Goal: Information Seeking & Learning: Learn about a topic

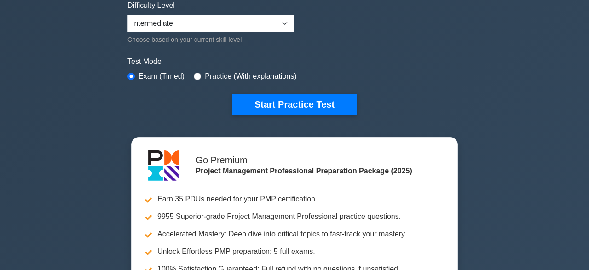
scroll to position [239, 0]
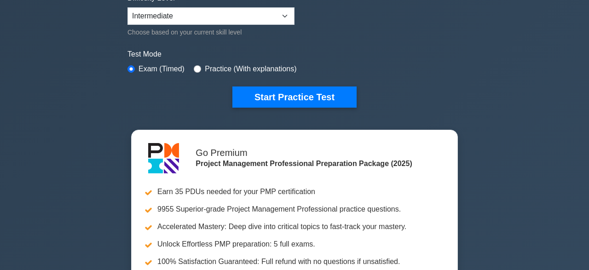
click at [187, 54] on label "Test Mode" at bounding box center [294, 54] width 334 height 11
click at [196, 67] on input "radio" at bounding box center [197, 68] width 7 height 7
radio input "true"
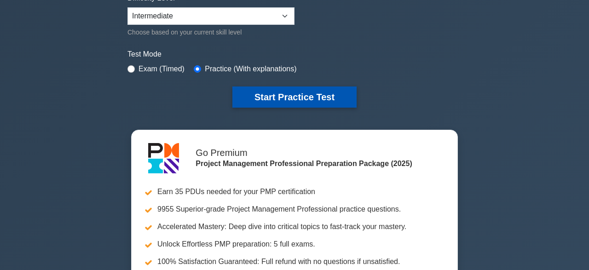
click at [319, 93] on button "Start Practice Test" at bounding box center [294, 96] width 124 height 21
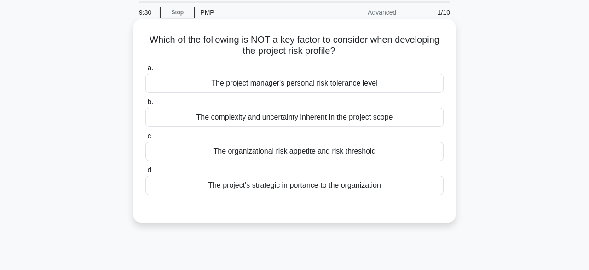
scroll to position [30, 0]
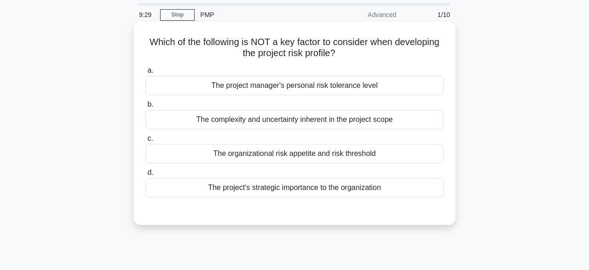
click at [423, 81] on div "The project manager's personal risk tolerance level" at bounding box center [294, 85] width 298 height 19
click at [145, 74] on input "a. The project manager's personal risk tolerance level" at bounding box center [145, 71] width 0 height 6
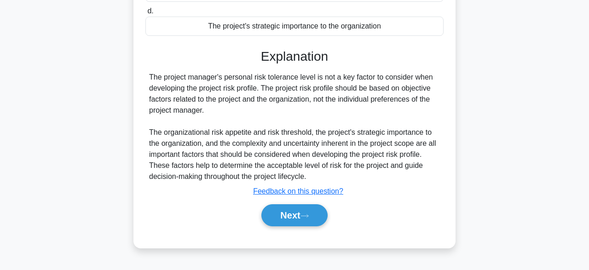
scroll to position [201, 0]
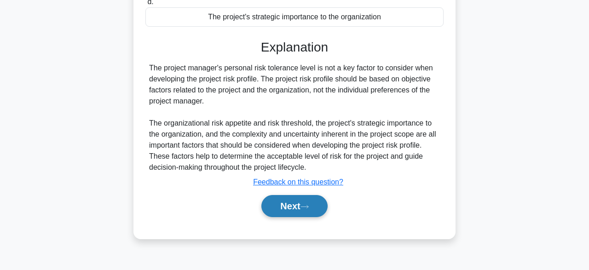
click at [295, 213] on button "Next" at bounding box center [294, 206] width 66 height 22
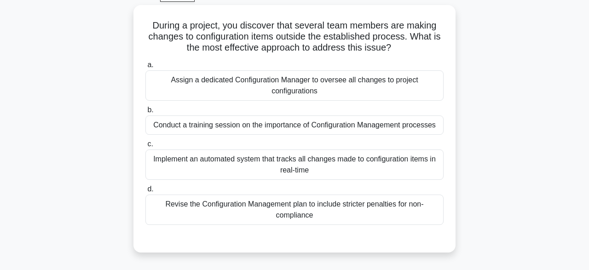
scroll to position [48, 0]
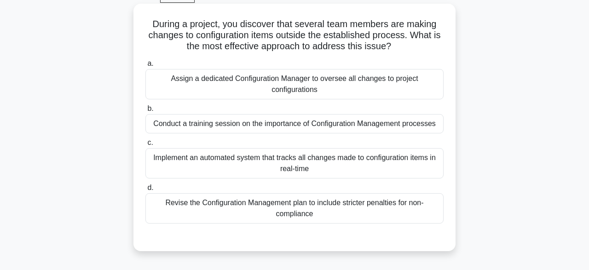
click at [398, 164] on div "Implement an automated system that tracks all changes made to configuration ite…" at bounding box center [294, 163] width 298 height 30
click at [145, 146] on input "c. Implement an automated system that tracks all changes made to configuration …" at bounding box center [145, 143] width 0 height 6
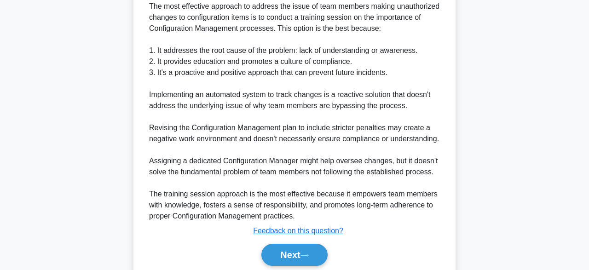
scroll to position [341, 0]
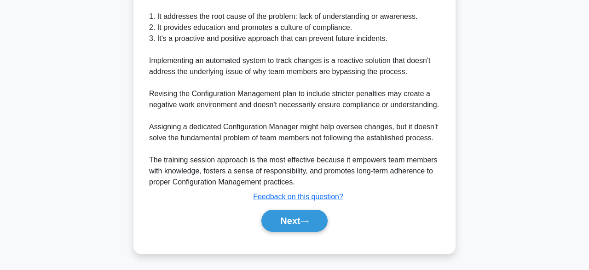
click at [311, 212] on button "Next" at bounding box center [294, 221] width 66 height 22
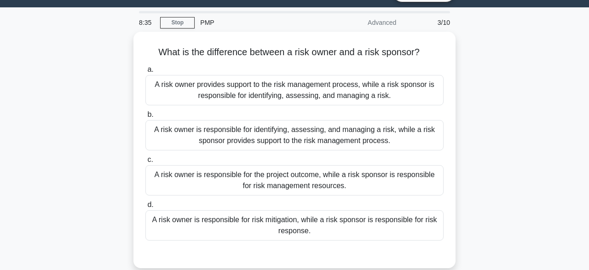
scroll to position [22, 0]
click at [467, 173] on div "What is the difference between a risk owner and a risk sponsor? .spinner_0XTQ{t…" at bounding box center [294, 156] width 525 height 248
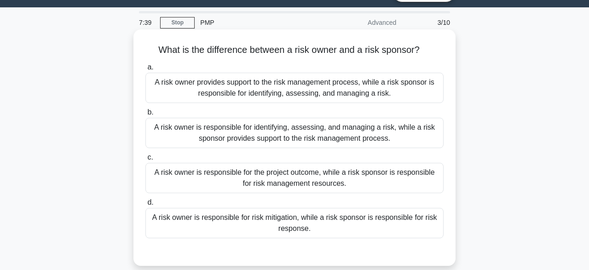
click at [357, 141] on div "A risk owner is responsible for identifying, assessing, and managing a risk, wh…" at bounding box center [294, 133] width 298 height 30
click at [145, 115] on input "b. A risk owner is responsible for identifying, assessing, and managing a risk,…" at bounding box center [145, 113] width 0 height 6
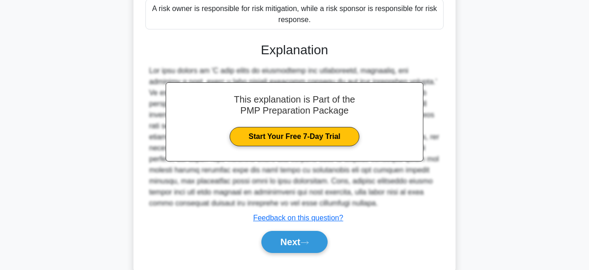
scroll to position [252, 0]
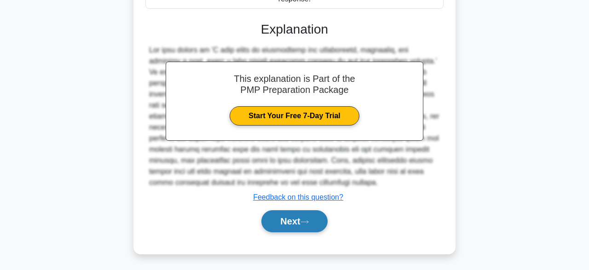
click at [304, 220] on icon at bounding box center [304, 221] width 8 height 5
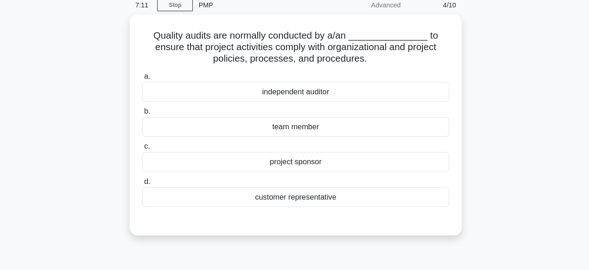
scroll to position [32, 0]
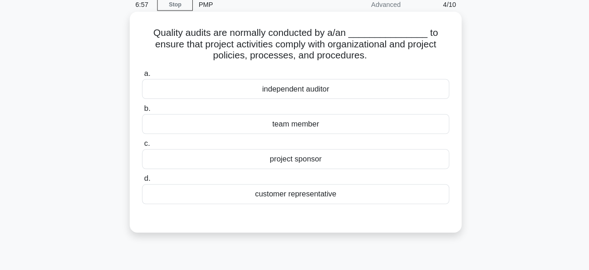
click at [373, 137] on div "team member" at bounding box center [294, 128] width 298 height 19
click at [145, 116] on input "b. team member" at bounding box center [145, 113] width 0 height 6
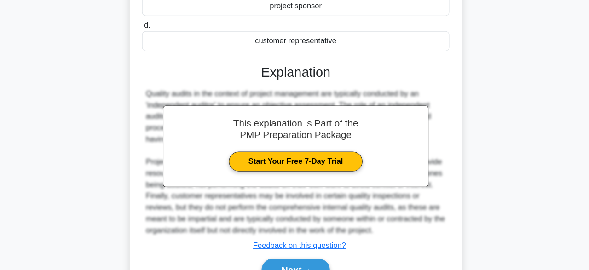
scroll to position [231, 0]
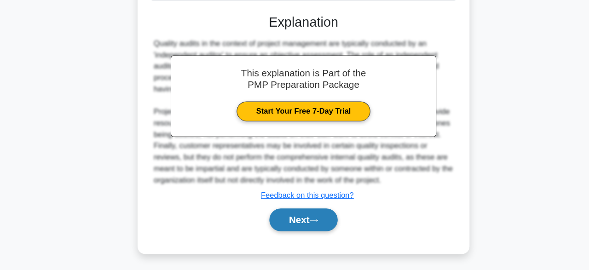
click at [300, 225] on button "Next" at bounding box center [294, 221] width 66 height 22
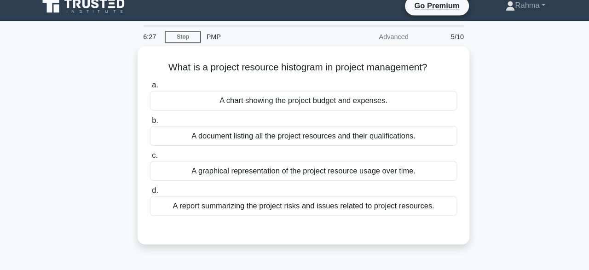
scroll to position [4, 0]
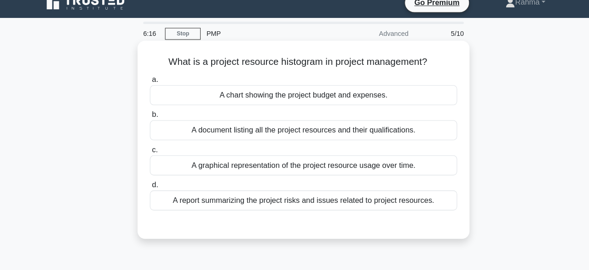
click at [404, 140] on div "A document listing all the project resources and their qualifications." at bounding box center [294, 134] width 298 height 19
click at [145, 122] on input "b. A document listing all the project resources and their qualifications." at bounding box center [145, 119] width 0 height 6
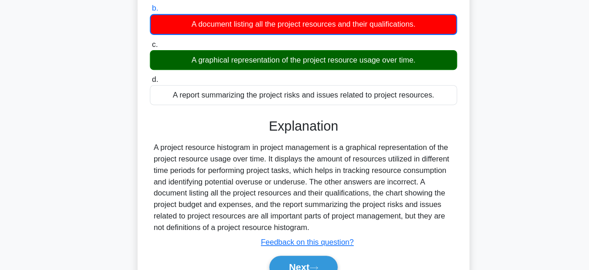
scroll to position [226, 0]
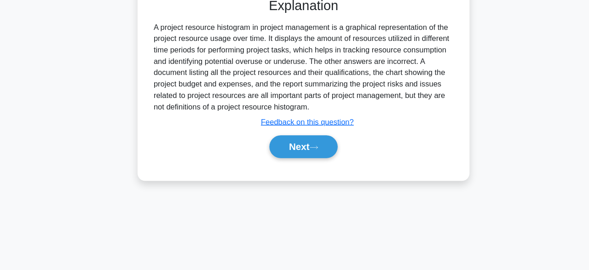
click at [487, 192] on div "What is a project resource histogram in project management? .spinner_0XTQ{trans…" at bounding box center [294, 10] width 525 height 367
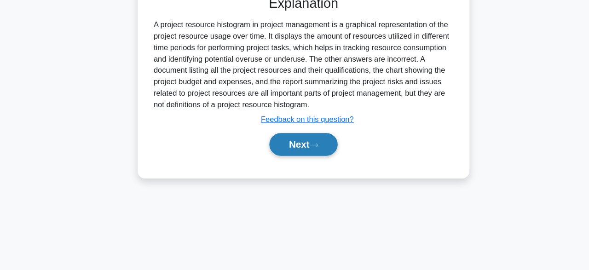
click at [312, 159] on button "Next" at bounding box center [294, 148] width 66 height 22
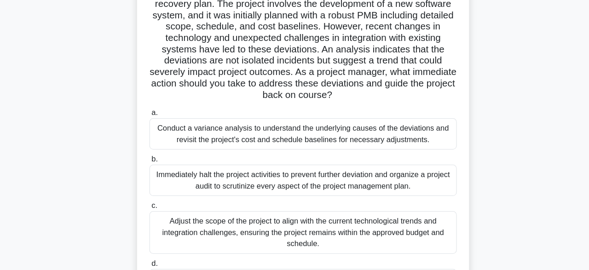
scroll to position [123, 0]
click at [400, 116] on div "Conduct a variance analysis to understand the underlying causes of the deviatio…" at bounding box center [294, 130] width 298 height 30
click at [145, 113] on input "a. Conduct a variance analysis to understand the underlying causes of the devia…" at bounding box center [145, 110] width 0 height 6
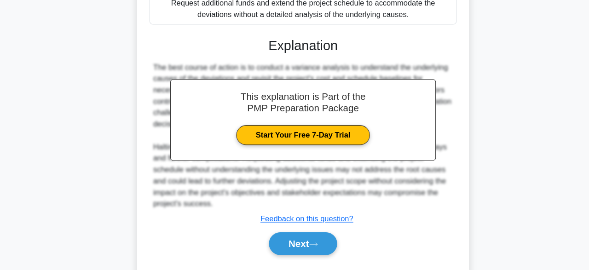
scroll to position [395, 0]
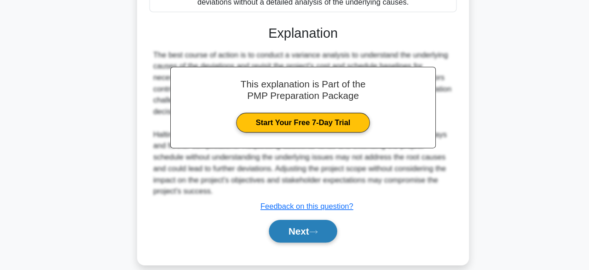
click at [297, 227] on button "Next" at bounding box center [294, 232] width 66 height 22
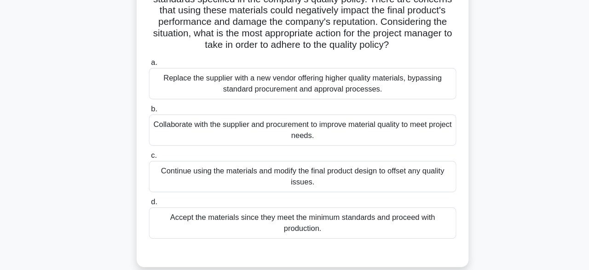
scroll to position [90, 0]
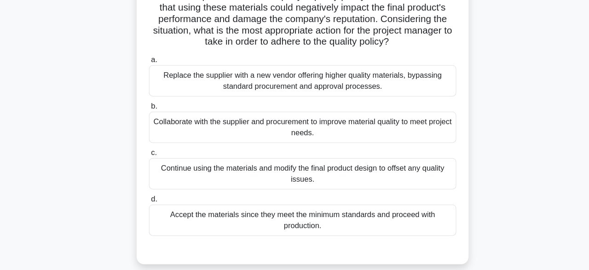
click at [388, 137] on div "Collaborate with the supplier and procurement to improve material quality to me…" at bounding box center [294, 131] width 298 height 30
click at [145, 114] on input "b. Collaborate with the supplier and procurement to improve material quality to…" at bounding box center [145, 111] width 0 height 6
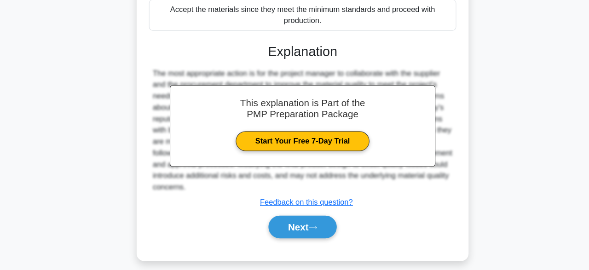
scroll to position [296, 0]
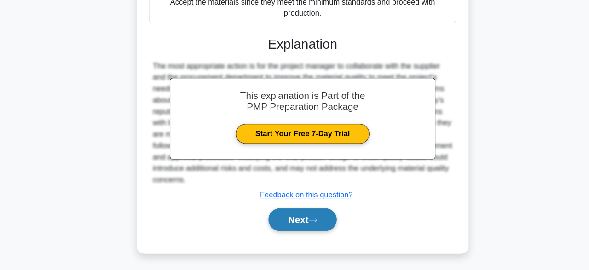
click at [304, 221] on button "Next" at bounding box center [294, 221] width 66 height 22
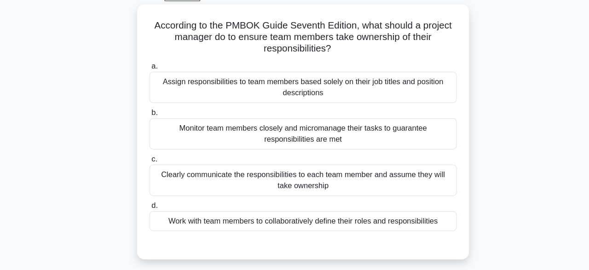
scroll to position [45, 0]
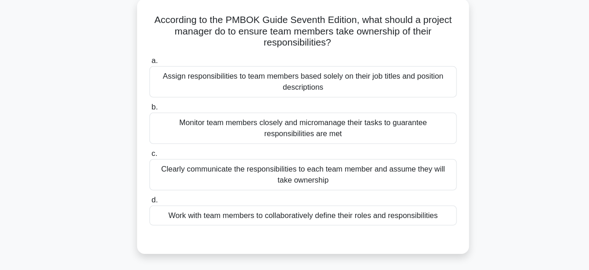
click at [418, 219] on div "Work with team members to collaboratively define their roles and responsibiliti…" at bounding box center [294, 217] width 298 height 19
click at [145, 205] on input "d. Work with team members to collaboratively define their roles and responsibil…" at bounding box center [145, 202] width 0 height 6
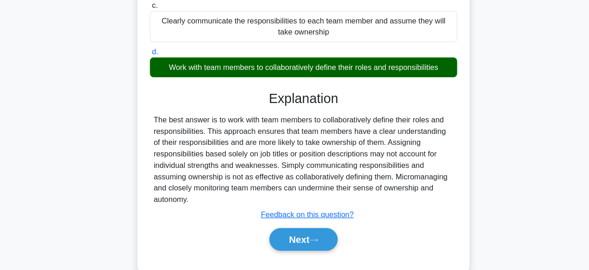
scroll to position [193, 0]
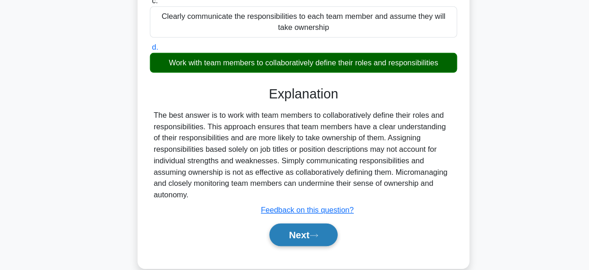
click at [308, 239] on button "Next" at bounding box center [294, 236] width 66 height 22
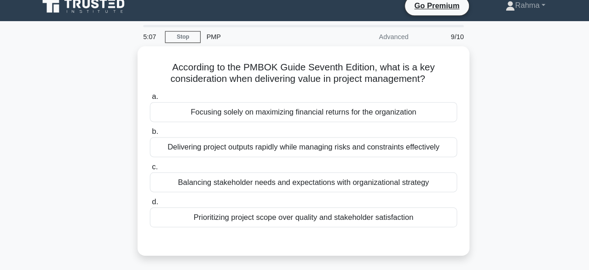
scroll to position [8, 0]
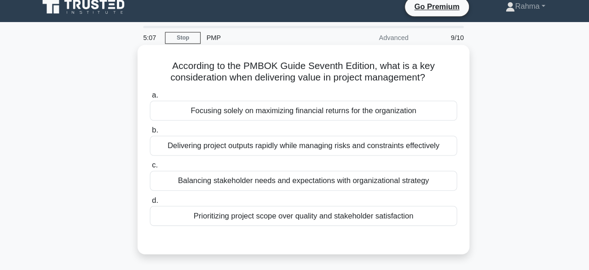
click at [413, 214] on div "Prioritizing project scope over quality and stakeholder satisfaction" at bounding box center [294, 209] width 298 height 19
click at [145, 197] on input "d. Prioritizing project scope over quality and stakeholder satisfaction" at bounding box center [145, 194] width 0 height 6
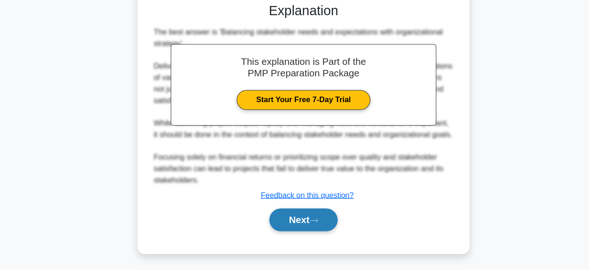
click at [301, 212] on button "Next" at bounding box center [294, 221] width 66 height 22
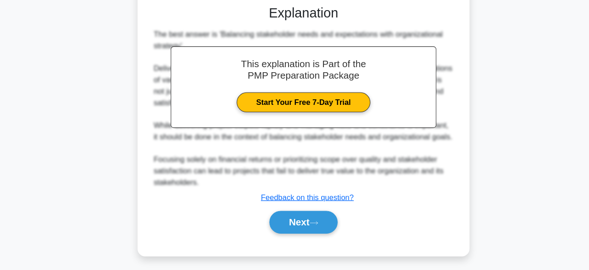
click at [294, 228] on div "5:01 Stop PMP Advanced 10/10 According to the PMBOK Guide Seventh Edition, what…" at bounding box center [294, 35] width 525 height 465
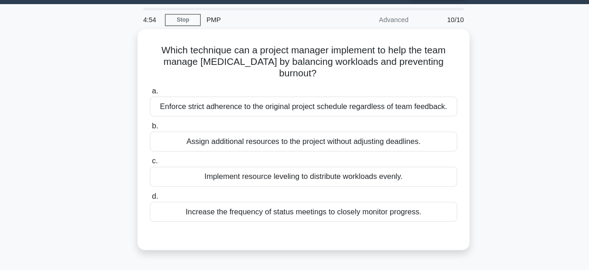
scroll to position [18, 0]
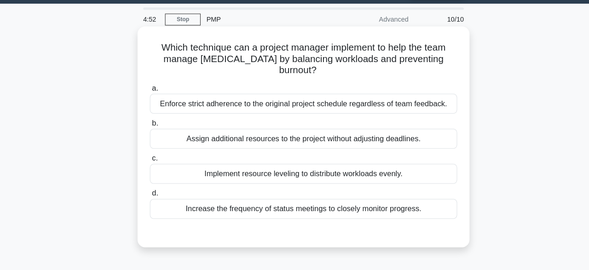
click at [352, 173] on div "Implement resource leveling to distribute workloads evenly." at bounding box center [294, 176] width 298 height 19
click at [145, 165] on input "c. Implement resource leveling to distribute workloads evenly." at bounding box center [145, 162] width 0 height 6
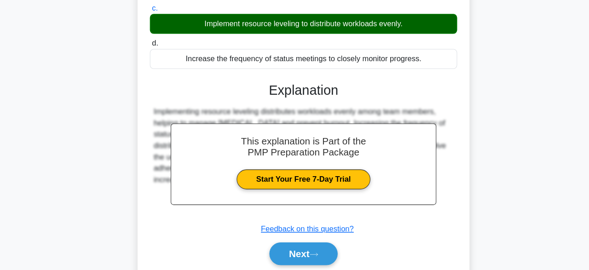
scroll to position [188, 0]
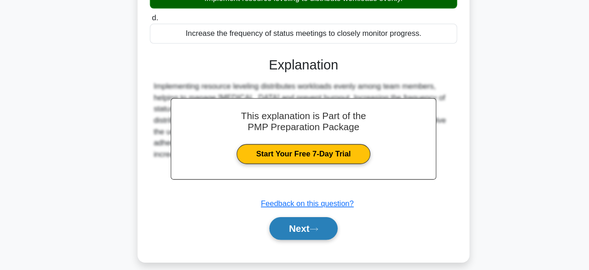
click at [294, 236] on button "Next" at bounding box center [294, 230] width 66 height 22
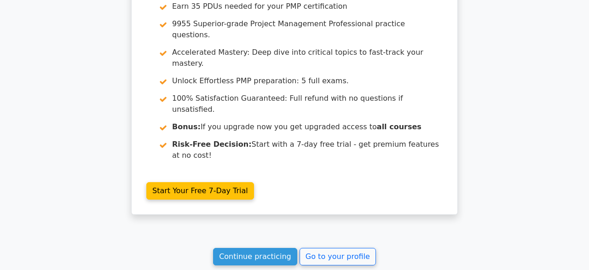
scroll to position [1604, 0]
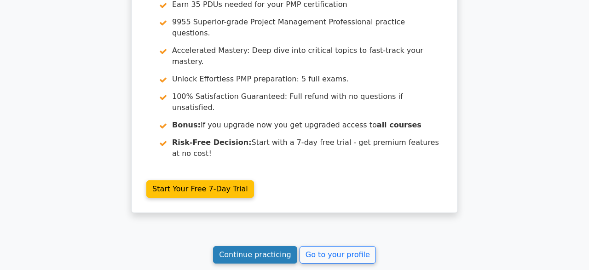
click at [277, 246] on link "Continue practicing" at bounding box center [255, 254] width 84 height 17
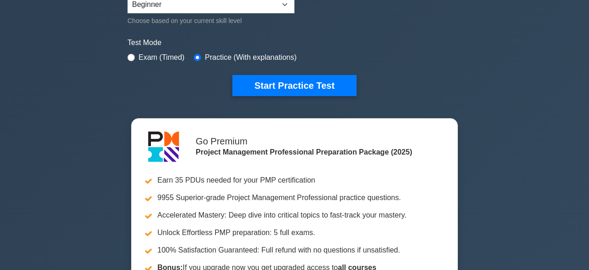
scroll to position [279, 0]
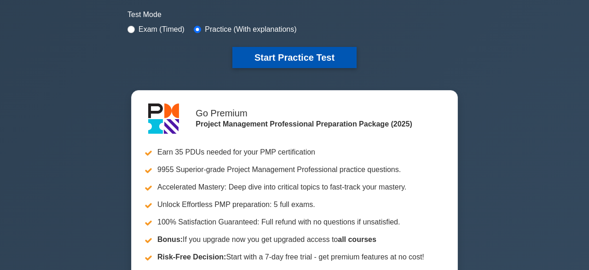
click at [330, 57] on button "Start Practice Test" at bounding box center [294, 57] width 124 height 21
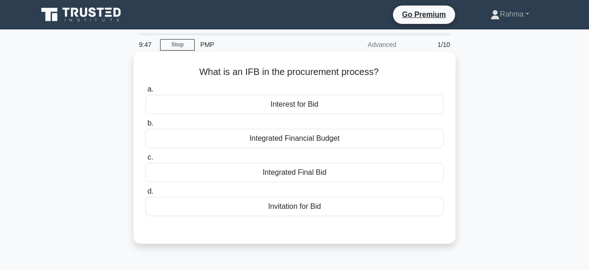
click at [368, 142] on div "Integrated Financial Budget" at bounding box center [294, 138] width 298 height 19
click at [145, 127] on input "b. Integrated Financial Budget" at bounding box center [145, 124] width 0 height 6
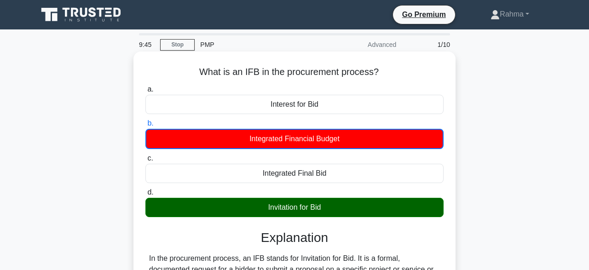
click at [419, 211] on div "Invitation for Bid" at bounding box center [294, 207] width 298 height 19
click at [145, 196] on input "d. Invitation for Bid" at bounding box center [145, 193] width 0 height 6
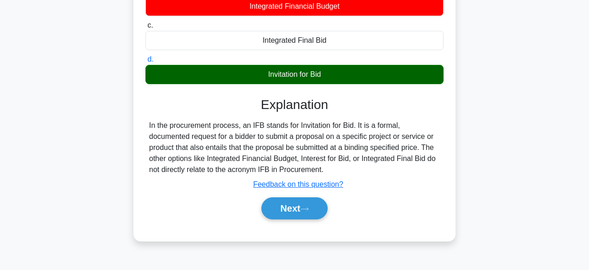
scroll to position [148, 0]
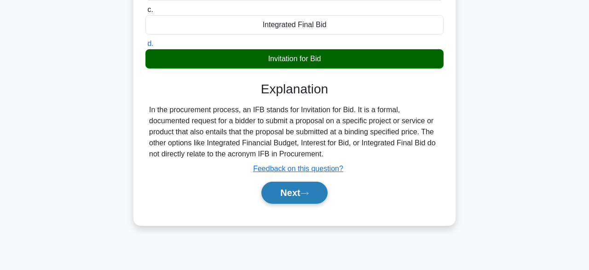
click at [287, 195] on button "Next" at bounding box center [294, 193] width 66 height 22
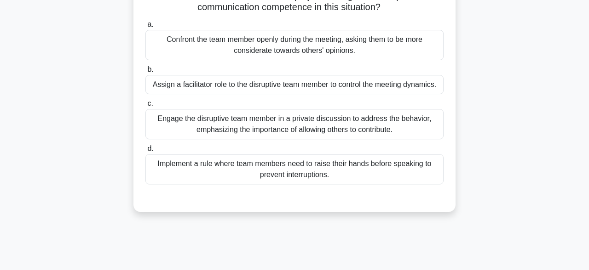
scroll to position [39, 0]
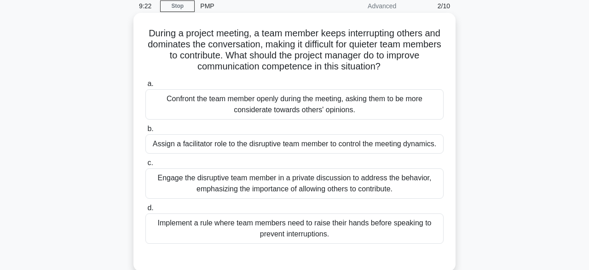
click at [344, 182] on div "Engage the disruptive team member in a private discussion to address the behavi…" at bounding box center [294, 183] width 298 height 30
click at [145, 166] on input "c. Engage the disruptive team member in a private discussion to address the beh…" at bounding box center [145, 163] width 0 height 6
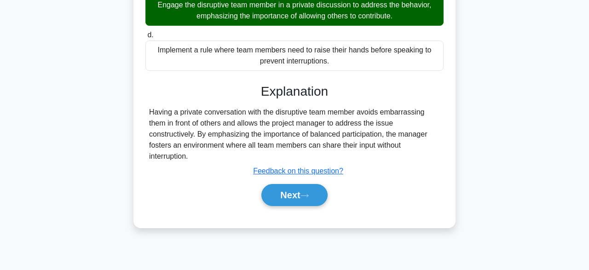
scroll to position [223, 0]
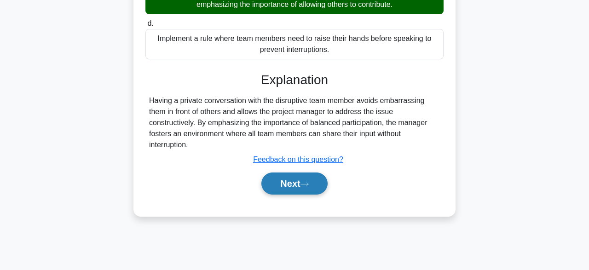
click at [299, 179] on button "Next" at bounding box center [294, 184] width 66 height 22
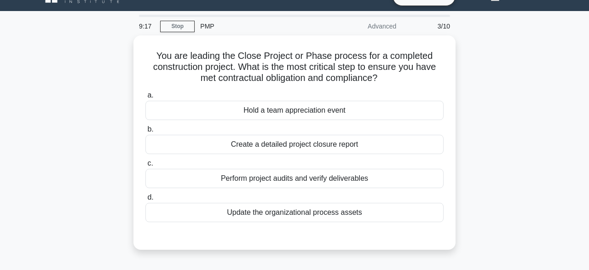
scroll to position [18, 0]
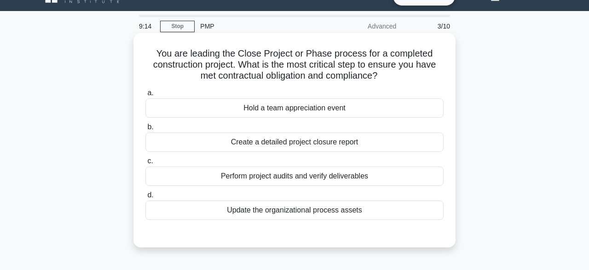
click at [322, 114] on div "Hold a team appreciation event" at bounding box center [294, 107] width 298 height 19
click at [145, 96] on input "a. Hold a team appreciation event" at bounding box center [145, 93] width 0 height 6
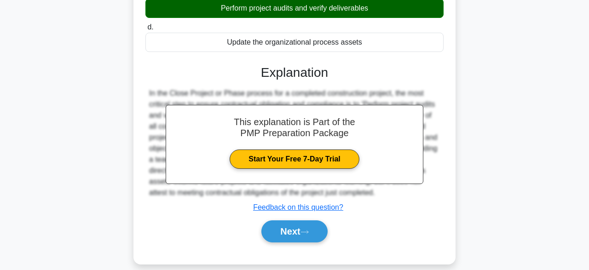
scroll to position [227, 0]
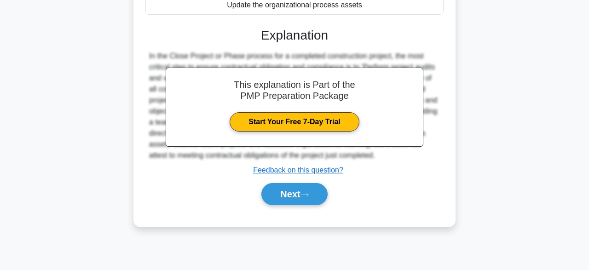
click at [526, 171] on div "You are leading the Close Project or Phase process for a completed construction…" at bounding box center [294, 32] width 525 height 411
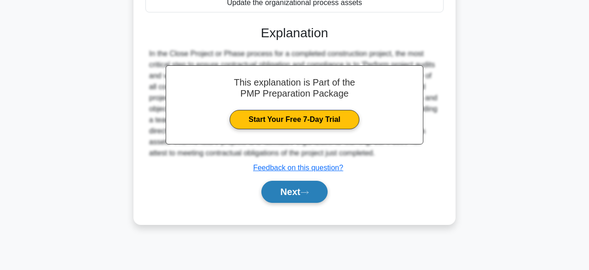
click at [280, 196] on button "Next" at bounding box center [294, 192] width 66 height 22
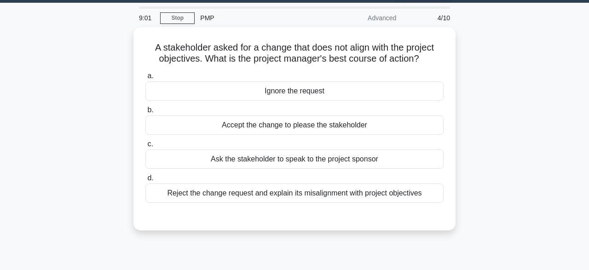
scroll to position [28, 0]
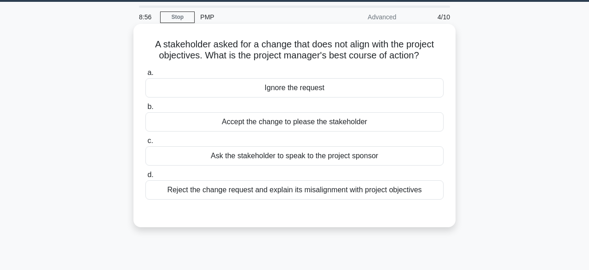
click at [400, 157] on div "Ask the stakeholder to speak to the project sponsor" at bounding box center [294, 155] width 298 height 19
click at [145, 144] on input "c. Ask the stakeholder to speak to the project sponsor" at bounding box center [145, 141] width 0 height 6
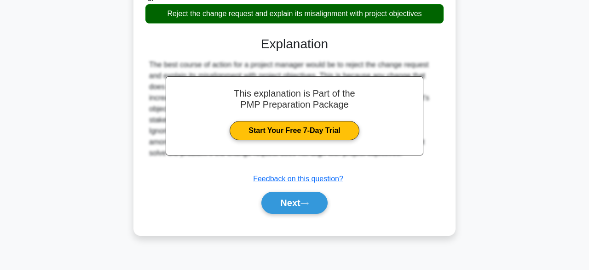
scroll to position [227, 0]
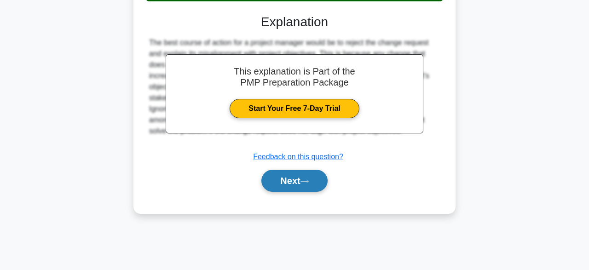
click at [295, 180] on button "Next" at bounding box center [294, 181] width 66 height 22
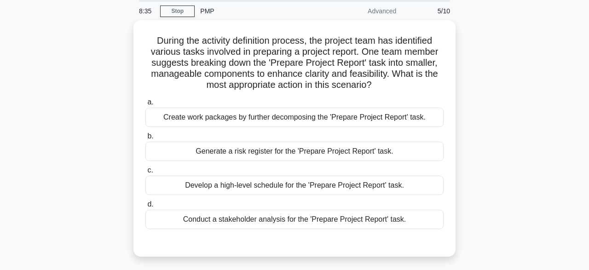
scroll to position [34, 0]
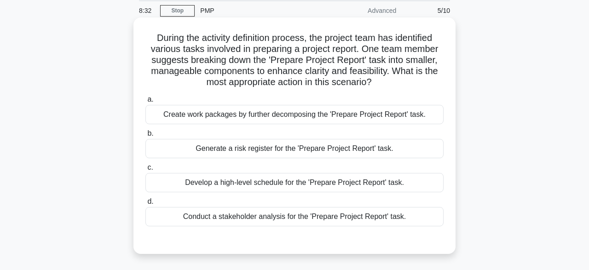
click at [405, 226] on div "Conduct a stakeholder analysis for the 'Prepare Project Report' task." at bounding box center [294, 216] width 298 height 19
click at [145, 205] on input "d. Conduct a stakeholder analysis for the 'Prepare Project Report' task." at bounding box center [145, 202] width 0 height 6
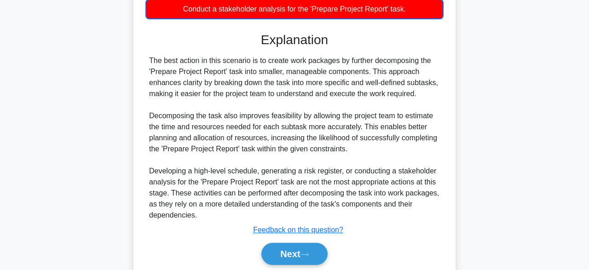
scroll to position [251, 0]
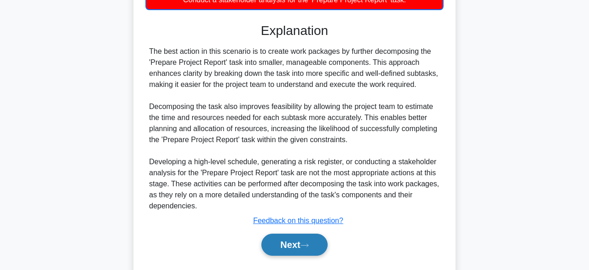
click at [306, 250] on button "Next" at bounding box center [294, 245] width 66 height 22
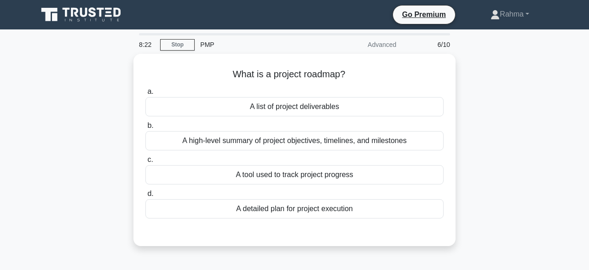
scroll to position [0, 0]
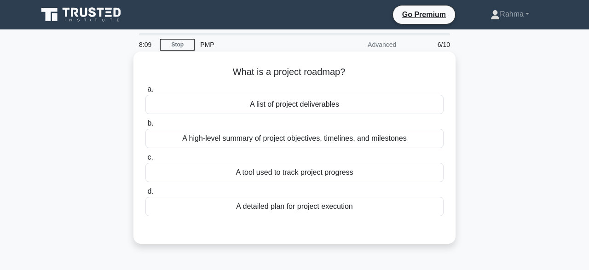
click at [401, 108] on div "A list of project deliverables" at bounding box center [294, 104] width 298 height 19
click at [145, 92] on input "a. A list of project deliverables" at bounding box center [145, 89] width 0 height 6
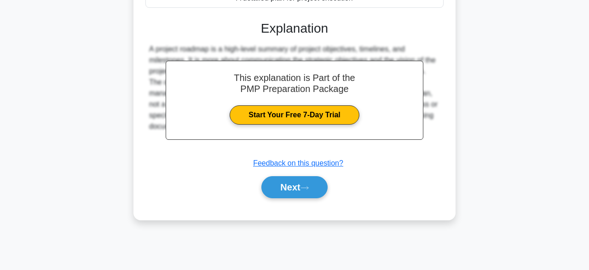
scroll to position [227, 0]
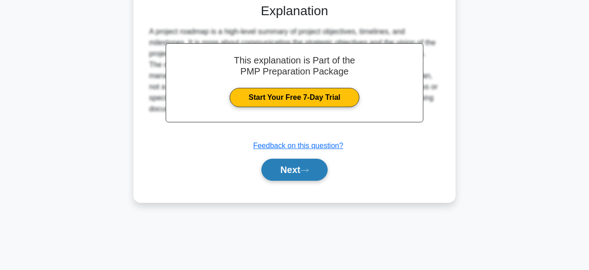
click at [297, 178] on button "Next" at bounding box center [294, 170] width 66 height 22
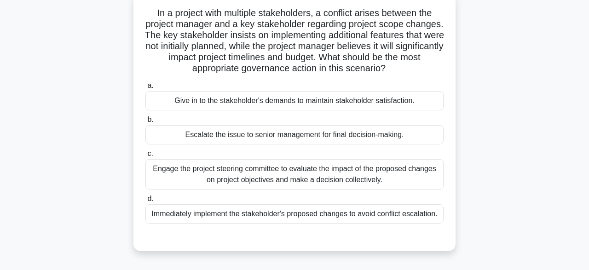
scroll to position [62, 0]
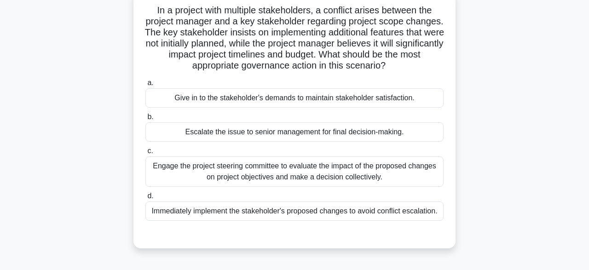
click at [160, 167] on div "Engage the project steering committee to evaluate the impact of the proposed ch…" at bounding box center [294, 171] width 298 height 30
click at [145, 154] on input "c. Engage the project steering committee to evaluate the impact of the proposed…" at bounding box center [145, 151] width 0 height 6
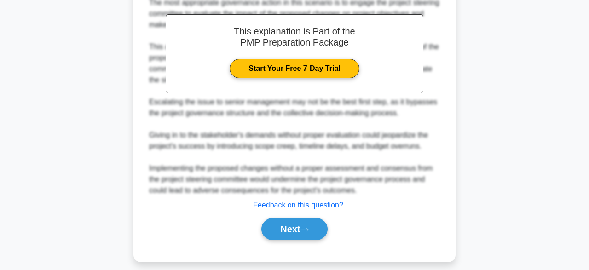
scroll to position [329, 0]
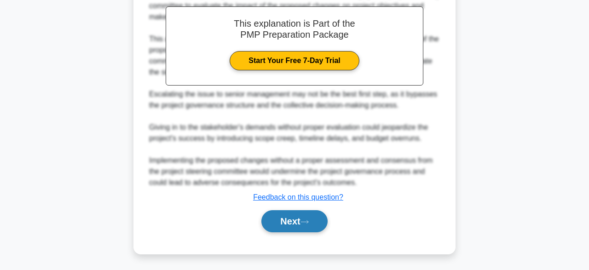
click at [277, 229] on button "Next" at bounding box center [294, 221] width 66 height 22
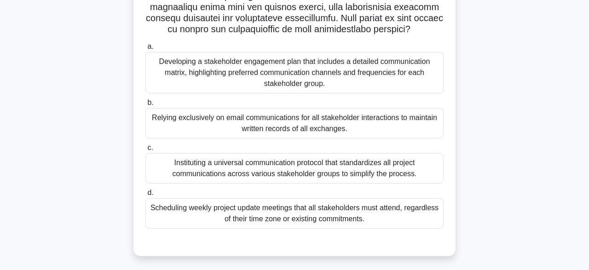
scroll to position [233, 0]
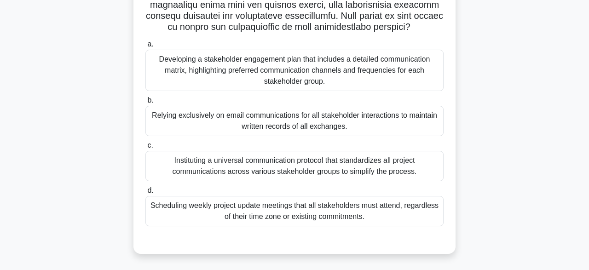
click at [326, 70] on div "Developing a stakeholder engagement plan that includes a detailed communication…" at bounding box center [294, 70] width 298 height 41
click at [145, 47] on input "a. Developing a stakeholder engagement plan that includes a detailed communicat…" at bounding box center [145, 44] width 0 height 6
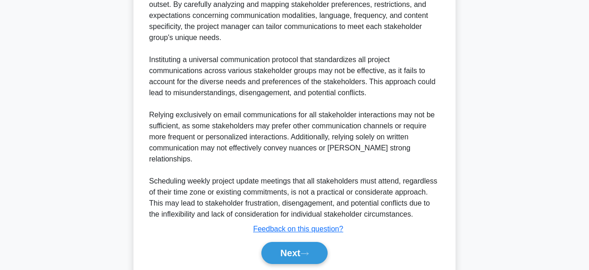
scroll to position [594, 0]
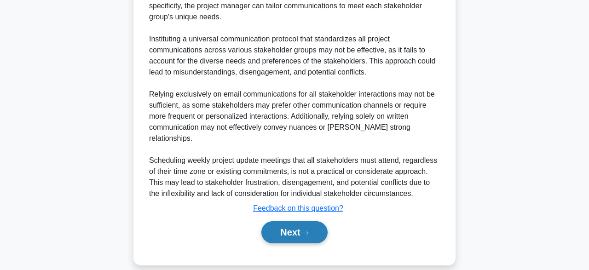
click at [285, 222] on button "Next" at bounding box center [294, 232] width 66 height 22
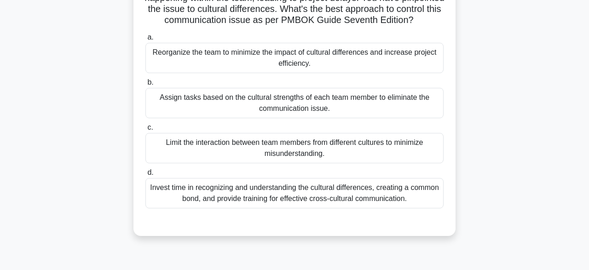
scroll to position [99, 0]
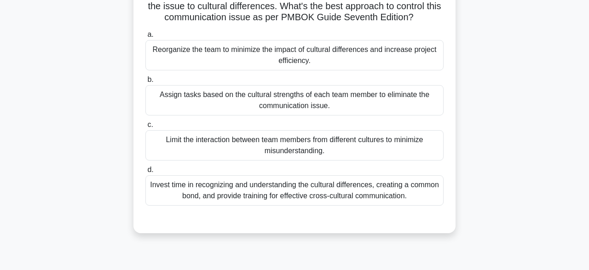
click at [332, 206] on div "Invest time in recognizing and understanding the cultural differences, creating…" at bounding box center [294, 190] width 298 height 30
click at [145, 173] on input "d. Invest time in recognizing and understanding the cultural differences, creat…" at bounding box center [145, 170] width 0 height 6
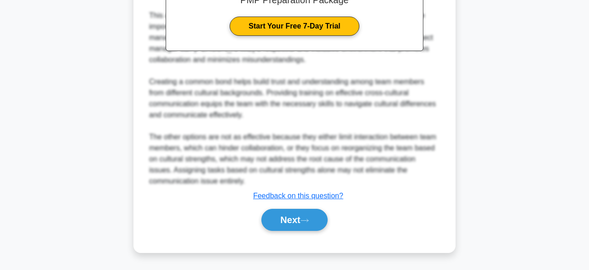
scroll to position [395, 0]
click at [287, 218] on button "Next" at bounding box center [294, 220] width 66 height 22
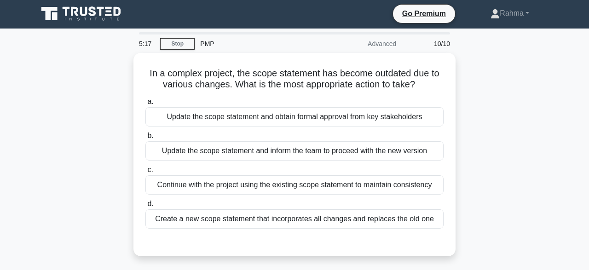
scroll to position [0, 0]
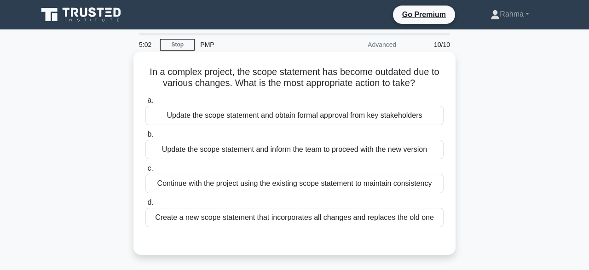
click at [320, 187] on div "Continue with the project using the existing scope statement to maintain consis…" at bounding box center [294, 183] width 298 height 19
click at [145, 172] on input "c. Continue with the project using the existing scope statement to maintain con…" at bounding box center [145, 169] width 0 height 6
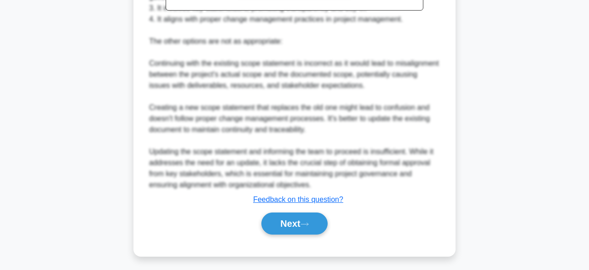
scroll to position [352, 0]
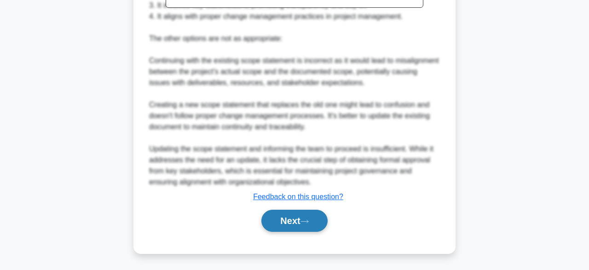
click at [293, 221] on button "Next" at bounding box center [294, 221] width 66 height 22
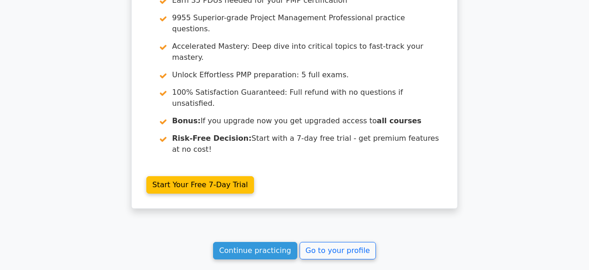
scroll to position [1578, 0]
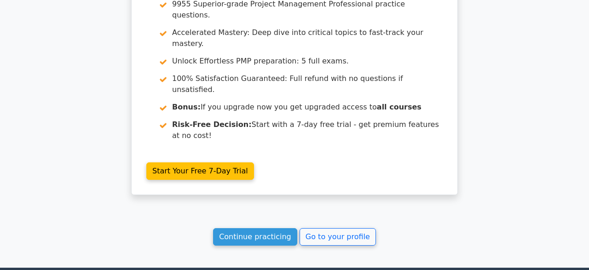
click at [260, 228] on link "Continue practicing" at bounding box center [255, 236] width 84 height 17
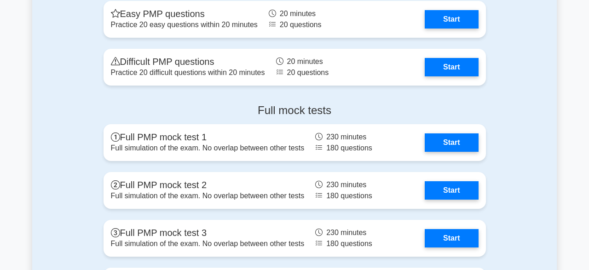
scroll to position [3254, 0]
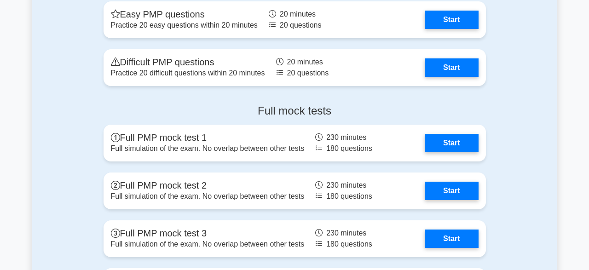
click at [524, 249] on div "Full mock tests Full PMP mock test 1 Full simulation of the exam. No overlap be…" at bounding box center [294, 230] width 525 height 267
click at [524, 256] on div "Full mock tests Full PMP mock test 1 Full simulation of the exam. No overlap be…" at bounding box center [294, 230] width 525 height 267
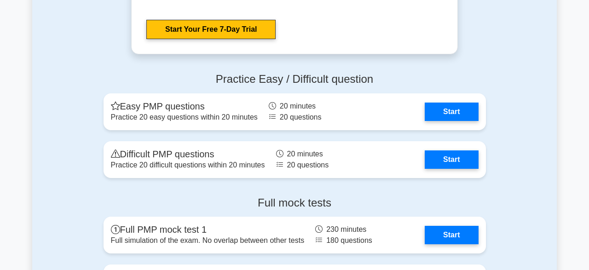
scroll to position [3163, 0]
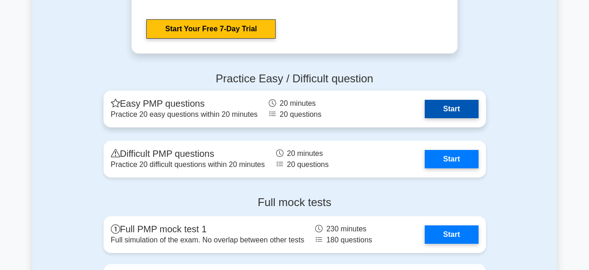
click at [458, 110] on link "Start" at bounding box center [451, 109] width 53 height 18
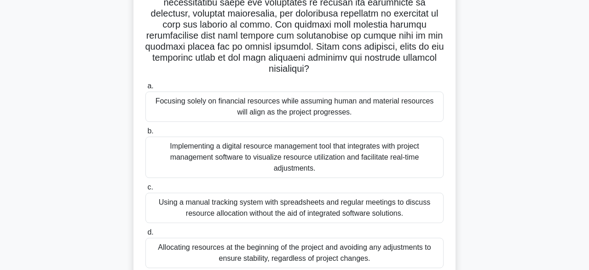
scroll to position [187, 0]
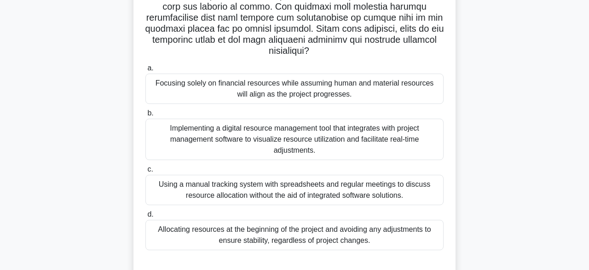
click at [389, 142] on div "Implementing a digital resource management tool that integrates with project ma…" at bounding box center [294, 139] width 298 height 41
click at [145, 116] on input "b. Implementing a digital resource management tool that integrates with project…" at bounding box center [145, 113] width 0 height 6
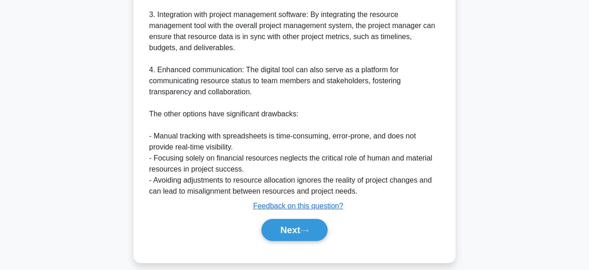
scroll to position [605, 0]
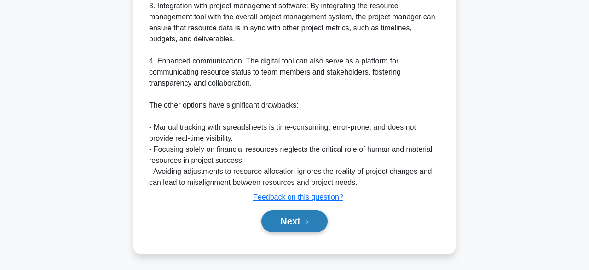
click at [311, 227] on button "Next" at bounding box center [294, 221] width 66 height 22
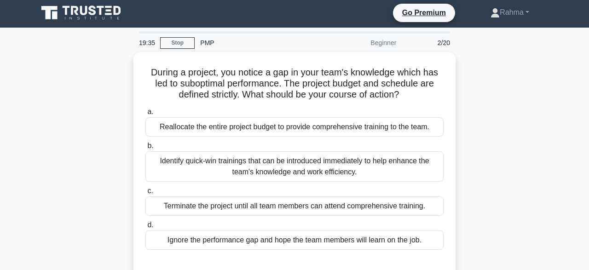
scroll to position [0, 0]
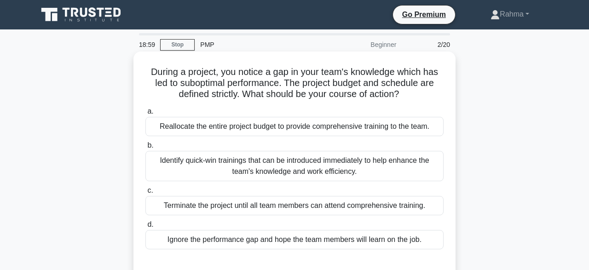
click at [405, 161] on div "Identify quick-win trainings that can be introduced immediately to help enhance…" at bounding box center [294, 166] width 298 height 30
click at [145, 149] on input "b. Identify quick-win trainings that can be introduced immediately to help enha…" at bounding box center [145, 146] width 0 height 6
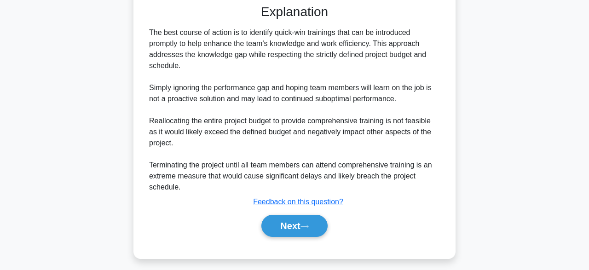
scroll to position [263, 0]
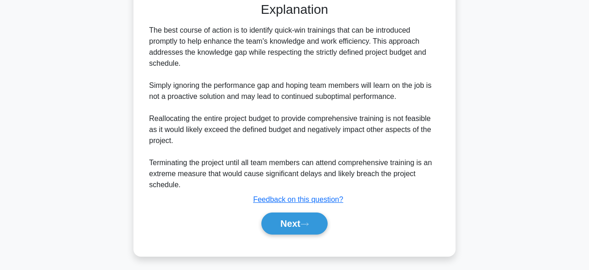
click at [492, 153] on div "During a project, you notice a gap in your team's knowledge which has led to su…" at bounding box center [294, 29] width 525 height 476
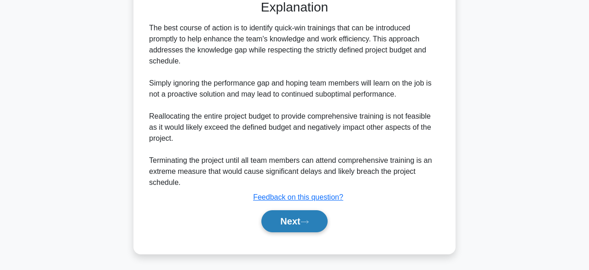
click at [303, 221] on button "Next" at bounding box center [294, 221] width 66 height 22
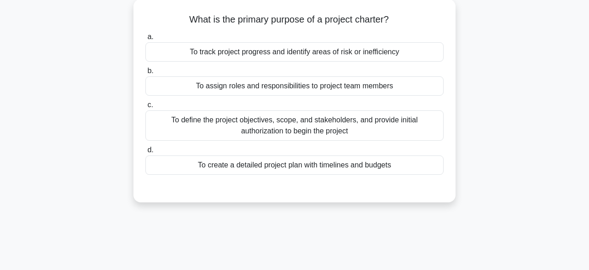
scroll to position [56, 0]
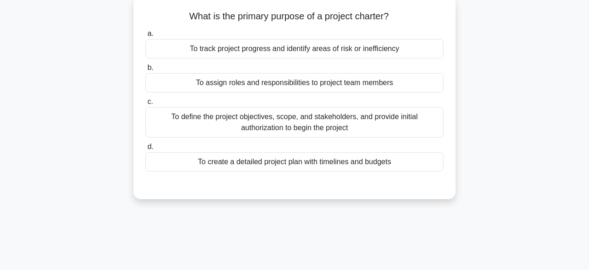
click at [190, 92] on div "To assign roles and responsibilities to project team members" at bounding box center [294, 82] width 298 height 19
click at [145, 71] on input "b. To assign roles and responsibilities to project team members" at bounding box center [145, 68] width 0 height 6
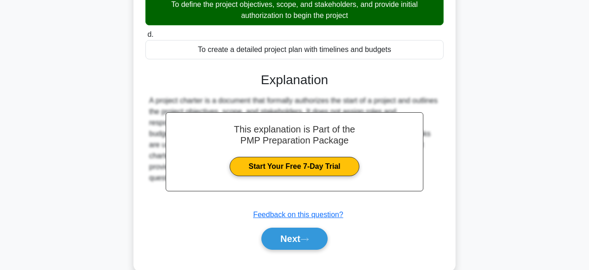
scroll to position [227, 0]
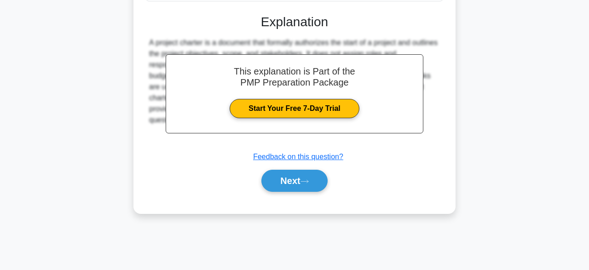
click at [153, 69] on div "A project charter is a document that formally authorizes the start of a project…" at bounding box center [294, 81] width 291 height 88
click at [297, 189] on button "Next" at bounding box center [294, 181] width 66 height 22
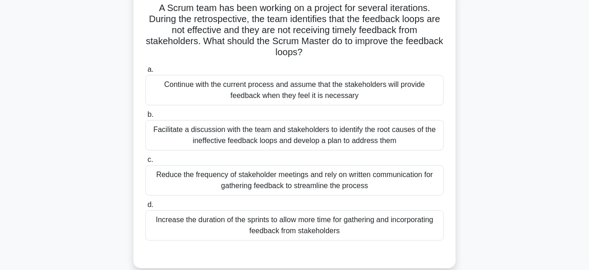
scroll to position [60, 0]
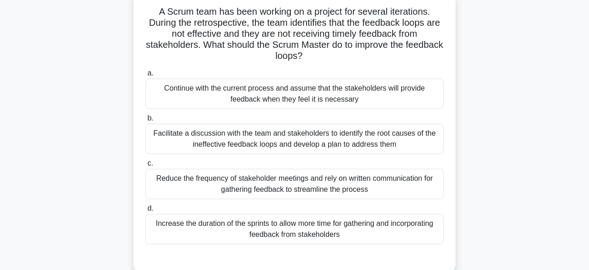
click at [246, 124] on div "Facilitate a discussion with the team and stakeholders to identify the root cau…" at bounding box center [294, 139] width 298 height 30
click at [145, 121] on input "b. Facilitate a discussion with the team and stakeholders to identify the root …" at bounding box center [145, 118] width 0 height 6
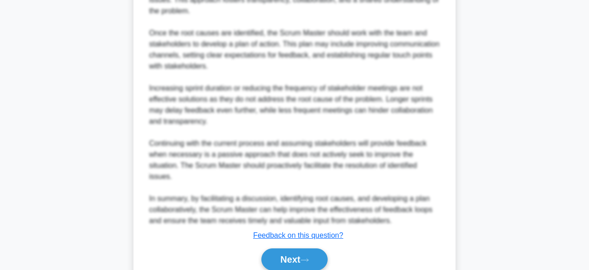
scroll to position [473, 0]
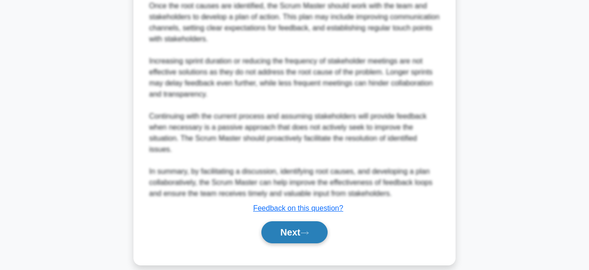
click at [306, 231] on icon at bounding box center [304, 233] width 8 height 5
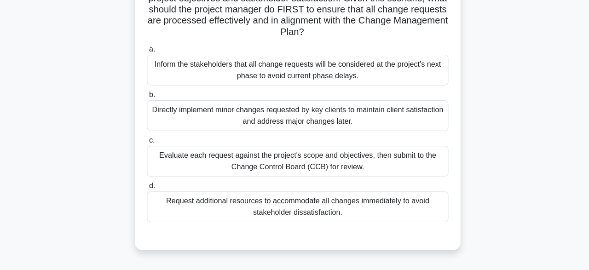
scroll to position [196, 0]
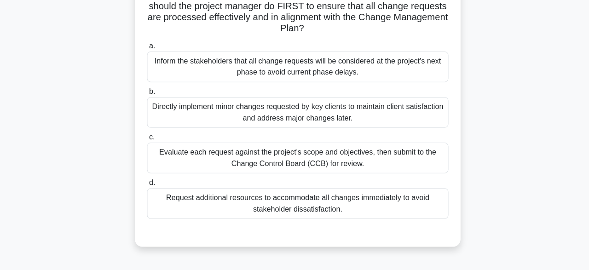
click at [408, 149] on div "Evaluate each request against the project's scope and objectives, then submit t…" at bounding box center [294, 159] width 298 height 30
click at [145, 142] on input "c. Evaluate each request against the project's scope and objectives, then submi…" at bounding box center [145, 139] width 0 height 6
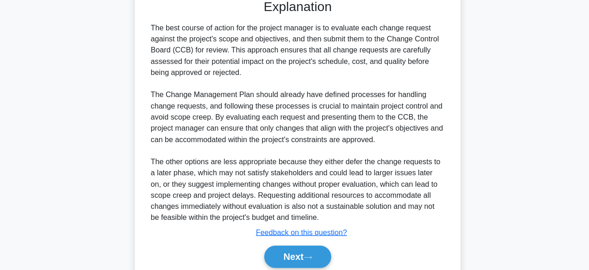
scroll to position [461, 0]
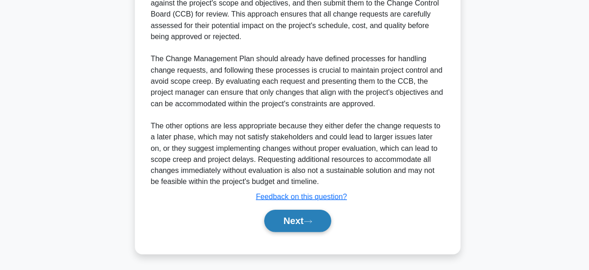
click at [317, 223] on button "Next" at bounding box center [294, 221] width 66 height 22
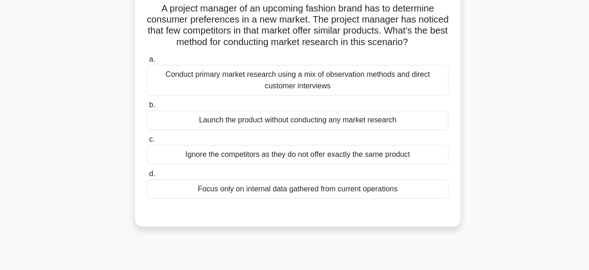
scroll to position [65, 0]
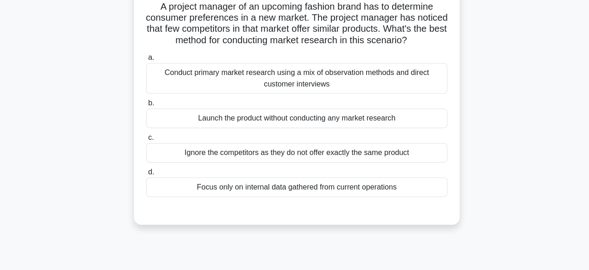
click at [398, 76] on div "Conduct primary market research using a mix of observation methods and direct c…" at bounding box center [294, 78] width 298 height 30
click at [145, 60] on input "a. Conduct primary market research using a mix of observation methods and direc…" at bounding box center [145, 57] width 0 height 6
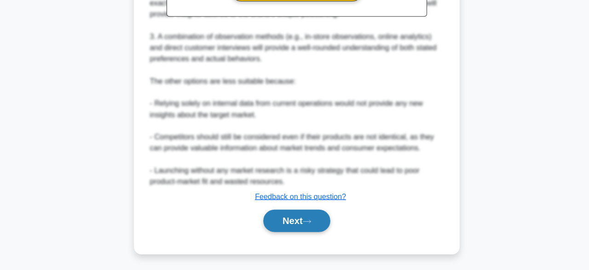
click at [310, 225] on button "Next" at bounding box center [294, 221] width 66 height 22
click at [303, 226] on button "Next" at bounding box center [294, 221] width 66 height 22
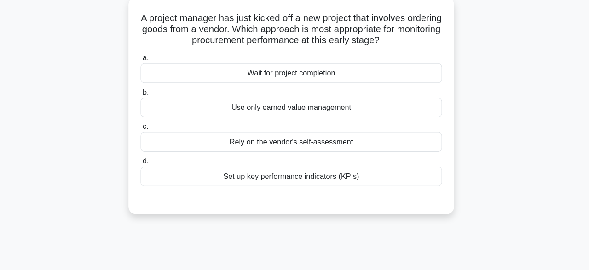
scroll to position [40, 0]
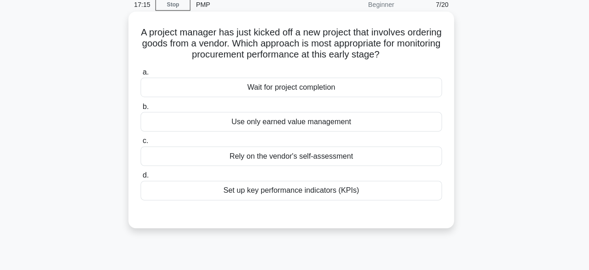
click at [397, 193] on div "Set up key performance indicators (KPIs)" at bounding box center [294, 188] width 298 height 19
click at [145, 177] on input "d. Set up key performance indicators (KPIs)" at bounding box center [145, 174] width 0 height 6
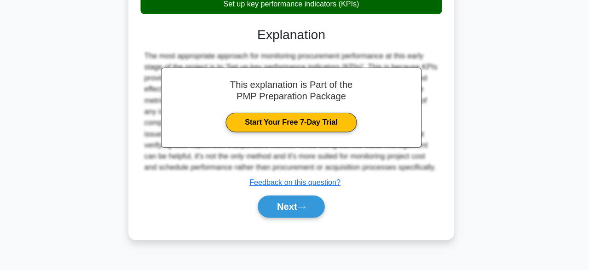
scroll to position [226, 0]
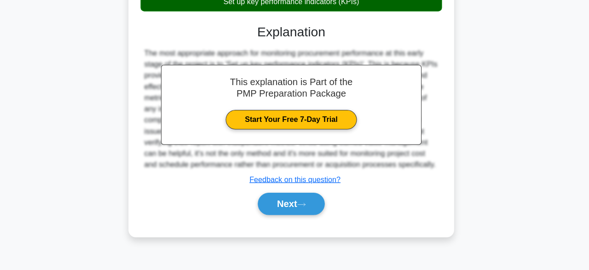
click at [490, 121] on div "A project manager has just kicked off a new project that involves ordering good…" at bounding box center [294, 37] width 525 height 421
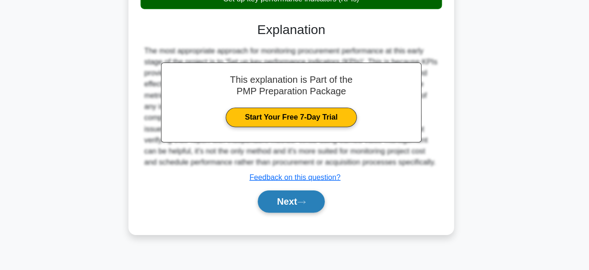
click at [311, 213] on button "Next" at bounding box center [294, 202] width 66 height 22
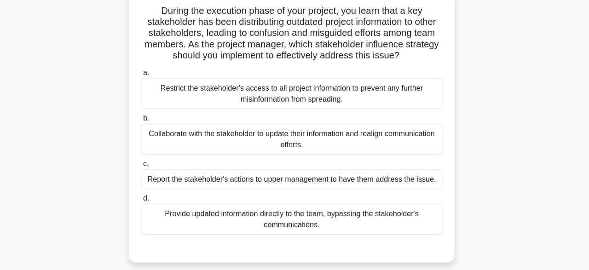
scroll to position [63, 0]
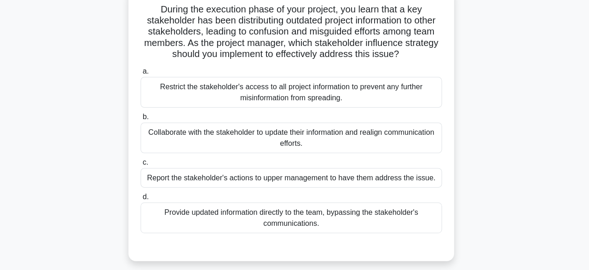
click at [397, 143] on div "Collaborate with the stakeholder to update their information and realign commun…" at bounding box center [294, 136] width 298 height 30
click at [145, 119] on input "b. Collaborate with the stakeholder to update their information and realign com…" at bounding box center [145, 116] width 0 height 6
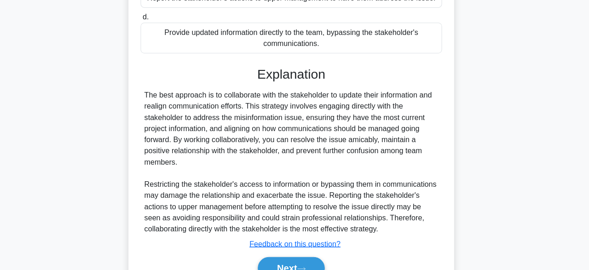
scroll to position [285, 0]
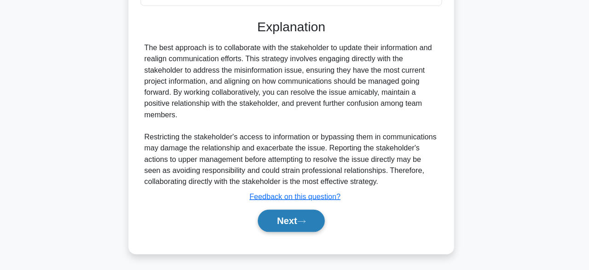
click at [291, 223] on button "Next" at bounding box center [294, 221] width 66 height 22
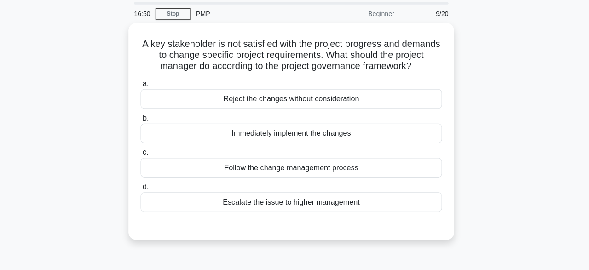
scroll to position [29, 0]
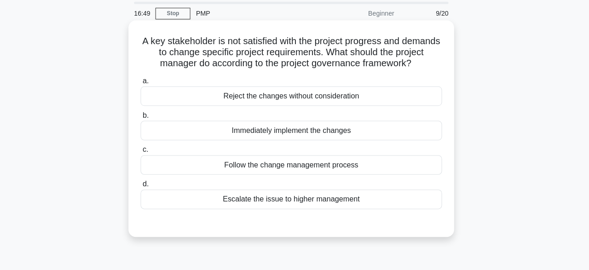
click at [395, 172] on div "Follow the change management process" at bounding box center [294, 165] width 298 height 19
click at [145, 154] on input "c. Follow the change management process" at bounding box center [145, 151] width 0 height 6
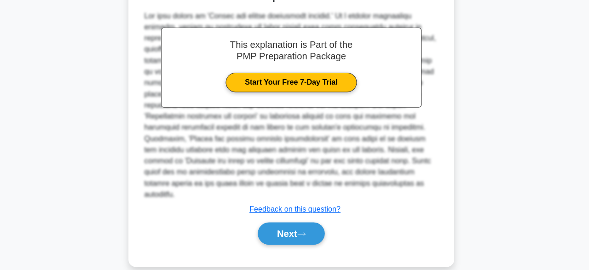
scroll to position [263, 0]
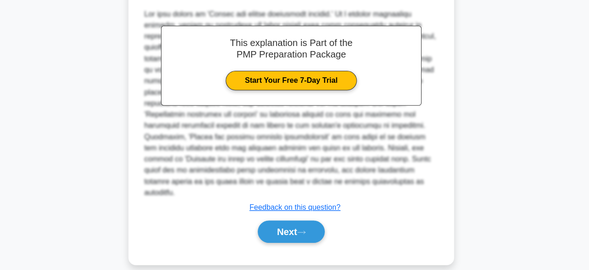
click at [446, 202] on div "A key stakeholder is not satisfied with the project progress and demands to cha…" at bounding box center [294, 26] width 315 height 469
click at [323, 223] on button "Next" at bounding box center [294, 232] width 66 height 22
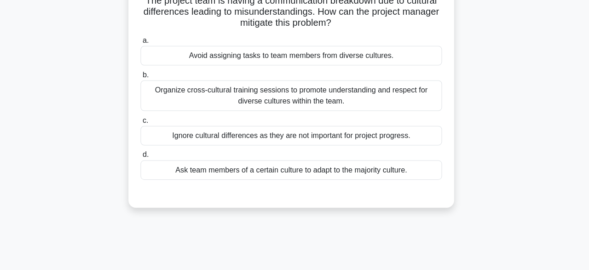
scroll to position [73, 0]
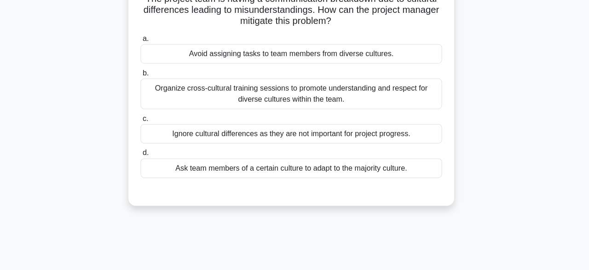
click at [396, 176] on div "Ask team members of a certain culture to adapt to the majority culture." at bounding box center [294, 166] width 298 height 19
click at [145, 155] on input "d. Ask team members of a certain culture to adapt to the majority culture." at bounding box center [145, 152] width 0 height 6
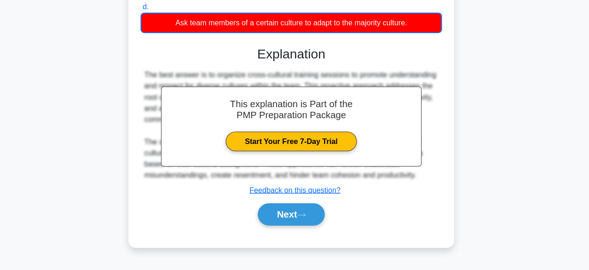
scroll to position [226, 0]
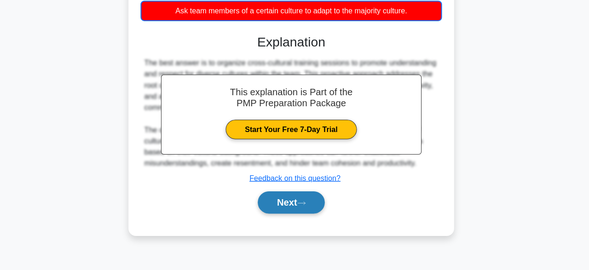
click at [291, 206] on button "Next" at bounding box center [294, 203] width 66 height 22
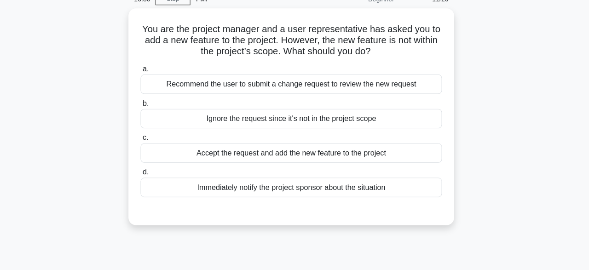
scroll to position [29, 0]
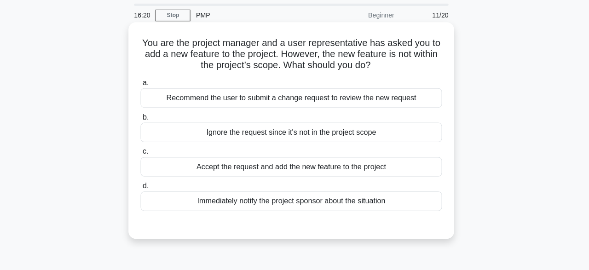
click at [403, 99] on div "Recommend the user to submit a change request to review the new request" at bounding box center [294, 96] width 298 height 19
click at [145, 85] on input "a. Recommend the user to submit a change request to review the new request" at bounding box center [145, 82] width 0 height 6
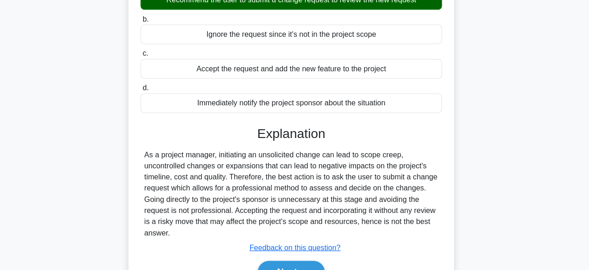
scroll to position [226, 0]
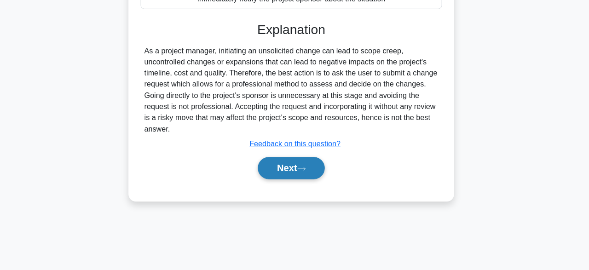
click at [290, 173] on button "Next" at bounding box center [294, 169] width 66 height 22
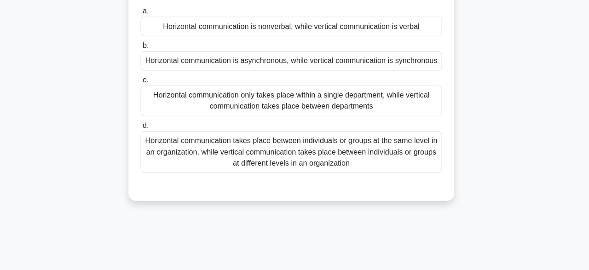
scroll to position [37, 0]
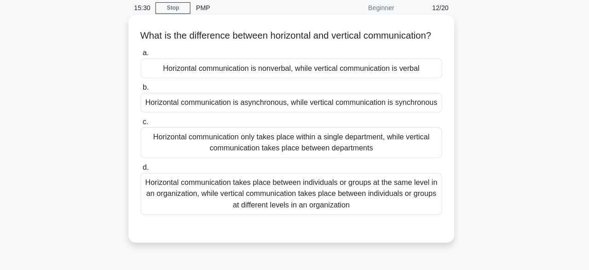
click at [427, 193] on div "Horizontal communication takes place between individuals or groups at the same …" at bounding box center [294, 191] width 298 height 41
click at [145, 169] on input "d. Horizontal communication takes place between individuals or groups at the sa…" at bounding box center [145, 166] width 0 height 6
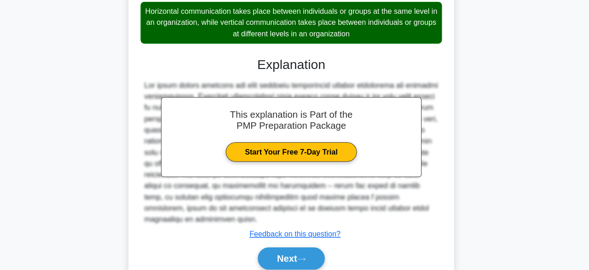
scroll to position [252, 0]
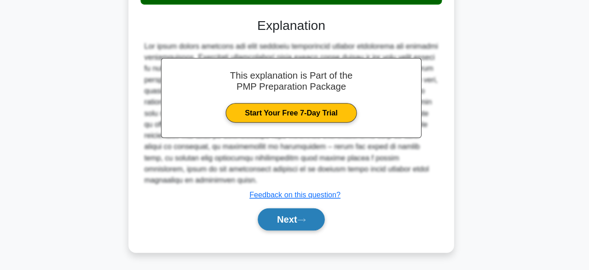
click at [303, 228] on button "Next" at bounding box center [294, 220] width 66 height 22
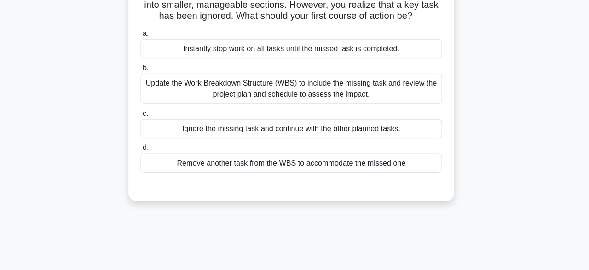
scroll to position [78, 0]
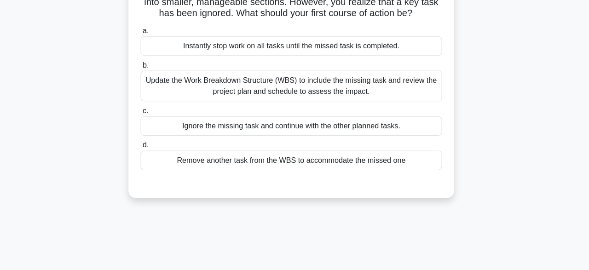
click at [429, 91] on div "Update the Work Breakdown Structure (WBS) to include the missing task and revie…" at bounding box center [294, 88] width 298 height 30
click at [145, 71] on input "b. Update the Work Breakdown Structure (WBS) to include the missing task and re…" at bounding box center [145, 68] width 0 height 6
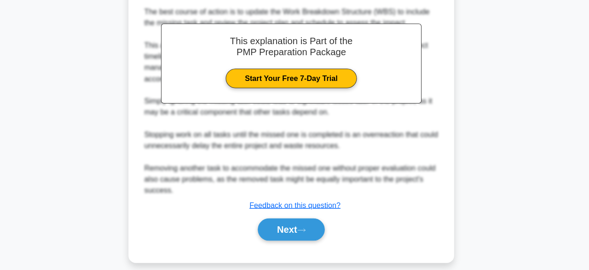
scroll to position [285, 0]
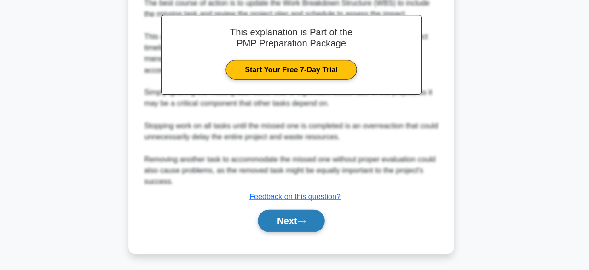
click at [309, 219] on icon at bounding box center [304, 221] width 8 height 5
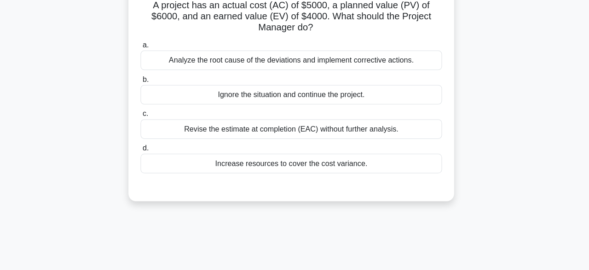
scroll to position [69, 0]
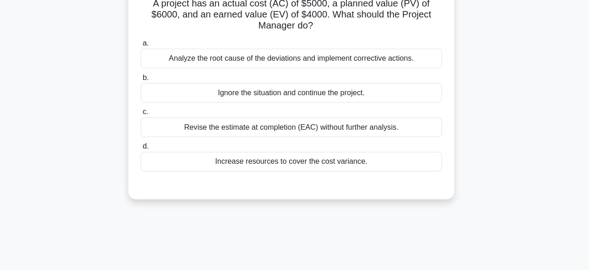
click at [395, 57] on div "Analyze the root cause of the deviations and implement corrective actions." at bounding box center [294, 57] width 298 height 19
click at [145, 46] on input "a. Analyze the root cause of the deviations and implement corrective actions." at bounding box center [145, 43] width 0 height 6
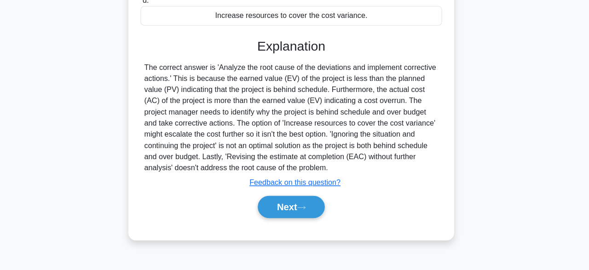
scroll to position [226, 0]
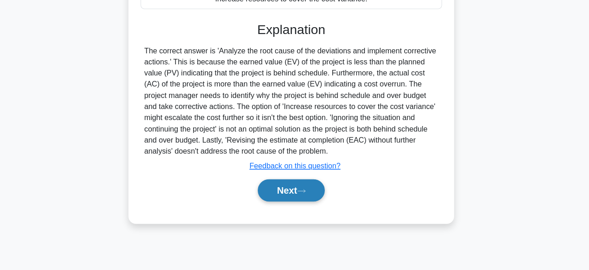
click at [305, 194] on button "Next" at bounding box center [294, 191] width 66 height 22
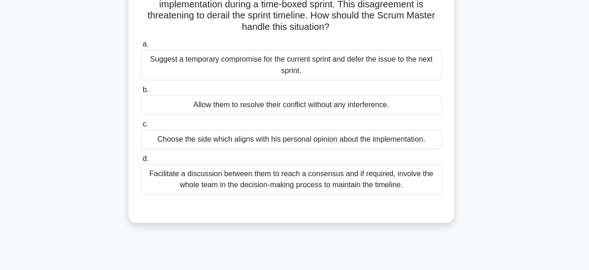
scroll to position [81, 0]
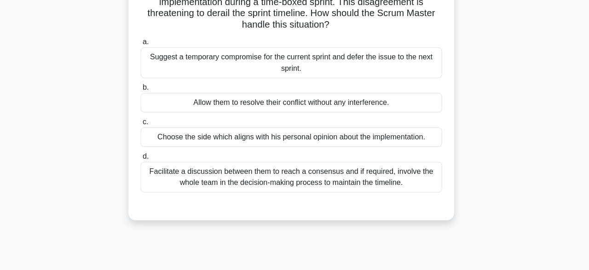
click at [341, 186] on div "Facilitate a discussion between them to reach a consensus and if required, invo…" at bounding box center [294, 176] width 298 height 30
click at [145, 158] on input "d. Facilitate a discussion between them to reach a consensus and if required, i…" at bounding box center [145, 155] width 0 height 6
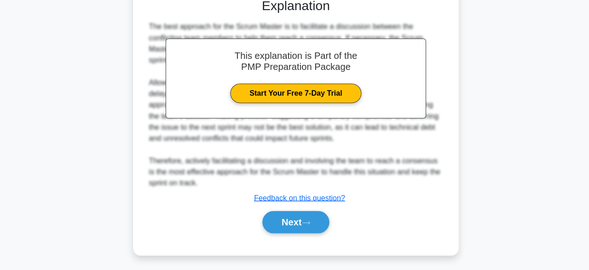
scroll to position [285, 0]
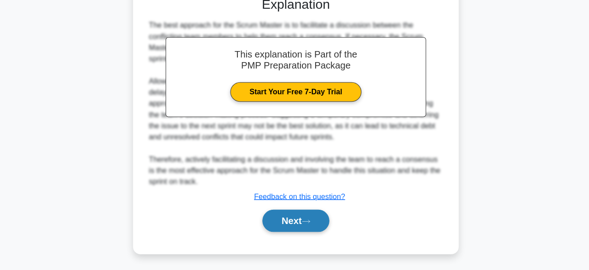
click at [301, 219] on button "Next" at bounding box center [294, 221] width 66 height 22
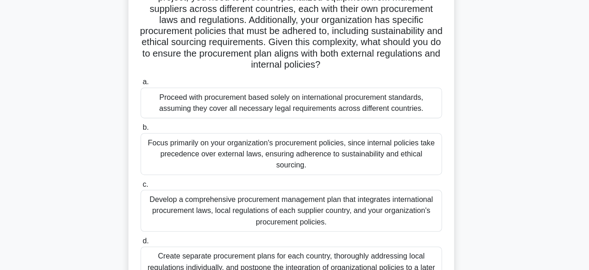
scroll to position [98, 0]
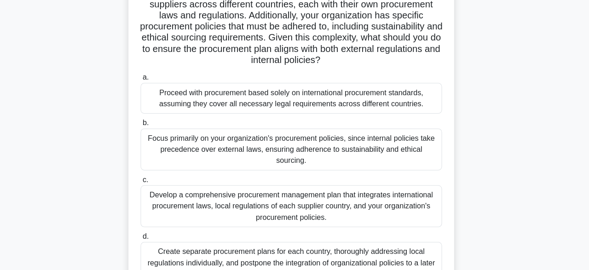
click at [404, 146] on div "Focus primarily on your organization's procurement policies, since internal pol…" at bounding box center [294, 150] width 298 height 41
click at [145, 128] on input "b. Focus primarily on your organization's procurement policies, since internal …" at bounding box center [145, 125] width 0 height 6
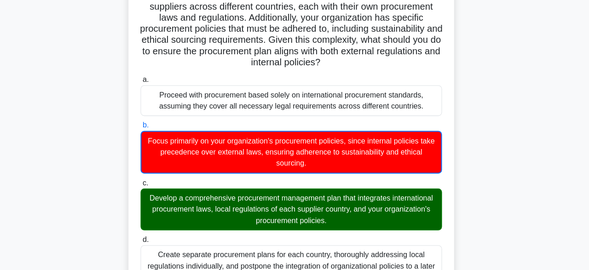
click at [531, 80] on div "As a project manager for an international construction project, you are in the …" at bounding box center [294, 238] width 525 height 565
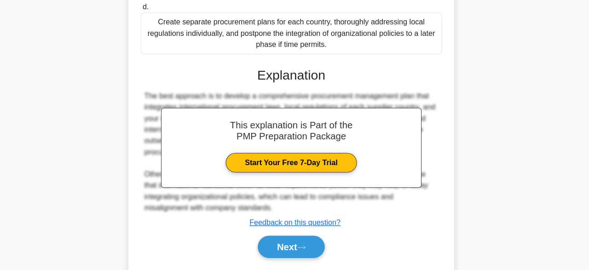
scroll to position [341, 0]
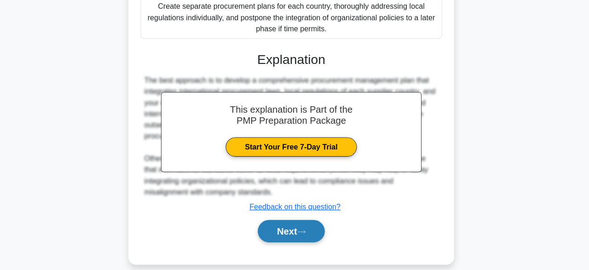
click at [309, 230] on icon at bounding box center [304, 232] width 8 height 5
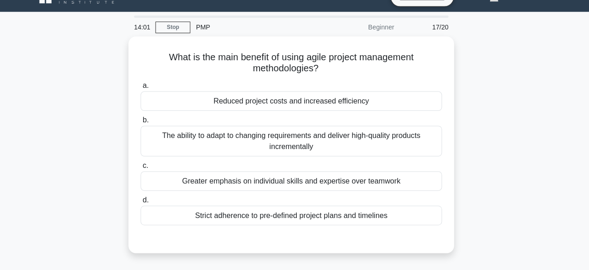
scroll to position [15, 0]
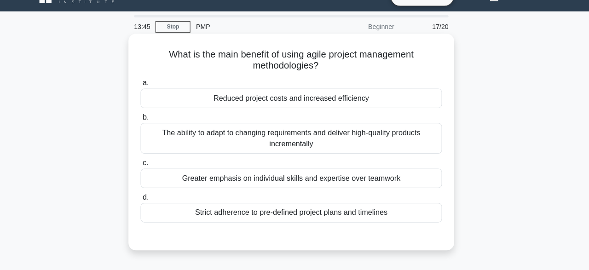
click at [405, 144] on div "The ability to adapt to changing requirements and deliver high-quality products…" at bounding box center [294, 140] width 298 height 30
click at [145, 122] on input "b. The ability to adapt to changing requirements and deliver high-quality produ…" at bounding box center [145, 119] width 0 height 6
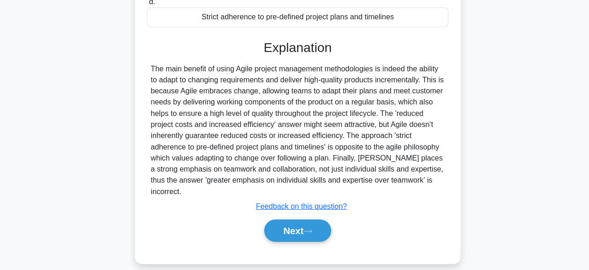
scroll to position [226, 0]
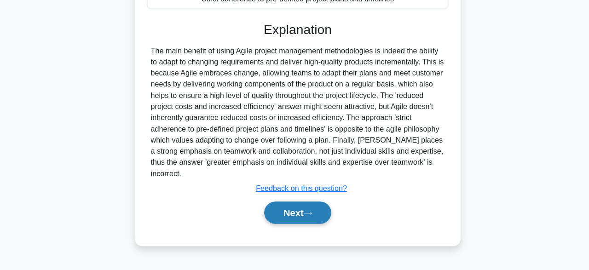
click at [300, 205] on button "Next" at bounding box center [294, 213] width 66 height 22
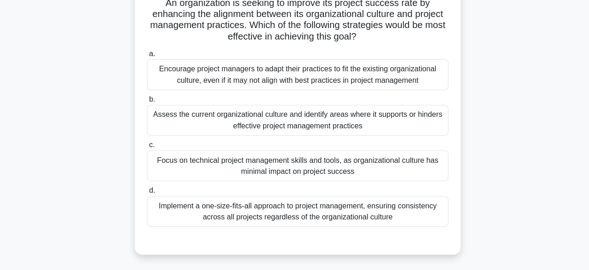
scroll to position [71, 0]
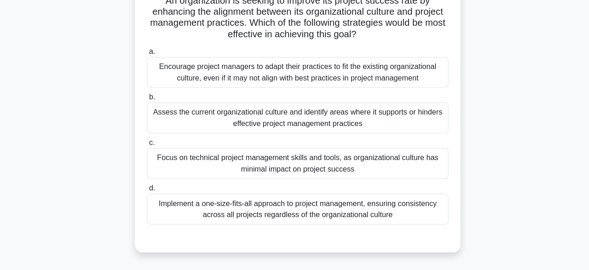
click at [407, 222] on div "Implement a one-size-fits-all approach to project management, ensuring consiste…" at bounding box center [294, 207] width 298 height 30
click at [145, 190] on input "d. Implement a one-size-fits-all approach to project management, ensuring consi…" at bounding box center [145, 187] width 0 height 6
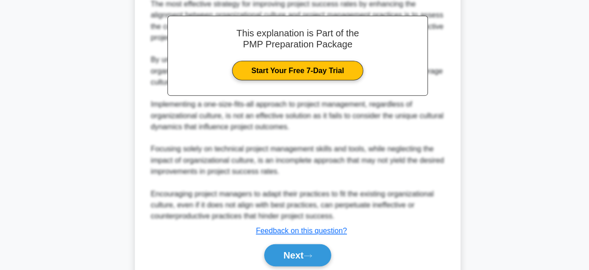
scroll to position [363, 0]
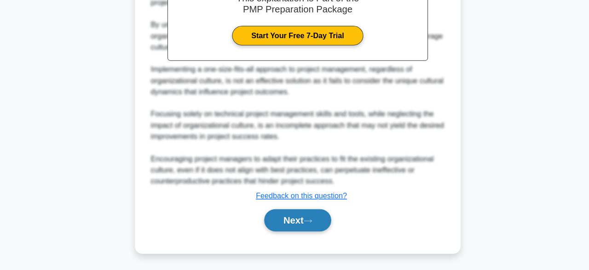
click at [290, 224] on button "Next" at bounding box center [294, 221] width 66 height 22
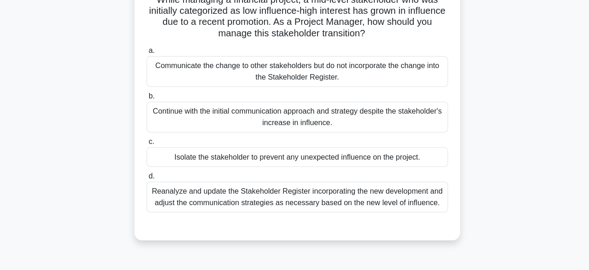
scroll to position [74, 0]
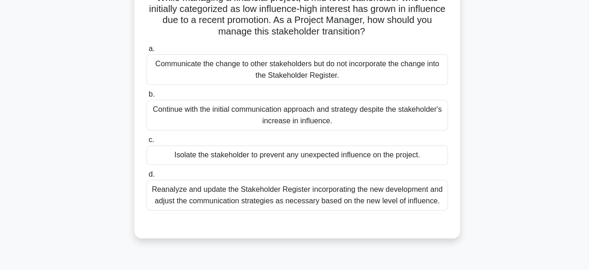
click at [390, 202] on div "Reanalyze and update the Stakeholder Register incorporating the new development…" at bounding box center [294, 193] width 298 height 30
click at [145, 176] on input "d. Reanalyze and update the Stakeholder Register incorporating the new developm…" at bounding box center [145, 173] width 0 height 6
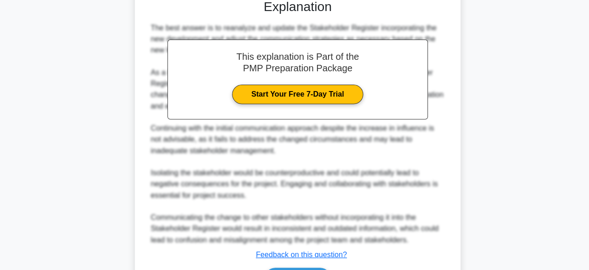
scroll to position [351, 0]
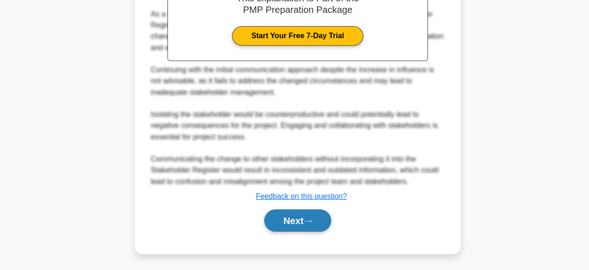
click at [317, 225] on button "Next" at bounding box center [294, 221] width 66 height 22
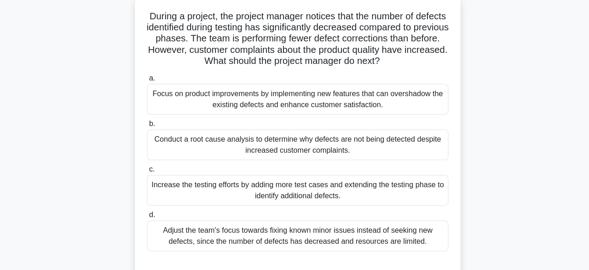
scroll to position [58, 0]
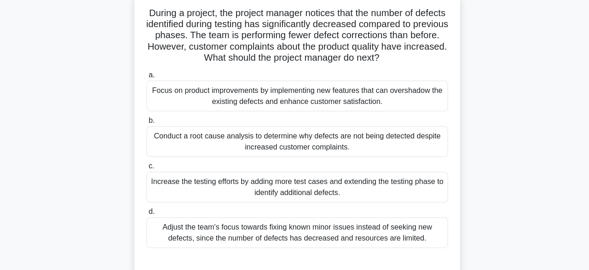
click at [405, 146] on div "Conduct a root cause analysis to determine why defects are not being detected d…" at bounding box center [294, 141] width 298 height 30
click at [145, 123] on input "b. Conduct a root cause analysis to determine why defects are not being detecte…" at bounding box center [145, 120] width 0 height 6
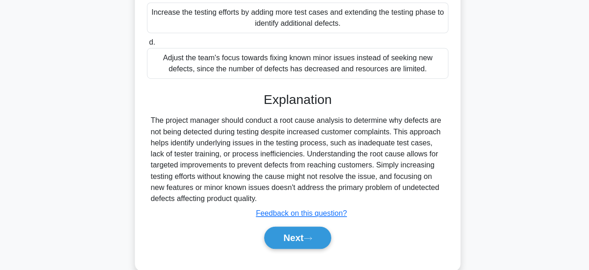
scroll to position [241, 0]
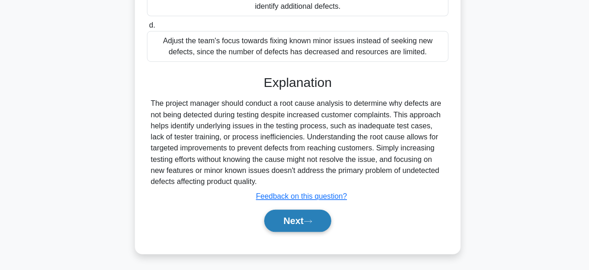
click at [304, 221] on icon at bounding box center [304, 221] width 8 height 5
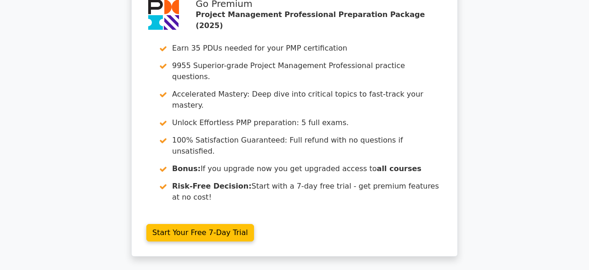
scroll to position [2441, 0]
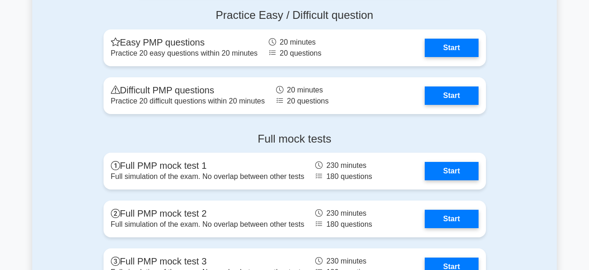
scroll to position [3346, 0]
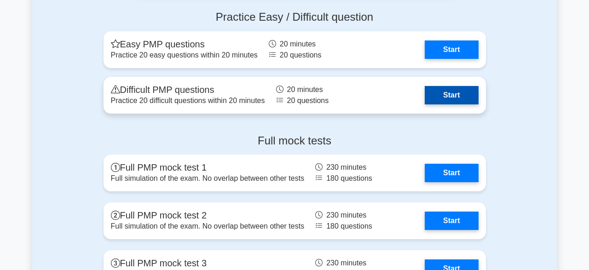
click at [452, 92] on link "Start" at bounding box center [451, 95] width 53 height 18
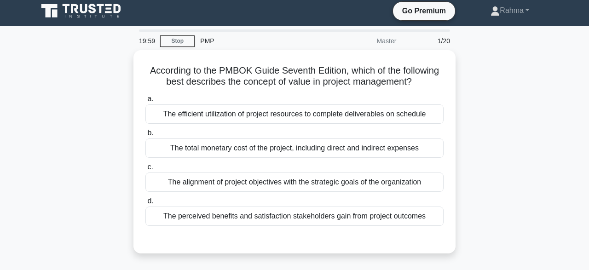
scroll to position [3, 0]
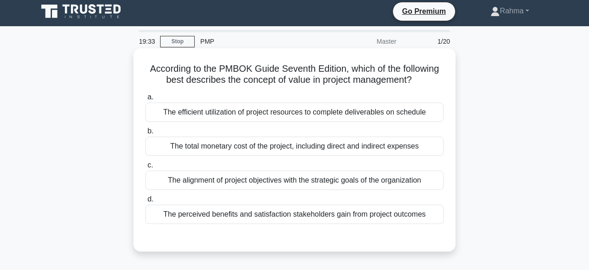
click at [419, 119] on div "The efficient utilization of project resources to complete deliverables on sche…" at bounding box center [294, 112] width 298 height 19
click at [145, 100] on input "a. The efficient utilization of project resources to complete deliverables on s…" at bounding box center [145, 97] width 0 height 6
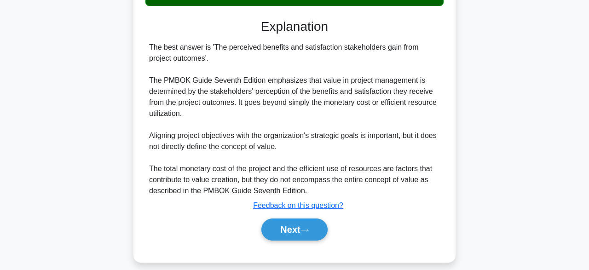
scroll to position [231, 0]
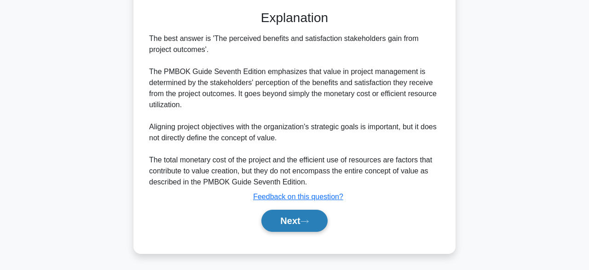
click at [299, 214] on button "Next" at bounding box center [294, 221] width 66 height 22
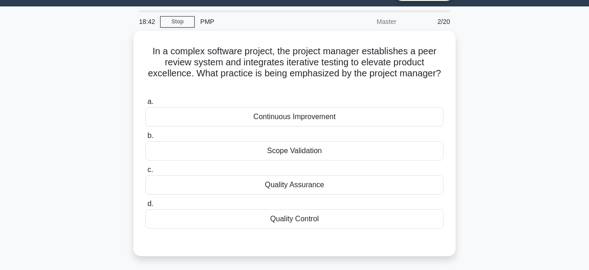
scroll to position [22, 0]
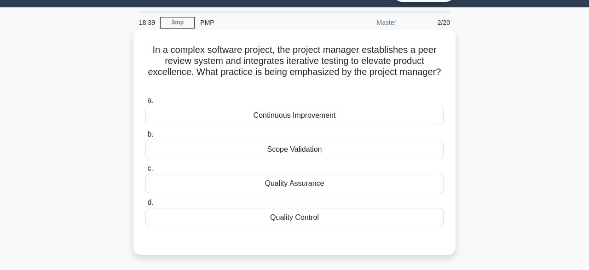
click at [419, 181] on div "Quality Assurance" at bounding box center [294, 183] width 298 height 19
click at [145, 172] on input "c. Quality Assurance" at bounding box center [145, 169] width 0 height 6
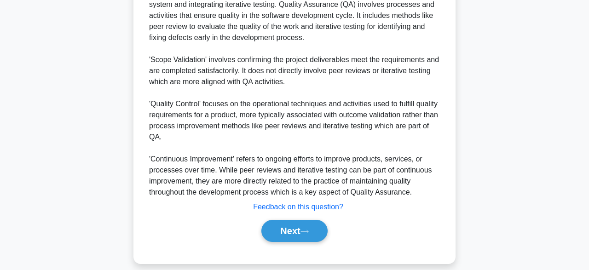
scroll to position [307, 0]
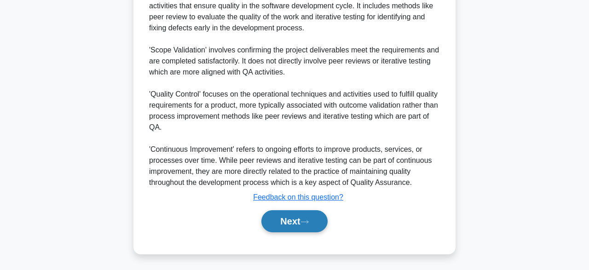
click at [312, 224] on button "Next" at bounding box center [294, 221] width 66 height 22
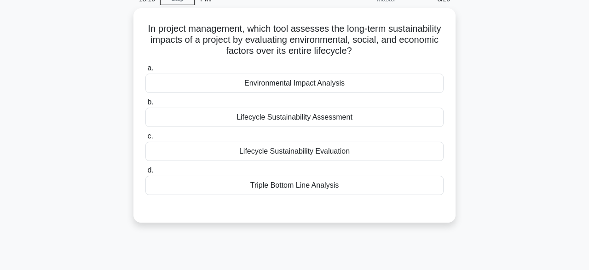
scroll to position [45, 0]
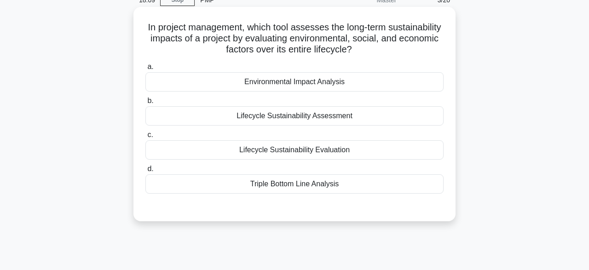
click at [407, 82] on div "Environmental Impact Analysis" at bounding box center [294, 81] width 298 height 19
click at [145, 70] on input "a. Environmental Impact Analysis" at bounding box center [145, 67] width 0 height 6
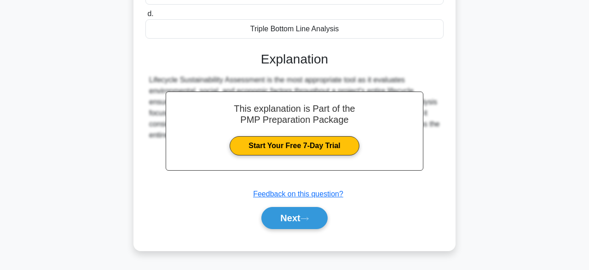
scroll to position [227, 0]
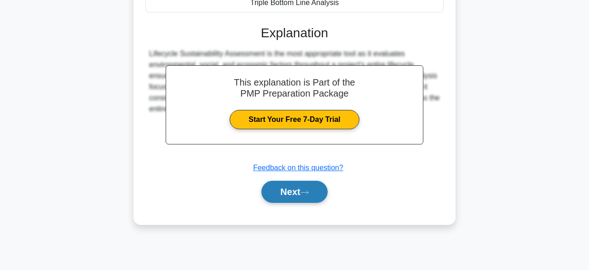
click at [305, 190] on icon at bounding box center [304, 192] width 8 height 5
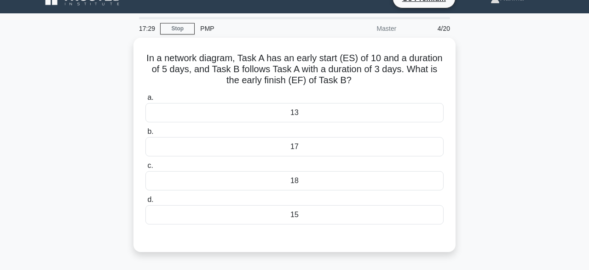
scroll to position [17, 0]
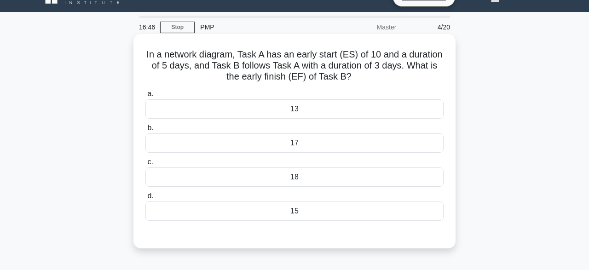
click at [326, 111] on div "13" at bounding box center [294, 108] width 298 height 19
click at [145, 97] on input "a. 13" at bounding box center [145, 94] width 0 height 6
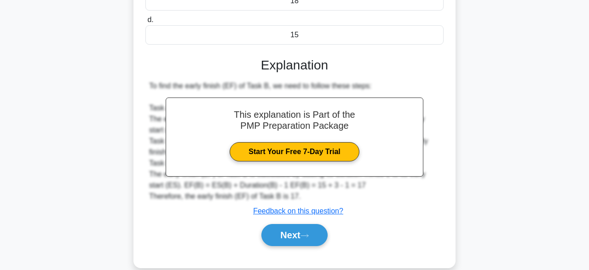
scroll to position [227, 0]
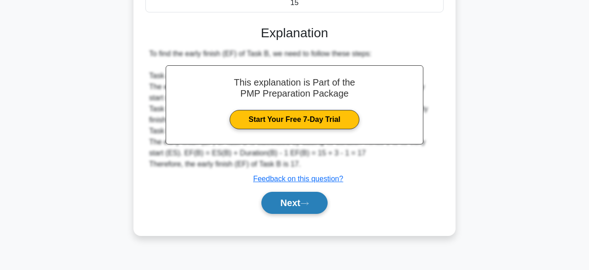
click at [304, 209] on button "Next" at bounding box center [294, 203] width 66 height 22
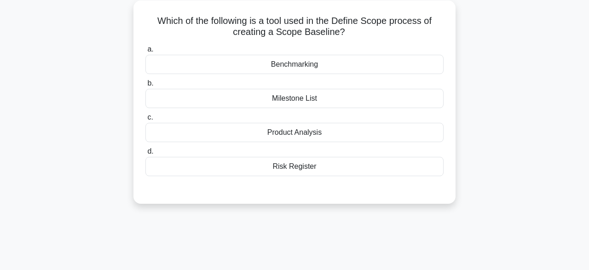
scroll to position [55, 0]
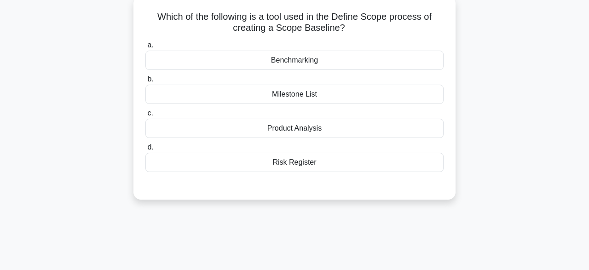
click at [412, 99] on div "Milestone List" at bounding box center [294, 94] width 298 height 19
click at [145, 82] on input "b. Milestone List" at bounding box center [145, 79] width 0 height 6
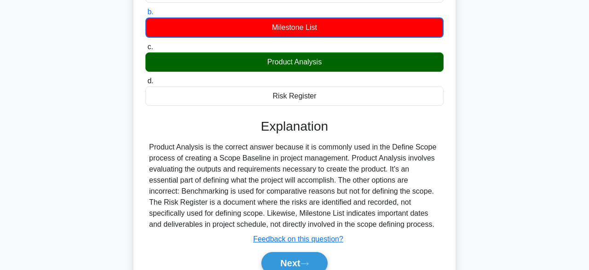
scroll to position [227, 0]
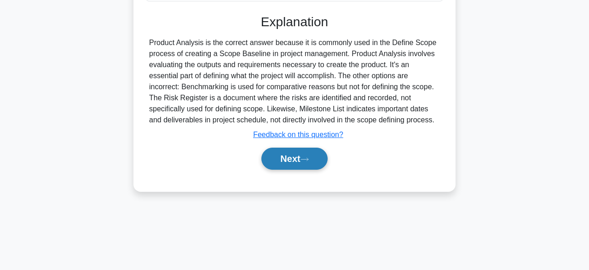
click at [307, 162] on button "Next" at bounding box center [294, 159] width 66 height 22
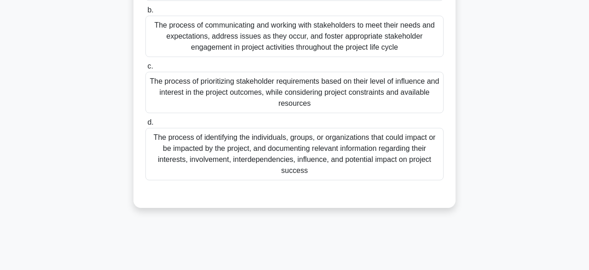
scroll to position [149, 0]
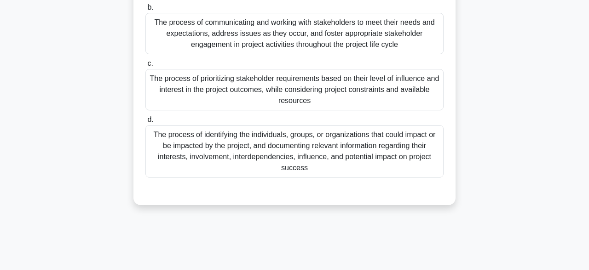
click at [422, 140] on div "The process of identifying the individuals, groups, or organizations that could…" at bounding box center [294, 151] width 298 height 52
click at [145, 123] on input "d. The process of identifying the individuals, groups, or organizations that co…" at bounding box center [145, 120] width 0 height 6
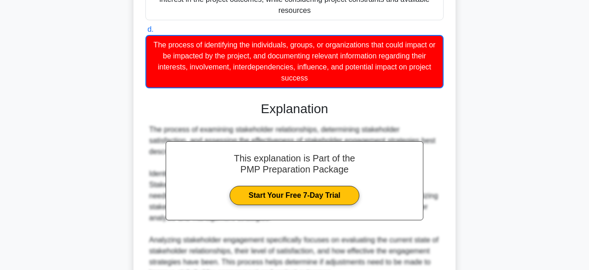
scroll to position [330, 0]
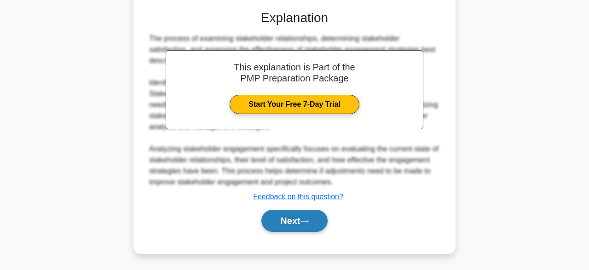
click at [315, 221] on button "Next" at bounding box center [294, 221] width 66 height 22
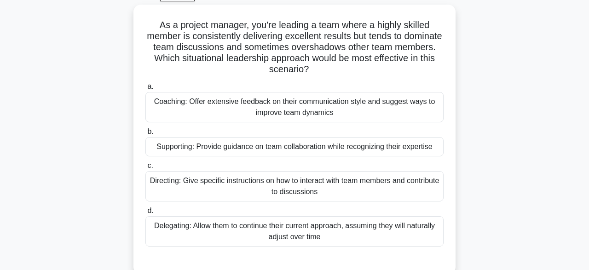
scroll to position [50, 0]
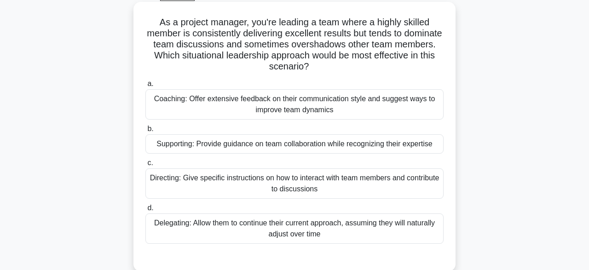
click at [406, 188] on div "Directing: Give specific instructions on how to interact with team members and …" at bounding box center [294, 183] width 298 height 30
click at [145, 166] on input "c. Directing: Give specific instructions on how to interact with team members a…" at bounding box center [145, 163] width 0 height 6
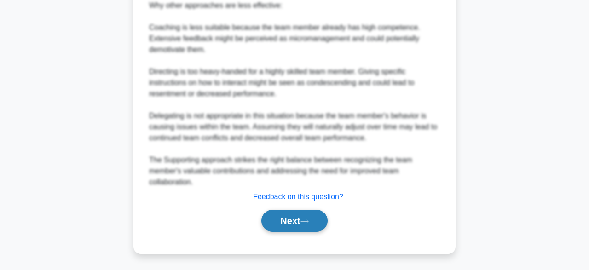
click at [311, 214] on button "Next" at bounding box center [294, 221] width 66 height 22
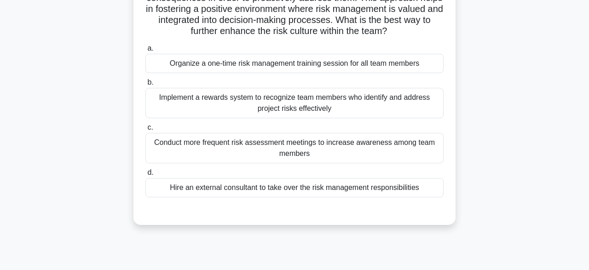
scroll to position [99, 0]
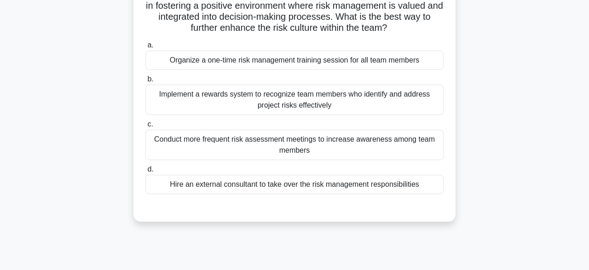
click at [396, 148] on div "Conduct more frequent risk assessment meetings to increase awareness among team…" at bounding box center [294, 145] width 298 height 30
click at [145, 127] on input "c. Conduct more frequent risk assessment meetings to increase awareness among t…" at bounding box center [145, 124] width 0 height 6
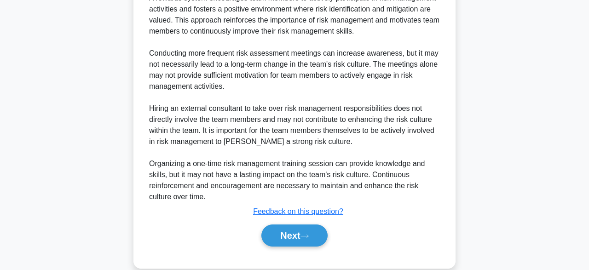
scroll to position [386, 0]
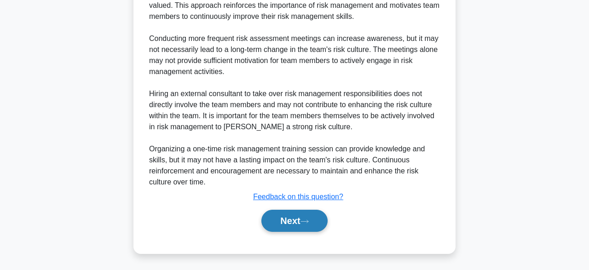
click at [298, 219] on button "Next" at bounding box center [294, 221] width 66 height 22
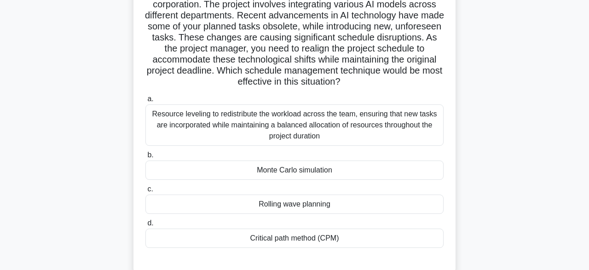
scroll to position [82, 0]
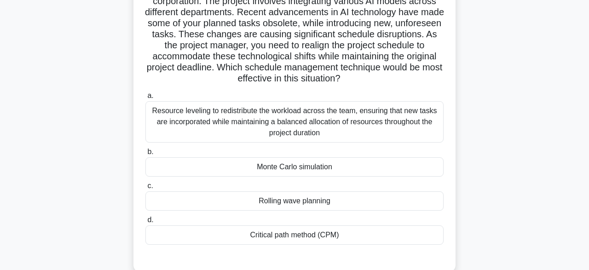
click at [390, 243] on div "Critical path method (CPM)" at bounding box center [294, 234] width 298 height 19
click at [145, 223] on input "d. Critical path method (CPM)" at bounding box center [145, 220] width 0 height 6
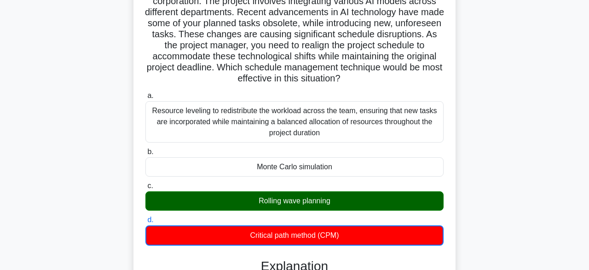
click at [384, 247] on div "a. Resource leveling to redistribute the workload across the team, ensuring tha…" at bounding box center [294, 167] width 309 height 159
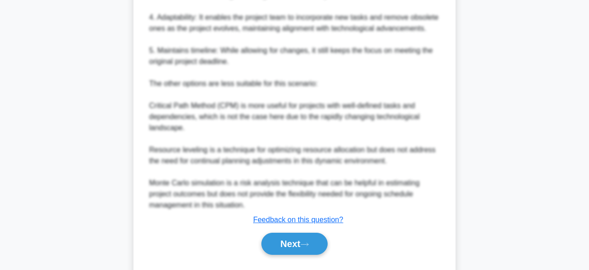
scroll to position [584, 0]
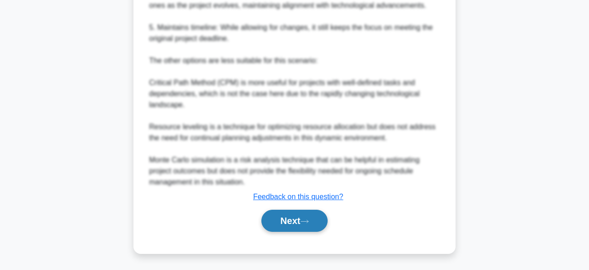
click at [298, 222] on button "Next" at bounding box center [294, 221] width 66 height 22
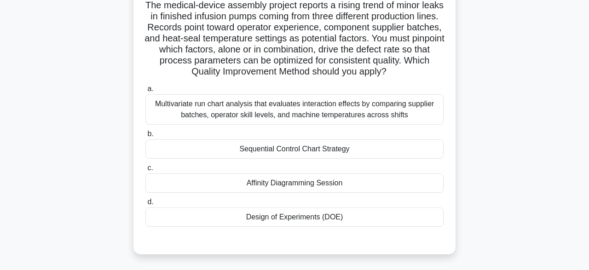
scroll to position [69, 0]
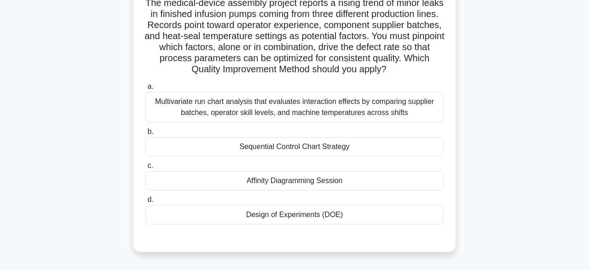
click at [433, 115] on div "Multivariate run chart analysis that evaluates interaction effects by comparing…" at bounding box center [294, 107] width 298 height 30
click at [145, 90] on input "a. Multivariate run chart analysis that evaluates interaction effects by compar…" at bounding box center [145, 87] width 0 height 6
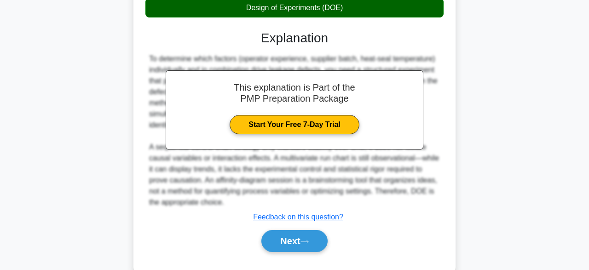
scroll to position [297, 0]
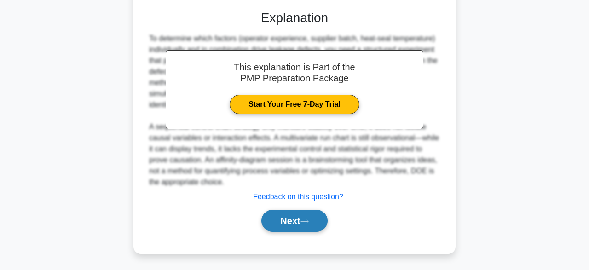
click at [323, 220] on button "Next" at bounding box center [294, 221] width 66 height 22
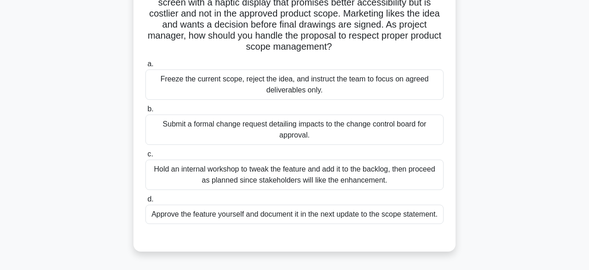
scroll to position [93, 0]
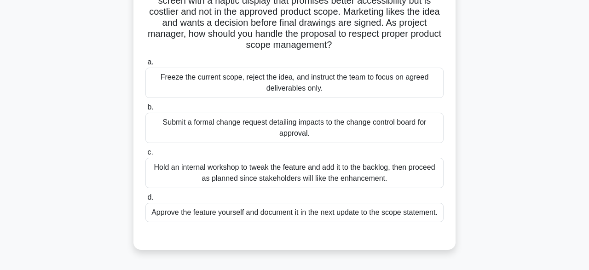
click at [385, 179] on div "Hold an internal workshop to tweak the feature and add it to the backlog, then …" at bounding box center [294, 173] width 298 height 30
click at [145, 156] on input "c. Hold an internal workshop to tweak the feature and add it to the backlog, th…" at bounding box center [145, 153] width 0 height 6
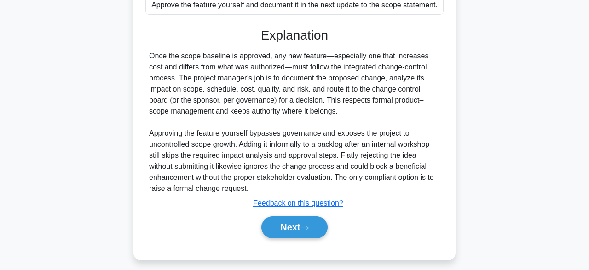
scroll to position [308, 0]
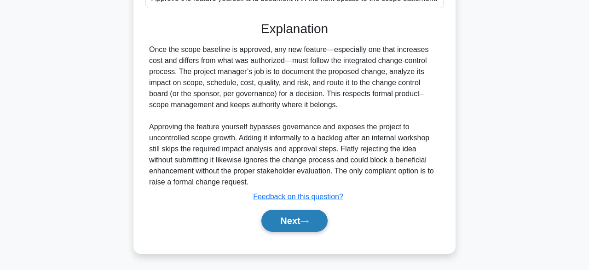
click at [309, 219] on icon at bounding box center [304, 221] width 8 height 5
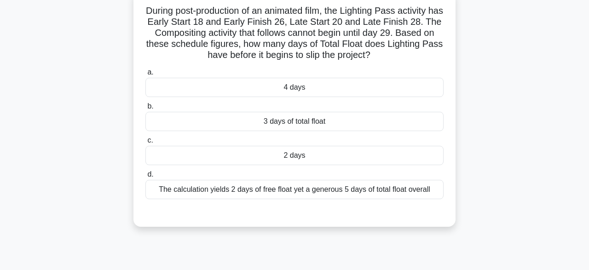
scroll to position [51, 0]
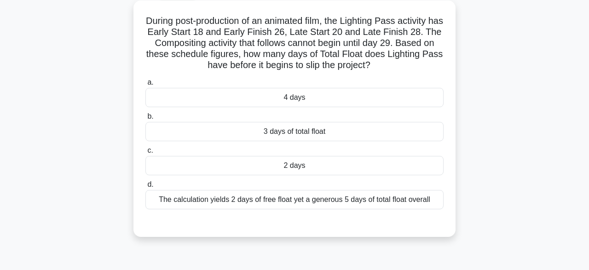
click at [420, 179] on div "a. 4 days b. 3 days of total float c. d." at bounding box center [294, 143] width 309 height 136
click at [393, 167] on div "2 days" at bounding box center [294, 165] width 298 height 19
click at [145, 154] on input "c. 2 days" at bounding box center [145, 151] width 0 height 6
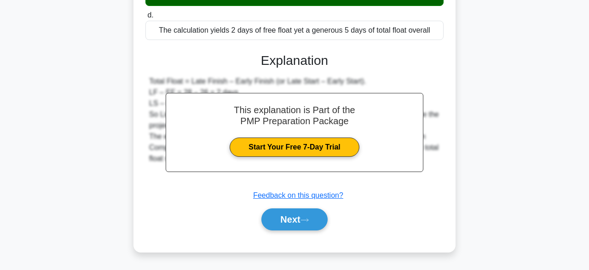
scroll to position [227, 0]
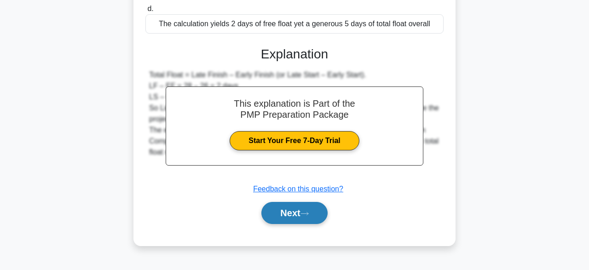
click at [303, 210] on button "Next" at bounding box center [294, 213] width 66 height 22
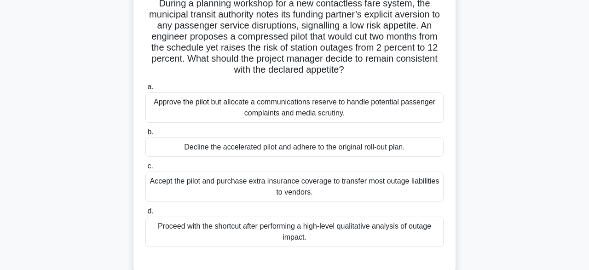
scroll to position [72, 0]
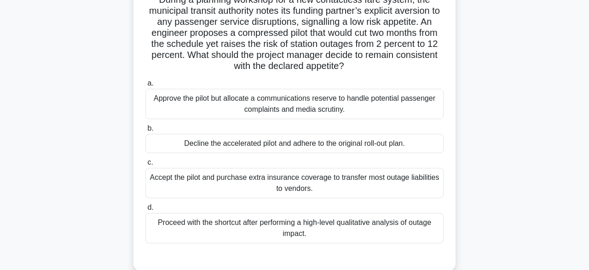
click at [432, 236] on div "Proceed with the shortcut after performing a high-level qualitative analysis of…" at bounding box center [294, 228] width 298 height 30
click at [145, 211] on input "d. Proceed with the shortcut after performing a high-level qualitative analysis…" at bounding box center [145, 208] width 0 height 6
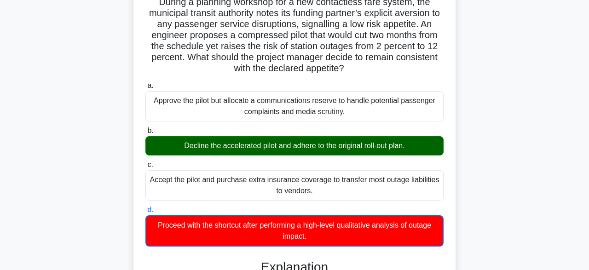
click at [463, 214] on div "During a planning workshop for a new contactless fare system, the municipal tra…" at bounding box center [294, 226] width 525 height 488
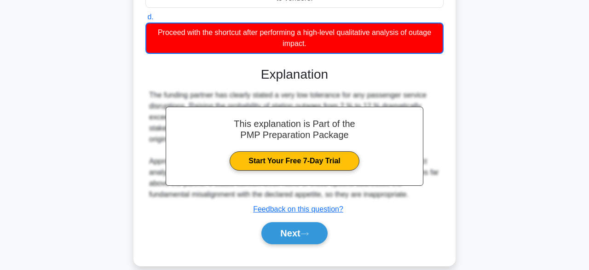
scroll to position [275, 0]
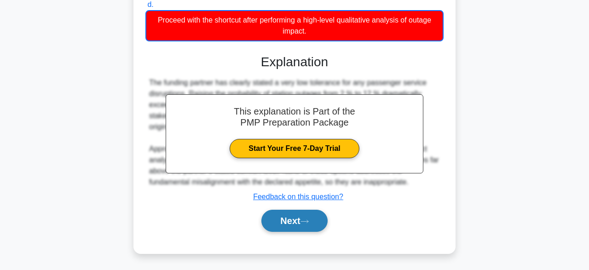
click at [317, 226] on button "Next" at bounding box center [294, 221] width 66 height 22
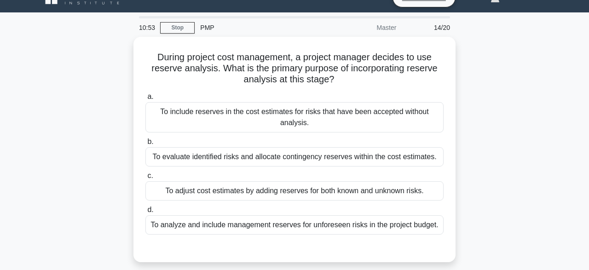
scroll to position [18, 0]
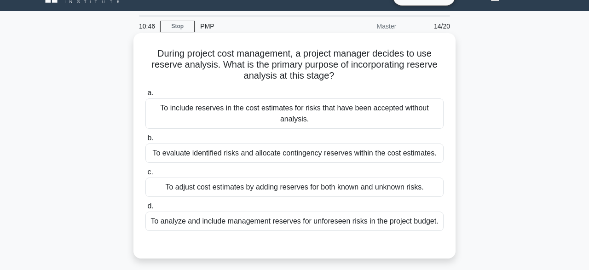
click at [420, 161] on div "To evaluate identified risks and allocate contingency reserves within the cost …" at bounding box center [294, 153] width 298 height 19
click at [145, 141] on input "b. To evaluate identified risks and allocate contingency reserves within the co…" at bounding box center [145, 138] width 0 height 6
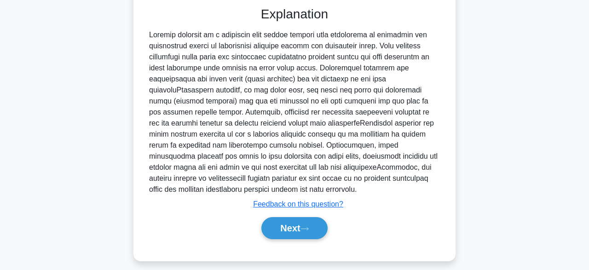
scroll to position [263, 0]
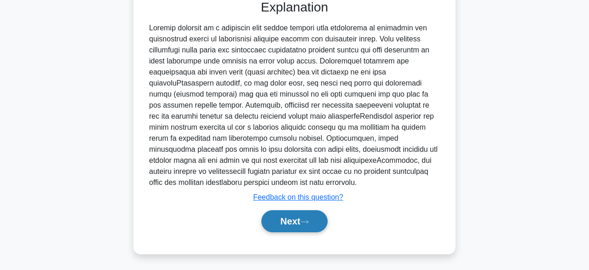
click at [316, 226] on button "Next" at bounding box center [294, 221] width 66 height 22
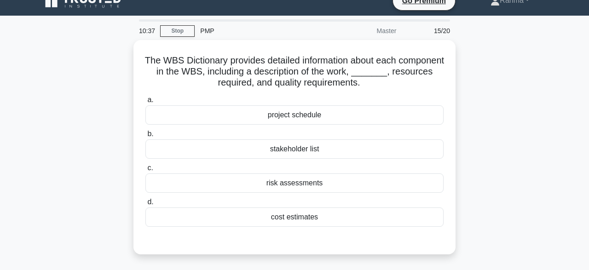
scroll to position [16, 0]
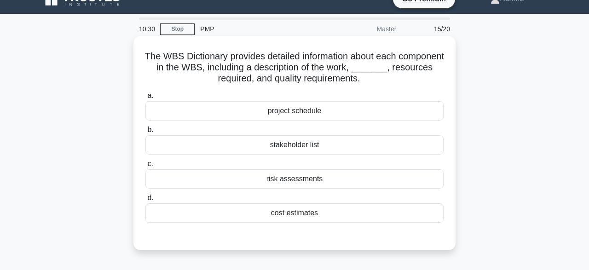
click at [381, 185] on div "risk assessments" at bounding box center [294, 178] width 298 height 19
click at [145, 167] on input "c. risk assessments" at bounding box center [145, 164] width 0 height 6
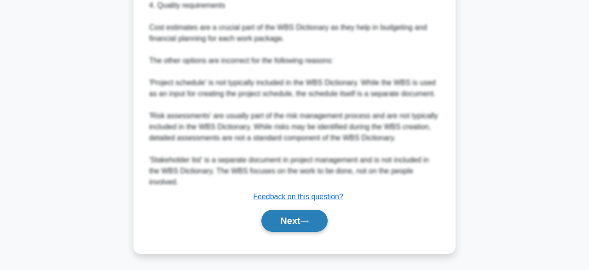
click at [308, 222] on icon at bounding box center [304, 221] width 7 height 3
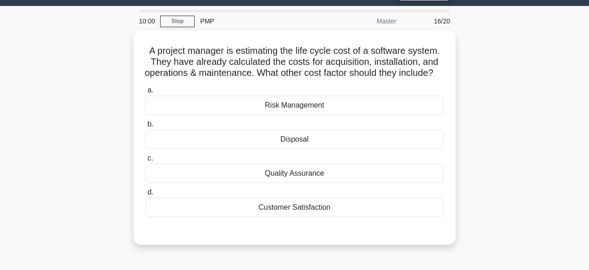
scroll to position [26, 0]
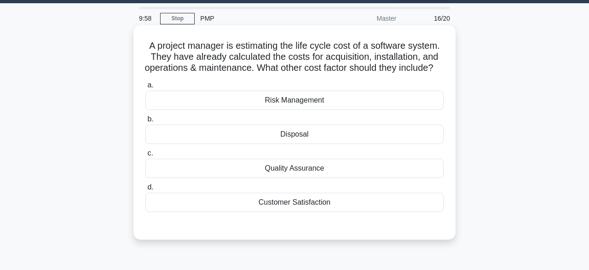
click at [380, 178] on div "Quality Assurance" at bounding box center [294, 168] width 298 height 19
click at [145, 156] on input "c. Quality Assurance" at bounding box center [145, 153] width 0 height 6
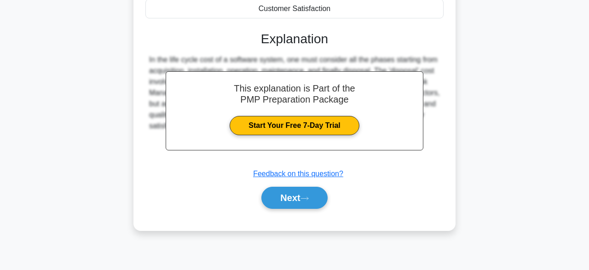
scroll to position [227, 0]
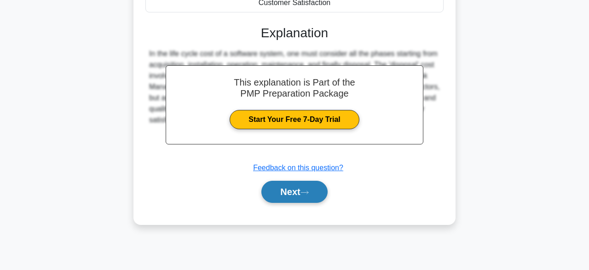
click at [312, 203] on button "Next" at bounding box center [294, 192] width 66 height 22
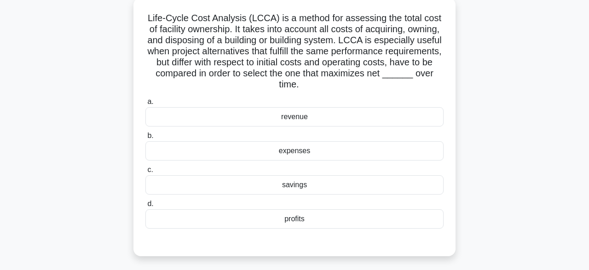
scroll to position [56, 0]
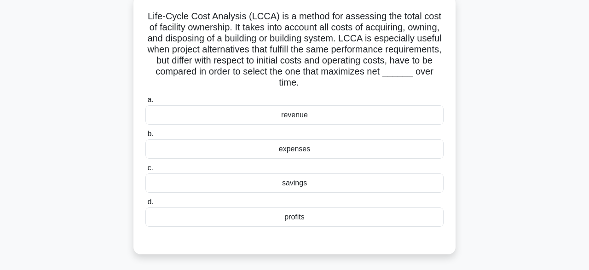
click at [412, 116] on div "revenue" at bounding box center [294, 114] width 298 height 19
click at [145, 103] on input "a. revenue" at bounding box center [145, 100] width 0 height 6
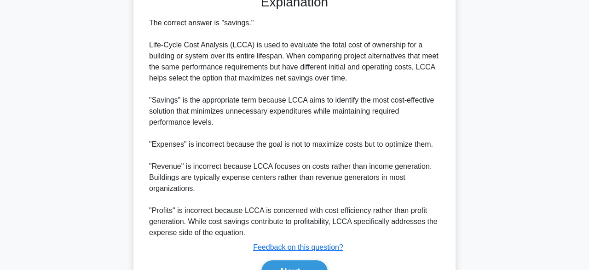
scroll to position [352, 0]
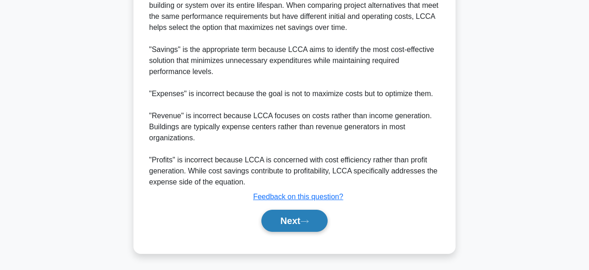
click at [327, 225] on button "Next" at bounding box center [294, 221] width 66 height 22
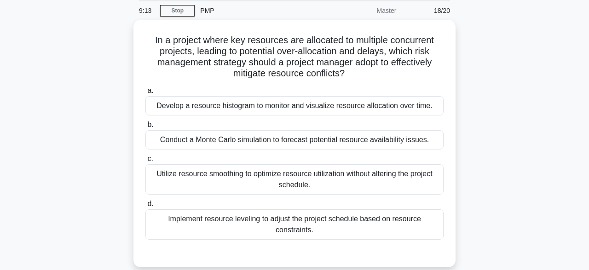
scroll to position [35, 0]
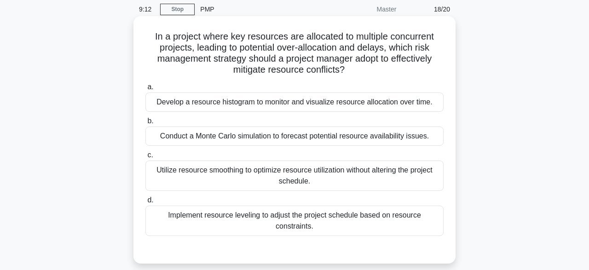
click at [401, 142] on div "Conduct a Monte Carlo simulation to forecast potential resource availability is…" at bounding box center [294, 136] width 298 height 19
click at [145, 124] on input "b. Conduct a Monte Carlo simulation to forecast potential resource availability…" at bounding box center [145, 121] width 0 height 6
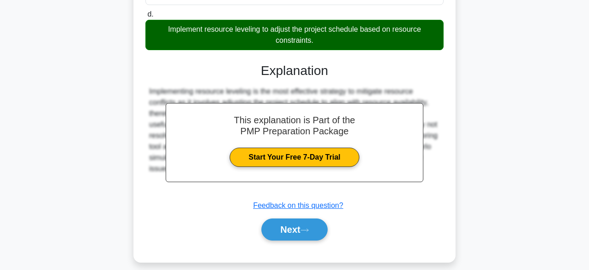
scroll to position [223, 0]
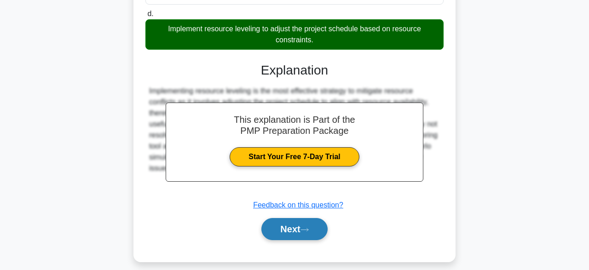
click at [315, 233] on button "Next" at bounding box center [294, 229] width 66 height 22
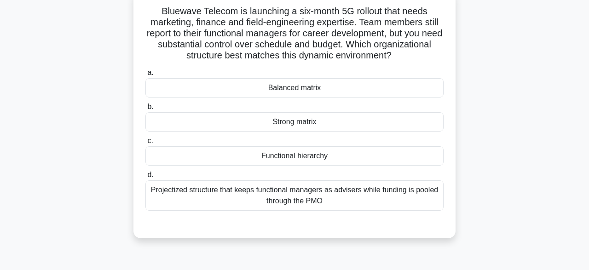
scroll to position [63, 0]
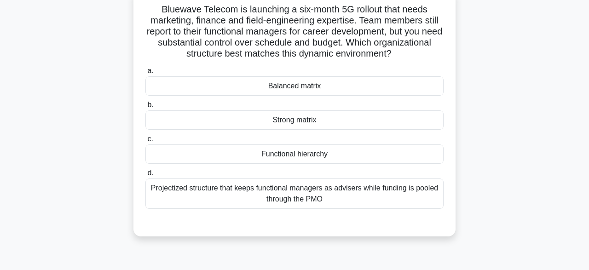
click at [371, 199] on div "Projectized structure that keeps functional managers as advisers while funding …" at bounding box center [294, 194] width 298 height 30
click at [145, 176] on input "d. Projectized structure that keeps functional managers as advisers while fundi…" at bounding box center [145, 173] width 0 height 6
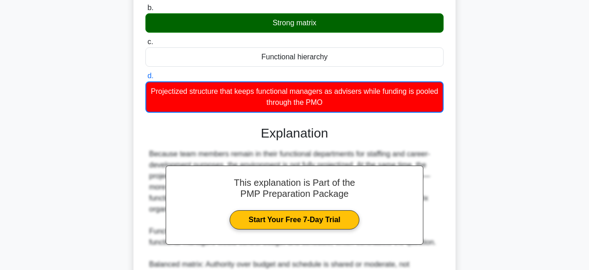
scroll to position [297, 0]
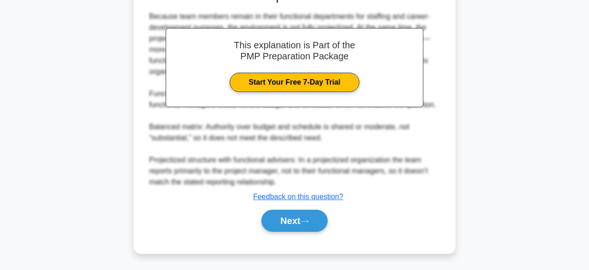
click at [393, 180] on div "Because team members remain in their functional departments for staffing and ca…" at bounding box center [294, 99] width 291 height 177
click at [309, 223] on icon at bounding box center [304, 221] width 8 height 5
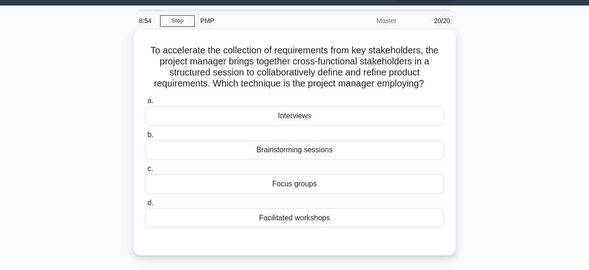
scroll to position [24, 0]
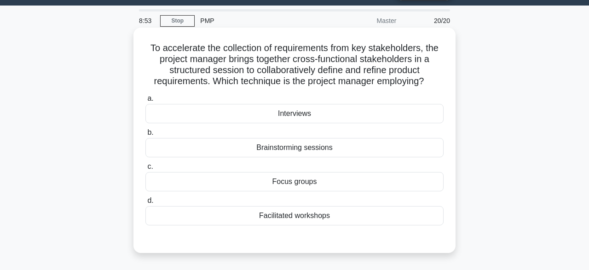
click at [374, 225] on div "Facilitated workshops" at bounding box center [294, 215] width 298 height 19
click at [145, 204] on input "d. Facilitated workshops" at bounding box center [145, 201] width 0 height 6
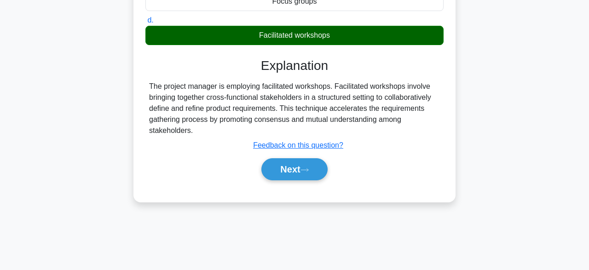
scroll to position [227, 0]
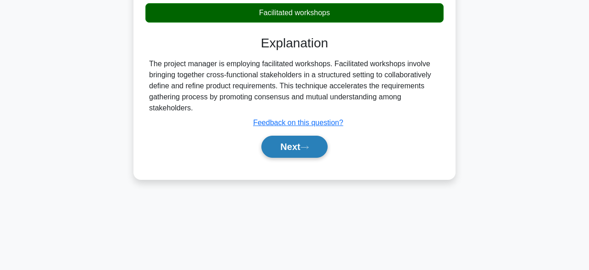
click at [295, 144] on button "Next" at bounding box center [294, 147] width 66 height 22
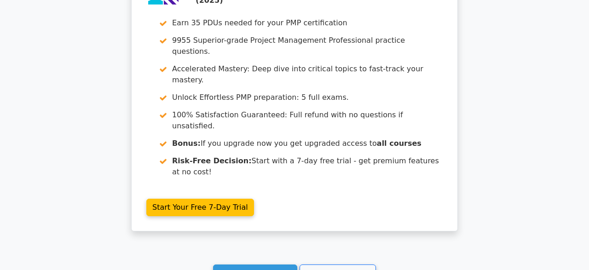
scroll to position [2095, 0]
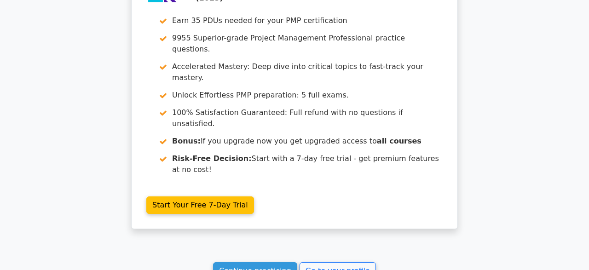
click at [265, 262] on link "Continue practicing" at bounding box center [255, 270] width 84 height 17
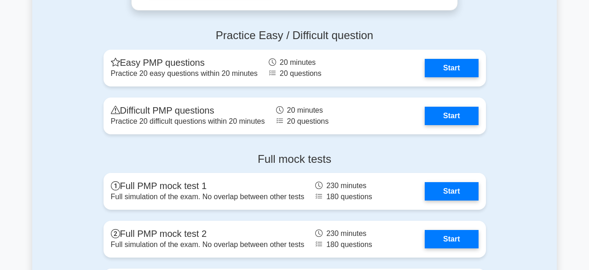
scroll to position [3410, 0]
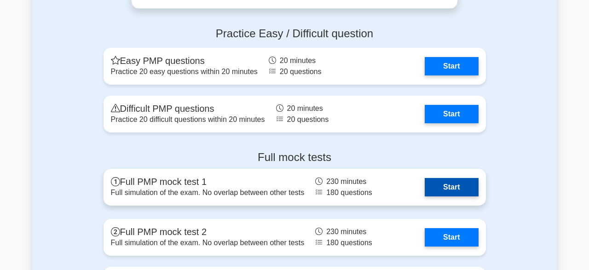
click at [442, 179] on link "Start" at bounding box center [451, 187] width 53 height 18
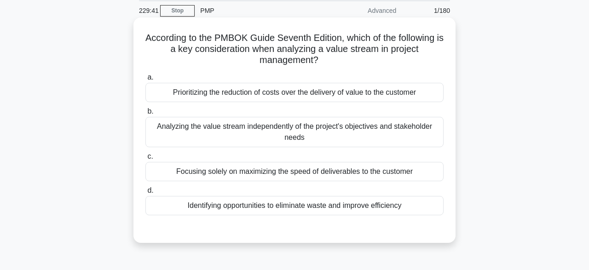
scroll to position [35, 0]
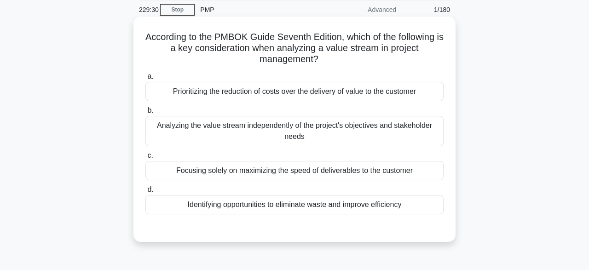
click at [413, 137] on div "Analyzing the value stream independently of the project's objectives and stakeh…" at bounding box center [294, 131] width 298 height 30
click at [145, 114] on input "b. Analyzing the value stream independently of the project's objectives and sta…" at bounding box center [145, 111] width 0 height 6
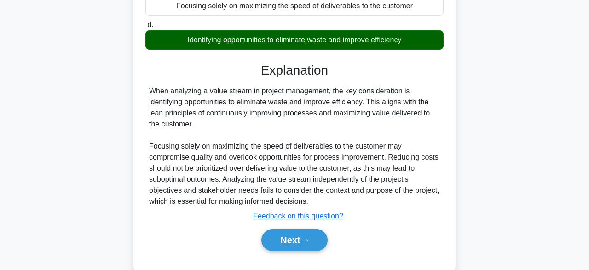
scroll to position [227, 0]
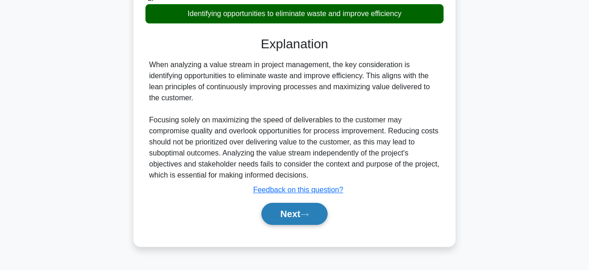
click at [307, 213] on icon at bounding box center [304, 214] width 8 height 5
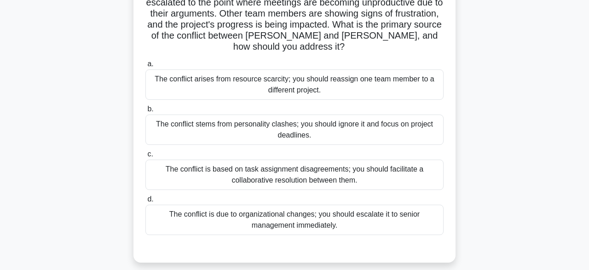
scroll to position [105, 0]
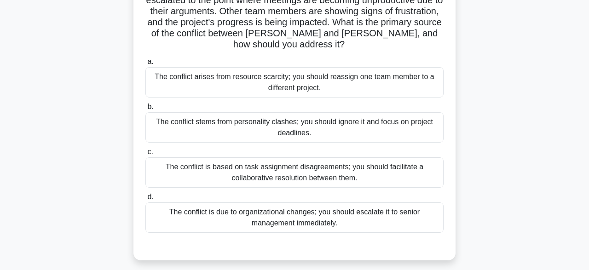
click at [404, 161] on div "The conflict is based on task assignment disagreements; you should facilitate a…" at bounding box center [294, 172] width 298 height 30
click at [145, 155] on input "c. The conflict is based on task assignment disagreements; you should facilitat…" at bounding box center [145, 152] width 0 height 6
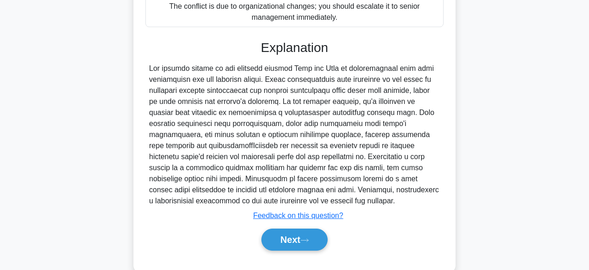
scroll to position [318, 0]
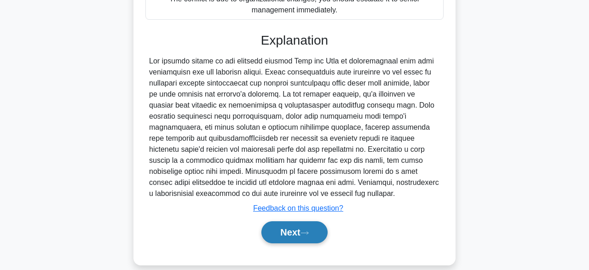
click at [295, 225] on button "Next" at bounding box center [294, 232] width 66 height 22
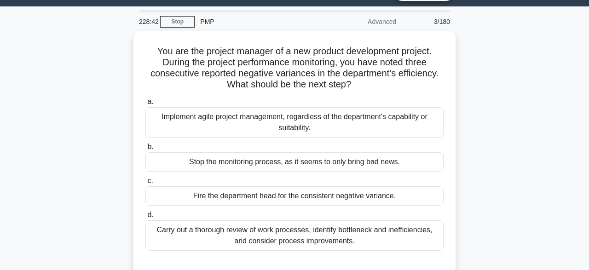
scroll to position [22, 0]
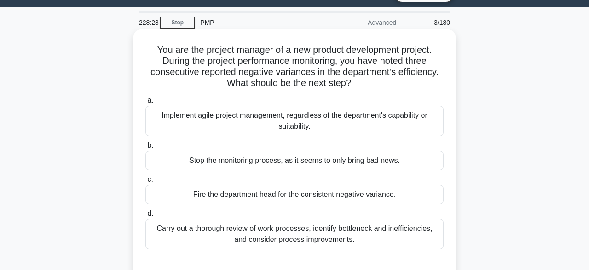
click at [202, 236] on div "Carry out a thorough review of work processes, identify bottleneck and ineffici…" at bounding box center [294, 234] width 298 height 30
click at [145, 217] on input "d. Carry out a thorough review of work processes, identify bottleneck and ineff…" at bounding box center [145, 214] width 0 height 6
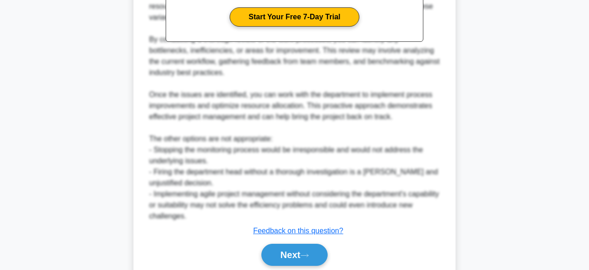
scroll to position [395, 0]
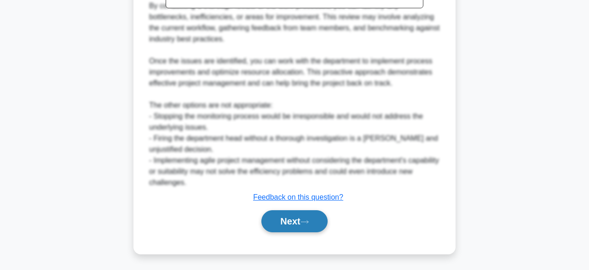
click at [293, 224] on button "Next" at bounding box center [294, 221] width 66 height 22
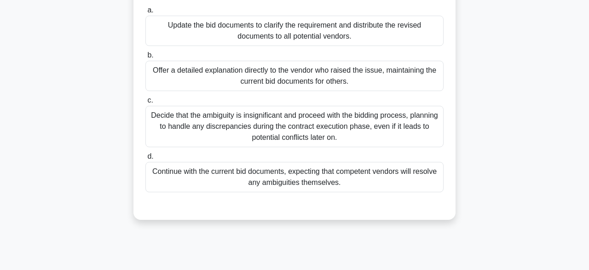
scroll to position [112, 0]
click at [392, 173] on div "Continue with the current bid documents, expecting that competent vendors will …" at bounding box center [294, 177] width 298 height 30
click at [145, 160] on input "d. Continue with the current bid documents, expecting that competent vendors wi…" at bounding box center [145, 157] width 0 height 6
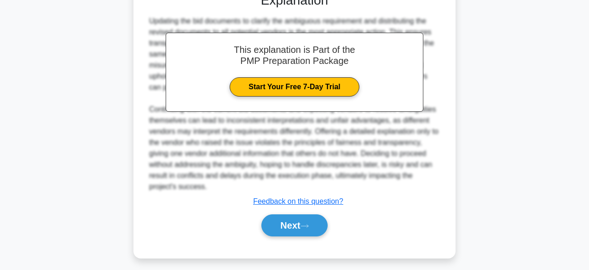
scroll to position [330, 0]
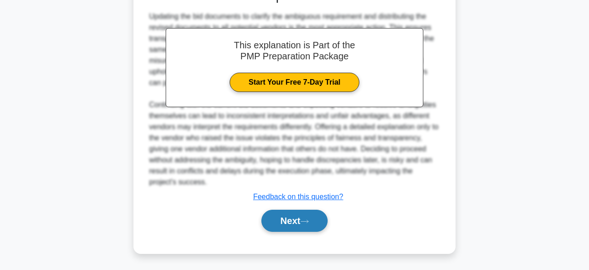
click at [300, 225] on button "Next" at bounding box center [294, 221] width 66 height 22
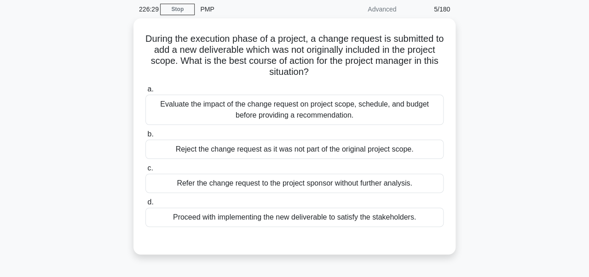
scroll to position [35, 0]
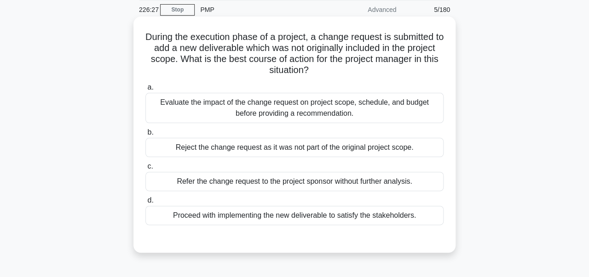
click at [290, 191] on div "Refer the change request to the project sponsor without further analysis." at bounding box center [294, 181] width 298 height 19
click at [145, 170] on input "c. Refer the change request to the project sponsor without further analysis." at bounding box center [145, 167] width 0 height 6
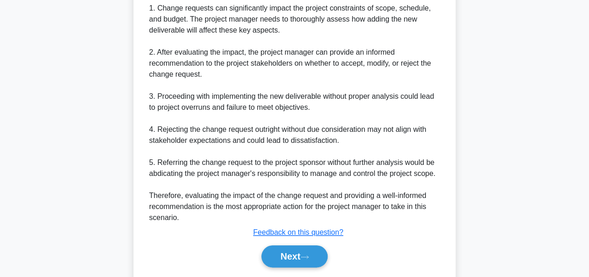
scroll to position [367, 0]
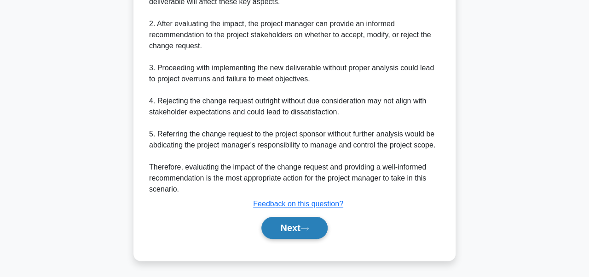
click at [288, 225] on button "Next" at bounding box center [294, 228] width 66 height 22
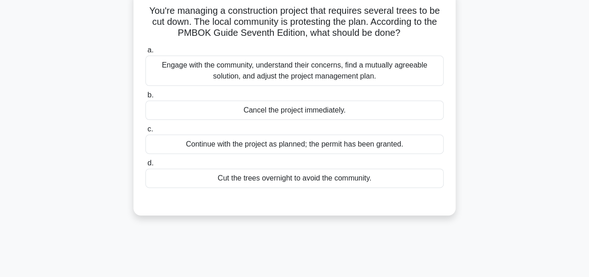
scroll to position [56, 0]
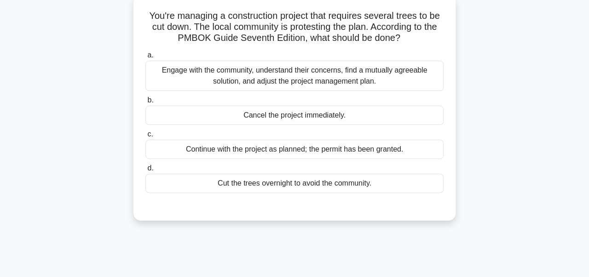
click at [364, 84] on div "Engage with the community, understand their concerns, find a mutually agreeable…" at bounding box center [294, 76] width 298 height 30
click at [145, 58] on input "a. Engage with the community, understand their concerns, find a mutually agreea…" at bounding box center [145, 55] width 0 height 6
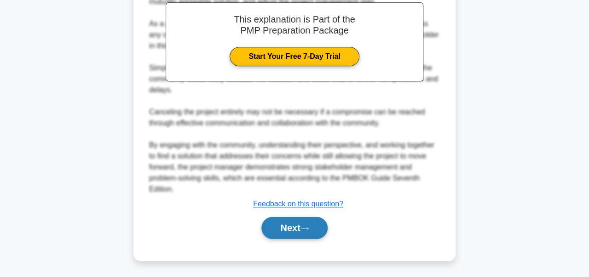
click at [309, 232] on button "Next" at bounding box center [294, 228] width 66 height 22
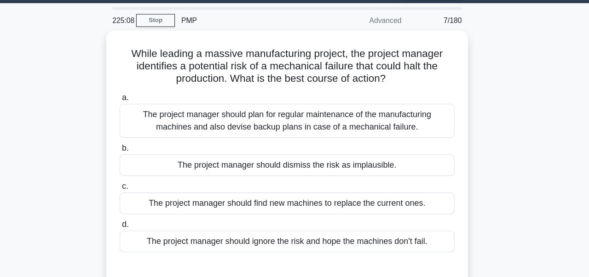
scroll to position [26, 0]
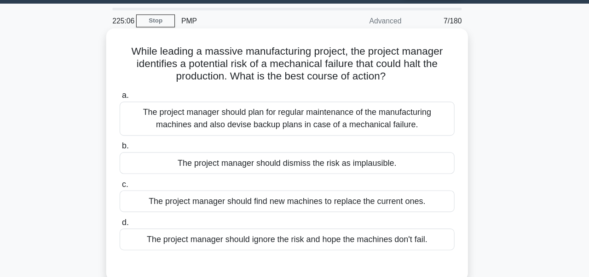
click at [294, 110] on div "The project manager should plan for regular maintenance of the manufacturing ma…" at bounding box center [294, 106] width 298 height 30
click at [145, 88] on input "a. The project manager should plan for regular maintenance of the manufacturing…" at bounding box center [145, 85] width 0 height 6
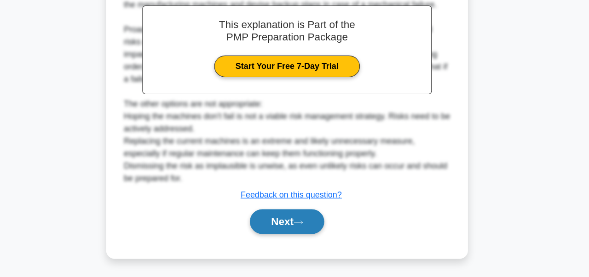
click at [284, 236] on button "Next" at bounding box center [294, 228] width 66 height 22
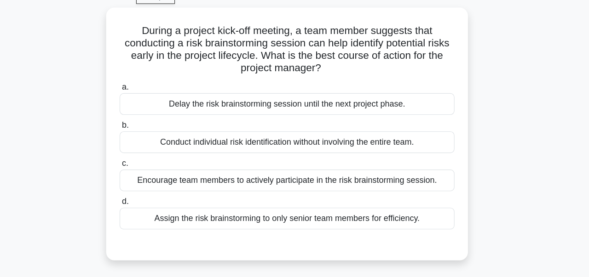
scroll to position [46, 0]
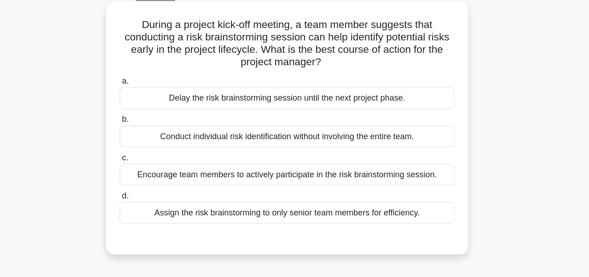
click at [404, 161] on div "Encourage team members to actively participate in the risk brainstorming sessio…" at bounding box center [294, 159] width 298 height 19
click at [145, 147] on input "c. Encourage team members to actively participate in the risk brainstorming ses…" at bounding box center [145, 144] width 0 height 6
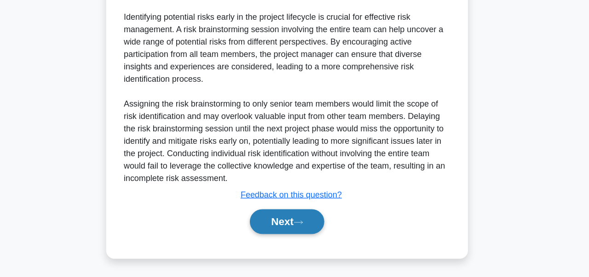
click at [316, 236] on button "Next" at bounding box center [294, 228] width 66 height 22
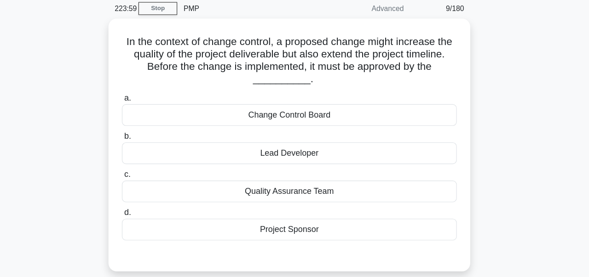
scroll to position [36, 0]
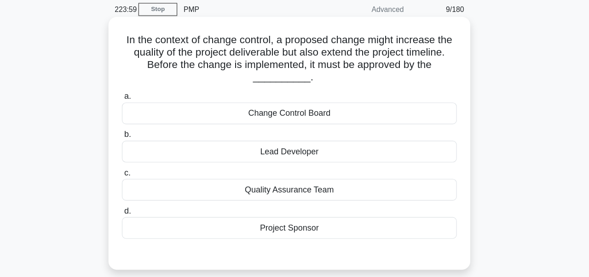
click at [357, 100] on div "Change Control Board" at bounding box center [294, 101] width 298 height 19
click at [145, 89] on input "a. Change Control Board" at bounding box center [145, 86] width 0 height 6
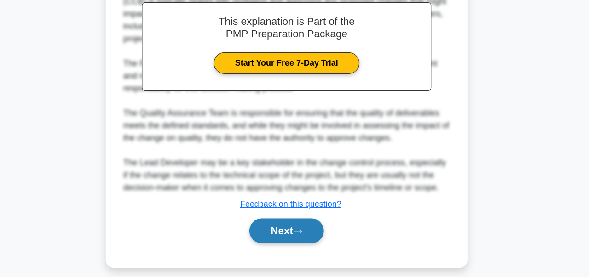
click at [306, 241] on button "Next" at bounding box center [294, 236] width 66 height 22
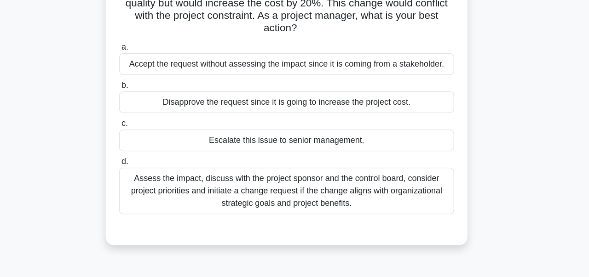
scroll to position [82, 0]
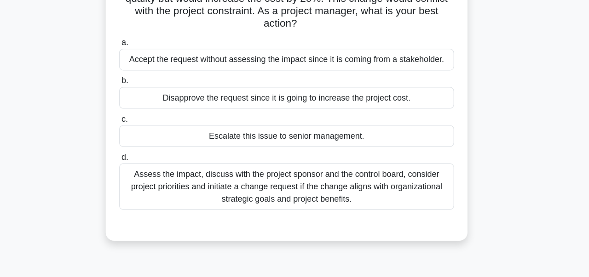
click at [292, 169] on div "Assess the impact, discuss with the project sponsor and the control board, cons…" at bounding box center [294, 168] width 298 height 41
click at [145, 145] on input "d. Assess the impact, discuss with the project sponsor and the control board, c…" at bounding box center [145, 142] width 0 height 6
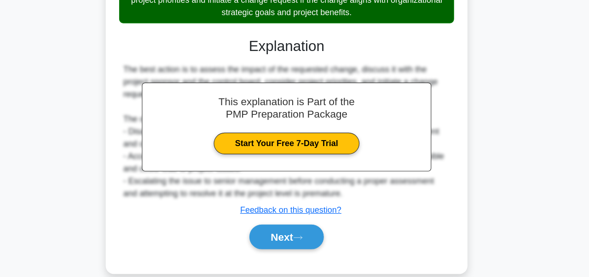
scroll to position [233, 0]
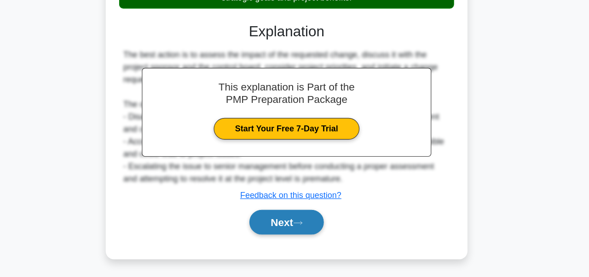
click at [298, 235] on button "Next" at bounding box center [294, 229] width 66 height 22
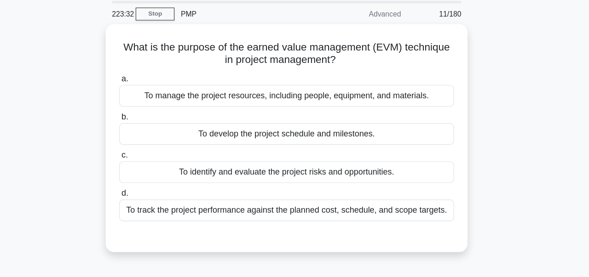
scroll to position [32, 0]
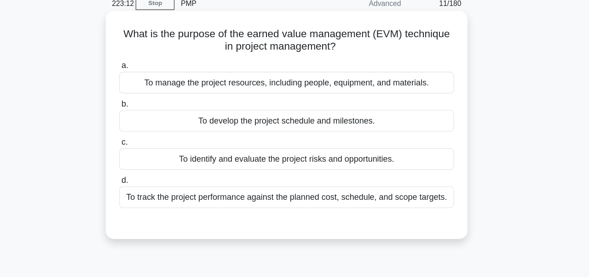
click at [168, 82] on div "To manage the project resources, including people, equipment, and materials." at bounding box center [294, 83] width 298 height 19
click at [145, 72] on input "a. To manage the project resources, including people, equipment, and materials." at bounding box center [145, 69] width 0 height 6
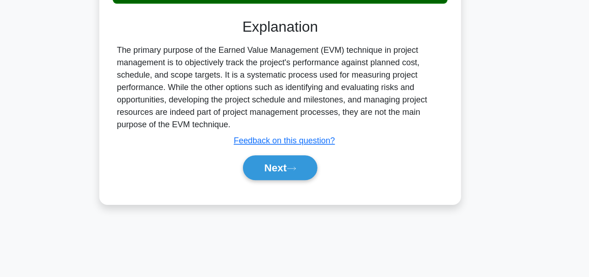
scroll to position [197, 0]
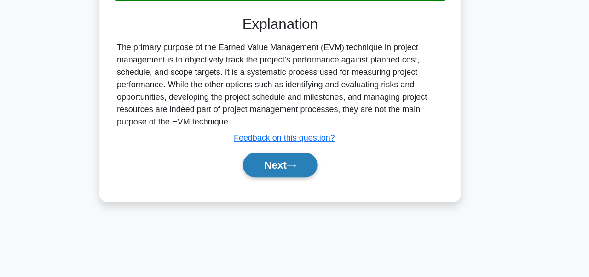
click at [301, 181] on button "Next" at bounding box center [294, 178] width 66 height 22
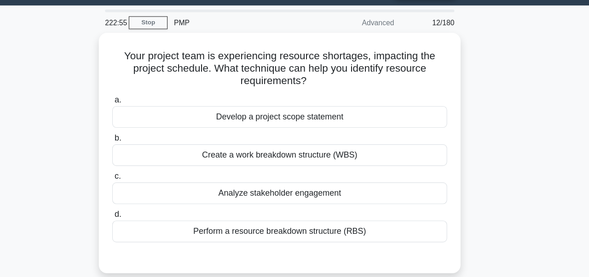
scroll to position [24, 0]
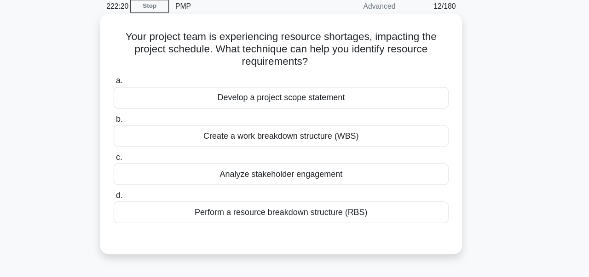
click at [317, 203] on div "Perform a resource breakdown structure (RBS)" at bounding box center [294, 204] width 298 height 19
click at [145, 193] on input "d. Perform a resource breakdown structure (RBS)" at bounding box center [145, 190] width 0 height 6
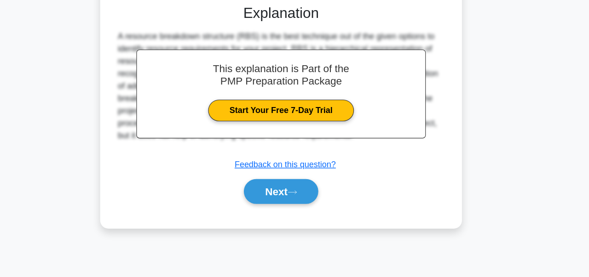
scroll to position [219, 0]
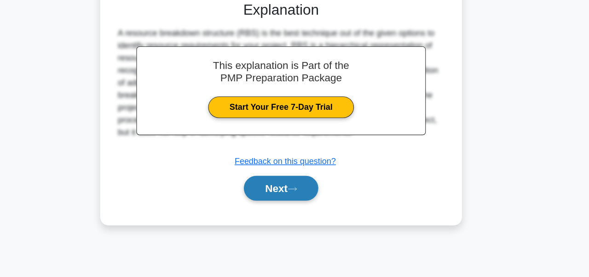
click at [306, 205] on button "Next" at bounding box center [294, 198] width 66 height 22
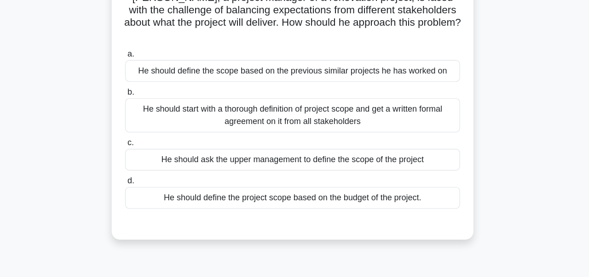
scroll to position [46, 0]
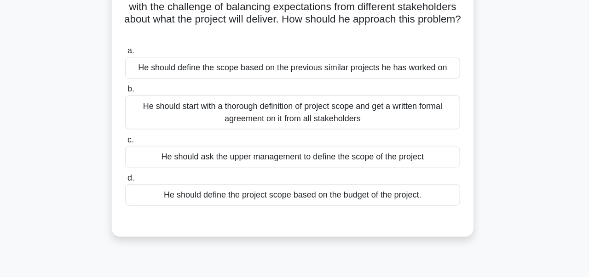
click at [305, 204] on div "He should define the project scope based on the budget of the project." at bounding box center [294, 204] width 298 height 19
click at [145, 192] on input "d. He should define the project scope based on the budget of the project." at bounding box center [145, 189] width 0 height 6
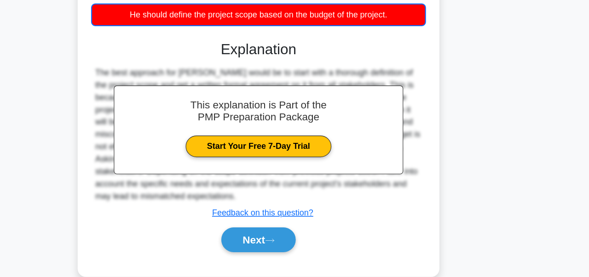
scroll to position [219, 0]
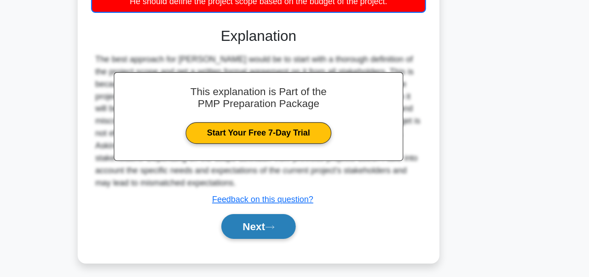
click at [315, 223] on button "Next" at bounding box center [294, 232] width 66 height 22
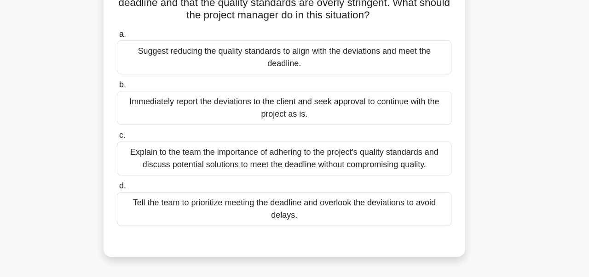
scroll to position [75, 0]
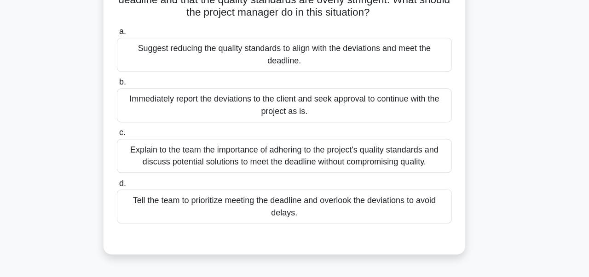
click at [192, 161] on div "Explain to the team the importance of adhering to the project's quality standar…" at bounding box center [294, 169] width 298 height 30
click at [145, 151] on input "c. Explain to the team the importance of adhering to the project's quality stan…" at bounding box center [145, 148] width 0 height 6
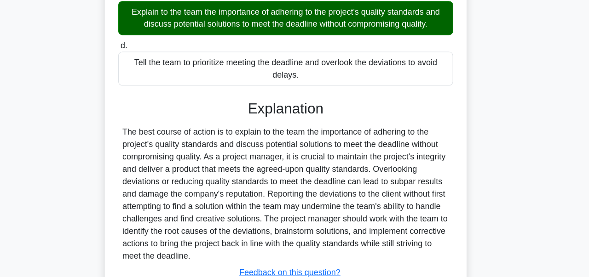
scroll to position [267, 0]
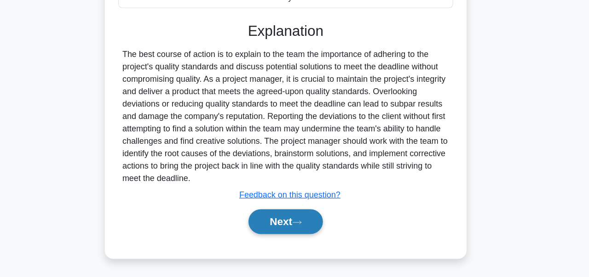
click at [296, 235] on button "Next" at bounding box center [294, 228] width 66 height 22
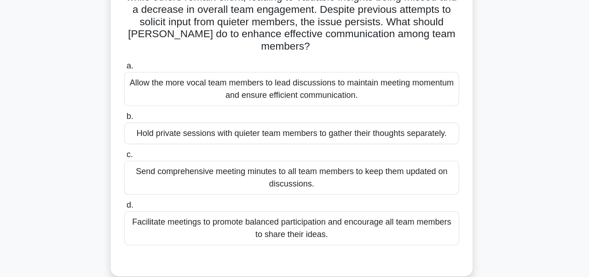
scroll to position [85, 0]
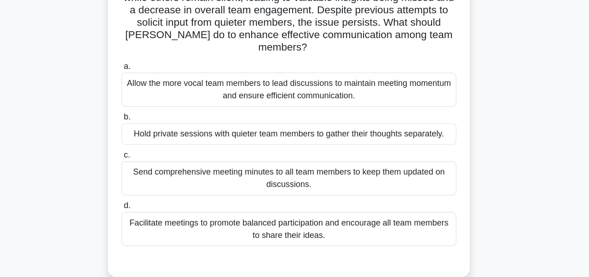
click at [168, 208] on div "Facilitate meetings to promote balanced participation and encourage all team me…" at bounding box center [294, 216] width 298 height 30
click at [145, 198] on input "d. Facilitate meetings to promote balanced participation and encourage all team…" at bounding box center [145, 195] width 0 height 6
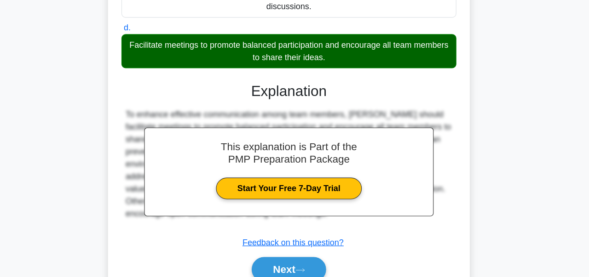
scroll to position [255, 0]
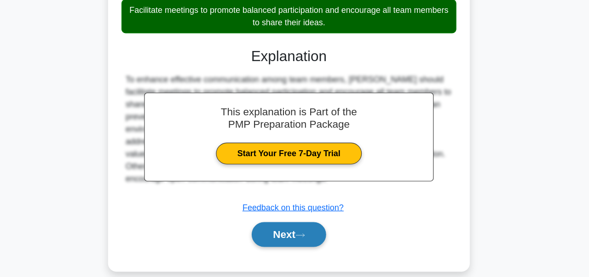
click at [319, 238] on button "Next" at bounding box center [294, 240] width 66 height 22
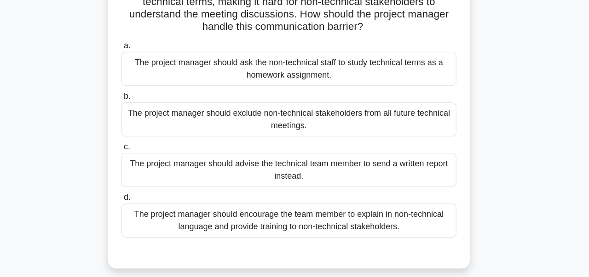
scroll to position [84, 0]
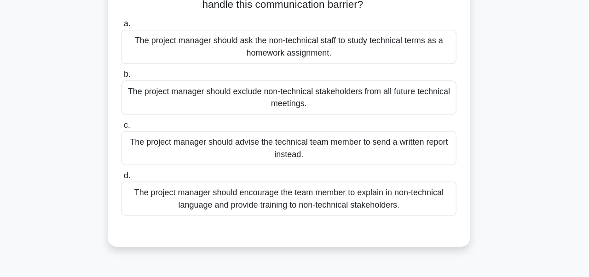
click at [310, 197] on div "The project manager should encourage the team member to explain in non-technica…" at bounding box center [294, 194] width 298 height 30
click at [145, 177] on input "d. The project manager should encourage the team member to explain in non-techn…" at bounding box center [145, 174] width 0 height 6
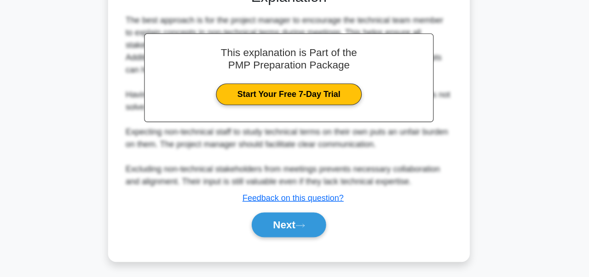
scroll to position [287, 0]
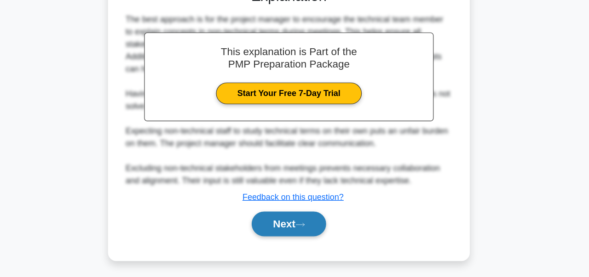
click at [298, 232] on button "Next" at bounding box center [294, 230] width 66 height 22
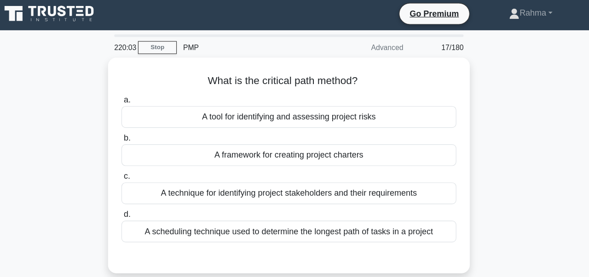
scroll to position [0, 0]
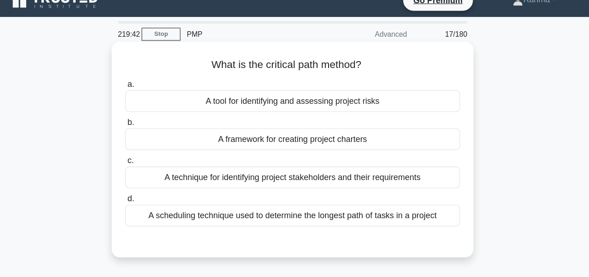
click at [407, 107] on div "A tool for identifying and assessing project risks" at bounding box center [294, 104] width 298 height 19
click at [145, 92] on input "a. A tool for identifying and assessing project risks" at bounding box center [145, 89] width 0 height 6
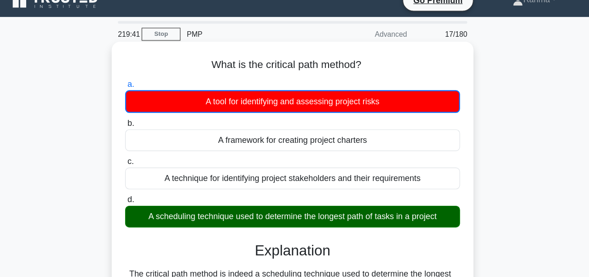
click at [423, 201] on div "A scheduling technique used to determine the longest path of tasks in a project" at bounding box center [294, 207] width 298 height 19
click at [145, 196] on input "d. A scheduling technique used to determine the longest path of tasks in a proj…" at bounding box center [145, 193] width 0 height 6
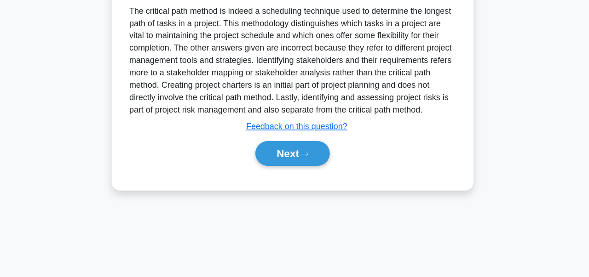
scroll to position [219, 0]
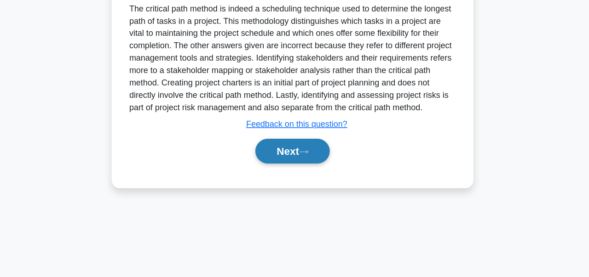
click at [316, 159] on button "Next" at bounding box center [294, 165] width 66 height 22
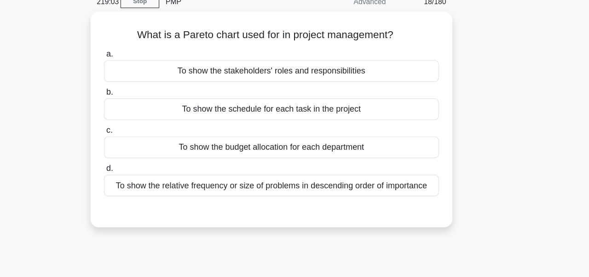
scroll to position [13, 0]
click at [353, 200] on div "To show the relative frequency or size of problems in descending order of impor…" at bounding box center [294, 193] width 298 height 19
click at [145, 181] on input "d. To show the relative frequency or size of problems in descending order of im…" at bounding box center [145, 178] width 0 height 6
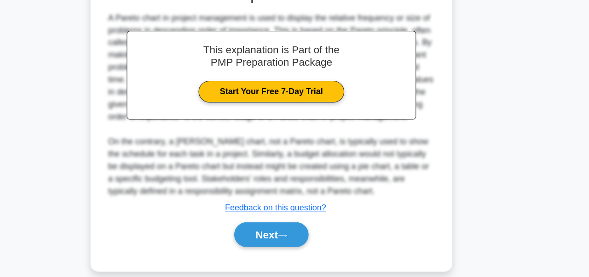
scroll to position [213, 0]
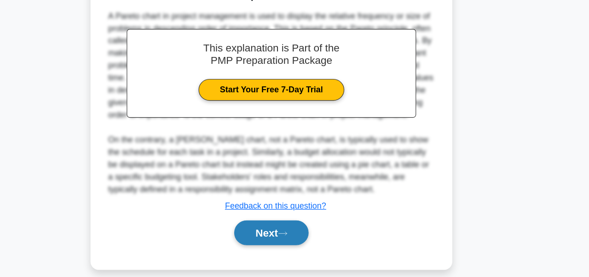
click at [316, 239] on button "Next" at bounding box center [294, 238] width 66 height 22
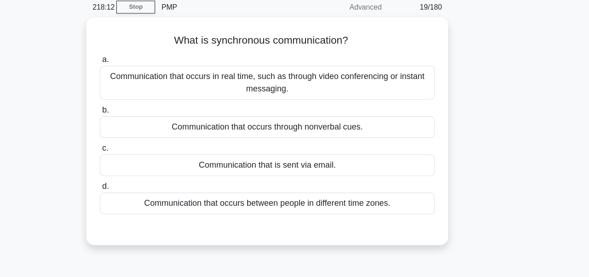
scroll to position [38, 0]
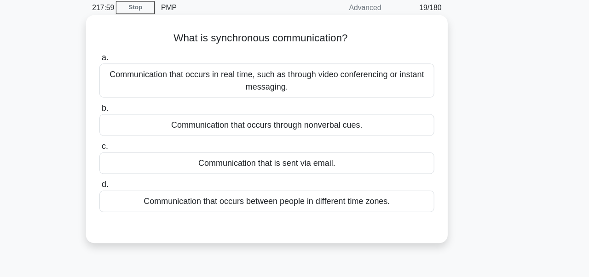
click at [173, 75] on div "Communication that occurs in real time, such as through video conferencing or i…" at bounding box center [294, 72] width 298 height 30
click at [145, 54] on input "a. Communication that occurs in real time, such as through video conferencing o…" at bounding box center [145, 51] width 0 height 6
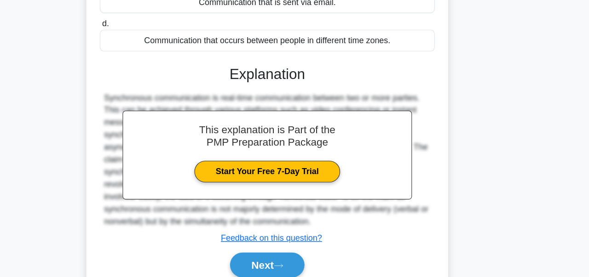
scroll to position [219, 0]
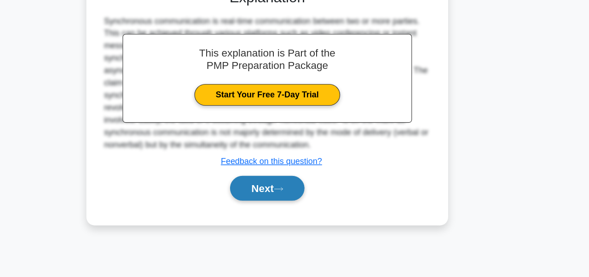
click at [283, 207] on button "Next" at bounding box center [294, 198] width 66 height 22
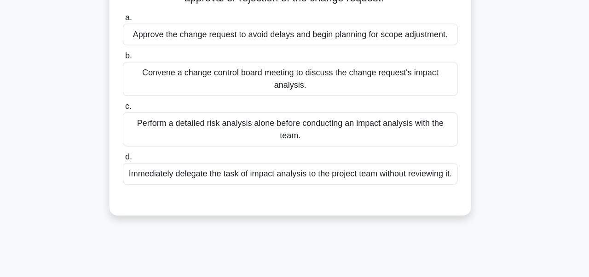
scroll to position [190, 0]
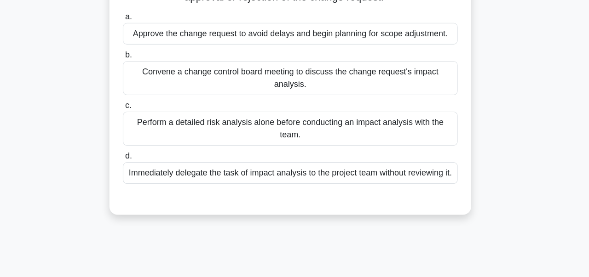
click at [361, 141] on div "Perform a detailed risk analysis alone before conducting an impact analysis wit…" at bounding box center [294, 143] width 298 height 30
click at [145, 126] on input "c. Perform a detailed risk analysis alone before conducting an impact analysis …" at bounding box center [145, 123] width 0 height 6
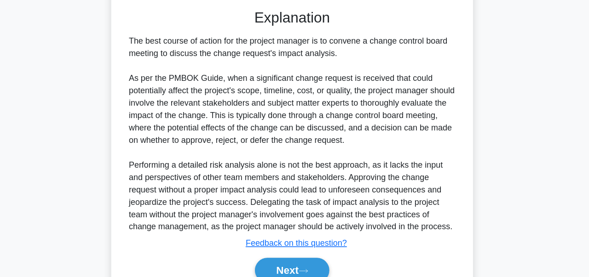
scroll to position [400, 0]
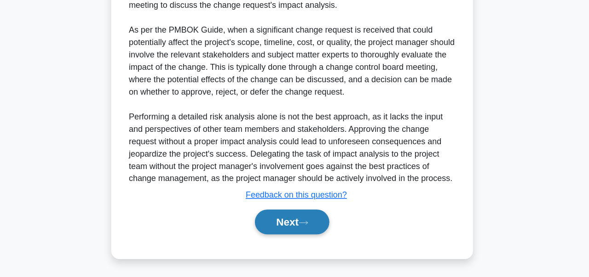
click at [282, 232] on button "Next" at bounding box center [294, 228] width 66 height 22
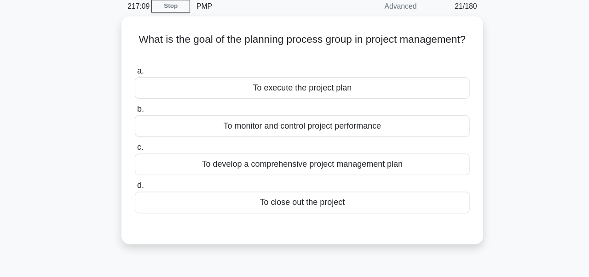
scroll to position [9, 0]
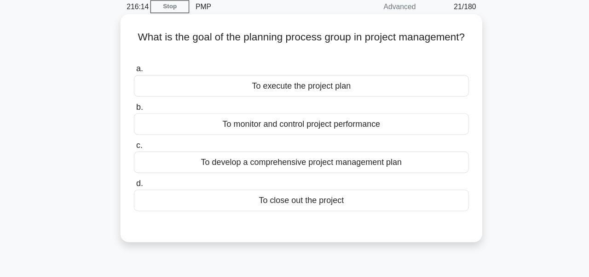
click at [408, 139] on div "To monitor and control project performance" at bounding box center [294, 140] width 298 height 19
click at [145, 128] on input "b. To monitor and control project performance" at bounding box center [145, 125] width 0 height 6
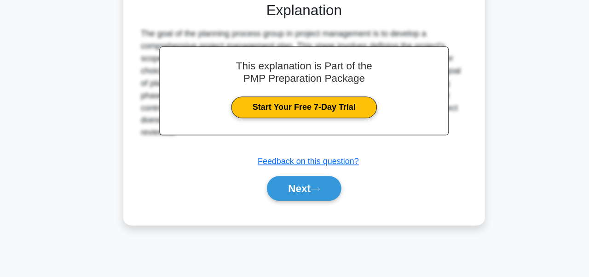
scroll to position [219, 0]
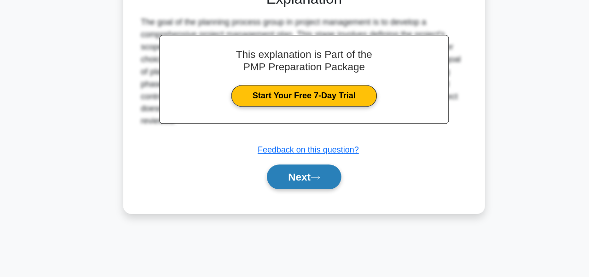
click at [294, 193] on button "Next" at bounding box center [294, 188] width 66 height 22
click at [310, 193] on button "Next" at bounding box center [294, 188] width 66 height 22
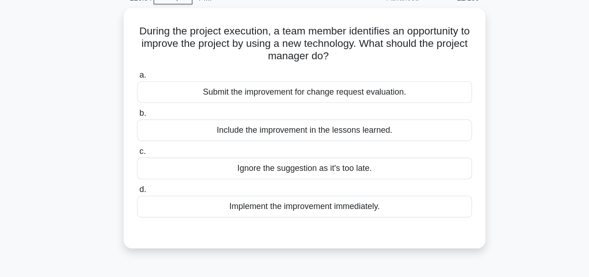
scroll to position [46, 0]
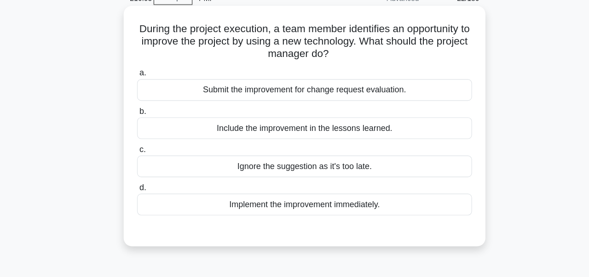
click at [280, 186] on div "Implement the improvement immediately." at bounding box center [294, 182] width 298 height 19
click at [145, 170] on input "d. Implement the improvement immediately." at bounding box center [145, 167] width 0 height 6
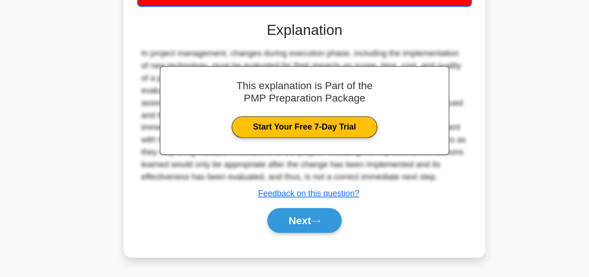
scroll to position [219, 0]
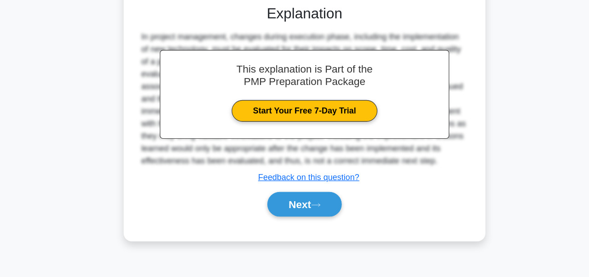
click at [270, 246] on div "During the project execution, a team member identifies an opportunity to improv…" at bounding box center [294, 45] width 525 height 422
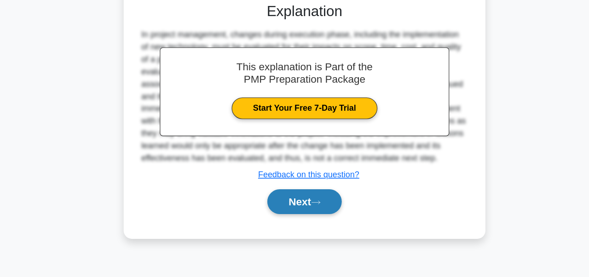
click at [287, 212] on button "Next" at bounding box center [294, 210] width 66 height 22
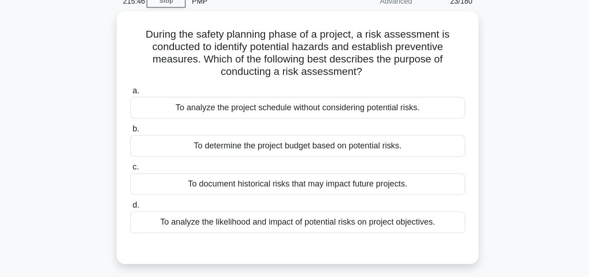
scroll to position [44, 0]
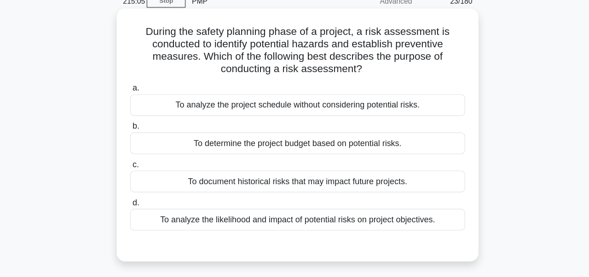
click at [282, 200] on div "To analyze the likelihood and impact of potential risks on project objectives." at bounding box center [294, 195] width 298 height 19
click at [145, 184] on input "d. To analyze the likelihood and impact of potential risks on project objective…" at bounding box center [145, 181] width 0 height 6
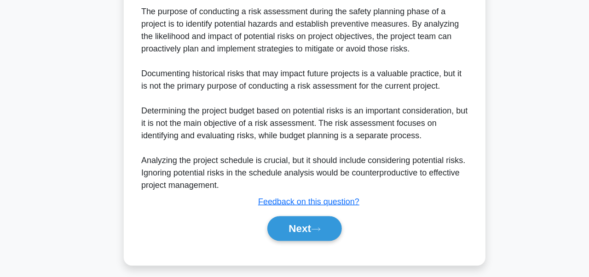
scroll to position [283, 0]
click at [277, 237] on button "Next" at bounding box center [294, 234] width 66 height 22
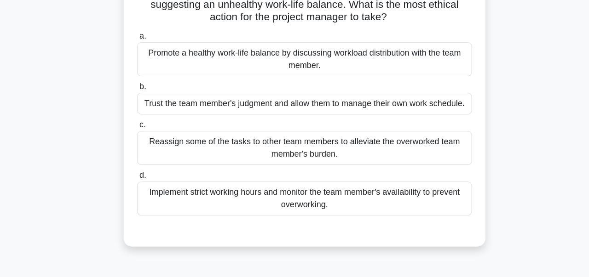
scroll to position [65, 0]
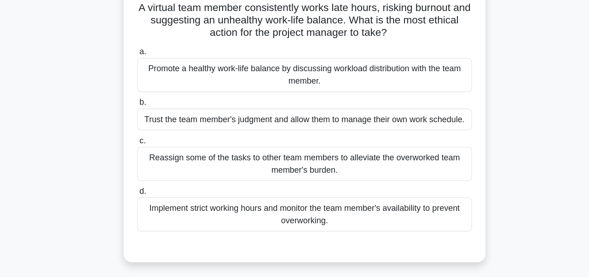
click at [426, 106] on div "Trust the team member's judgment and allow them to manage their own work schedu…" at bounding box center [294, 106] width 298 height 19
click at [145, 94] on input "b. Trust the team member's judgment and allow them to manage their own work sch…" at bounding box center [145, 91] width 0 height 6
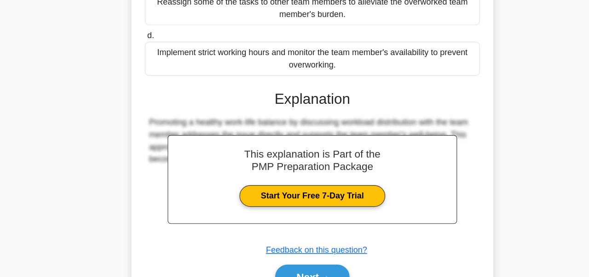
scroll to position [224, 0]
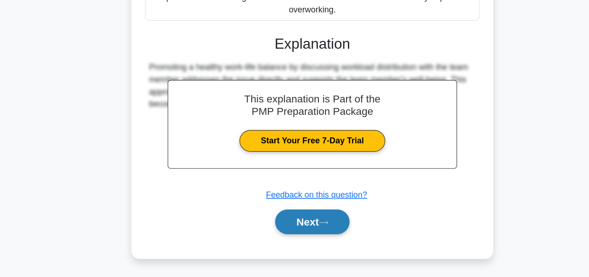
click at [292, 238] on button "Next" at bounding box center [294, 228] width 66 height 22
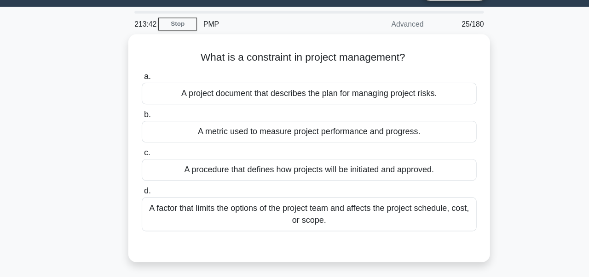
scroll to position [23, 0]
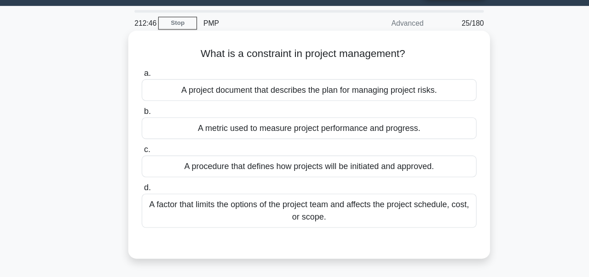
click at [234, 194] on div "A factor that limits the options of the project team and affects the project sc…" at bounding box center [294, 188] width 298 height 30
click at [145, 171] on input "d. A factor that limits the options of the project team and affects the project…" at bounding box center [145, 168] width 0 height 6
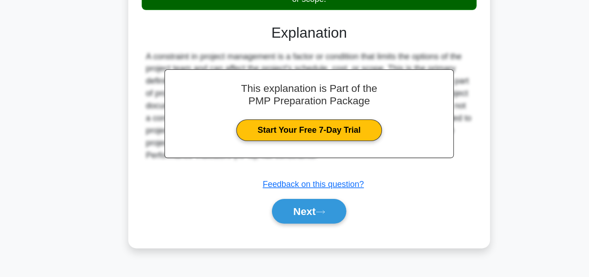
scroll to position [190, 0]
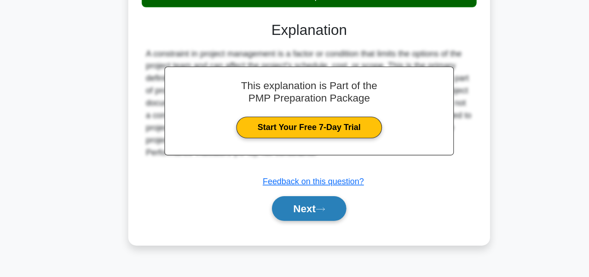
click at [289, 212] on button "Next" at bounding box center [294, 216] width 66 height 22
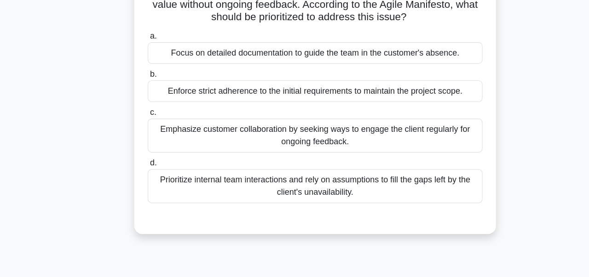
scroll to position [104, 0]
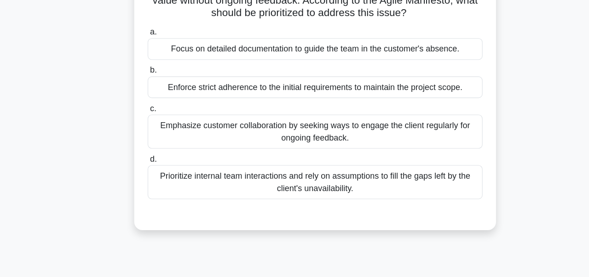
click at [215, 162] on div "Prioritize internal team interactions and rely on assumptions to fill the gaps …" at bounding box center [294, 164] width 298 height 30
click at [145, 146] on input "d. Prioritize internal team interactions and rely on assumptions to fill the ga…" at bounding box center [145, 143] width 0 height 6
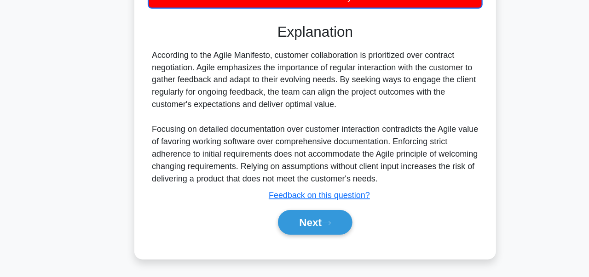
scroll to position [246, 0]
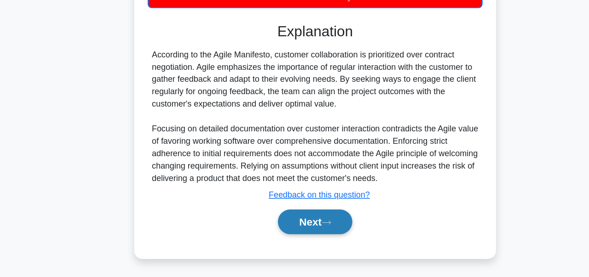
click at [290, 231] on button "Next" at bounding box center [294, 228] width 66 height 22
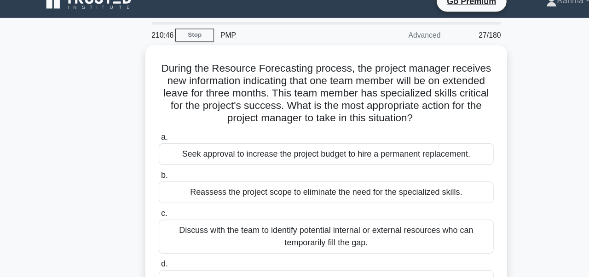
scroll to position [12, 0]
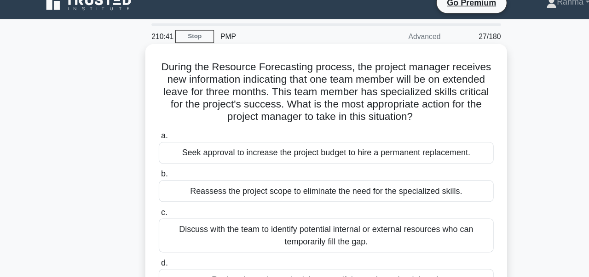
click at [398, 208] on div "Discuss with the team to identify potential internal or external resources who …" at bounding box center [294, 210] width 298 height 30
click at [145, 192] on input "c. Discuss with the team to identify potential internal or external resources w…" at bounding box center [145, 189] width 0 height 6
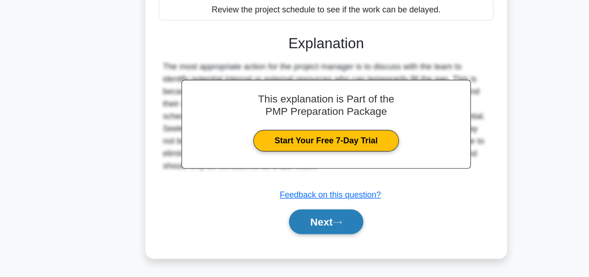
click at [298, 225] on button "Next" at bounding box center [294, 228] width 66 height 22
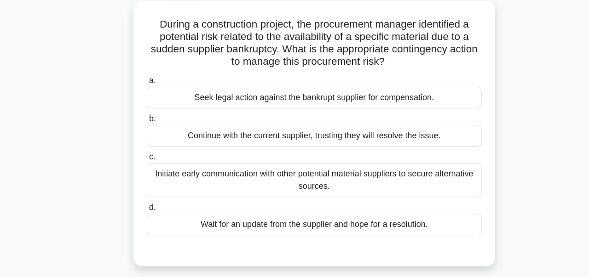
scroll to position [52, 0]
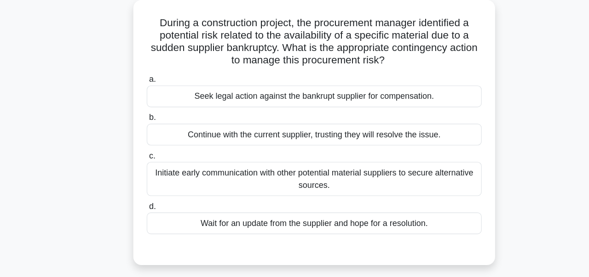
click at [189, 166] on div "Initiate early communication with other potential material suppliers to secure …" at bounding box center [294, 159] width 298 height 30
click at [145, 142] on input "c. Initiate early communication with other potential material suppliers to secu…" at bounding box center [145, 139] width 0 height 6
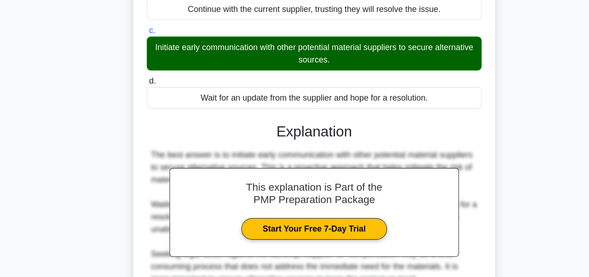
scroll to position [223, 0]
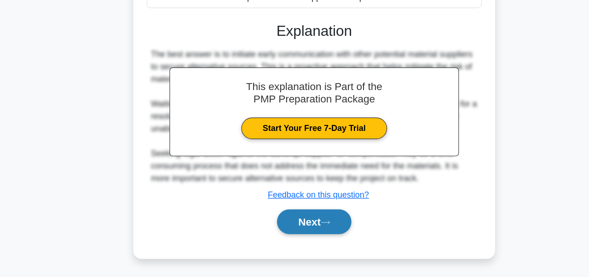
click at [287, 238] on button "Next" at bounding box center [294, 228] width 66 height 22
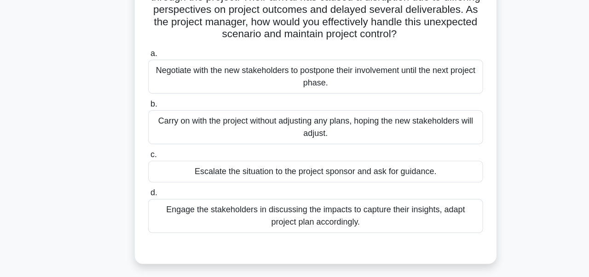
scroll to position [98, 0]
click at [421, 194] on div "Engage the stakeholders in discussing the impacts to capture their insights, ad…" at bounding box center [294, 192] width 298 height 30
click at [145, 174] on input "d. Engage the stakeholders in discussing the impacts to capture their insights,…" at bounding box center [145, 171] width 0 height 6
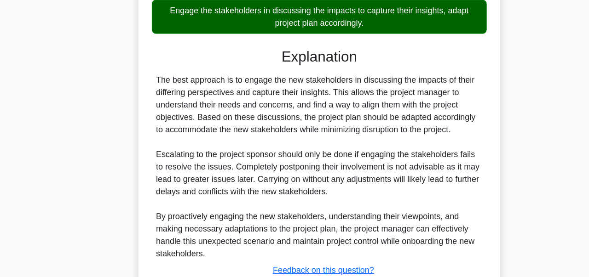
scroll to position [311, 0]
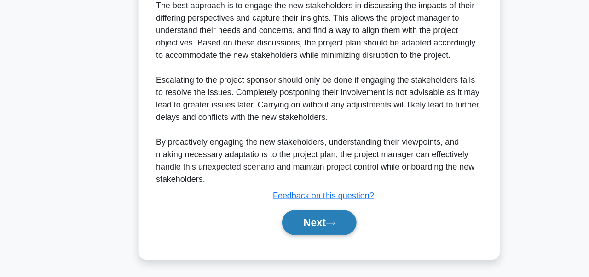
click at [308, 225] on button "Next" at bounding box center [294, 229] width 66 height 22
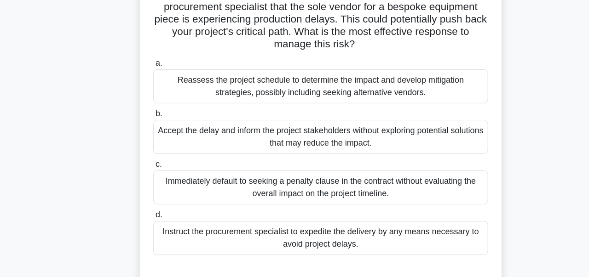
scroll to position [79, 0]
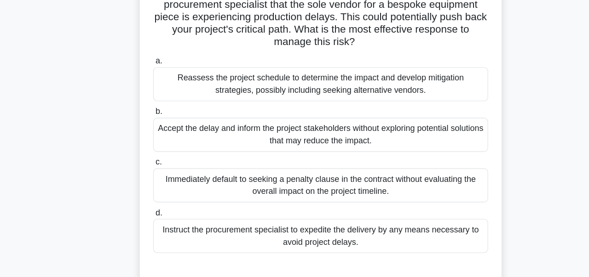
click at [407, 213] on div "Instruct the procurement specialist to expedite the delivery by any means neces…" at bounding box center [294, 210] width 298 height 30
click at [145, 193] on input "d. Instruct the procurement specialist to expedite the delivery by any means ne…" at bounding box center [145, 190] width 0 height 6
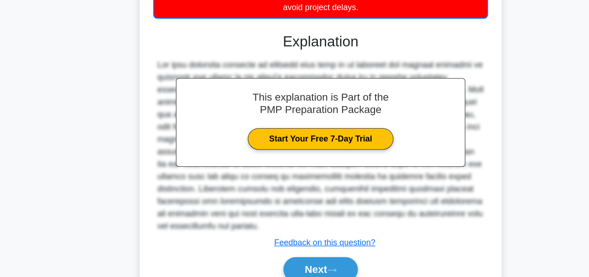
scroll to position [301, 0]
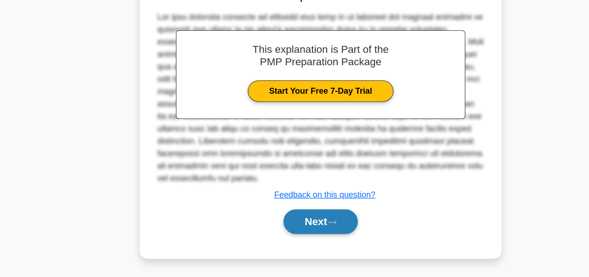
click at [294, 222] on button "Next" at bounding box center [294, 228] width 66 height 22
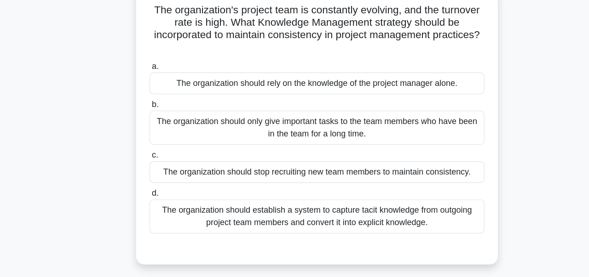
scroll to position [64, 0]
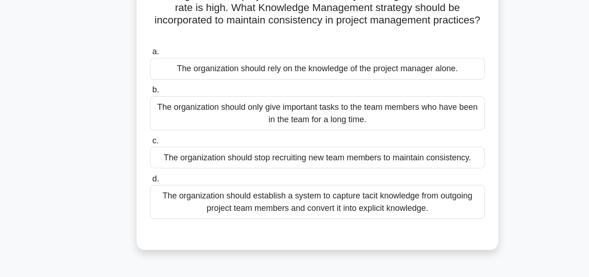
click at [287, 201] on div "The organization should establish a system to capture tacit knowledge from outg…" at bounding box center [294, 192] width 298 height 30
click at [145, 174] on input "d. The organization should establish a system to capture tacit knowledge from o…" at bounding box center [145, 171] width 0 height 6
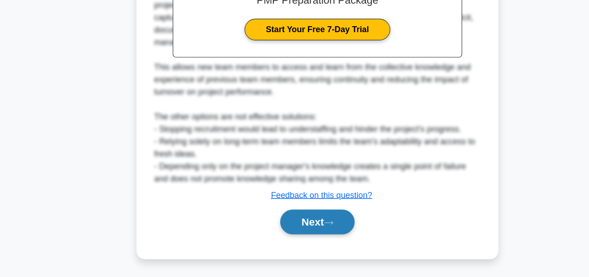
click at [285, 229] on button "Next" at bounding box center [294, 228] width 66 height 22
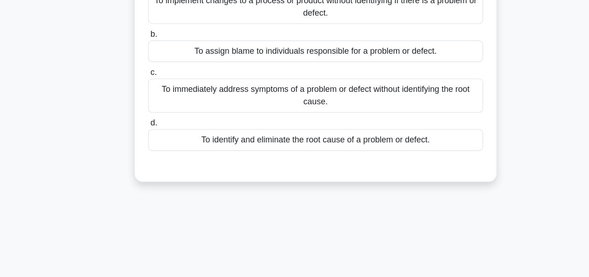
scroll to position [54, 0]
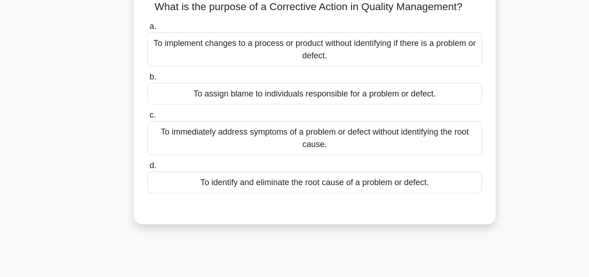
click at [365, 176] on div "To identify and eliminate the root cause of a problem or defect." at bounding box center [294, 174] width 298 height 19
click at [145, 163] on input "d. To identify and eliminate the root cause of a problem or defect." at bounding box center [145, 160] width 0 height 6
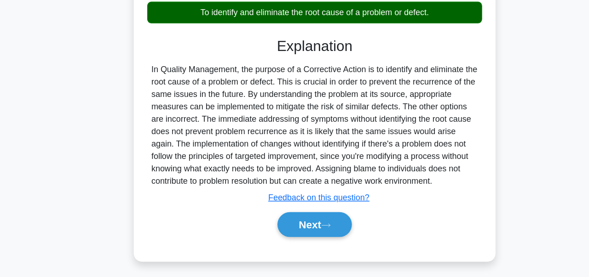
scroll to position [219, 0]
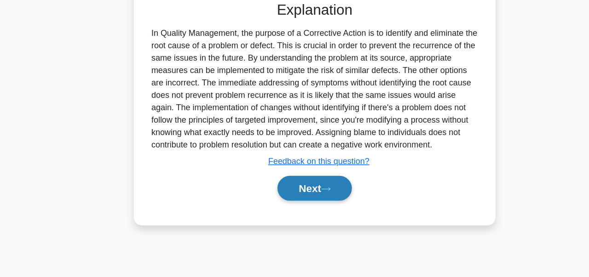
click at [303, 203] on button "Next" at bounding box center [294, 198] width 66 height 22
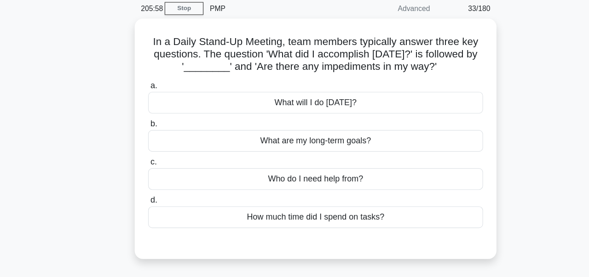
scroll to position [35, 0]
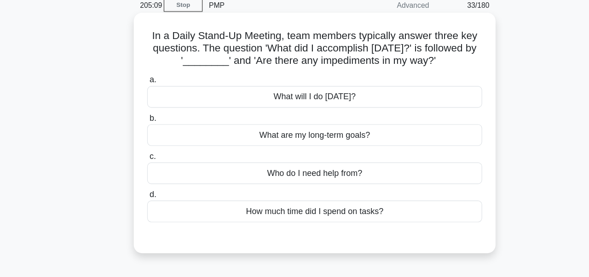
click at [349, 182] on label "d. How much time did I spend on tasks?" at bounding box center [294, 188] width 298 height 30
click at [145, 182] on input "d. How much time did I spend on tasks?" at bounding box center [145, 179] width 0 height 6
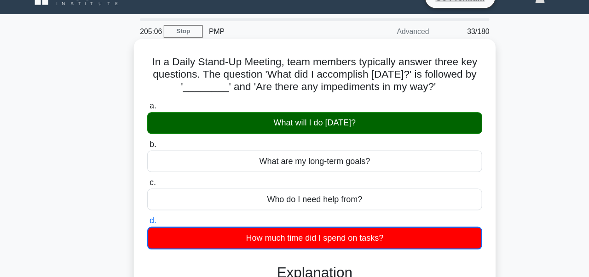
scroll to position [0, 0]
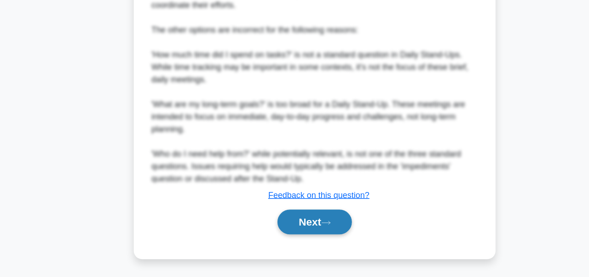
click at [317, 222] on button "Next" at bounding box center [294, 228] width 66 height 22
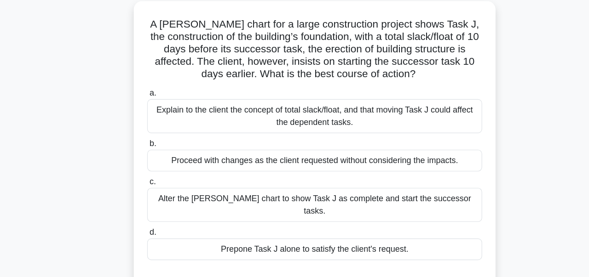
scroll to position [53, 0]
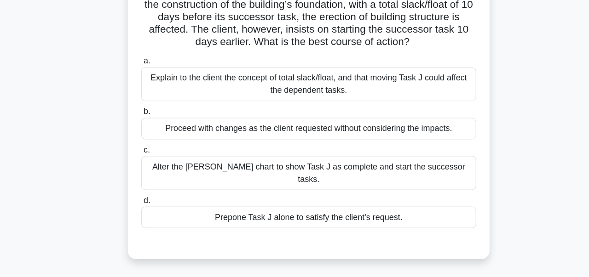
click at [424, 99] on div "Explain to the client the concept of total slack/float, and that moving Task J …" at bounding box center [294, 101] width 298 height 30
click at [145, 84] on input "a. Explain to the client the concept of total slack/float, and that moving Task…" at bounding box center [145, 81] width 0 height 6
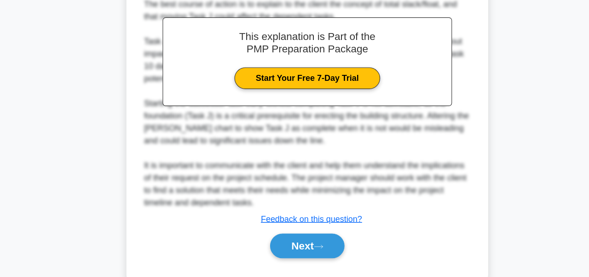
scroll to position [300, 0]
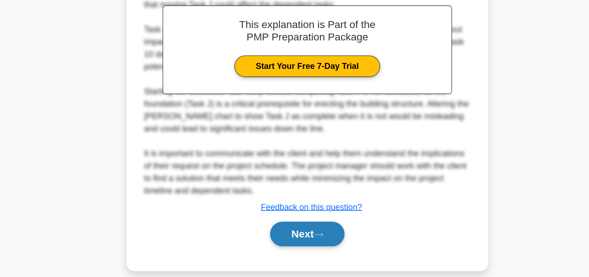
click at [300, 236] on button "Next" at bounding box center [294, 239] width 66 height 22
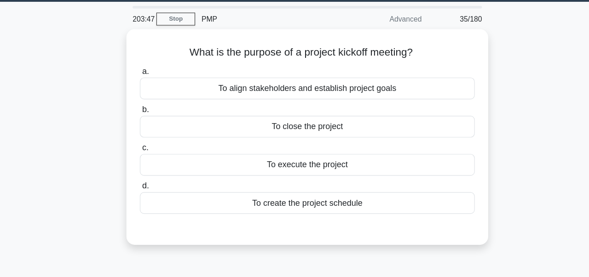
scroll to position [27, 0]
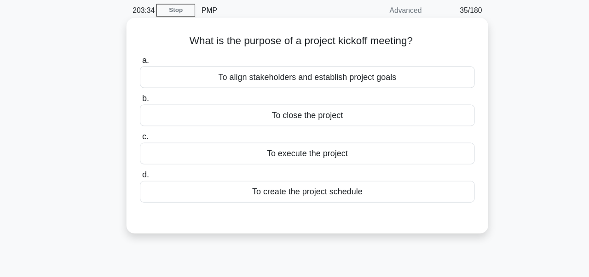
click at [407, 76] on div "To align stakeholders and establish project goals" at bounding box center [294, 77] width 298 height 19
click at [145, 65] on input "a. To align stakeholders and establish project goals" at bounding box center [145, 62] width 0 height 6
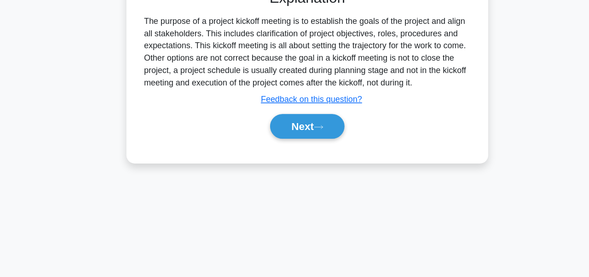
scroll to position [219, 0]
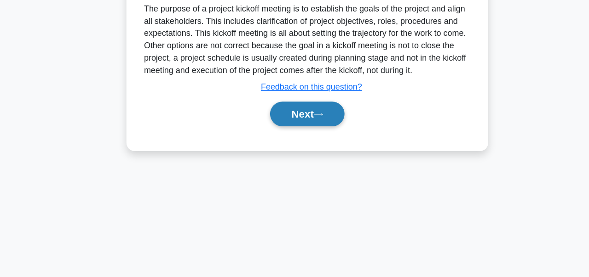
click at [310, 137] on button "Next" at bounding box center [294, 132] width 66 height 22
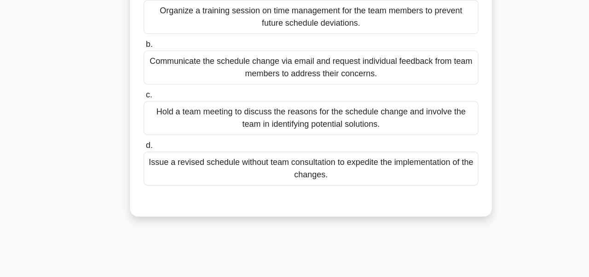
scroll to position [111, 0]
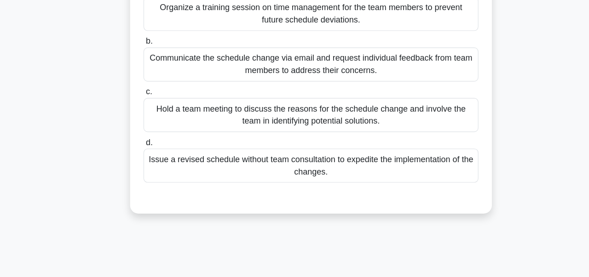
click at [408, 129] on div "Hold a team meeting to discuss the reasons for the schedule change and involve …" at bounding box center [294, 133] width 298 height 30
click at [145, 115] on input "c. Hold a team meeting to discuss the reasons for the schedule change and invol…" at bounding box center [145, 113] width 0 height 6
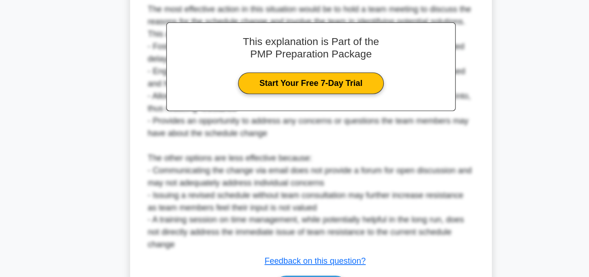
scroll to position [366, 0]
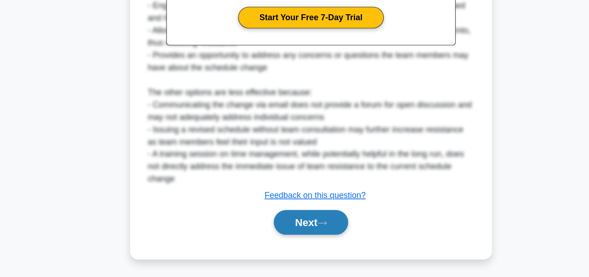
click at [309, 227] on icon at bounding box center [304, 229] width 8 height 5
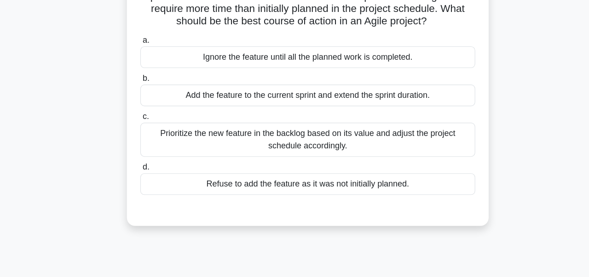
scroll to position [58, 0]
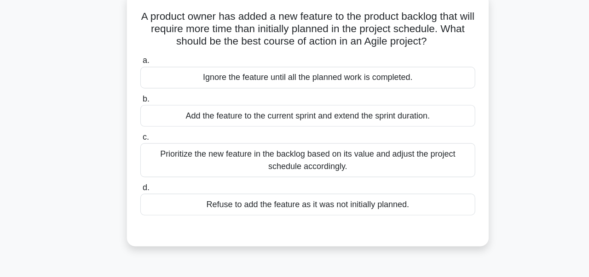
click at [300, 201] on div at bounding box center [294, 200] width 298 height 7
click at [263, 215] on div "A product owner has added a new feature to the product backlog that will requir…" at bounding box center [294, 107] width 315 height 218
click at [302, 188] on div "Refuse to add the feature as it was not initially planned." at bounding box center [294, 182] width 298 height 19
click at [145, 170] on input "d. Refuse to add the feature as it was not initially planned." at bounding box center [145, 167] width 0 height 6
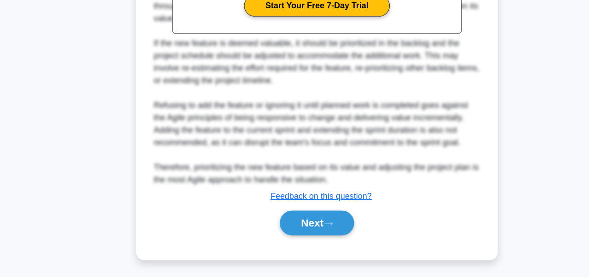
click at [291, 248] on div "a. Ignore the feature until all the planned work is completed. b. Add the featu…" at bounding box center [294, 16] width 300 height 469
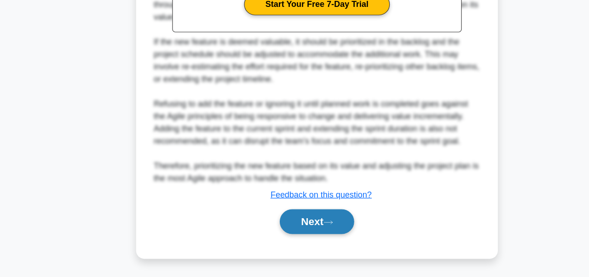
click at [290, 231] on button "Next" at bounding box center [294, 228] width 66 height 22
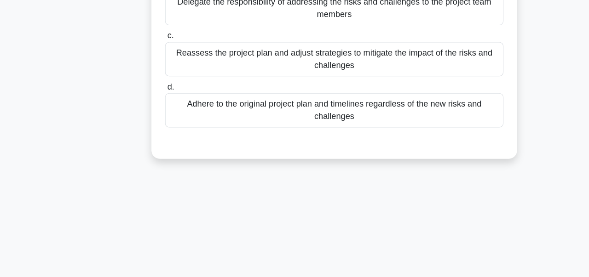
scroll to position [140, 0]
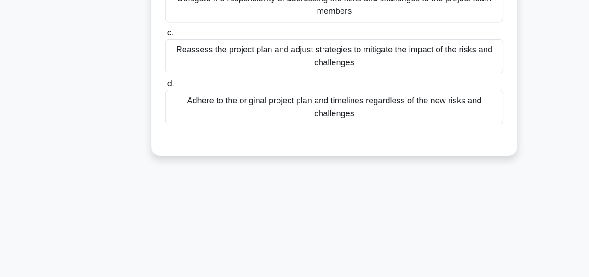
click at [432, 81] on div "Reassess the project plan and adjust strategies to mitigate the impact of the r…" at bounding box center [294, 82] width 298 height 30
click at [145, 65] on input "c. Reassess the project plan and adjust strategies to mitigate the impact of th…" at bounding box center [145, 62] width 0 height 6
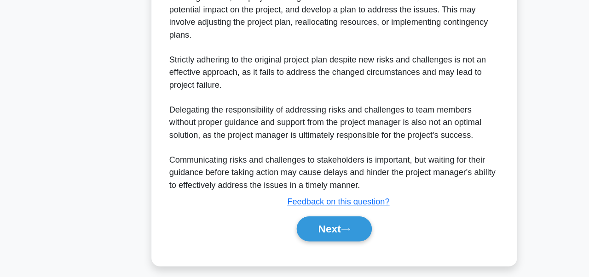
scroll to position [355, 0]
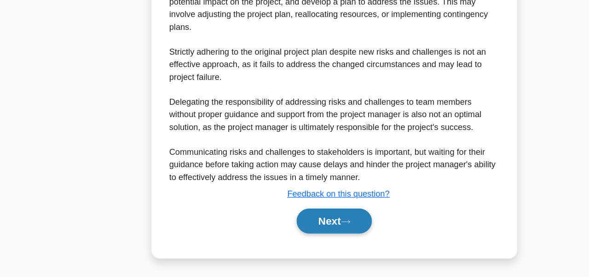
click at [309, 228] on icon at bounding box center [304, 228] width 8 height 5
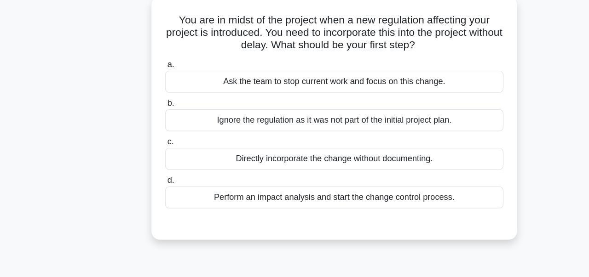
scroll to position [56, 0]
click at [0, 134] on main "199:54 Stop PMP Advanced 39/180 You are in midst of the project when a new regu…" at bounding box center [294, 206] width 589 height 467
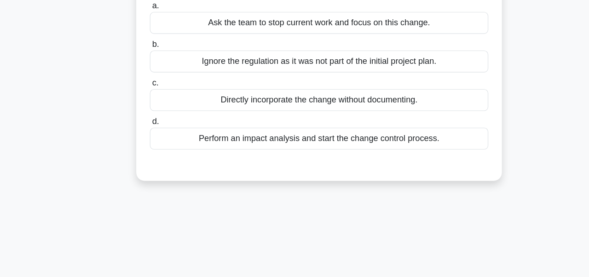
scroll to position [75, 0]
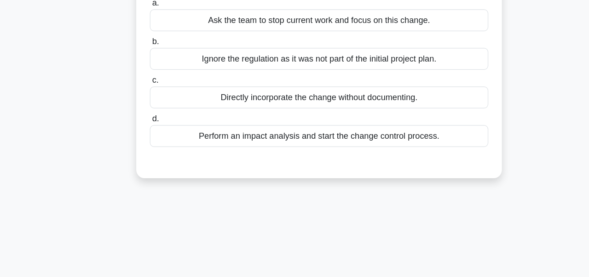
click at [204, 160] on div "Perform an impact analysis and start the change control process." at bounding box center [294, 153] width 298 height 19
click at [145, 141] on input "d. Perform an impact analysis and start the change control process." at bounding box center [145, 138] width 0 height 6
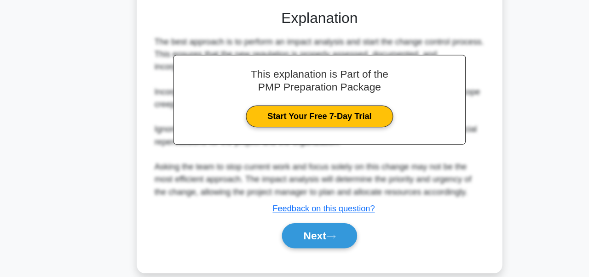
scroll to position [222, 0]
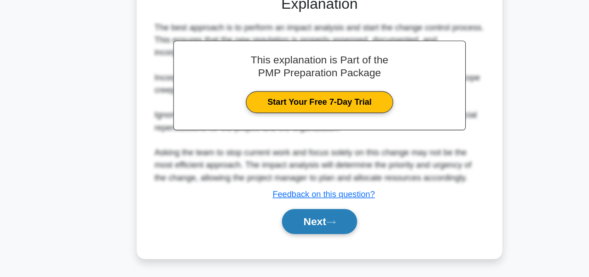
click at [310, 235] on button "Next" at bounding box center [294, 229] width 66 height 22
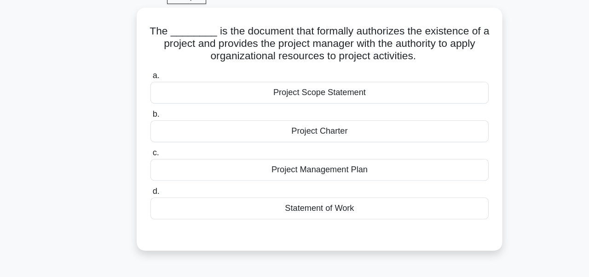
scroll to position [46, 0]
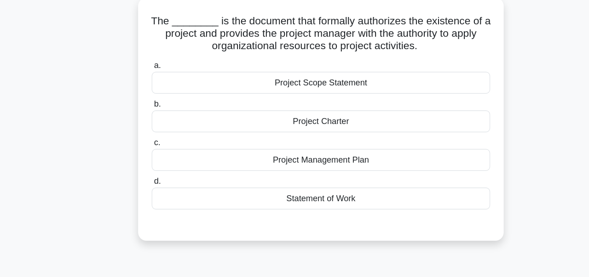
click at [211, 150] on div "Project Management Plan" at bounding box center [294, 147] width 298 height 19
click at [145, 136] on input "c. Project Management Plan" at bounding box center [145, 133] width 0 height 6
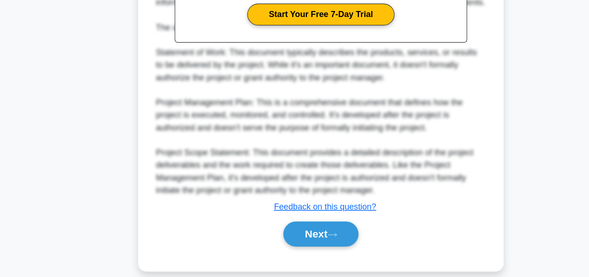
scroll to position [312, 0]
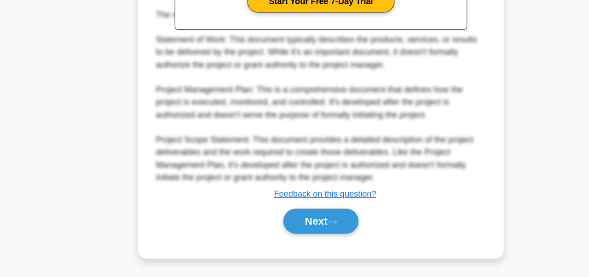
click at [271, 239] on div "Next" at bounding box center [294, 227] width 298 height 29
click at [277, 232] on button "Next" at bounding box center [294, 228] width 66 height 22
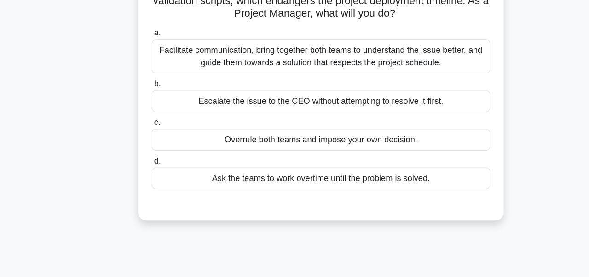
scroll to position [52, 0]
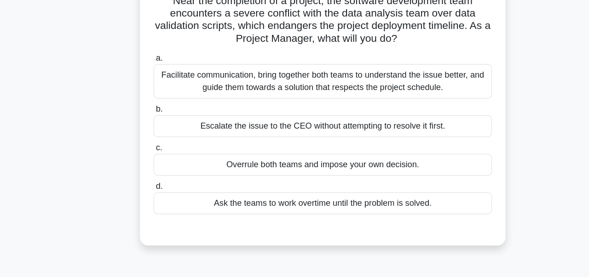
click at [180, 77] on label "a. Facilitate communication, bring together both teams to understand the issue …" at bounding box center [294, 85] width 298 height 41
click at [145, 74] on input "a. Facilitate communication, bring together both teams to understand the issue …" at bounding box center [145, 71] width 0 height 6
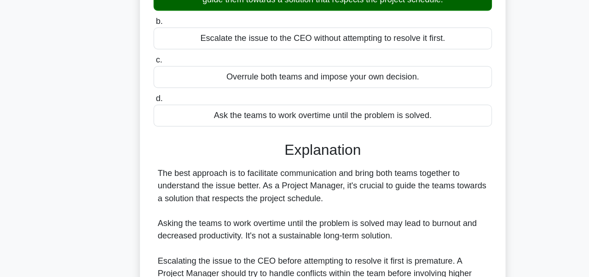
scroll to position [245, 0]
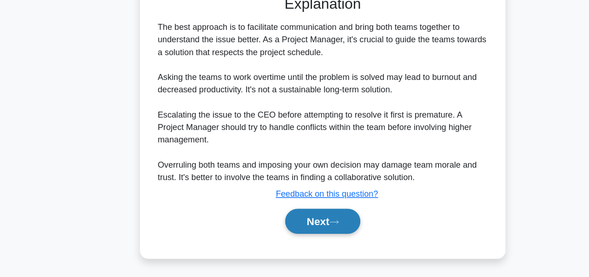
click at [301, 232] on button "Next" at bounding box center [294, 228] width 66 height 22
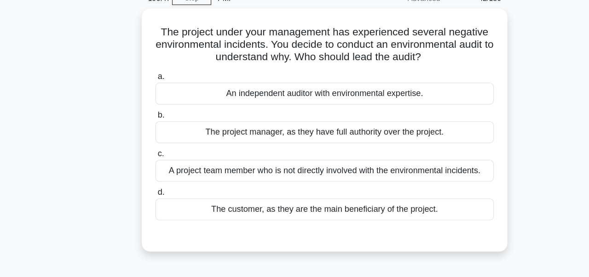
scroll to position [46, 0]
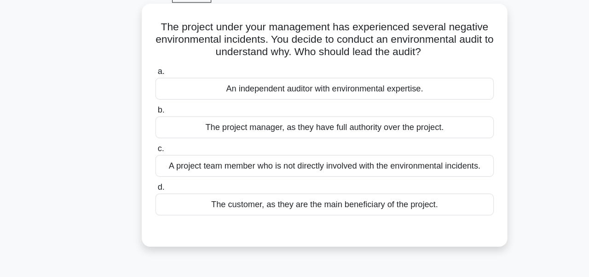
click at [404, 79] on div "An independent auditor with environmental expertise." at bounding box center [294, 80] width 298 height 19
click at [145, 69] on input "a. An independent auditor with environmental expertise." at bounding box center [145, 66] width 0 height 6
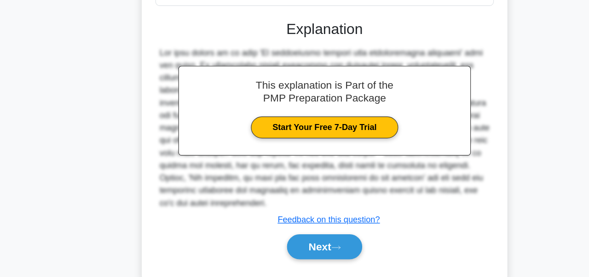
scroll to position [220, 0]
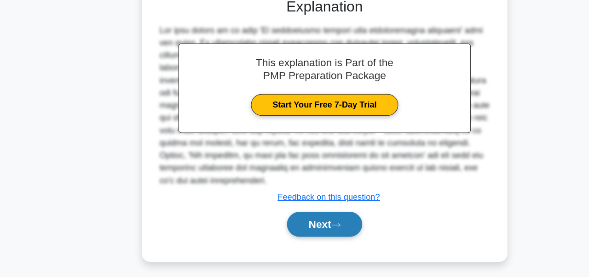
click at [312, 223] on button "Next" at bounding box center [294, 231] width 66 height 22
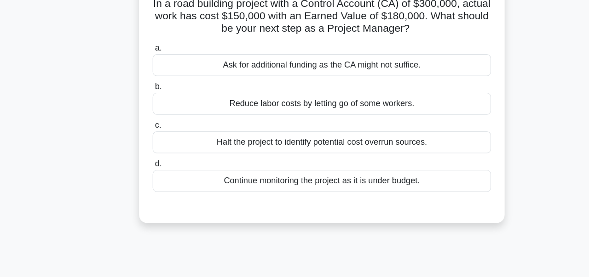
scroll to position [39, 0]
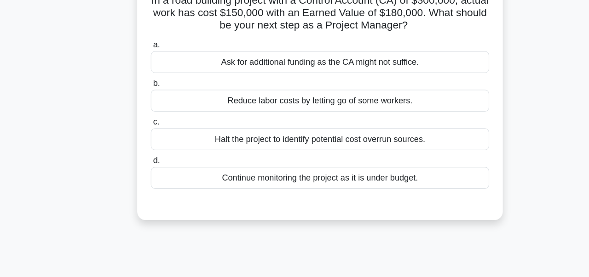
click at [204, 165] on div "Halt the project to identify potential cost overrun sources." at bounding box center [294, 155] width 298 height 19
click at [145, 144] on input "c. Halt the project to identify potential cost overrun sources." at bounding box center [145, 141] width 0 height 6
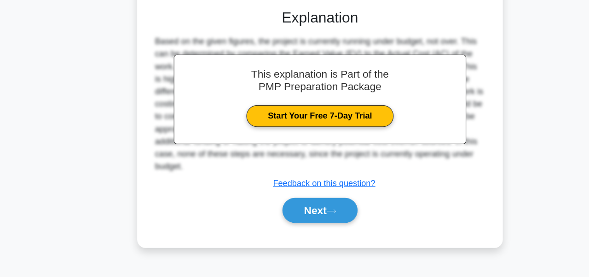
scroll to position [220, 0]
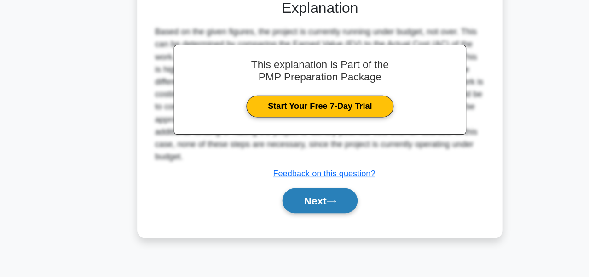
click at [287, 218] on button "Next" at bounding box center [294, 210] width 66 height 22
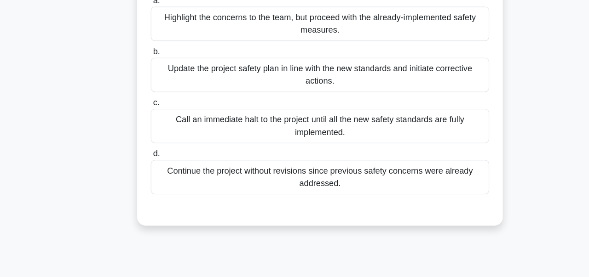
scroll to position [103, 0]
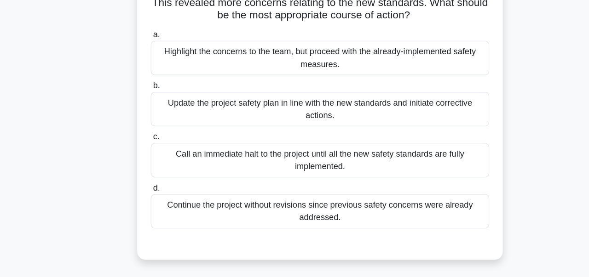
click at [148, 151] on div "Call an immediate halt to the project until all the new safety standards are fu…" at bounding box center [294, 141] width 298 height 30
click at [145, 124] on input "c. Call an immediate halt to the project until all the new safety standards are…" at bounding box center [145, 121] width 0 height 6
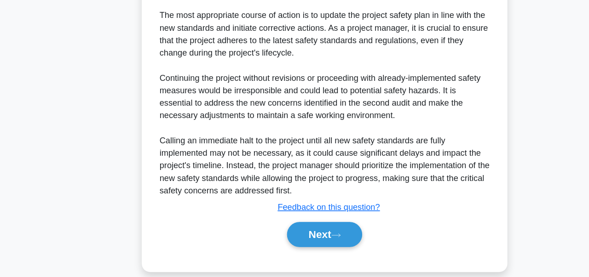
scroll to position [312, 0]
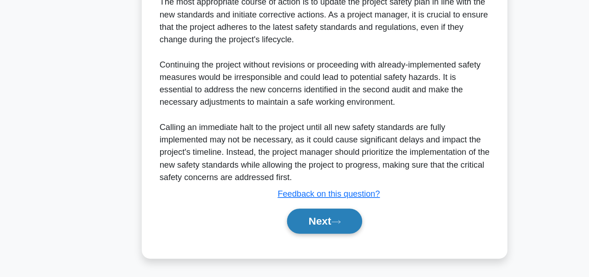
click at [286, 237] on button "Next" at bounding box center [294, 228] width 66 height 22
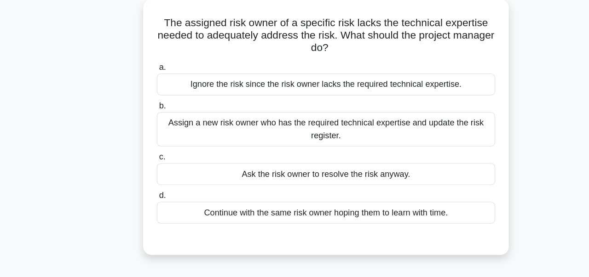
scroll to position [54, 0]
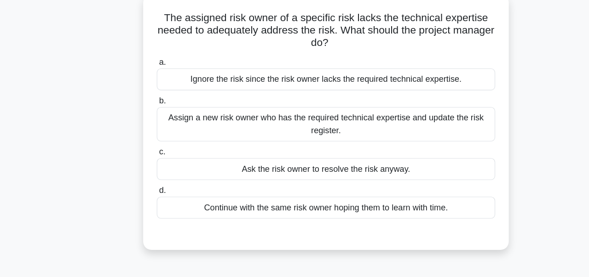
click at [7, 178] on main "193:41 Stop PMP Advanced 45/180 The assigned risk owner of a specific risk lack…" at bounding box center [294, 208] width 589 height 467
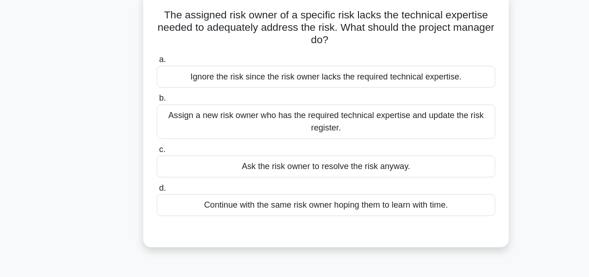
click at [196, 115] on div "Assign a new risk owner who has the required technical expertise and update the…" at bounding box center [294, 112] width 298 height 30
click at [145, 94] on input "b. Assign a new risk owner who has the required technical expertise and update …" at bounding box center [145, 91] width 0 height 6
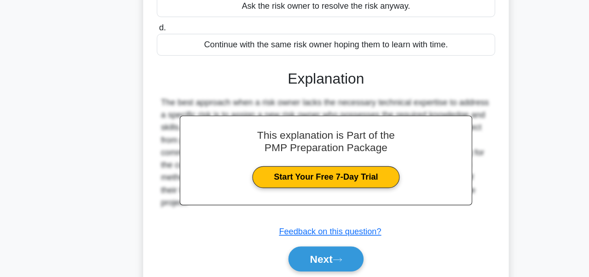
scroll to position [220, 0]
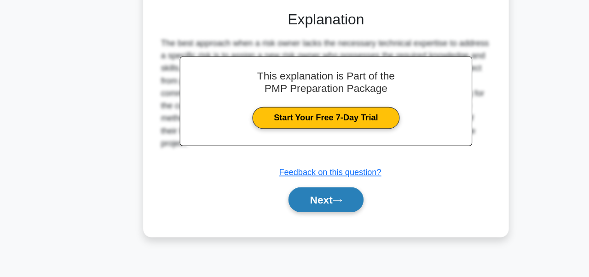
click at [289, 216] on button "Next" at bounding box center [294, 209] width 66 height 22
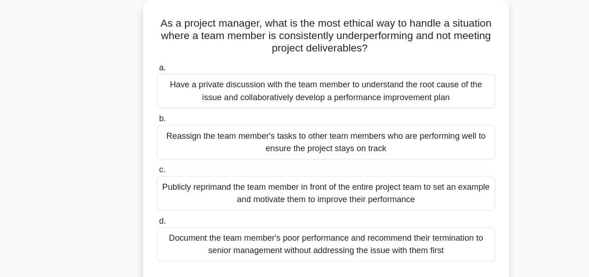
scroll to position [53, 0]
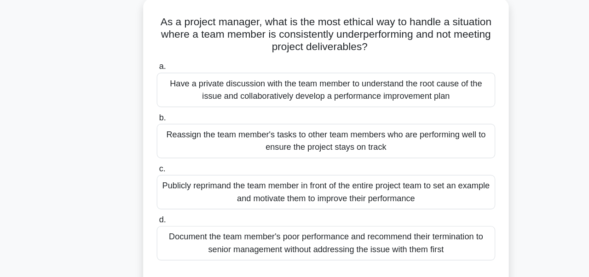
click at [192, 79] on div "Have a private discussion with the team member to understand the root cause of …" at bounding box center [294, 79] width 298 height 30
click at [145, 62] on input "a. Have a private discussion with the team member to understand the root cause …" at bounding box center [145, 59] width 0 height 6
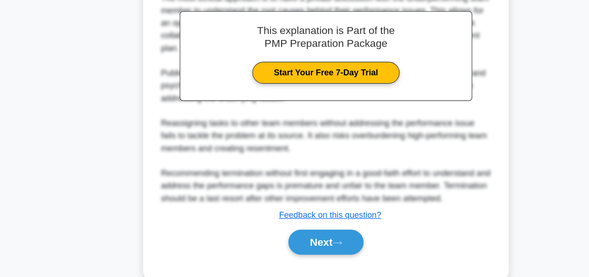
scroll to position [311, 0]
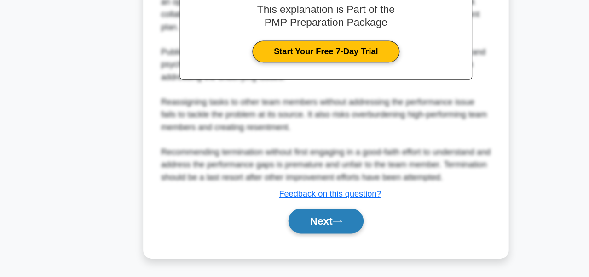
click at [299, 233] on button "Next" at bounding box center [294, 228] width 66 height 22
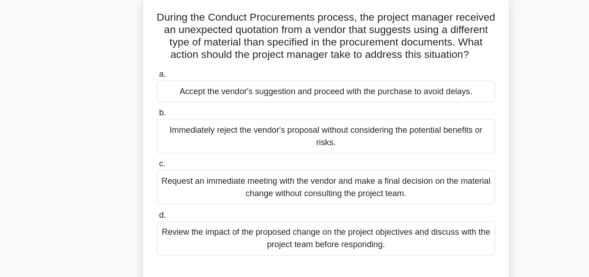
scroll to position [59, 0]
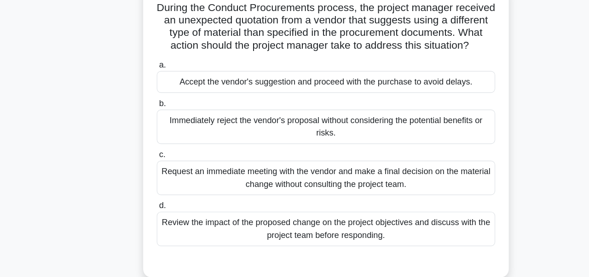
click at [299, 213] on div "Review the impact of the proposed change on the project objectives and discuss …" at bounding box center [294, 208] width 298 height 30
click at [145, 190] on input "d. Review the impact of the proposed change on the project objectives and discu…" at bounding box center [145, 188] width 0 height 6
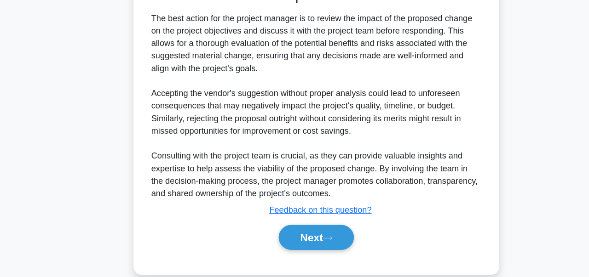
scroll to position [288, 0]
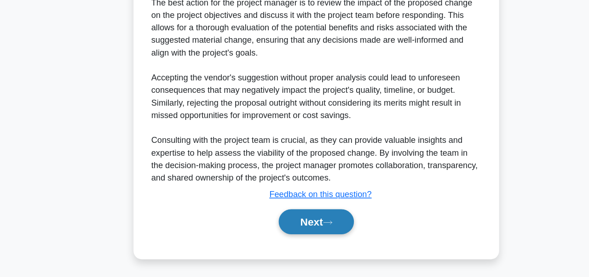
click at [297, 230] on button "Next" at bounding box center [294, 229] width 66 height 22
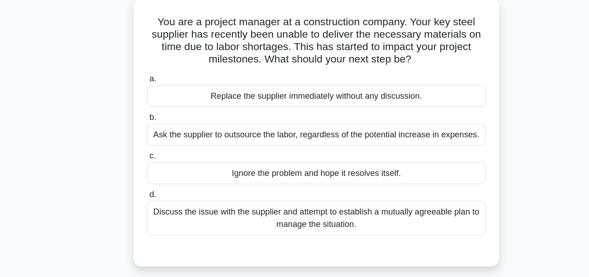
scroll to position [55, 0]
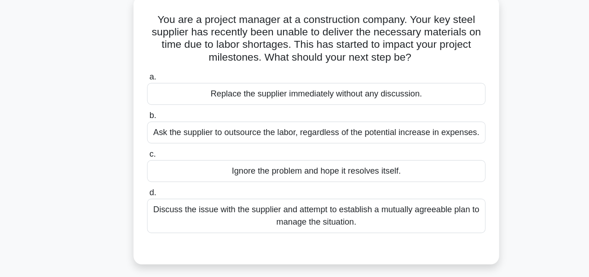
click at [409, 192] on div "Discuss the issue with the supplier and attempt to establish a mutually agreeab…" at bounding box center [294, 190] width 298 height 30
click at [145, 173] on input "d. Discuss the issue with the supplier and attempt to establish a mutually agre…" at bounding box center [145, 170] width 0 height 6
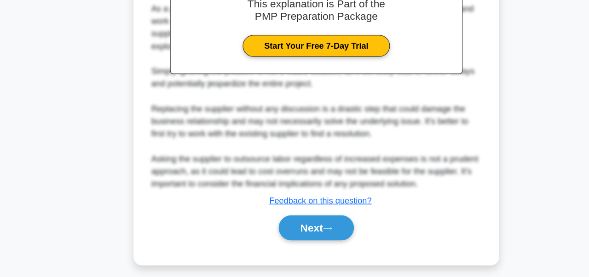
scroll to position [300, 0]
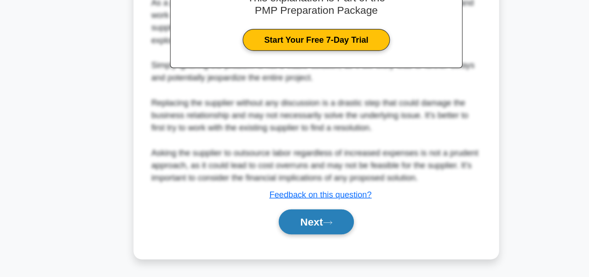
click at [309, 232] on button "Next" at bounding box center [294, 229] width 66 height 22
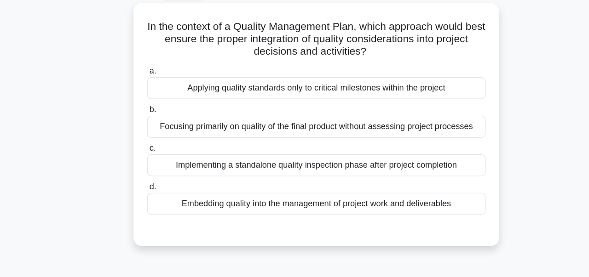
scroll to position [18, 0]
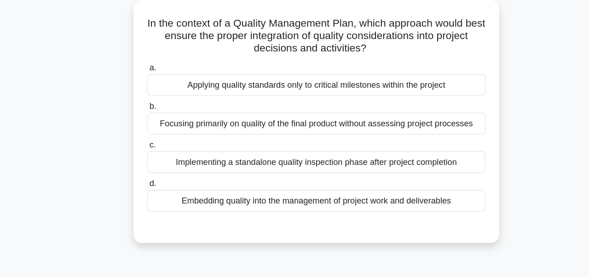
click at [247, 113] on div "Applying quality standards only to critical milestones within the project" at bounding box center [294, 107] width 298 height 19
click at [145, 96] on input "a. Applying quality standards only to critical milestones within the project" at bounding box center [145, 93] width 0 height 6
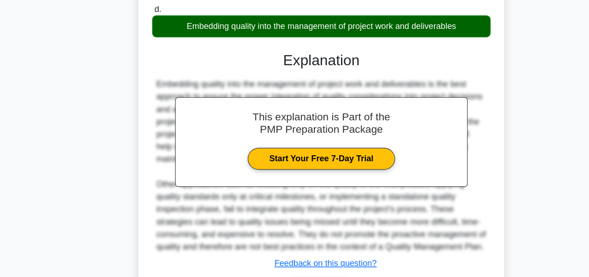
scroll to position [235, 0]
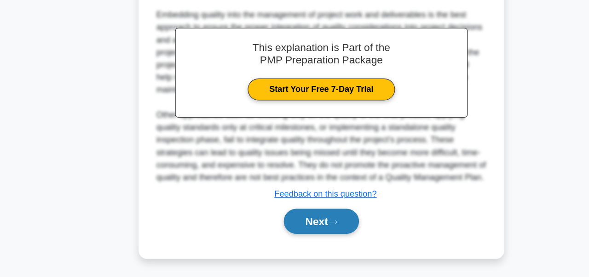
click at [279, 230] on button "Next" at bounding box center [294, 228] width 66 height 22
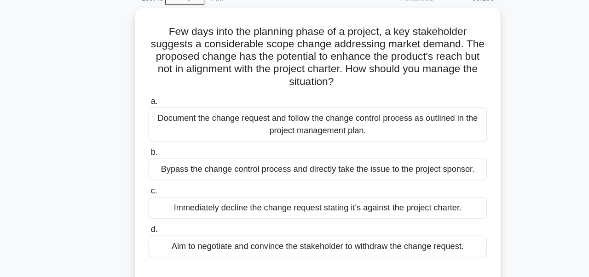
scroll to position [42, 0]
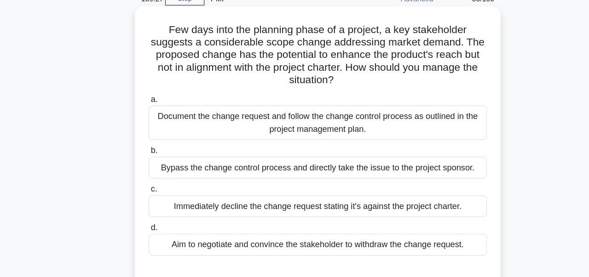
click at [417, 115] on div "Document the change request and follow the change control process as outlined i…" at bounding box center [294, 112] width 298 height 30
click at [145, 94] on input "a. Document the change request and follow the change control process as outline…" at bounding box center [145, 91] width 0 height 6
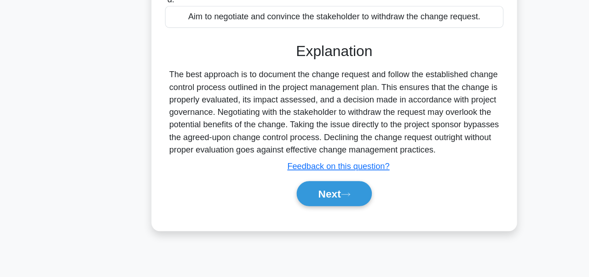
scroll to position [219, 0]
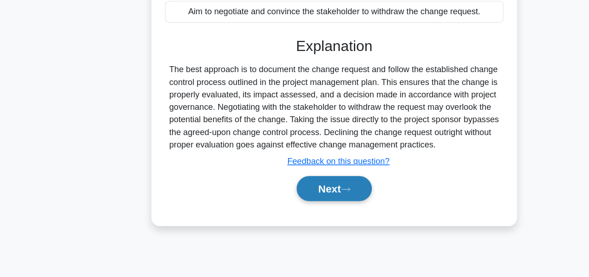
click at [279, 201] on button "Next" at bounding box center [294, 199] width 66 height 22
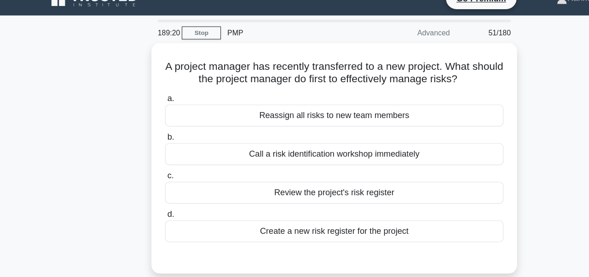
scroll to position [15, 0]
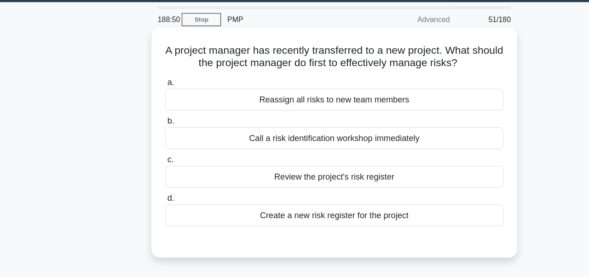
click at [227, 167] on div "Review the project's risk register" at bounding box center [294, 168] width 298 height 19
click at [145, 156] on input "c. Review the project's risk register" at bounding box center [145, 153] width 0 height 6
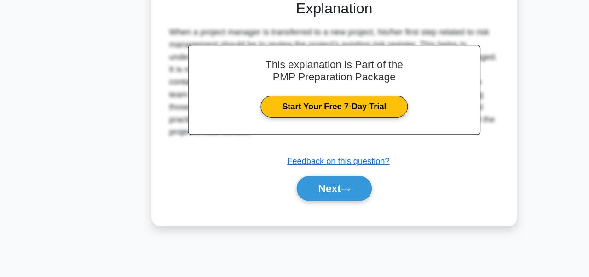
scroll to position [220, 0]
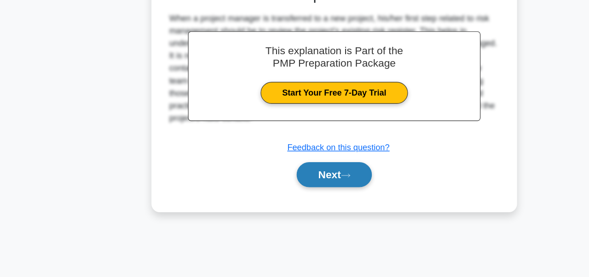
click at [276, 186] on button "Next" at bounding box center [294, 187] width 66 height 22
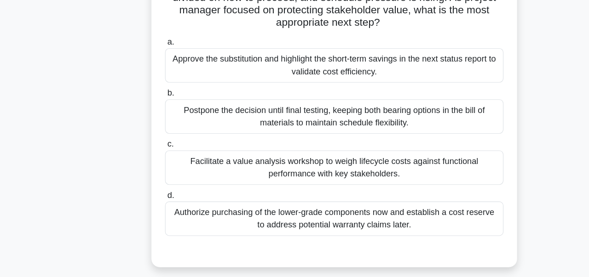
scroll to position [99, 0]
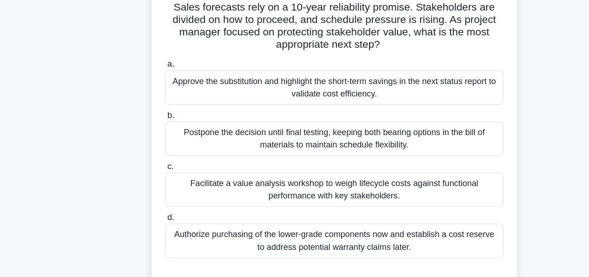
click at [210, 164] on div "Facilitate a value analysis workshop to weigh lifecycle costs against functiona…" at bounding box center [294, 167] width 298 height 30
click at [145, 150] on input "c. Facilitate a value analysis workshop to weigh lifecycle costs against functi…" at bounding box center [145, 147] width 0 height 6
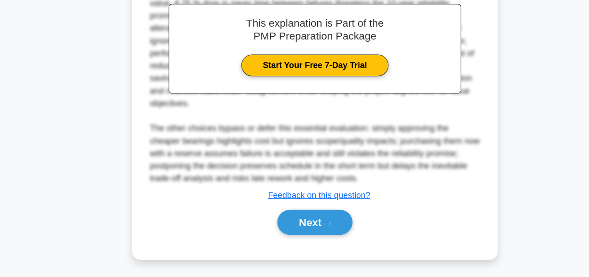
scroll to position [344, 0]
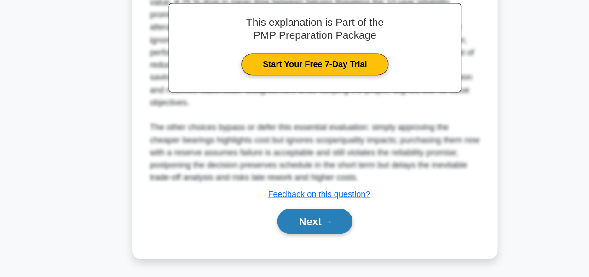
click at [291, 231] on button "Next" at bounding box center [294, 228] width 66 height 22
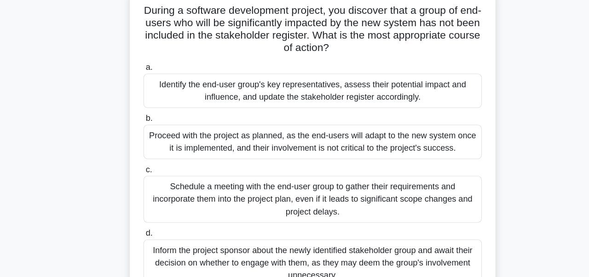
scroll to position [33, 0]
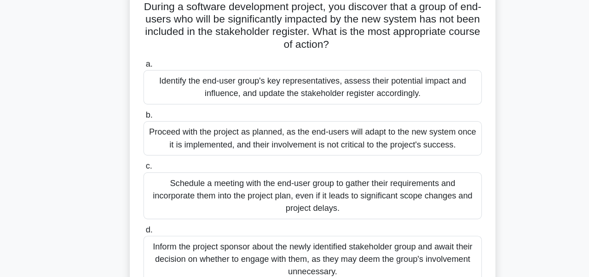
click at [204, 195] on div "Schedule a meeting with the end-user group to gather their requirements and inc…" at bounding box center [294, 205] width 298 height 41
click at [145, 183] on input "c. Schedule a meeting with the end-user group to gather their requirements and …" at bounding box center [145, 180] width 0 height 6
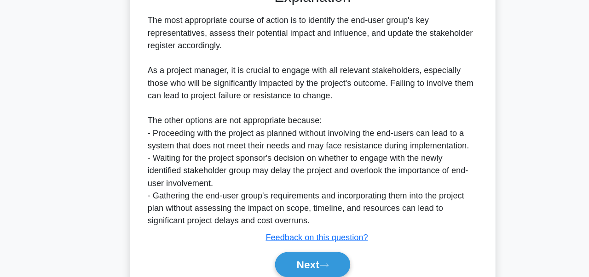
scroll to position [345, 0]
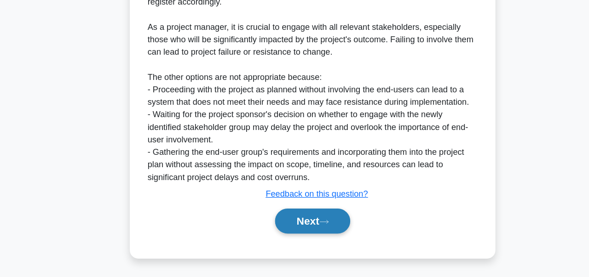
click at [278, 228] on button "Next" at bounding box center [294, 228] width 66 height 22
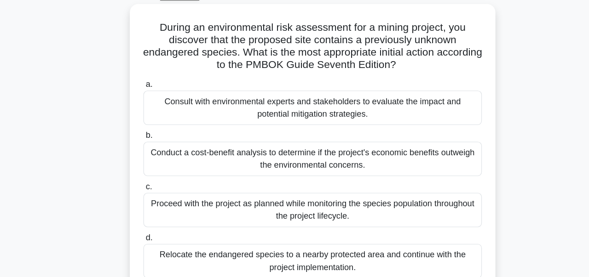
scroll to position [50, 0]
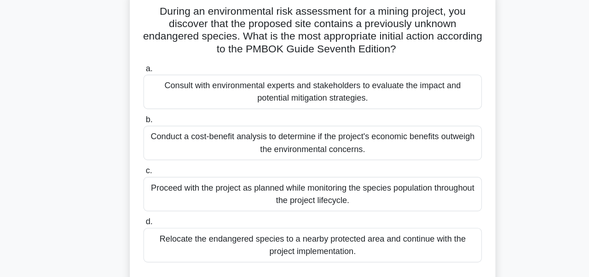
click at [176, 142] on div "Conduct a cost-benefit analysis to determine if the project's economic benefits…" at bounding box center [294, 138] width 298 height 30
click at [145, 121] on input "b. Conduct a cost-benefit analysis to determine if the project's economic benef…" at bounding box center [145, 118] width 0 height 6
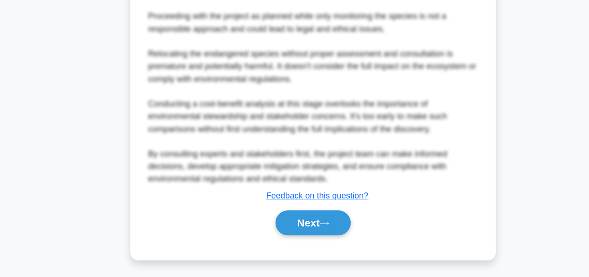
scroll to position [433, 0]
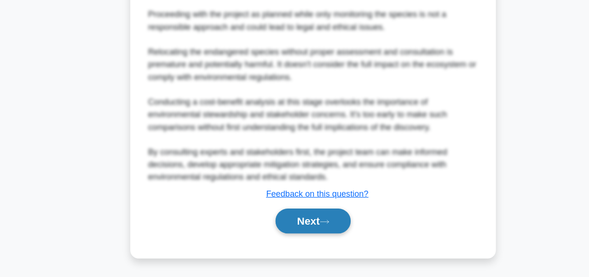
click at [281, 233] on button "Next" at bounding box center [294, 228] width 66 height 22
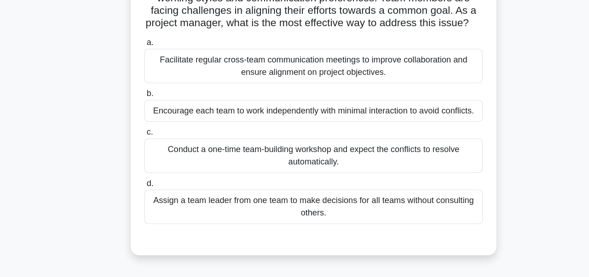
scroll to position [86, 0]
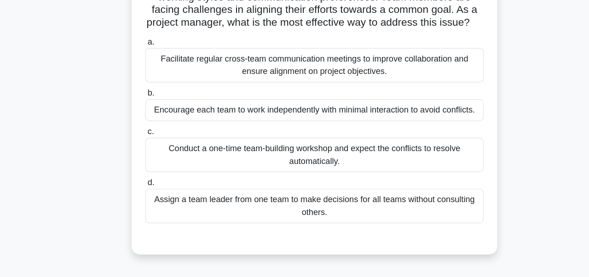
click at [220, 63] on div "Facilitate regular cross-team communication meetings to improve collaboration a…" at bounding box center [294, 57] width 298 height 30
click at [145, 40] on input "a. Facilitate regular cross-team communication meetings to improve collaboratio…" at bounding box center [145, 37] width 0 height 6
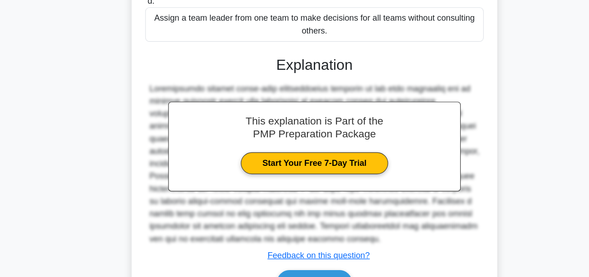
scroll to position [267, 0]
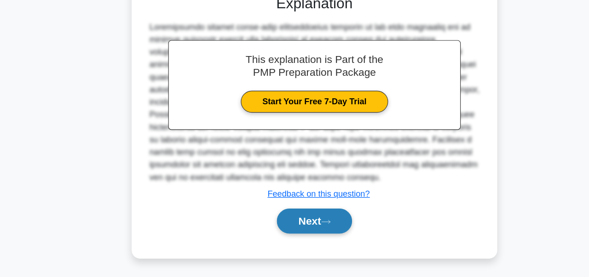
click at [297, 233] on button "Next" at bounding box center [294, 228] width 66 height 22
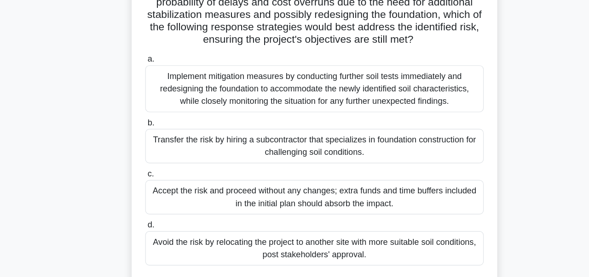
scroll to position [160, 0]
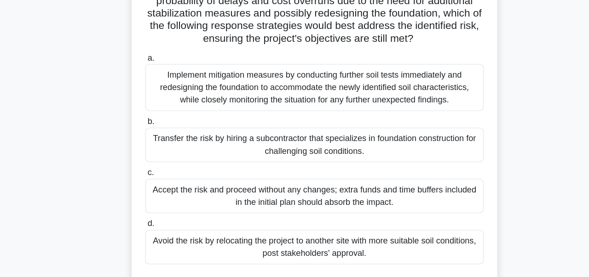
click at [183, 86] on div "Implement mitigation measures by conducting further soil tests immediately and …" at bounding box center [294, 77] width 298 height 41
click at [145, 54] on input "a. Implement mitigation measures by conducting further soil tests immediately a…" at bounding box center [145, 51] width 0 height 6
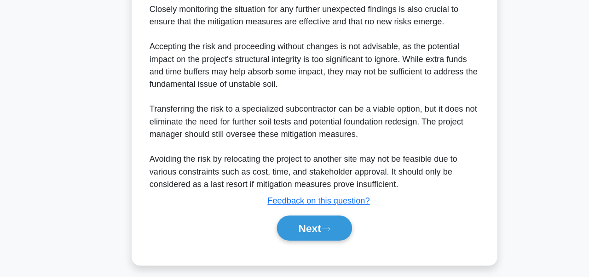
scroll to position [477, 0]
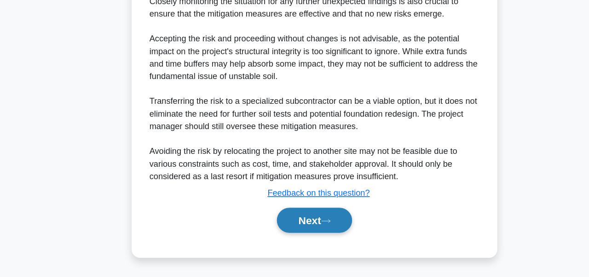
click at [301, 225] on button "Next" at bounding box center [294, 227] width 66 height 22
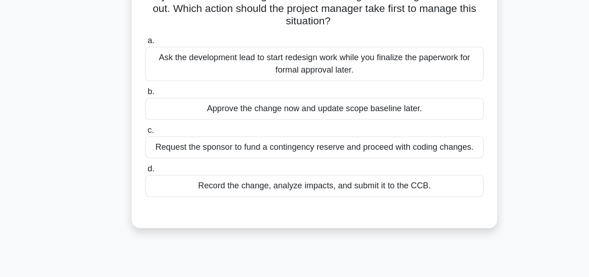
scroll to position [63, 0]
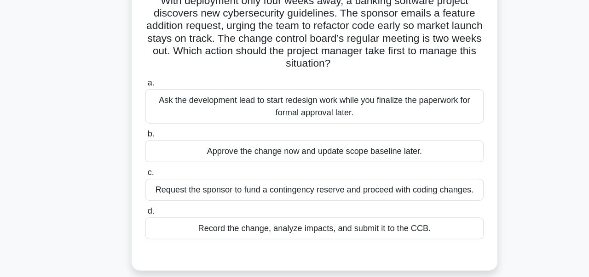
click at [288, 211] on div "Record the change, analyze impacts, and submit it to the CCB." at bounding box center [294, 209] width 298 height 19
click at [145, 198] on input "d. Record the change, analyze impacts, and submit it to the CCB." at bounding box center [145, 195] width 0 height 6
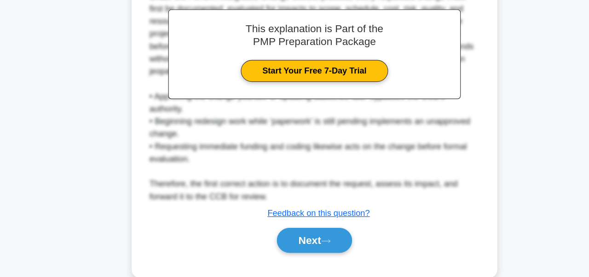
scroll to position [300, 0]
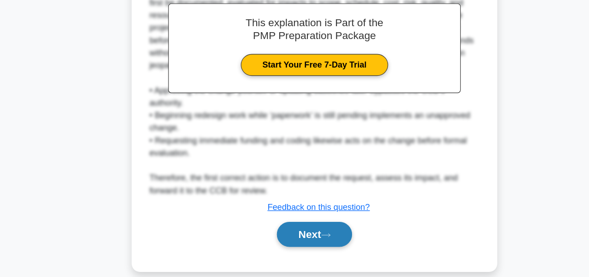
click at [294, 229] on button "Next" at bounding box center [294, 240] width 66 height 22
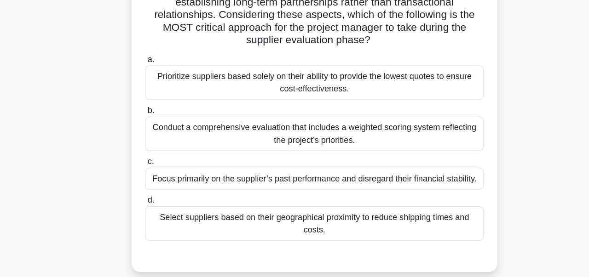
scroll to position [181, 0]
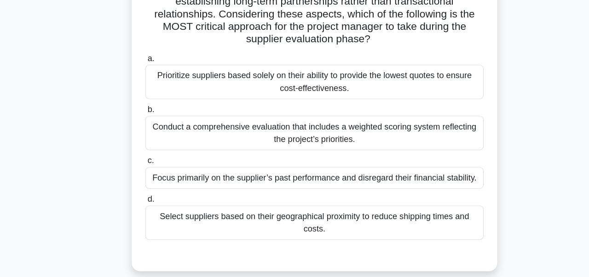
click at [184, 114] on div "Conduct a comprehensive evaluation that includes a weighted scoring system refl…" at bounding box center [294, 117] width 298 height 30
click at [145, 100] on input "b. Conduct a comprehensive evaluation that includes a weighted scoring system r…" at bounding box center [145, 97] width 0 height 6
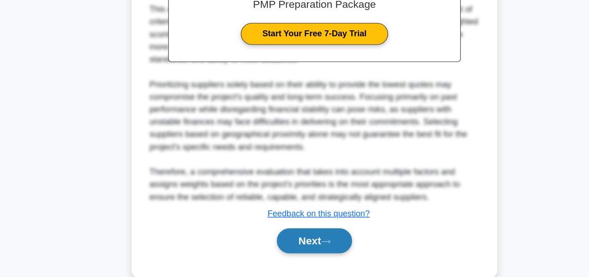
click at [299, 242] on button "Next" at bounding box center [294, 246] width 66 height 22
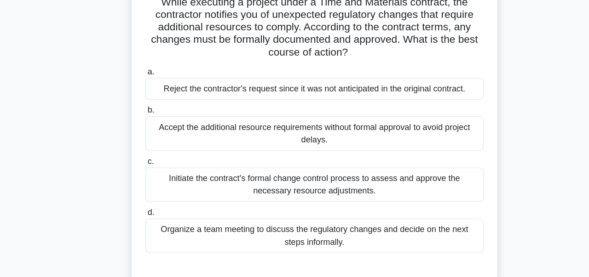
scroll to position [73, 0]
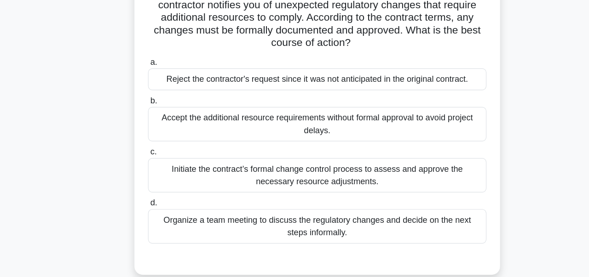
click at [217, 209] on div "Organize a team meeting to discuss the regulatory changes and decide on the nex…" at bounding box center [294, 205] width 298 height 30
click at [145, 188] on input "d. Organize a team meeting to discuss the regulatory changes and decide on the …" at bounding box center [145, 185] width 0 height 6
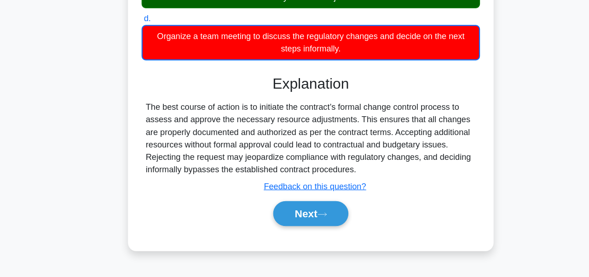
scroll to position [220, 0]
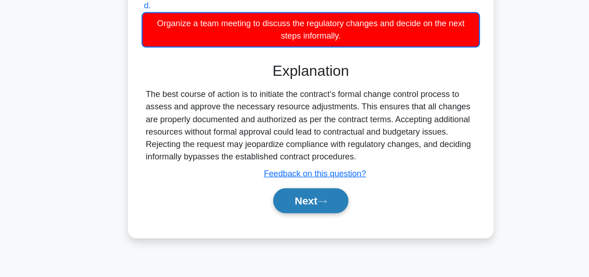
click at [274, 216] on button "Next" at bounding box center [294, 210] width 66 height 22
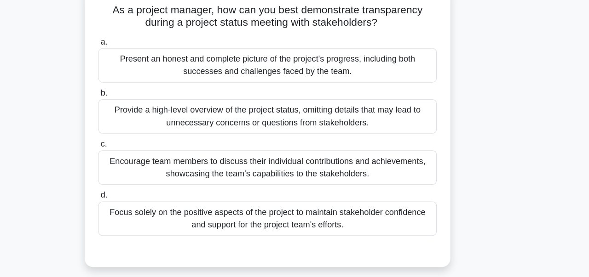
scroll to position [33, 0]
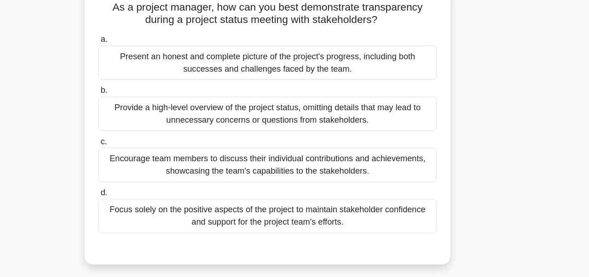
click at [177, 173] on div "Encourage team members to discuss their individual contributions and achievemen…" at bounding box center [294, 178] width 298 height 30
click at [145, 161] on input "c. Encourage team members to discuss their individual contributions and achieve…" at bounding box center [145, 158] width 0 height 6
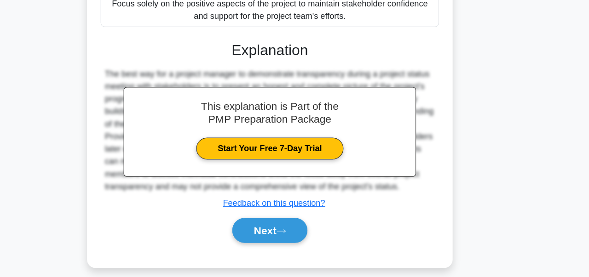
scroll to position [224, 0]
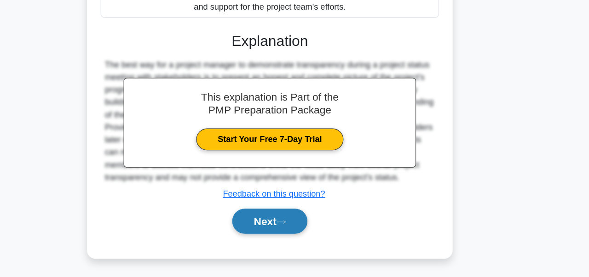
click at [285, 231] on button "Next" at bounding box center [294, 228] width 66 height 22
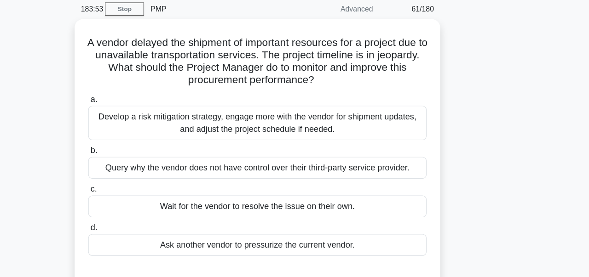
scroll to position [36, 0]
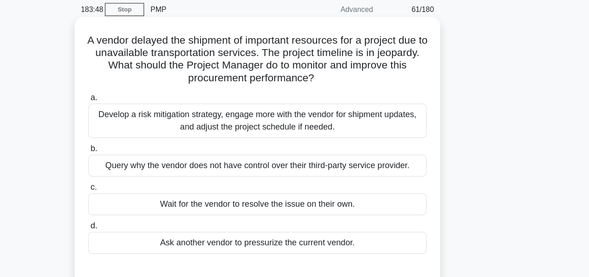
click at [196, 110] on div "Develop a risk mitigation strategy, engage more with the vendor for shipment up…" at bounding box center [294, 107] width 298 height 30
click at [145, 89] on input "a. Develop a risk mitigation strategy, engage more with the vendor for shipment…" at bounding box center [145, 86] width 0 height 6
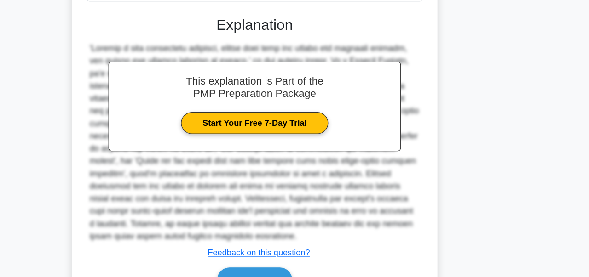
scroll to position [277, 0]
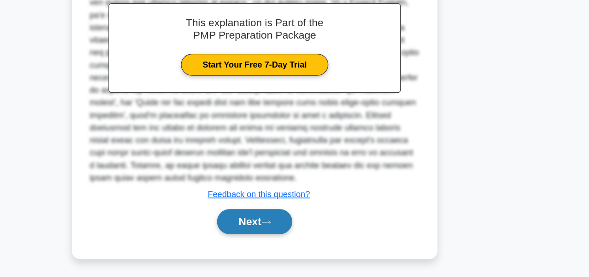
click at [290, 236] on button "Next" at bounding box center [294, 229] width 66 height 22
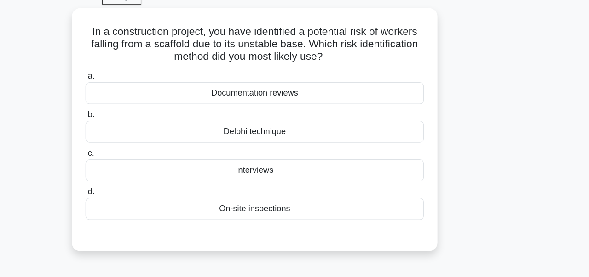
scroll to position [46, 0]
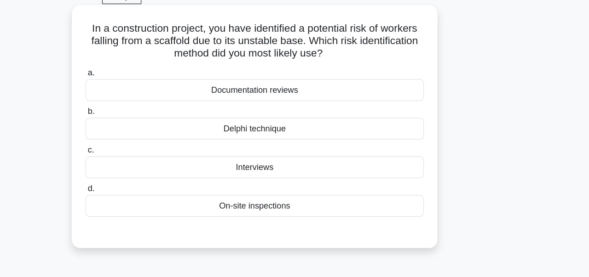
click at [285, 194] on div "a. Documentation reviews b. Delphi technique c. d." at bounding box center [294, 126] width 309 height 136
click at [292, 191] on div "On-site inspections" at bounding box center [294, 182] width 298 height 19
click at [145, 171] on input "d. On-site inspections" at bounding box center [145, 168] width 0 height 6
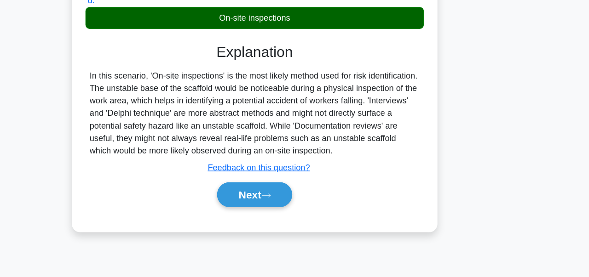
scroll to position [220, 0]
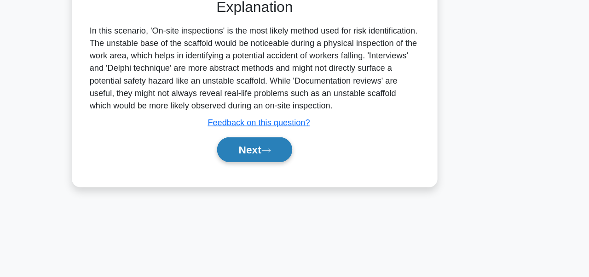
click at [280, 162] on button "Next" at bounding box center [294, 165] width 66 height 22
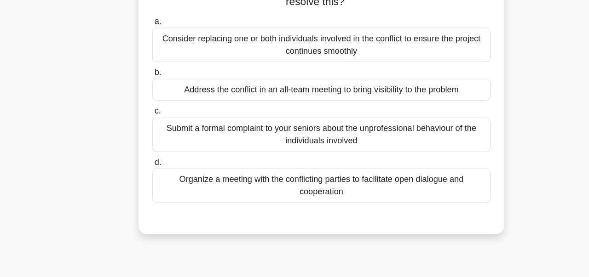
scroll to position [104, 0]
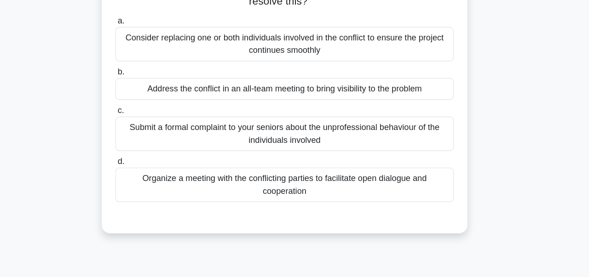
click at [236, 161] on div "Organize a meeting with the conflicting parties to facilitate open dialogue and…" at bounding box center [294, 163] width 298 height 30
click at [145, 146] on input "d. Organize a meeting with the conflicting parties to facilitate open dialogue …" at bounding box center [145, 143] width 0 height 6
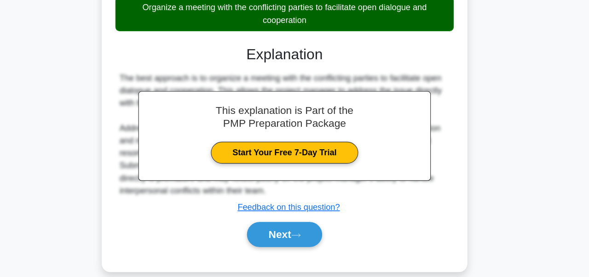
scroll to position [234, 0]
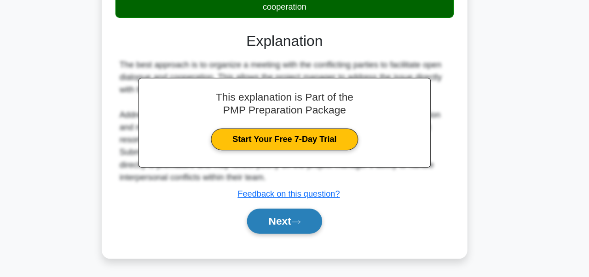
click at [276, 233] on button "Next" at bounding box center [294, 228] width 66 height 22
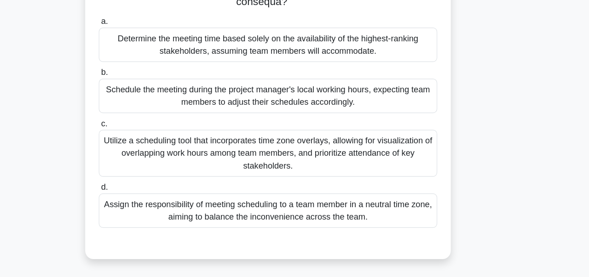
scroll to position [207, 0]
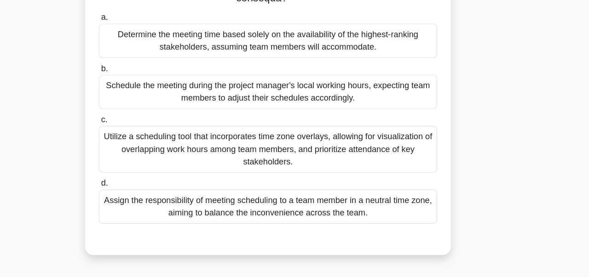
click at [314, 161] on div "Utilize a scheduling tool that incorporates time zone overlays, allowing for vi…" at bounding box center [294, 164] width 298 height 41
click at [145, 142] on input "c. Utilize a scheduling tool that incorporates time zone overlays, allowing for…" at bounding box center [145, 139] width 0 height 6
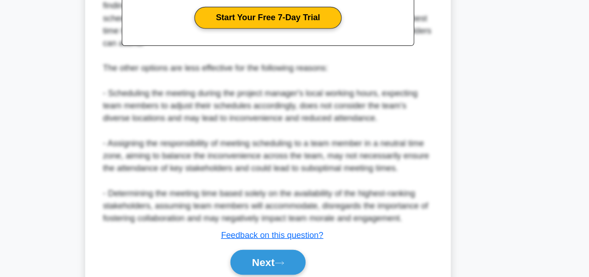
scroll to position [520, 0]
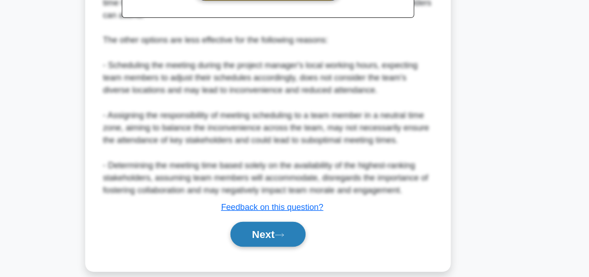
click at [295, 231] on button "Next" at bounding box center [294, 240] width 66 height 22
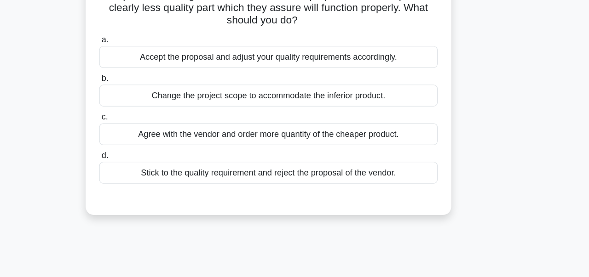
scroll to position [87, 0]
click at [262, 156] on div "Stick to the quality requirement and reject the proposal of the vendor." at bounding box center [294, 152] width 298 height 19
click at [145, 140] on input "d. Stick to the quality requirement and reject the proposal of the vendor." at bounding box center [145, 137] width 0 height 6
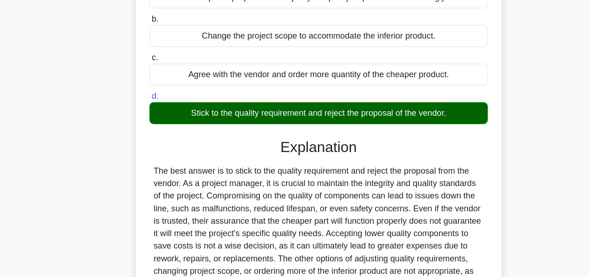
scroll to position [156, 0]
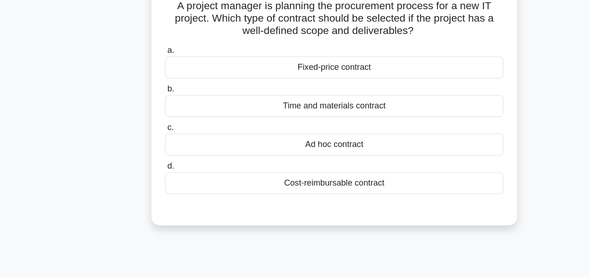
scroll to position [37, 0]
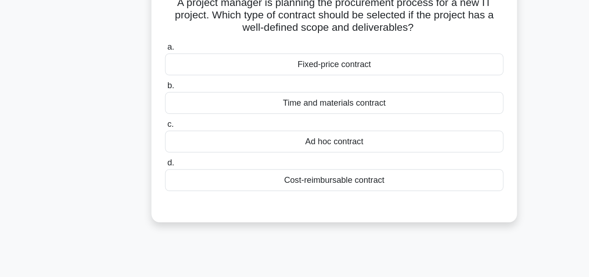
click at [420, 127] on div "Time and materials contract" at bounding box center [294, 123] width 298 height 19
click at [145, 112] on input "b. Time and materials contract" at bounding box center [145, 109] width 0 height 6
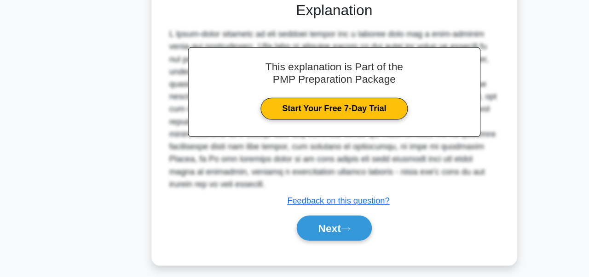
scroll to position [220, 0]
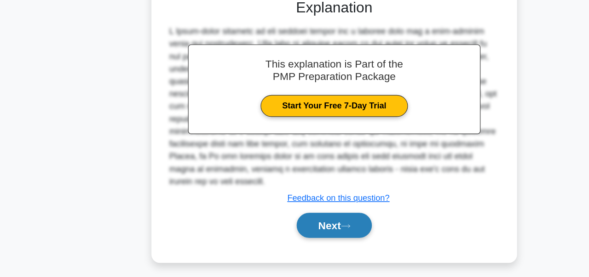
click at [315, 223] on button "Next" at bounding box center [294, 232] width 66 height 22
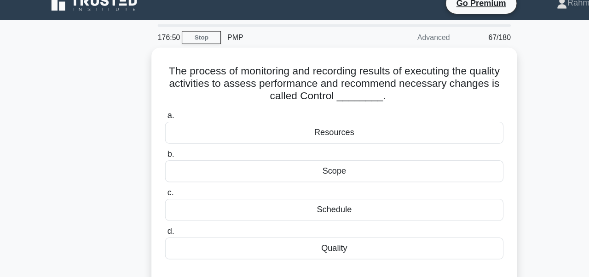
scroll to position [0, 0]
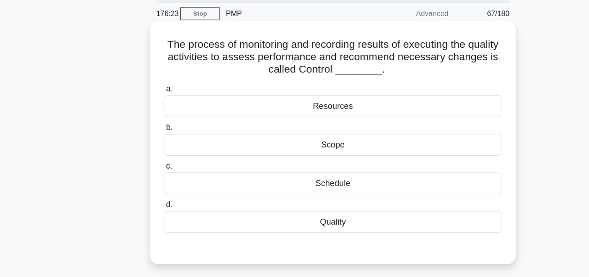
click at [305, 235] on div "Quality" at bounding box center [294, 228] width 298 height 19
click at [145, 217] on input "d. Quality" at bounding box center [145, 214] width 0 height 6
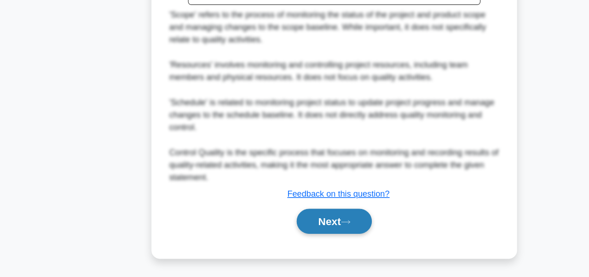
click at [309, 227] on icon at bounding box center [304, 228] width 8 height 5
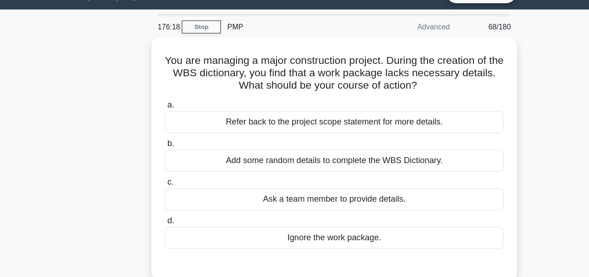
scroll to position [19, 0]
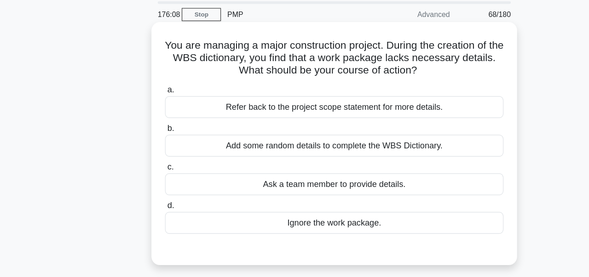
click at [266, 113] on div "Refer back to the project scope statement for more details." at bounding box center [294, 107] width 298 height 19
click at [145, 95] on input "a. Refer back to the project scope statement for more details." at bounding box center [145, 92] width 0 height 6
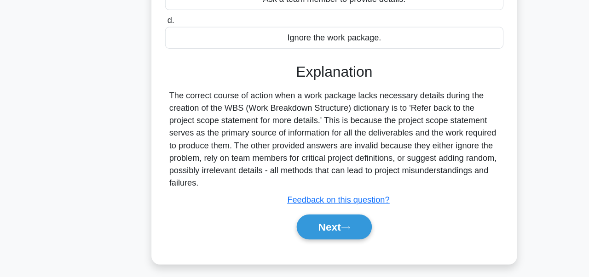
scroll to position [220, 0]
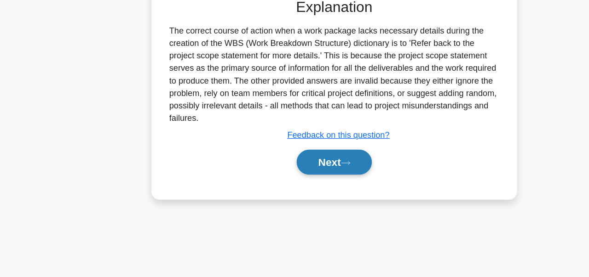
click at [303, 185] on button "Next" at bounding box center [294, 176] width 66 height 22
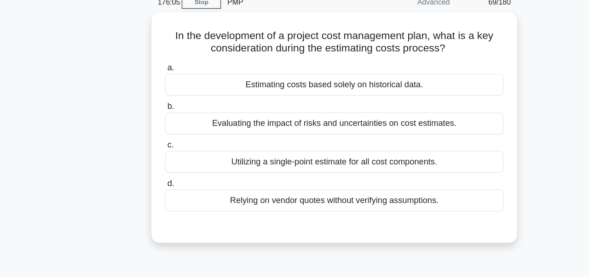
scroll to position [34, 0]
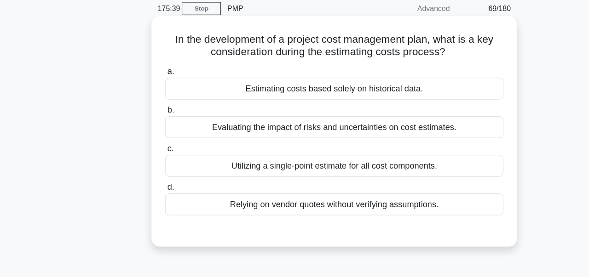
click at [395, 125] on div "Evaluating the impact of risks and uncertainties on cost estimates." at bounding box center [294, 115] width 298 height 19
click at [145, 104] on input "b. Evaluating the impact of risks and uncertainties on cost estimates." at bounding box center [145, 101] width 0 height 6
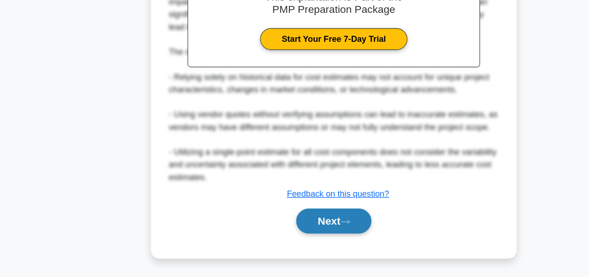
click at [303, 229] on button "Next" at bounding box center [294, 228] width 66 height 22
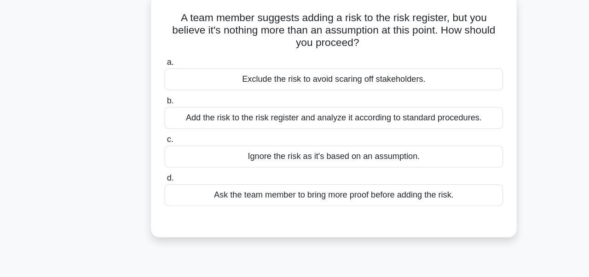
scroll to position [52, 0]
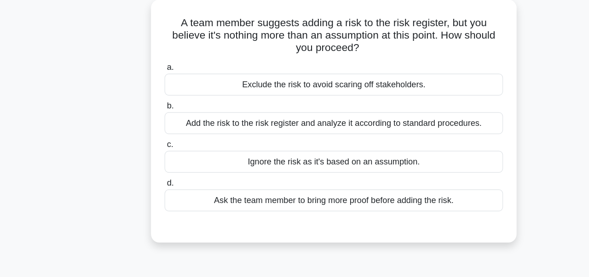
click at [418, 112] on div "Add the risk to the risk register and analyze it according to standard procedur…" at bounding box center [294, 108] width 298 height 19
click at [145, 97] on input "b. Add the risk to the risk register and analyze it according to standard proce…" at bounding box center [145, 94] width 0 height 6
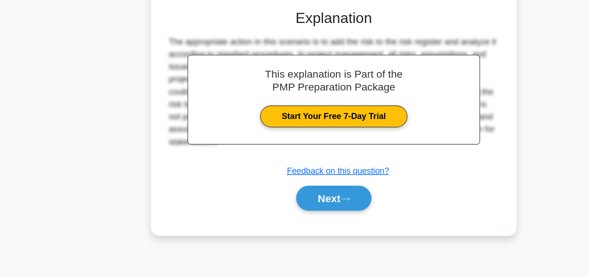
scroll to position [220, 0]
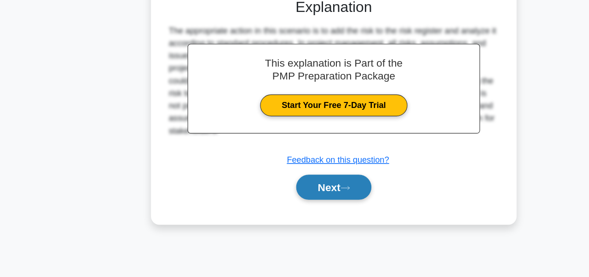
click at [304, 202] on button "Next" at bounding box center [294, 198] width 66 height 22
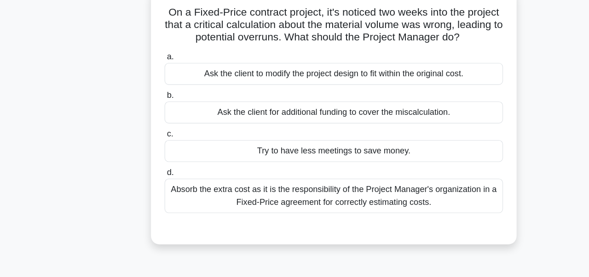
scroll to position [31, 0]
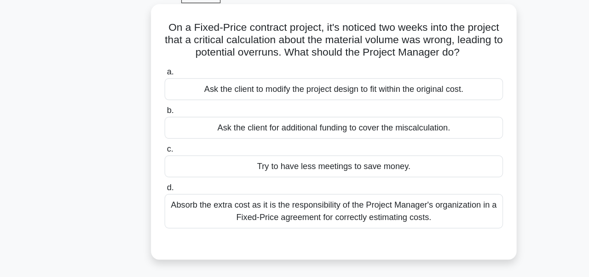
click at [328, 218] on div "Absorb the extra cost as it is the responsibility of the Project Manager's orga…" at bounding box center [294, 203] width 298 height 30
click at [145, 185] on input "d. Absorb the extra cost as it is the responsibility of the Project Manager's o…" at bounding box center [145, 182] width 0 height 6
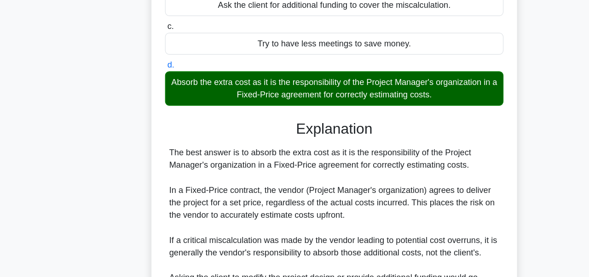
scroll to position [277, 0]
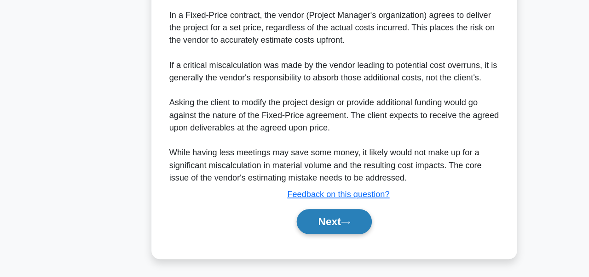
click at [294, 228] on button "Next" at bounding box center [294, 229] width 66 height 22
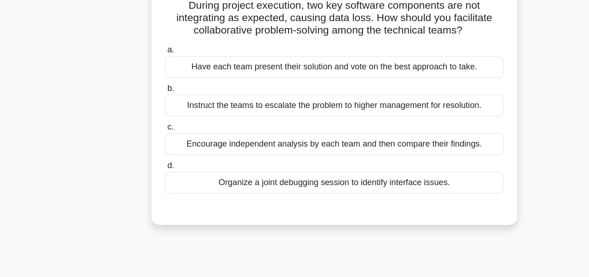
scroll to position [55, 0]
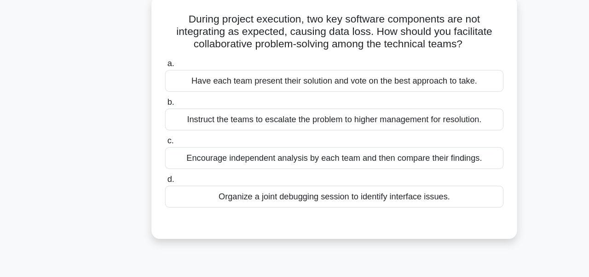
click at [323, 144] on div "Encourage independent analysis by each team and then compare their findings." at bounding box center [294, 139] width 298 height 19
click at [145, 127] on input "c. Encourage independent analysis by each team and then compare their findings." at bounding box center [145, 124] width 0 height 6
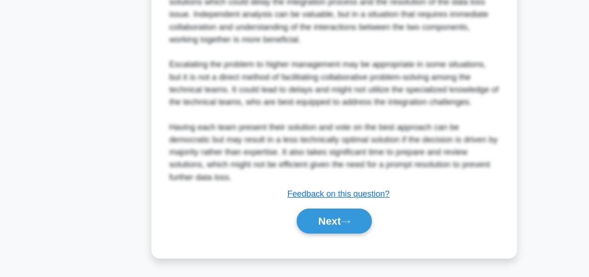
click at [304, 247] on div "a. Have each team present their solution and vote on the best approach to take.…" at bounding box center [294, 4] width 300 height 491
click at [309, 228] on icon at bounding box center [304, 228] width 8 height 5
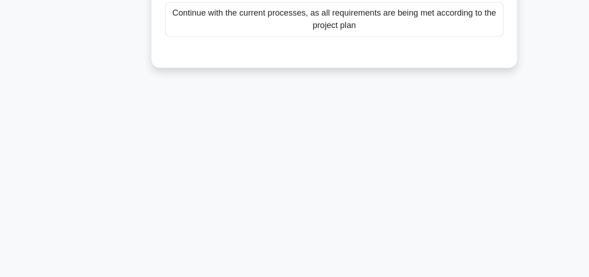
scroll to position [220, 0]
click at [0, 189] on main "174:35 Stop PMP Advanced 73/180 In your software project, you've observed that …" at bounding box center [294, 43] width 589 height 467
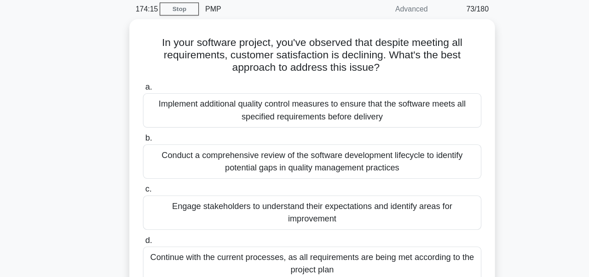
scroll to position [36, 0]
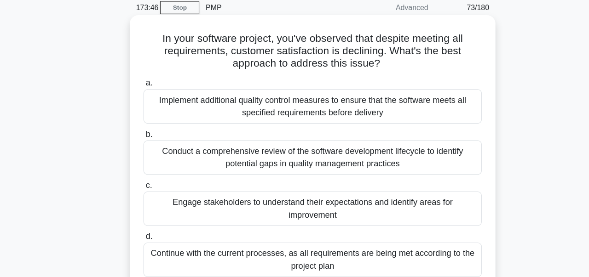
click at [388, 184] on div "Engage stakeholders to understand their expectations and identify areas for imp…" at bounding box center [294, 186] width 298 height 30
click at [145, 168] on input "c. Engage stakeholders to understand their expectations and identify areas for …" at bounding box center [145, 165] width 0 height 6
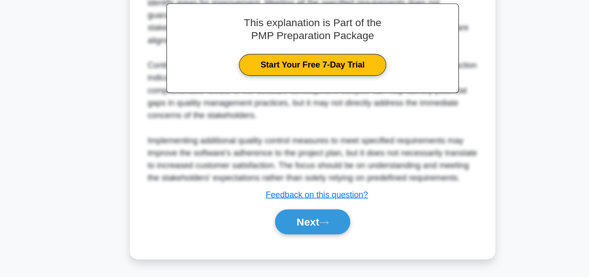
click at [315, 246] on div "a. Implement additional quality control measures to ensure that the software me…" at bounding box center [294, 27] width 300 height 446
click at [315, 230] on button "Next" at bounding box center [294, 229] width 66 height 22
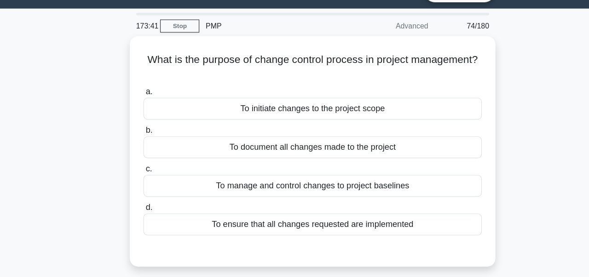
scroll to position [21, 0]
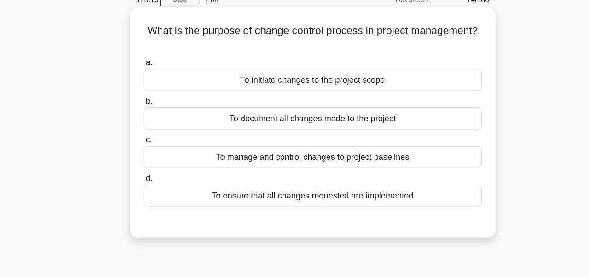
click at [396, 128] on div "To document all changes made to the project" at bounding box center [294, 128] width 298 height 19
click at [145, 116] on input "b. To document all changes made to the project" at bounding box center [145, 113] width 0 height 6
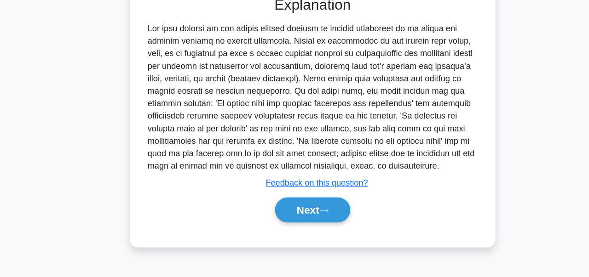
scroll to position [220, 0]
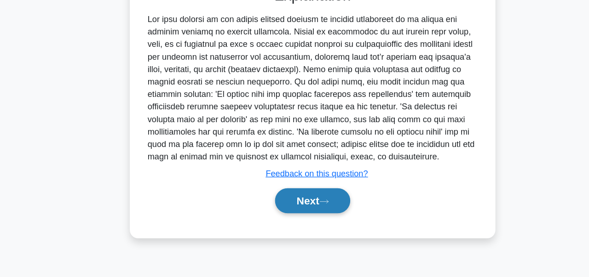
click at [307, 212] on icon at bounding box center [304, 210] width 8 height 5
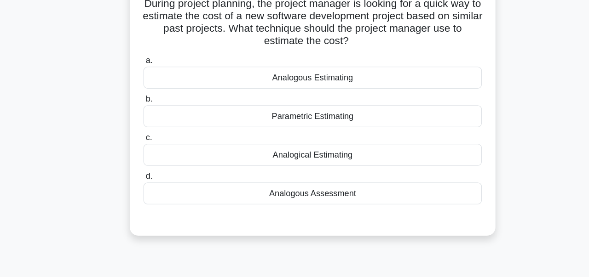
scroll to position [71, 0]
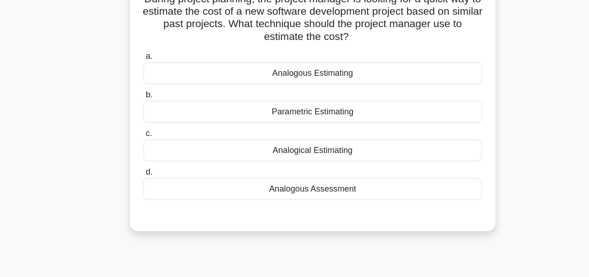
click at [382, 180] on div "a. Analogous Estimating b. Parametric Estimating c." at bounding box center [294, 112] width 309 height 136
click at [395, 164] on div "Analogous Assessment" at bounding box center [294, 168] width 298 height 19
click at [145, 156] on input "d. Analogous Assessment" at bounding box center [145, 153] width 0 height 6
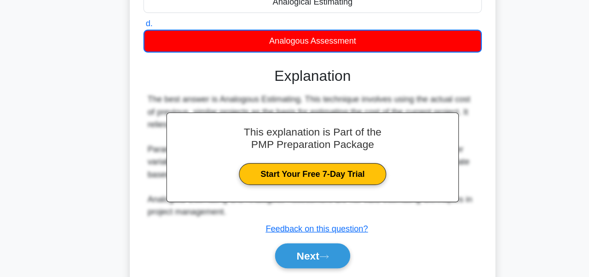
scroll to position [220, 0]
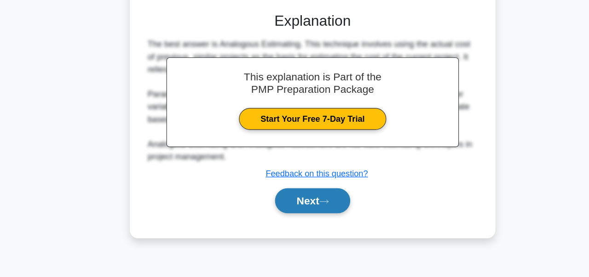
click at [312, 216] on button "Next" at bounding box center [294, 210] width 66 height 22
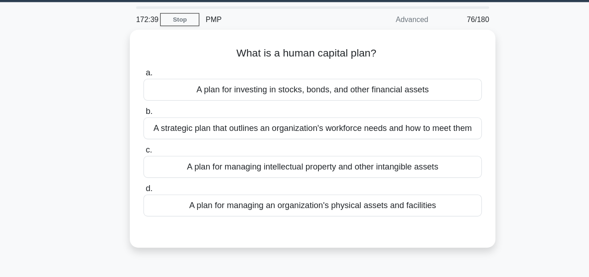
scroll to position [27, 0]
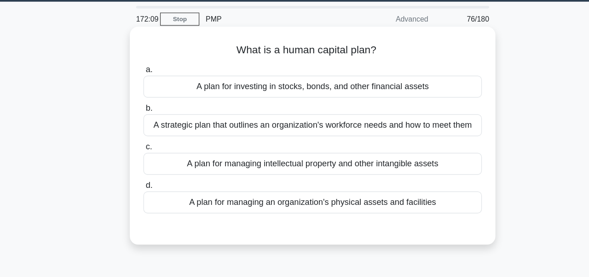
click at [315, 190] on div "a. A plan for investing in stocks, bonds, and other financial assets b. A strat…" at bounding box center [294, 123] width 309 height 136
click at [311, 182] on div "A plan for managing an organization's physical assets and facilities" at bounding box center [294, 179] width 298 height 19
click at [145, 167] on input "d. A plan for managing an organization's physical assets and facilities" at bounding box center [145, 164] width 0 height 6
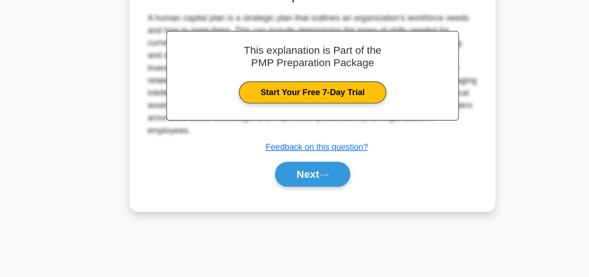
scroll to position [211, 0]
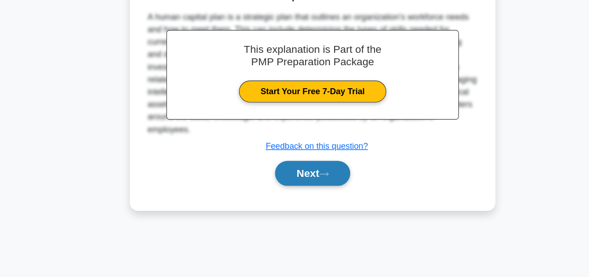
click at [308, 191] on button "Next" at bounding box center [294, 186] width 66 height 22
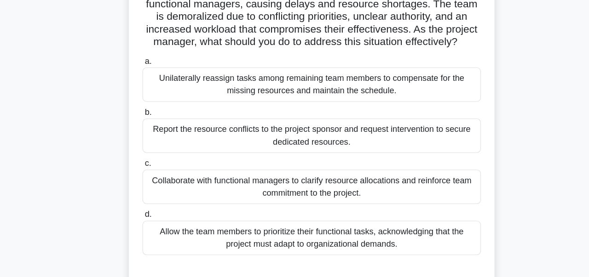
scroll to position [60, 0]
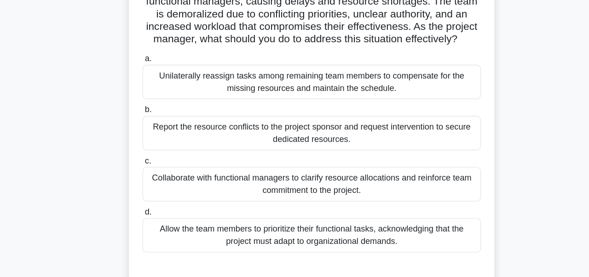
click at [410, 197] on div "Collaborate with functional managers to clarify resource allocations and reinfo…" at bounding box center [294, 195] width 298 height 30
click at [145, 178] on input "c. Collaborate with functional managers to clarify resource allocations and rei…" at bounding box center [145, 175] width 0 height 6
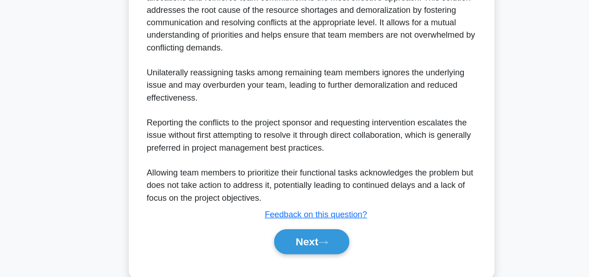
scroll to position [355, 0]
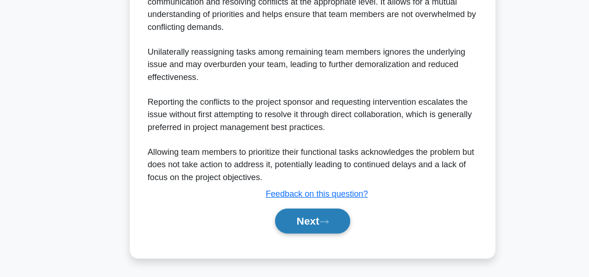
click at [295, 228] on button "Next" at bounding box center [294, 228] width 66 height 22
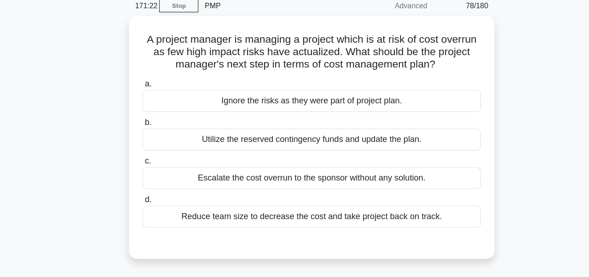
scroll to position [39, 0]
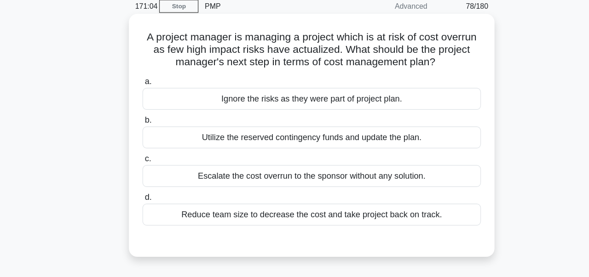
click at [342, 192] on div "Reduce team size to decrease the cost and take project back on track." at bounding box center [294, 189] width 298 height 19
click at [145, 178] on input "d. Reduce team size to decrease the cost and take project back on track." at bounding box center [145, 175] width 0 height 6
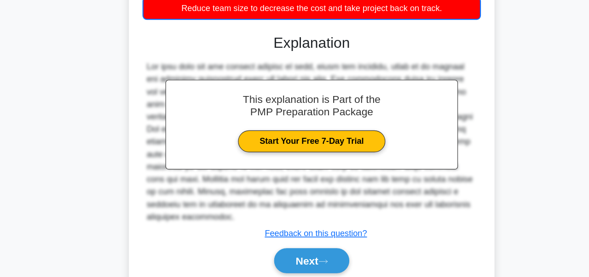
scroll to position [220, 0]
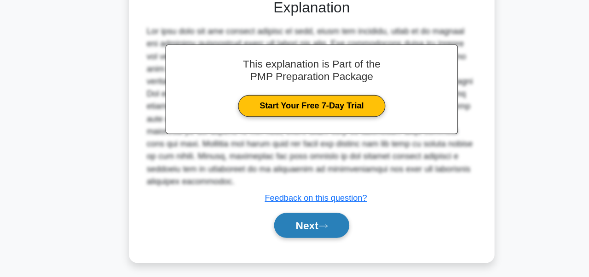
click at [309, 230] on icon at bounding box center [304, 232] width 8 height 5
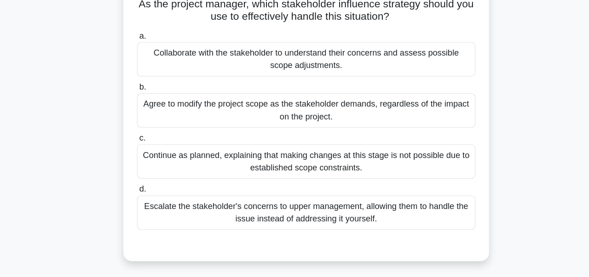
scroll to position [83, 0]
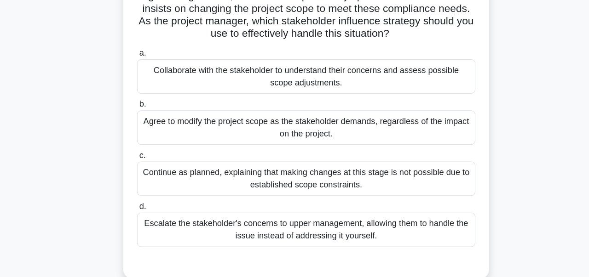
click at [420, 79] on div "Collaborate with the stakeholder to understand their concerns and assess possib…" at bounding box center [294, 82] width 298 height 30
click at [145, 65] on input "a. Collaborate with the stakeholder to understand their concerns and assess pos…" at bounding box center [145, 62] width 0 height 6
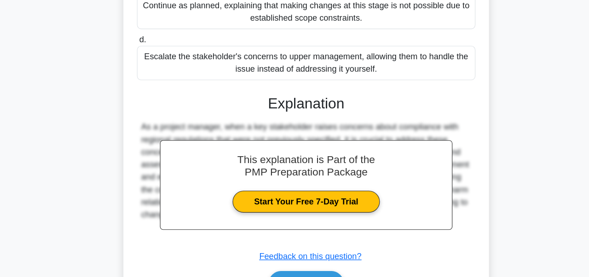
scroll to position [267, 0]
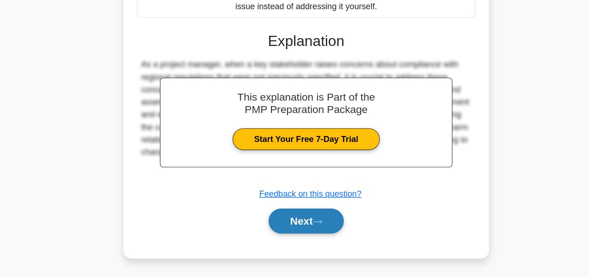
click at [313, 233] on button "Next" at bounding box center [294, 228] width 66 height 22
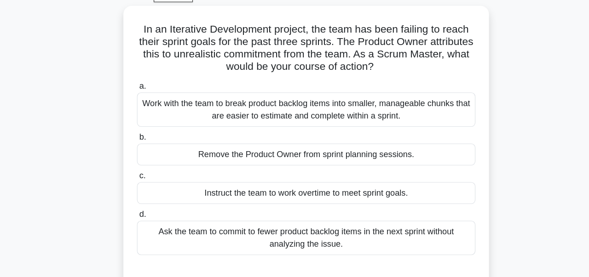
scroll to position [48, 0]
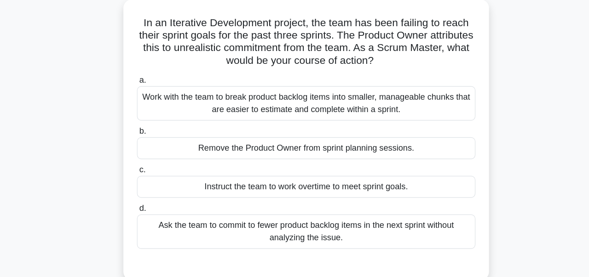
click at [413, 97] on div "Work with the team to break product backlog items into smaller, manageable chun…" at bounding box center [294, 95] width 298 height 30
click at [145, 77] on input "a. Work with the team to break product backlog items into smaller, manageable c…" at bounding box center [145, 74] width 0 height 6
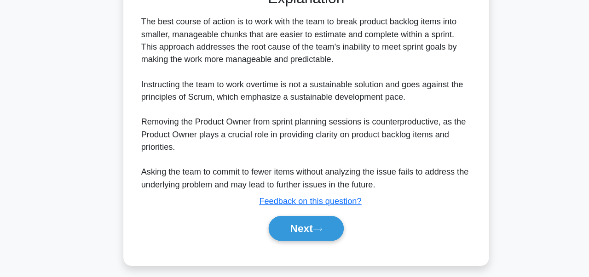
scroll to position [267, 0]
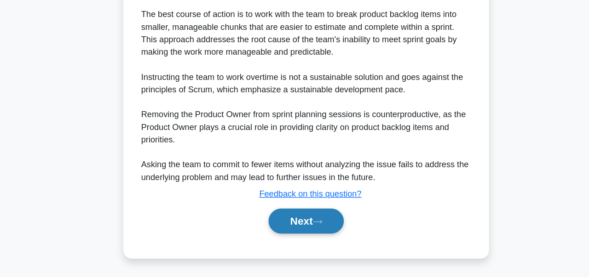
click at [300, 229] on button "Next" at bounding box center [294, 228] width 66 height 22
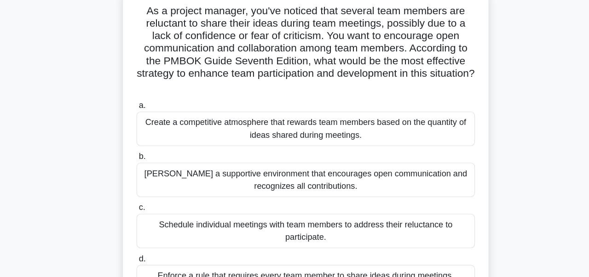
scroll to position [65, 0]
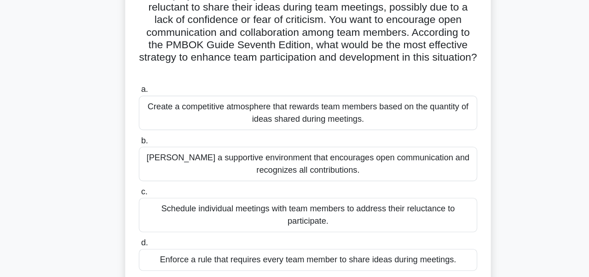
click at [372, 181] on label "c. Schedule individual meetings with team members to address their reluctance t…" at bounding box center [294, 195] width 298 height 41
click at [145, 181] on input "c. Schedule individual meetings with team members to address their reluctance t…" at bounding box center [145, 181] width 0 height 6
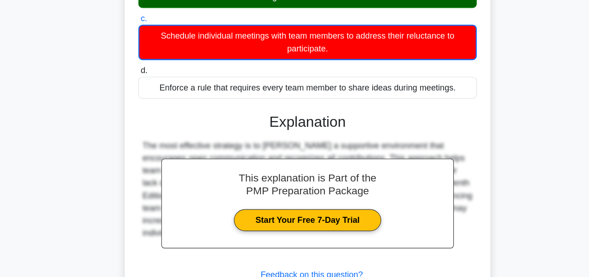
scroll to position [268, 0]
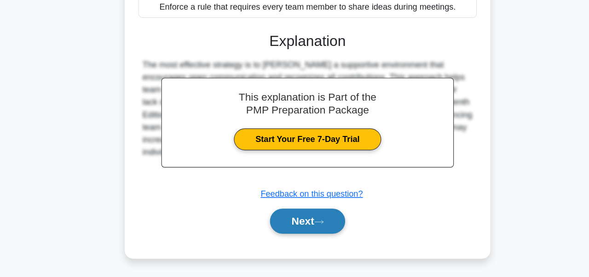
click at [308, 230] on icon at bounding box center [304, 228] width 8 height 5
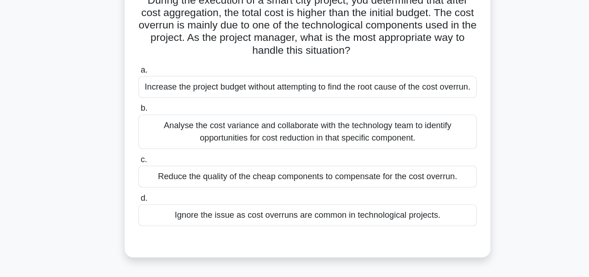
scroll to position [39, 0]
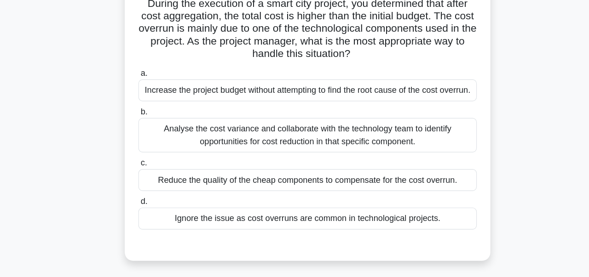
click at [379, 153] on div "Analyse the cost variance and collaborate with the technology team to identify …" at bounding box center [294, 149] width 298 height 30
click at [145, 132] on input "b. Analyse the cost variance and collaborate with the technology team to identi…" at bounding box center [145, 129] width 0 height 6
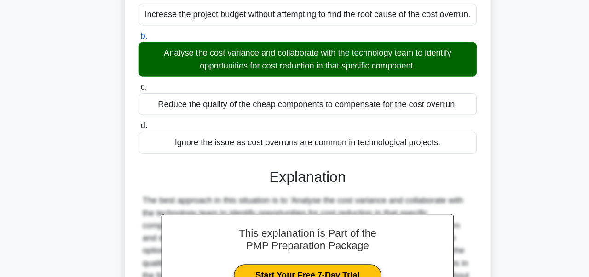
scroll to position [256, 0]
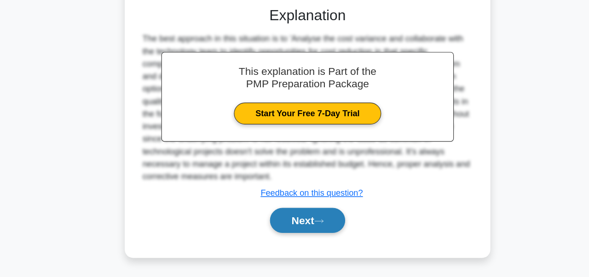
click at [310, 231] on button "Next" at bounding box center [294, 227] width 66 height 22
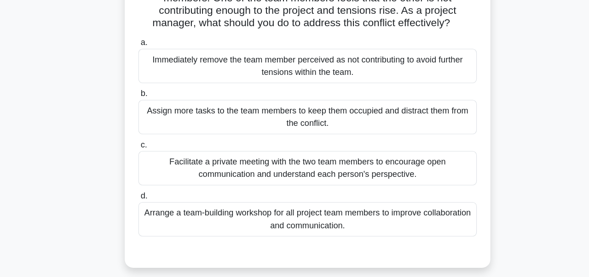
scroll to position [76, 0]
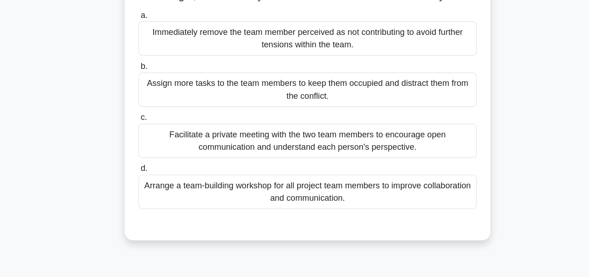
click at [366, 156] on div "Facilitate a private meeting with the two team members to encourage open commun…" at bounding box center [294, 157] width 298 height 30
click at [145, 139] on input "c. Facilitate a private meeting with the two team members to encourage open com…" at bounding box center [145, 136] width 0 height 6
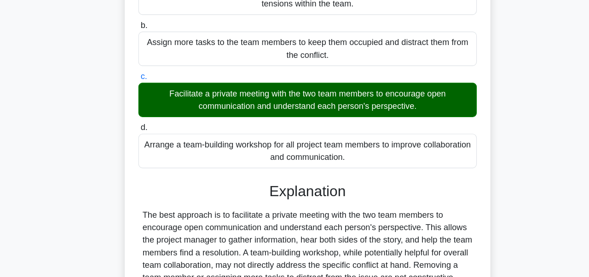
scroll to position [234, 0]
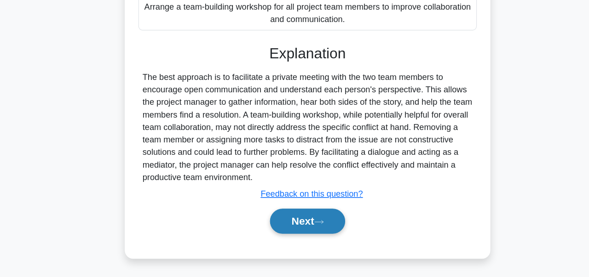
click at [303, 225] on button "Next" at bounding box center [294, 228] width 66 height 22
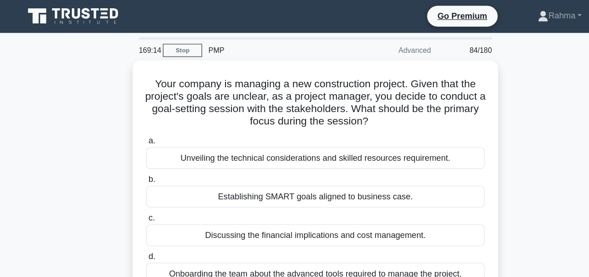
scroll to position [0, 0]
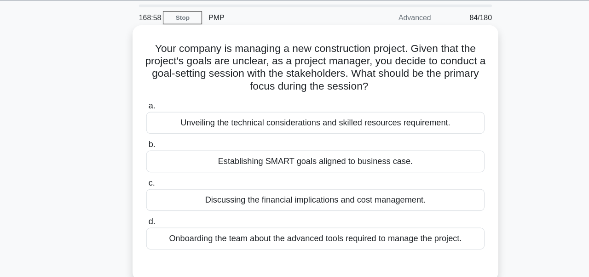
click at [341, 173] on div "Establishing SMART goals aligned to business case." at bounding box center [294, 171] width 298 height 19
click at [145, 160] on input "b. Establishing SMART goals aligned to business case." at bounding box center [145, 157] width 0 height 6
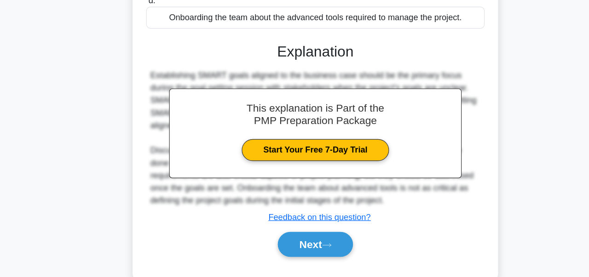
scroll to position [220, 0]
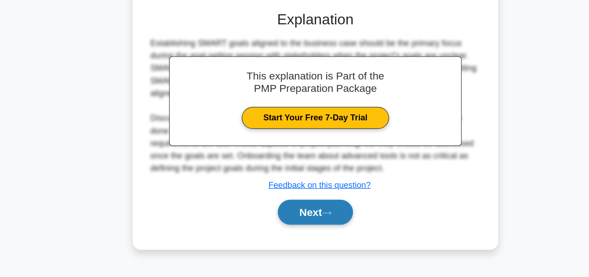
click at [315, 225] on button "Next" at bounding box center [294, 220] width 66 height 22
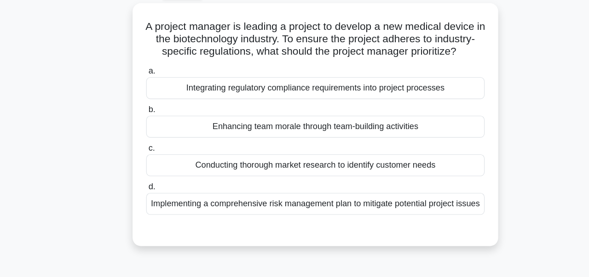
scroll to position [18, 0]
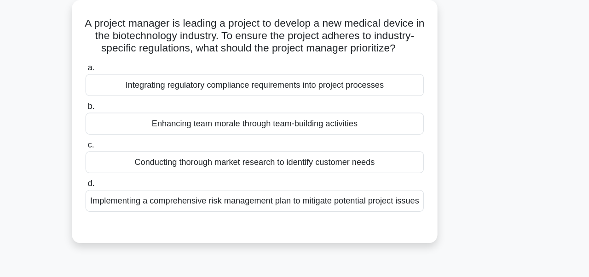
click at [373, 112] on div "Integrating regulatory compliance requirements into project processes" at bounding box center [294, 107] width 298 height 19
click at [145, 96] on input "a. Integrating regulatory compliance requirements into project processes" at bounding box center [145, 93] width 0 height 6
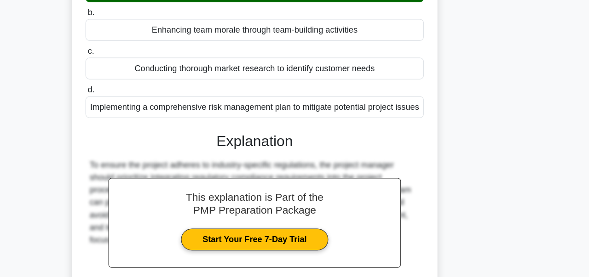
scroll to position [220, 0]
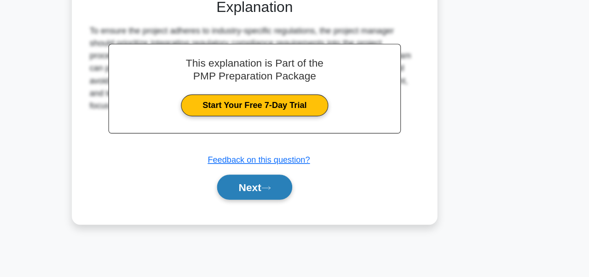
click at [300, 209] on button "Next" at bounding box center [294, 198] width 66 height 22
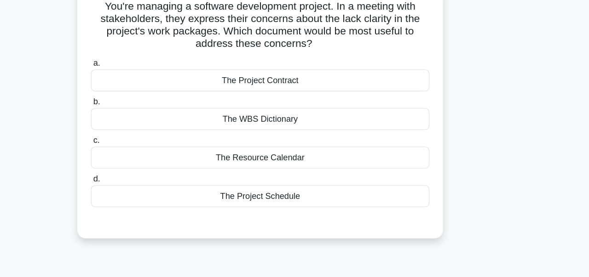
scroll to position [36, 0]
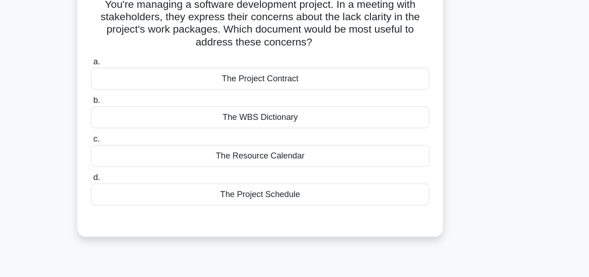
click at [424, 127] on label "b. The WBS Dictionary" at bounding box center [294, 130] width 298 height 30
click at [145, 123] on input "b. The WBS Dictionary" at bounding box center [145, 120] width 0 height 6
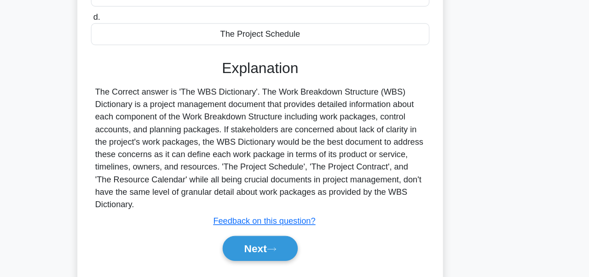
scroll to position [220, 0]
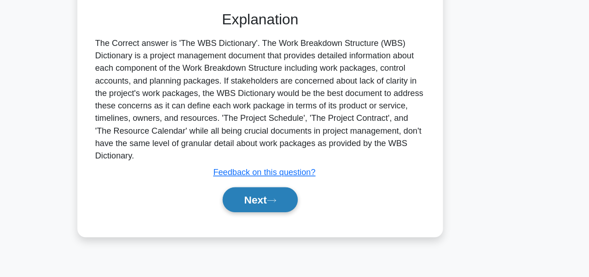
click at [327, 209] on button "Next" at bounding box center [294, 209] width 66 height 22
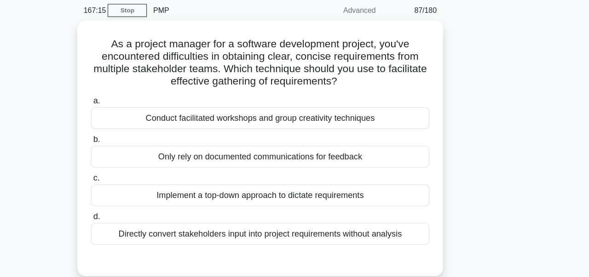
scroll to position [35, 0]
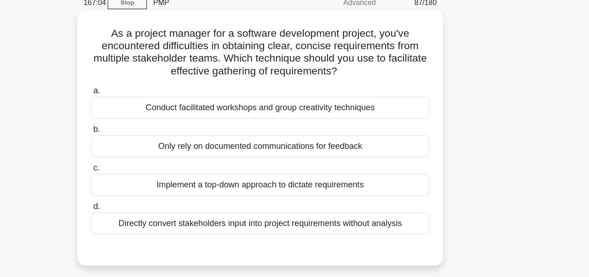
click at [391, 176] on div "Implement a top-down approach to dictate requirements" at bounding box center [294, 170] width 298 height 19
click at [145, 159] on input "c. Implement a top-down approach to dictate requirements" at bounding box center [145, 156] width 0 height 6
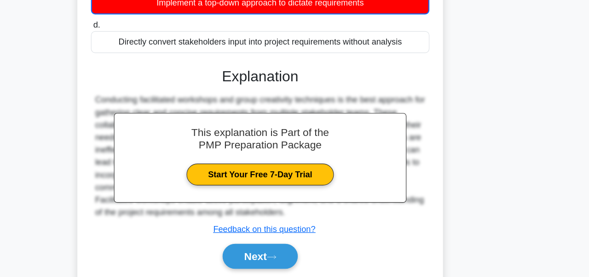
scroll to position [220, 0]
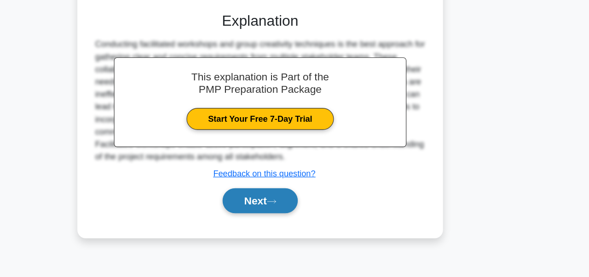
click at [317, 212] on button "Next" at bounding box center [294, 210] width 66 height 22
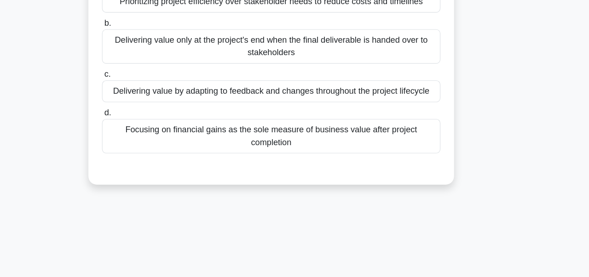
scroll to position [84, 0]
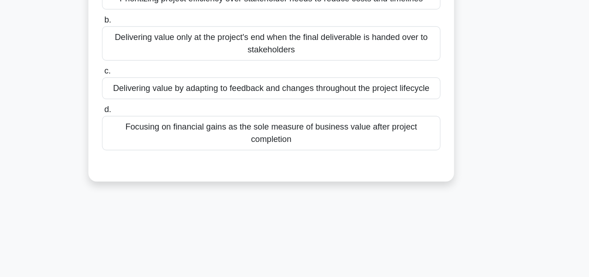
click at [410, 121] on div "Delivering value by adapting to feedback and changes throughout the project lif…" at bounding box center [294, 110] width 298 height 19
click at [145, 99] on input "c. Delivering value by adapting to feedback and changes throughout the project …" at bounding box center [145, 96] width 0 height 6
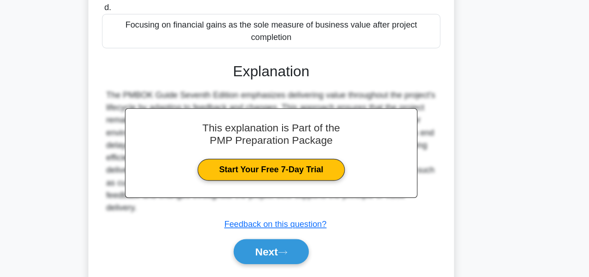
scroll to position [220, 0]
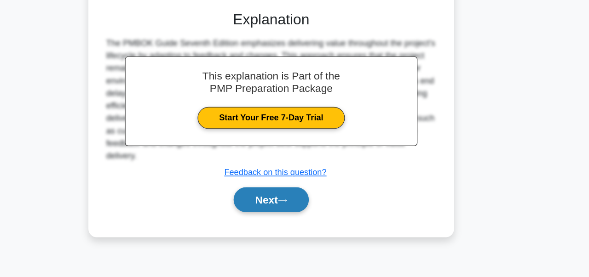
click at [318, 220] on button "Next" at bounding box center [294, 209] width 66 height 22
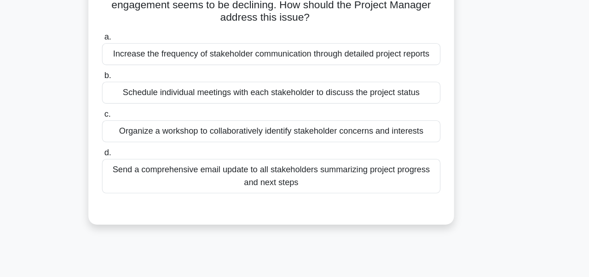
scroll to position [80, 0]
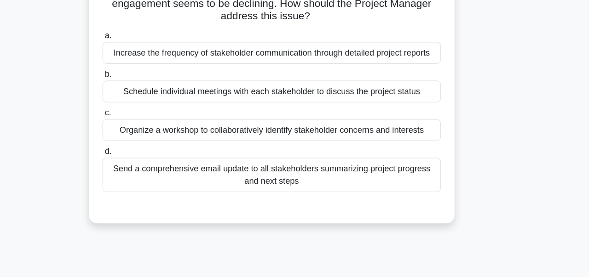
click at [363, 114] on div "Organize a workshop to collaboratively identify stakeholder concerns and intere…" at bounding box center [294, 114] width 298 height 19
click at [145, 103] on input "c. Organize a workshop to collaboratively identify stakeholder concerns and int…" at bounding box center [145, 100] width 0 height 6
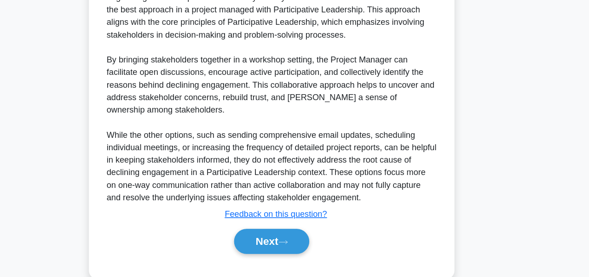
scroll to position [277, 0]
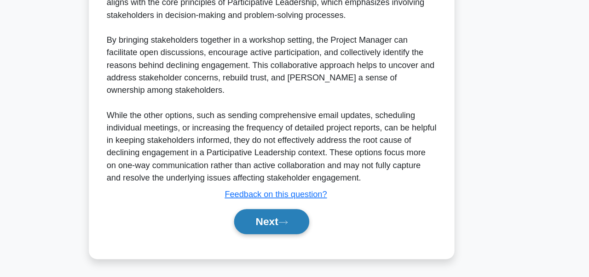
click at [296, 231] on button "Next" at bounding box center [294, 229] width 66 height 22
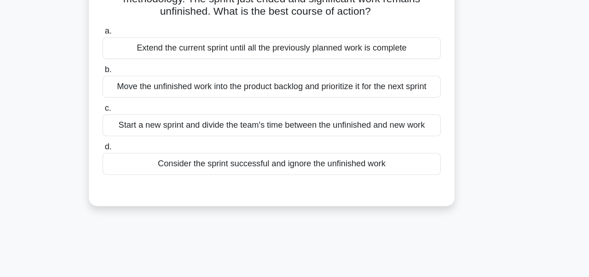
scroll to position [34, 0]
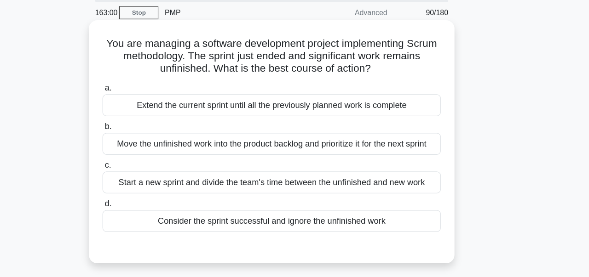
click at [302, 163] on div "Start a new sprint and divide the team's time between the unfinished and new wo…" at bounding box center [294, 160] width 298 height 19
click at [145, 149] on input "c. Start a new sprint and divide the team's time between the unfinished and new…" at bounding box center [145, 146] width 0 height 6
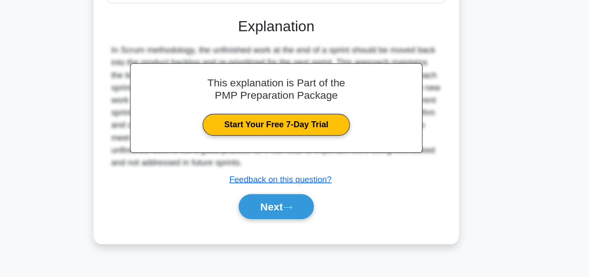
scroll to position [220, 0]
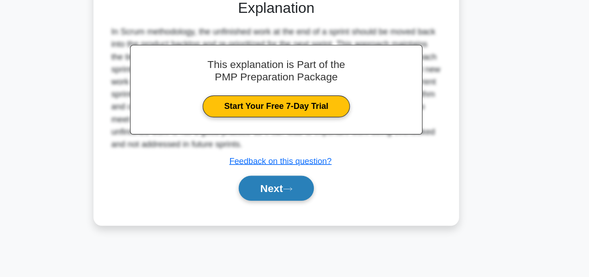
click at [295, 199] on button "Next" at bounding box center [294, 199] width 66 height 22
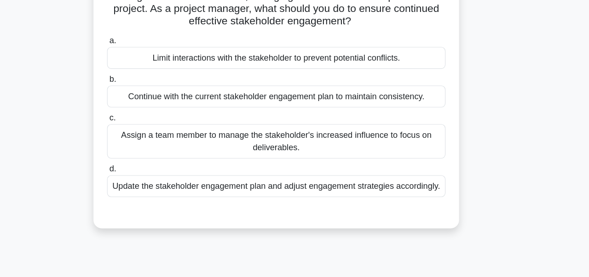
scroll to position [86, 0]
click at [291, 167] on div "Update the stakeholder engagement plan and adjust engagement strategies accordi…" at bounding box center [294, 164] width 298 height 19
click at [145, 153] on input "d. Update the stakeholder engagement plan and adjust engagement strategies acco…" at bounding box center [145, 150] width 0 height 6
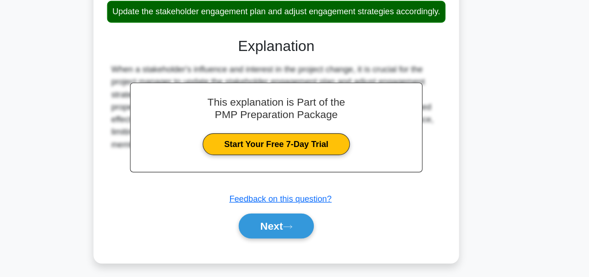
scroll to position [220, 0]
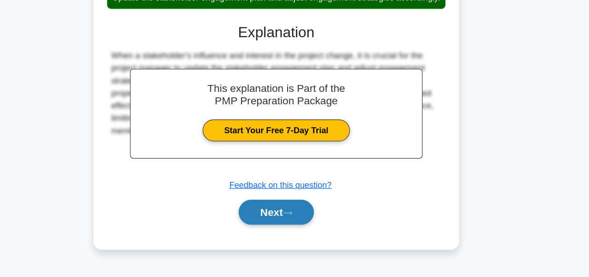
click at [284, 222] on button "Next" at bounding box center [294, 220] width 66 height 22
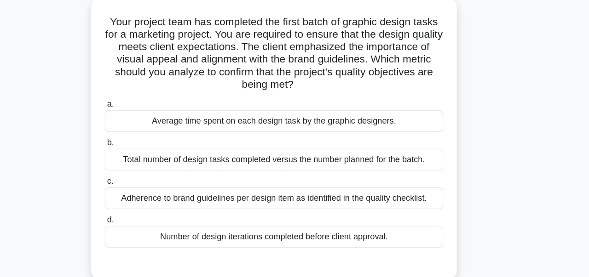
scroll to position [54, 0]
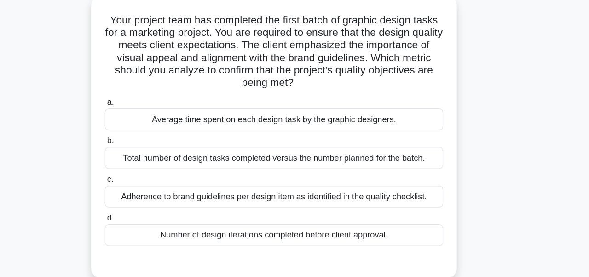
click at [291, 164] on div "Adherence to brand guidelines per design item as identified in the quality chec…" at bounding box center [294, 173] width 298 height 19
click at [145, 161] on input "c. Adherence to brand guidelines per design item as identified in the quality c…" at bounding box center [145, 159] width 0 height 6
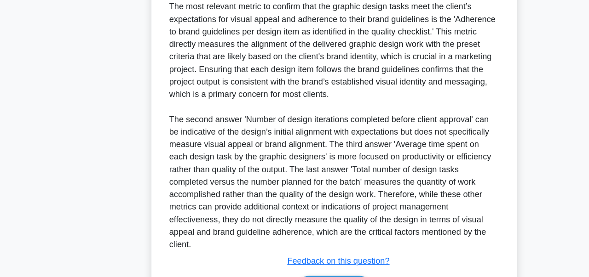
scroll to position [298, 0]
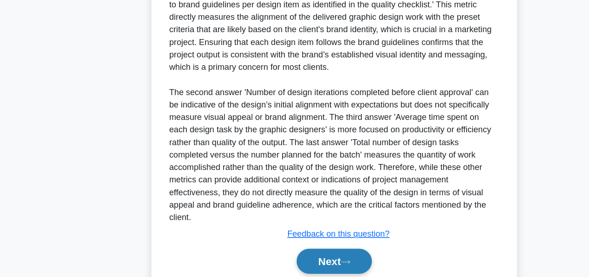
click at [295, 253] on button "Next" at bounding box center [294, 264] width 66 height 22
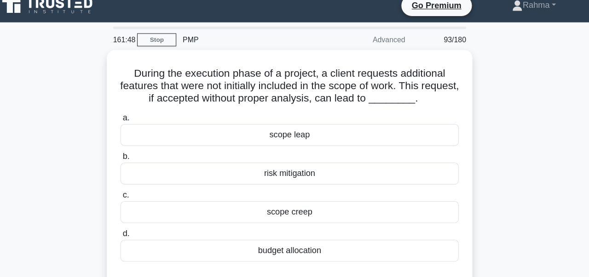
scroll to position [3, 0]
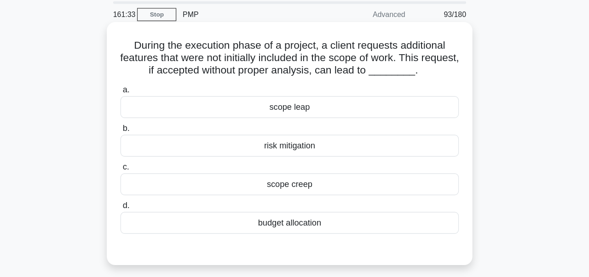
click at [263, 227] on div "budget allocation" at bounding box center [294, 225] width 298 height 19
click at [145, 214] on input "d. budget allocation" at bounding box center [145, 211] width 0 height 6
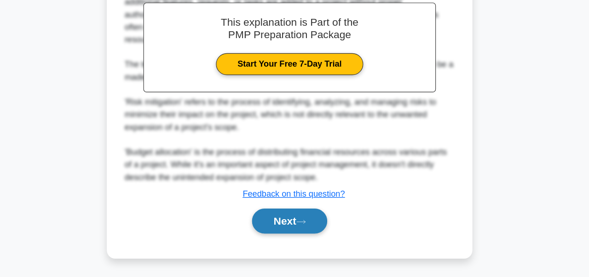
click at [293, 230] on button "Next" at bounding box center [294, 228] width 66 height 22
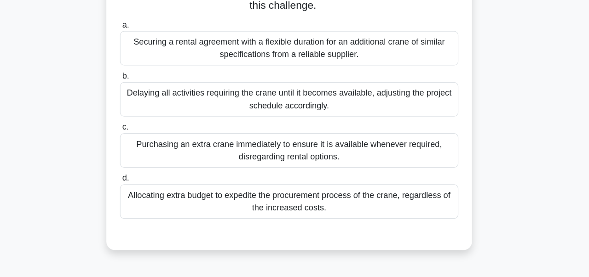
scroll to position [213, 0]
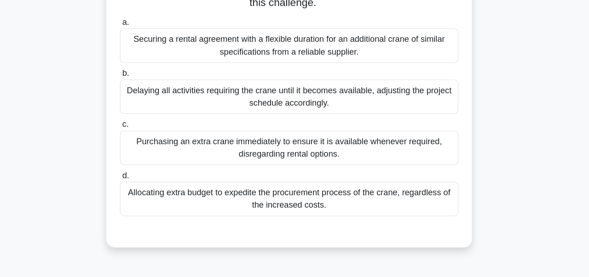
click at [299, 180] on div "Allocating extra budget to expedite the procurement process of the crane, regar…" at bounding box center [294, 176] width 298 height 30
click at [145, 158] on input "d. Allocating extra budget to expedite the procurement process of the crane, re…" at bounding box center [145, 155] width 0 height 6
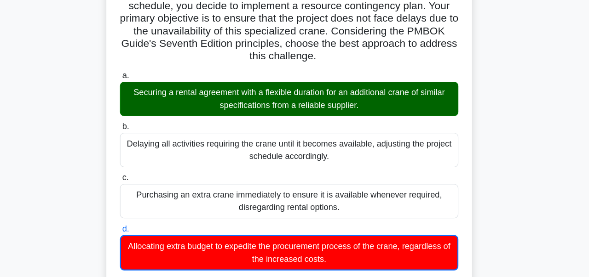
scroll to position [165, 0]
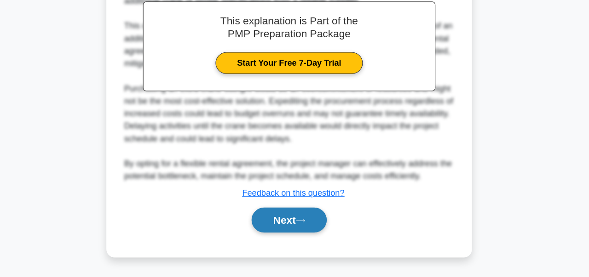
click at [311, 233] on button "Next" at bounding box center [294, 227] width 66 height 22
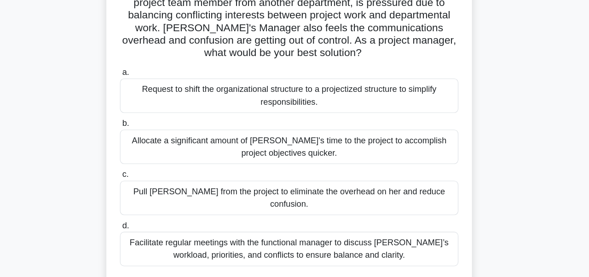
scroll to position [87, 0]
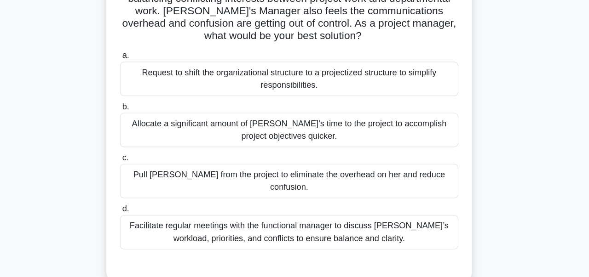
click at [296, 213] on div "Facilitate regular meetings with the functional manager to discuss Lisa’s workl…" at bounding box center [294, 224] width 298 height 30
click at [145, 207] on input "d. Facilitate regular meetings with the functional manager to discuss Lisa’s wo…" at bounding box center [145, 204] width 0 height 6
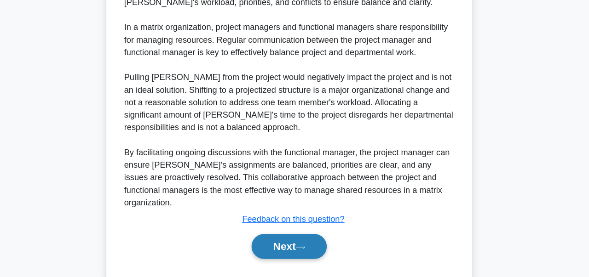
click at [309, 248] on icon at bounding box center [304, 250] width 8 height 5
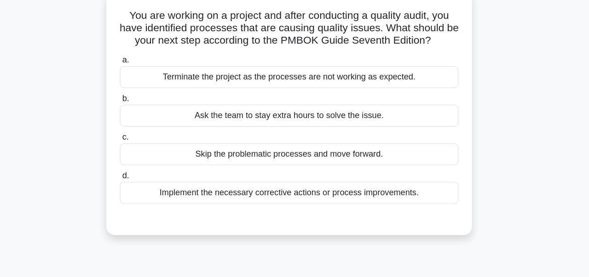
scroll to position [29, 0]
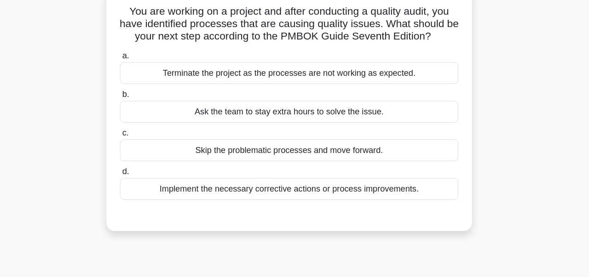
click at [328, 203] on div "Implement the necessary corrective actions or process improvements." at bounding box center [294, 199] width 298 height 19
click at [145, 188] on input "d. Implement the necessary corrective actions or process improvements." at bounding box center [145, 185] width 0 height 6
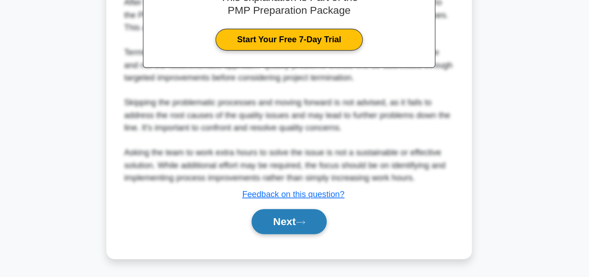
click at [318, 226] on button "Next" at bounding box center [294, 229] width 66 height 22
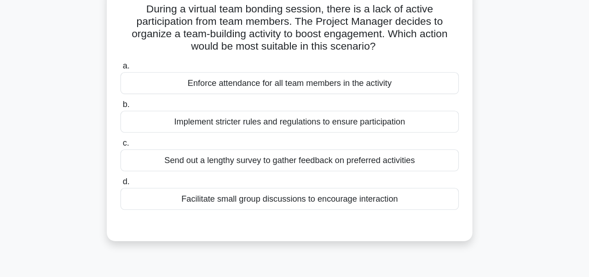
scroll to position [61, 0]
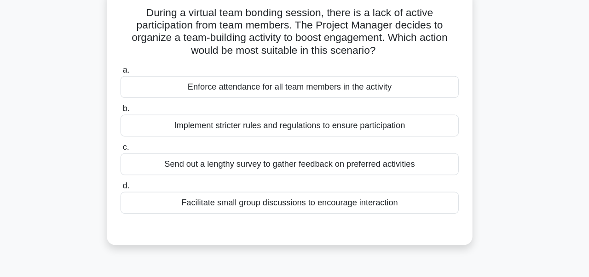
click at [306, 189] on div "Facilitate small group discussions to encourage interaction" at bounding box center [294, 178] width 298 height 19
click at [145, 167] on input "d. Facilitate small group discussions to encourage interaction" at bounding box center [145, 164] width 0 height 6
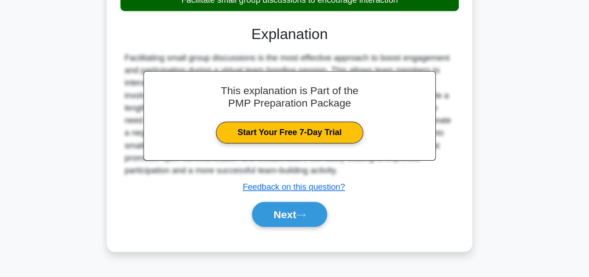
scroll to position [220, 0]
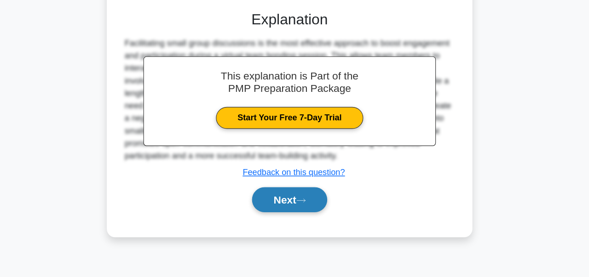
click at [309, 209] on icon at bounding box center [304, 210] width 8 height 5
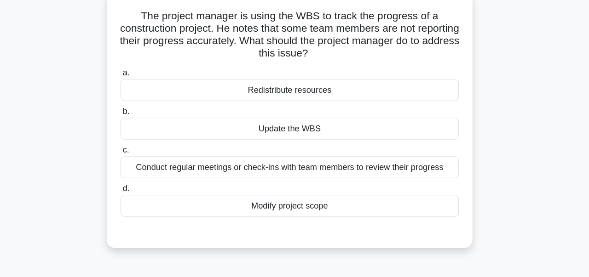
scroll to position [59, 0]
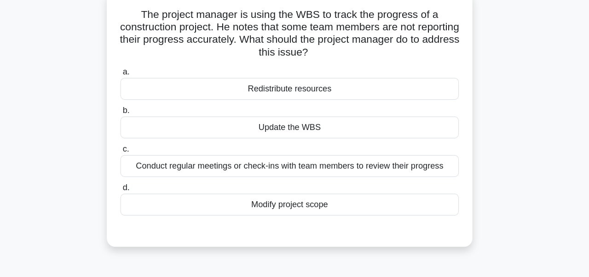
click at [400, 149] on div "Conduct regular meetings or check-ins with team members to review their progress" at bounding box center [294, 146] width 298 height 19
click at [145, 134] on input "c. Conduct regular meetings or check-ins with team members to review their prog…" at bounding box center [145, 131] width 0 height 6
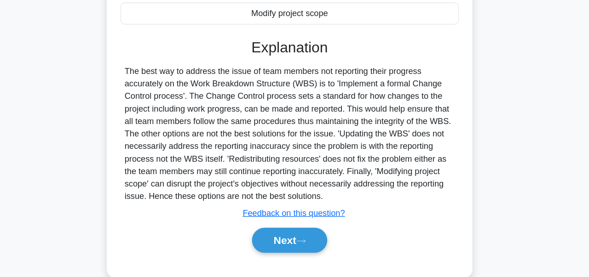
scroll to position [220, 0]
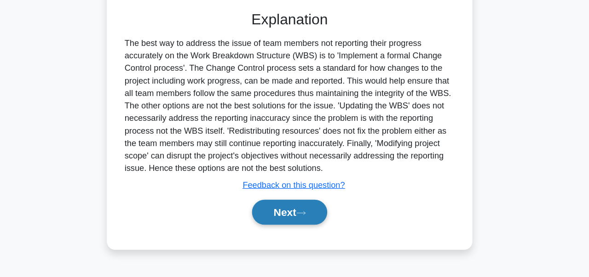
click at [309, 220] on icon at bounding box center [304, 221] width 8 height 5
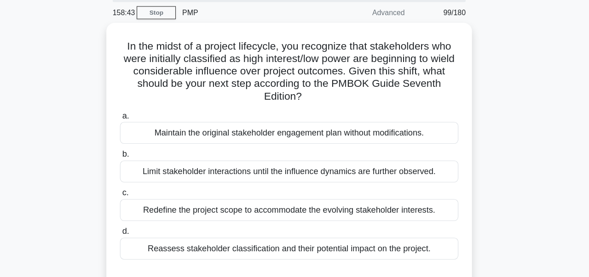
scroll to position [33, 0]
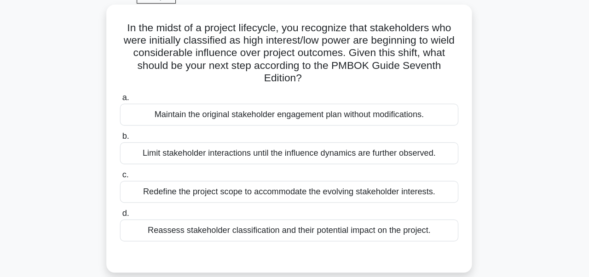
click at [298, 216] on div "Reassess stakeholder classification and their potential impact on the project." at bounding box center [294, 217] width 298 height 19
click at [145, 206] on input "d. Reassess stakeholder classification and their potential impact on the projec…" at bounding box center [145, 203] width 0 height 6
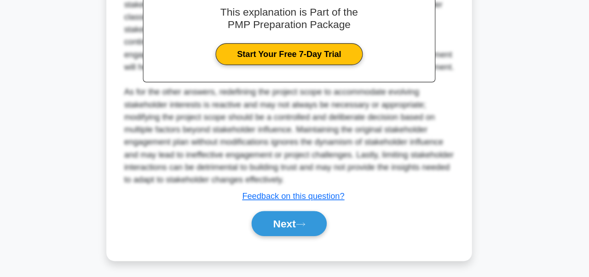
scroll to position [288, 0]
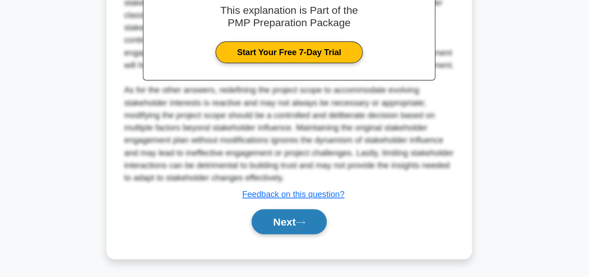
click at [313, 229] on button "Next" at bounding box center [294, 229] width 66 height 22
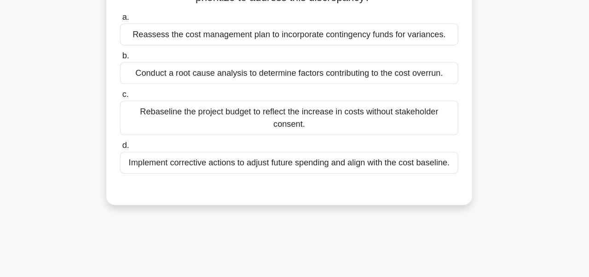
scroll to position [93, 0]
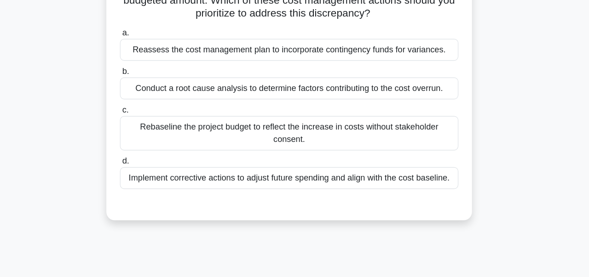
click at [329, 80] on div "Conduct a root cause analysis to determine factors contributing to the cost ove…" at bounding box center [294, 78] width 298 height 19
click at [145, 66] on input "b. Conduct a root cause analysis to determine factors contributing to the cost …" at bounding box center [145, 63] width 0 height 6
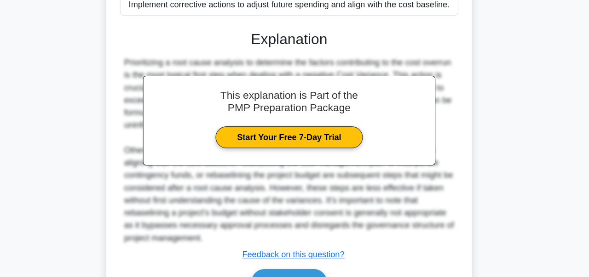
scroll to position [267, 0]
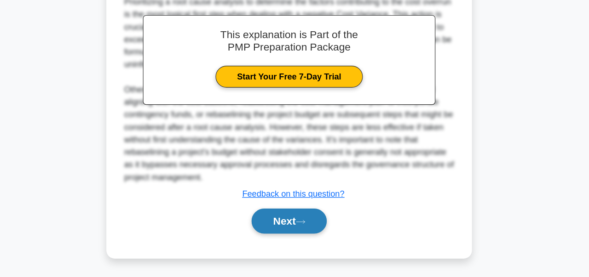
click at [294, 225] on button "Next" at bounding box center [294, 228] width 66 height 22
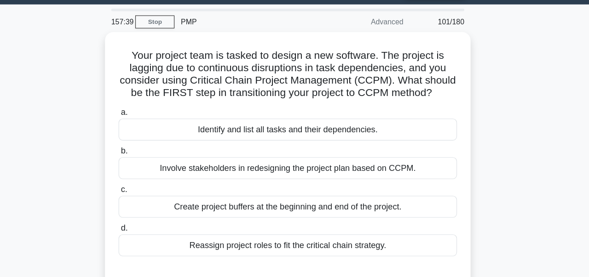
scroll to position [25, 0]
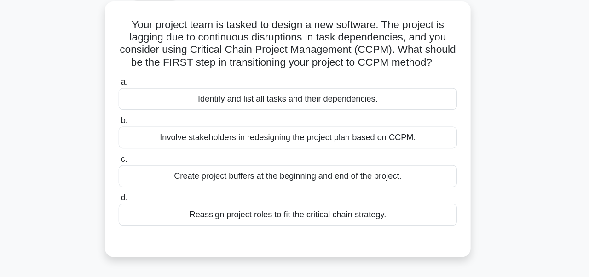
click at [369, 101] on label "a. Identify and list all tasks and their dependencies." at bounding box center [294, 107] width 298 height 30
click at [145, 100] on input "a. Identify and list all tasks and their dependencies." at bounding box center [145, 97] width 0 height 6
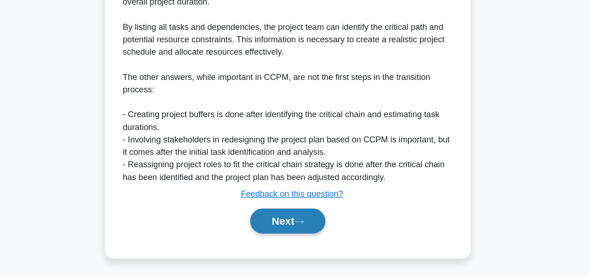
click at [319, 231] on button "Next" at bounding box center [294, 228] width 66 height 22
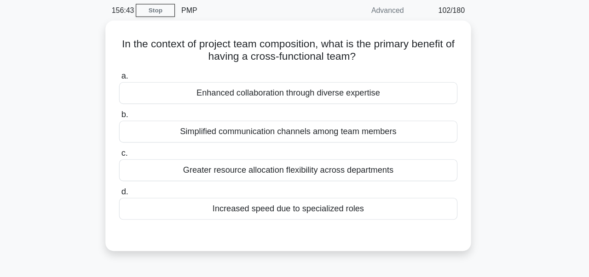
scroll to position [4, 0]
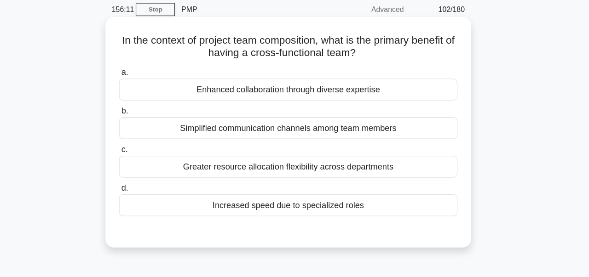
click at [346, 116] on div "Enhanced collaboration through diverse expertise" at bounding box center [294, 111] width 298 height 19
click at [145, 100] on input "a. Enhanced collaboration through diverse expertise" at bounding box center [145, 97] width 0 height 6
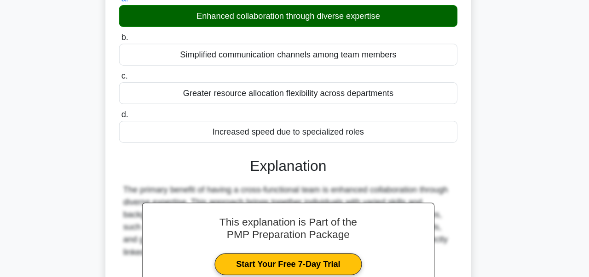
scroll to position [220, 0]
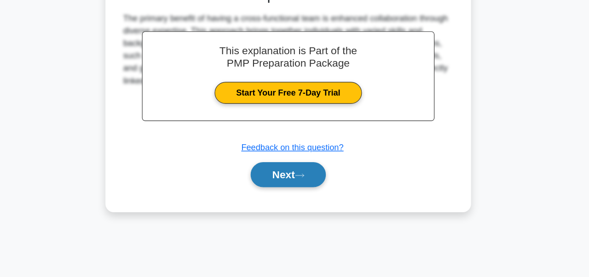
click at [308, 189] on icon at bounding box center [304, 187] width 8 height 5
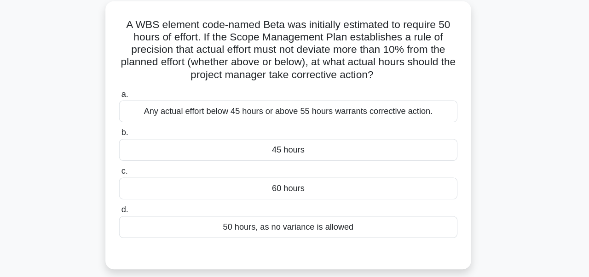
scroll to position [52, 0]
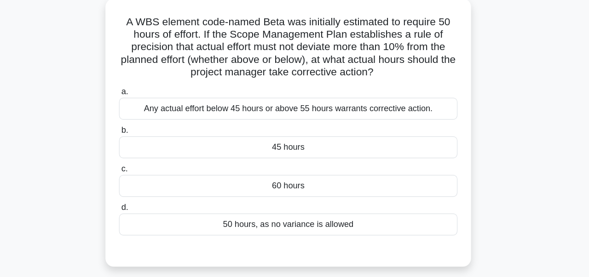
click at [409, 98] on div "Any actual effort below 45 hours or above 55 hours warrants corrective action." at bounding box center [294, 95] width 298 height 19
click at [145, 84] on input "a. Any actual effort below 45 hours or above 55 hours warrants corrective actio…" at bounding box center [145, 81] width 0 height 6
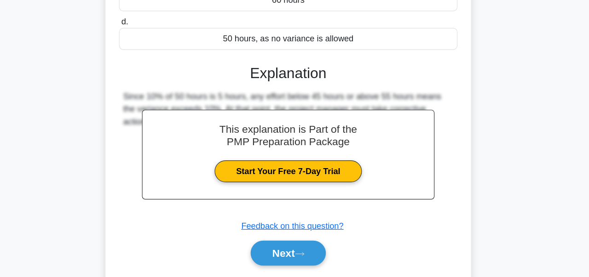
scroll to position [220, 0]
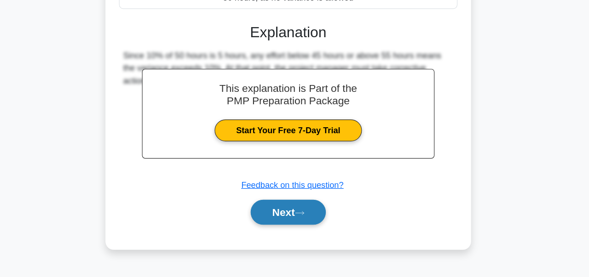
click at [313, 224] on button "Next" at bounding box center [294, 220] width 66 height 22
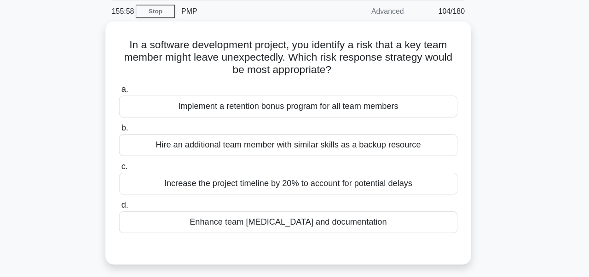
scroll to position [35, 0]
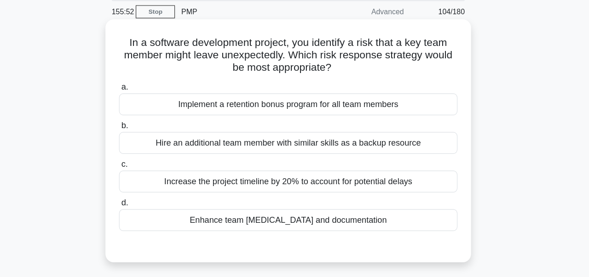
click at [281, 196] on div "Enhance team cross-training and documentation" at bounding box center [294, 194] width 298 height 19
click at [145, 182] on input "d. Enhance team cross-training and documentation" at bounding box center [145, 179] width 0 height 6
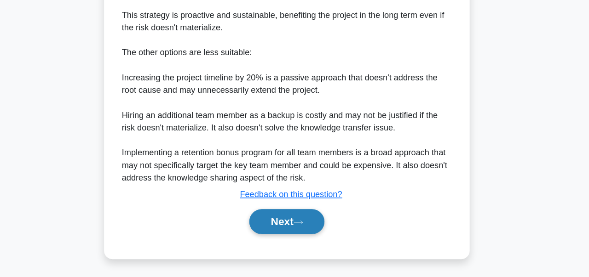
click at [296, 229] on button "Next" at bounding box center [294, 229] width 66 height 22
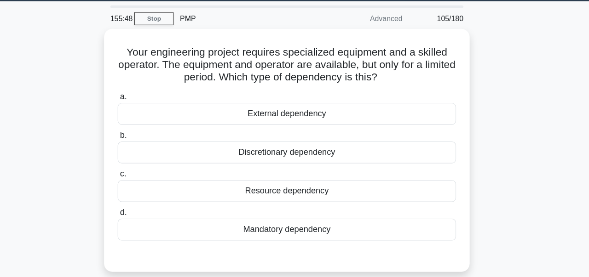
scroll to position [27, 0]
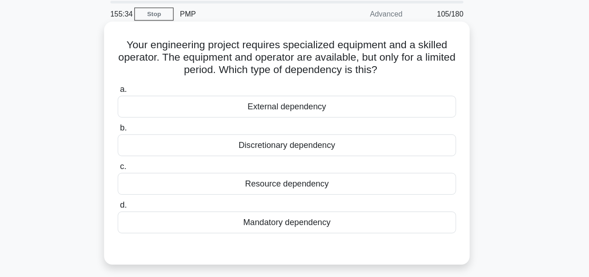
click at [300, 166] on div "Resource dependency" at bounding box center [294, 167] width 298 height 19
click at [145, 156] on input "c. Resource dependency" at bounding box center [145, 153] width 0 height 6
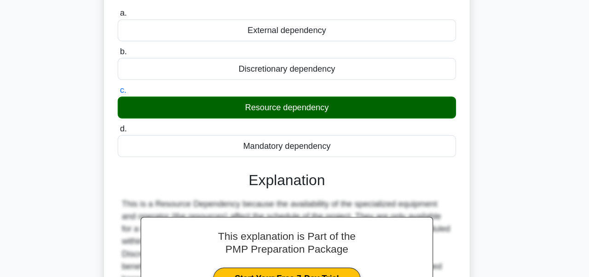
scroll to position [220, 0]
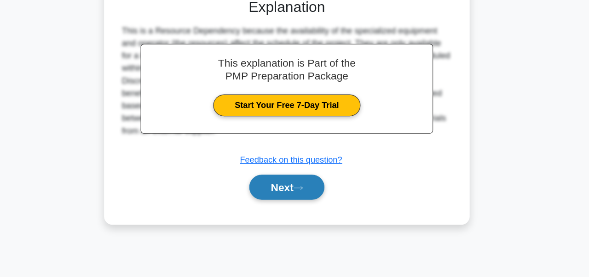
click at [311, 201] on button "Next" at bounding box center [294, 198] width 66 height 22
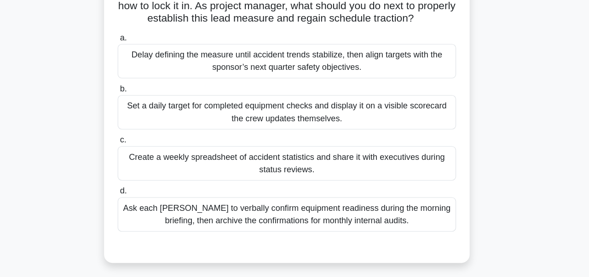
scroll to position [102, 0]
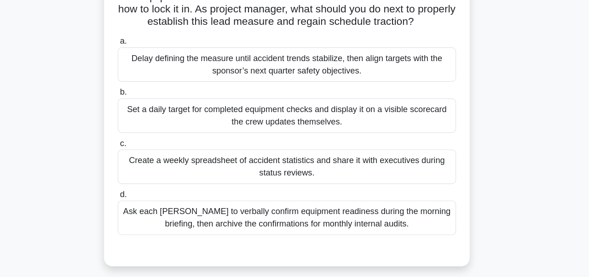
click at [369, 156] on div "Create a weekly spreadsheet of accident statistics and share it with executives…" at bounding box center [294, 153] width 298 height 30
click at [145, 136] on input "c. Create a weekly spreadsheet of accident statistics and share it with executi…" at bounding box center [145, 133] width 0 height 6
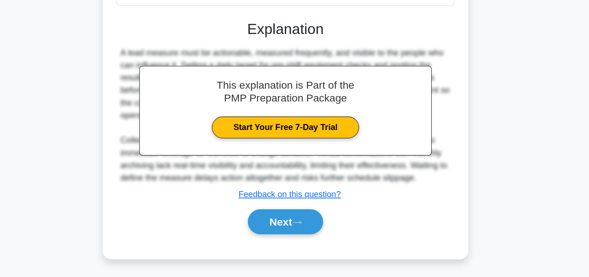
scroll to position [279, 0]
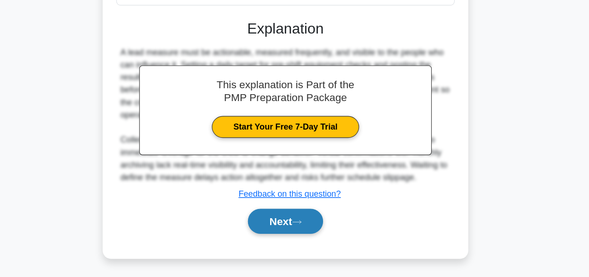
click at [309, 230] on icon at bounding box center [304, 228] width 8 height 5
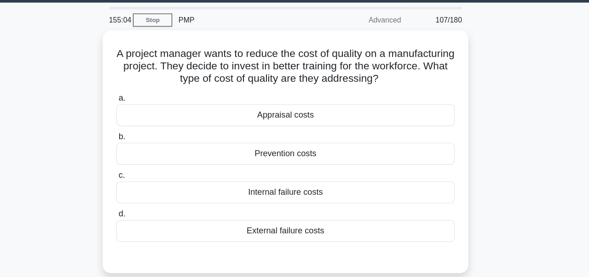
scroll to position [26, 0]
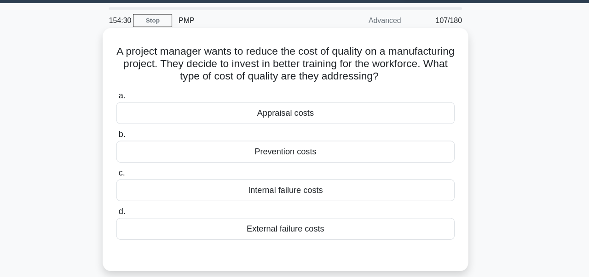
click at [310, 137] on div "Prevention costs" at bounding box center [294, 134] width 298 height 19
click at [145, 122] on input "b. Prevention costs" at bounding box center [145, 119] width 0 height 6
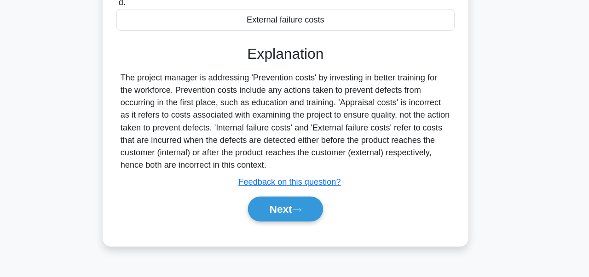
scroll to position [220, 0]
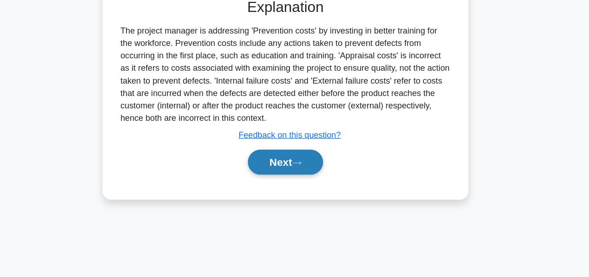
click at [305, 179] on button "Next" at bounding box center [294, 176] width 66 height 22
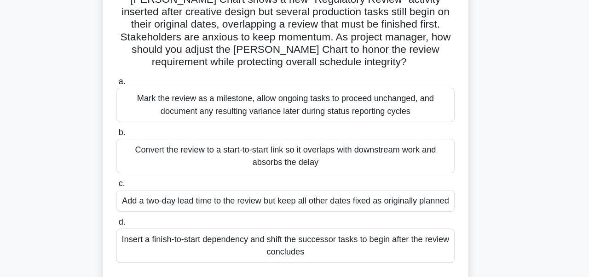
scroll to position [73, 0]
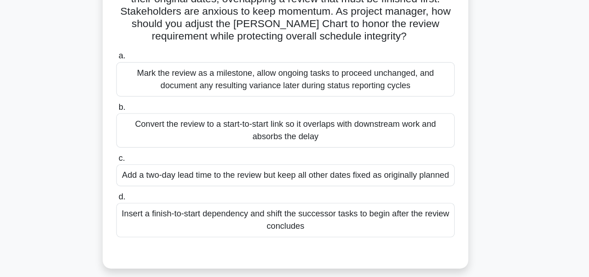
click at [272, 147] on div "Convert the review to a start-to-start link so it overlaps with downstream work…" at bounding box center [294, 148] width 298 height 30
click at [145, 131] on input "b. Convert the review to a start-to-start link so it overlaps with downstream w…" at bounding box center [145, 128] width 0 height 6
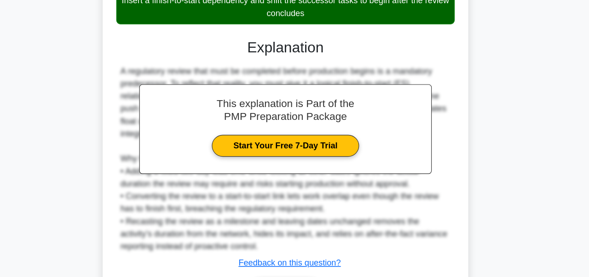
scroll to position [323, 0]
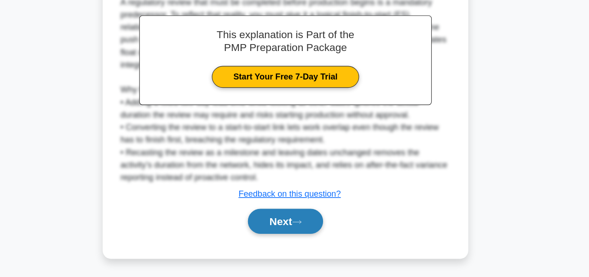
click at [292, 225] on button "Next" at bounding box center [294, 228] width 66 height 22
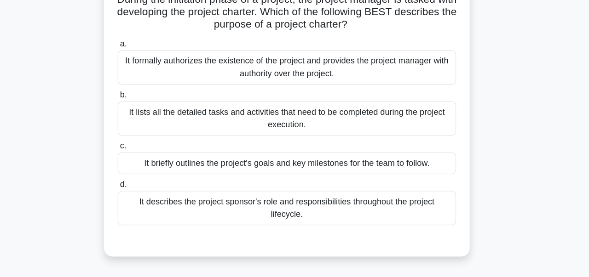
scroll to position [42, 0]
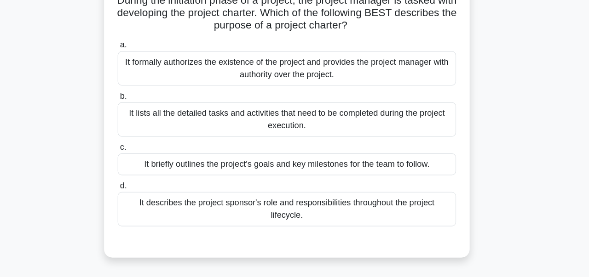
click at [430, 90] on div "It formally authorizes the existence of the project and provides the project ma…" at bounding box center [294, 90] width 298 height 30
click at [145, 72] on input "a. It formally authorizes the existence of the project and provides the project…" at bounding box center [145, 69] width 0 height 6
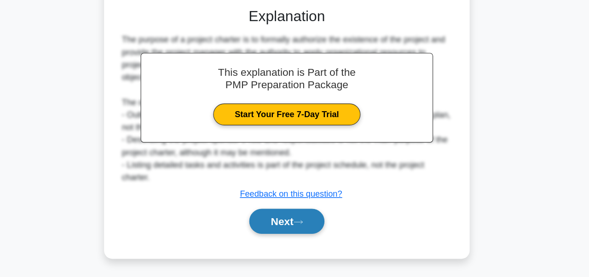
click at [308, 227] on icon at bounding box center [304, 228] width 7 height 3
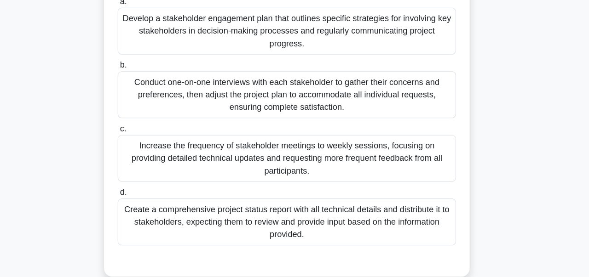
scroll to position [112, 0]
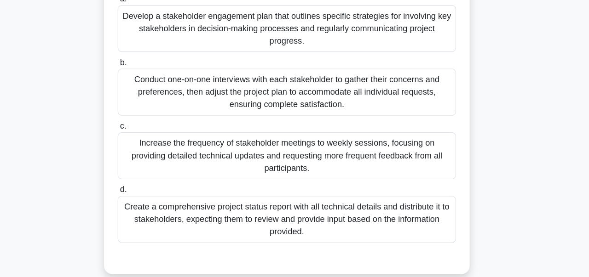
click at [352, 119] on div "Conduct one-on-one interviews with each stakeholder to gather their concerns an…" at bounding box center [294, 114] width 298 height 41
click at [145, 92] on input "b. Conduct one-on-one interviews with each stakeholder to gather their concerns…" at bounding box center [145, 89] width 0 height 6
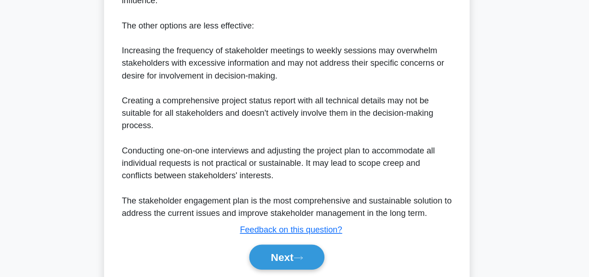
scroll to position [511, 0]
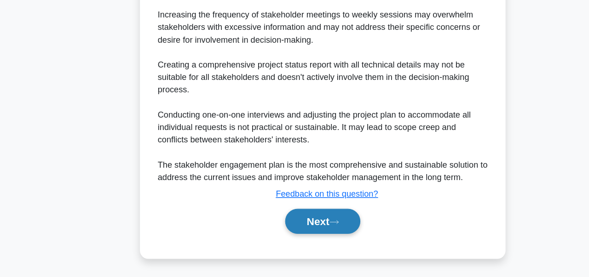
click at [295, 230] on button "Next" at bounding box center [294, 228] width 66 height 22
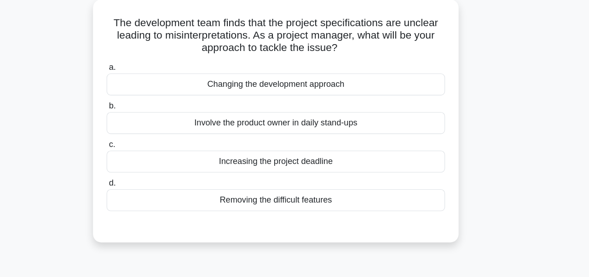
scroll to position [22, 0]
click at [392, 205] on div "Removing the difficult features" at bounding box center [294, 206] width 298 height 19
click at [145, 195] on input "d. Removing the difficult features" at bounding box center [145, 192] width 0 height 6
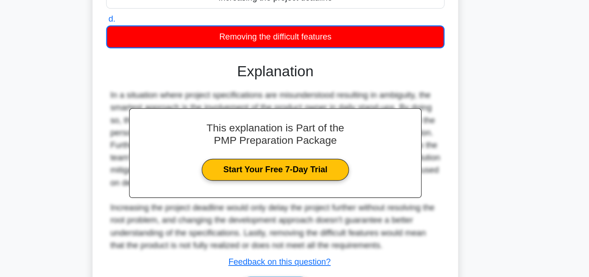
scroll to position [210, 0]
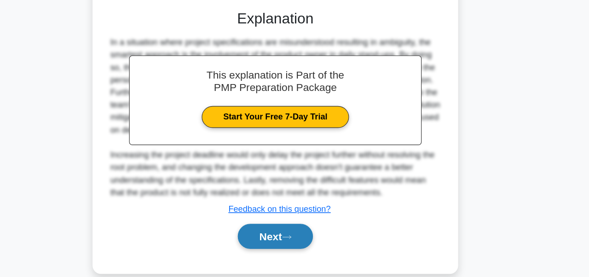
click at [309, 240] on icon at bounding box center [304, 242] width 8 height 5
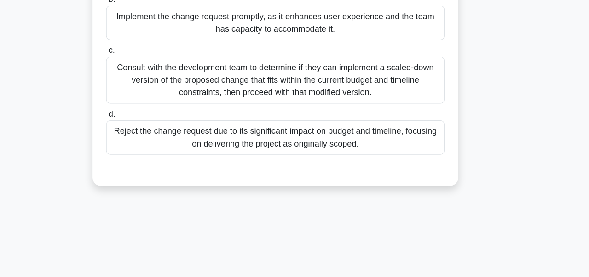
scroll to position [104, 0]
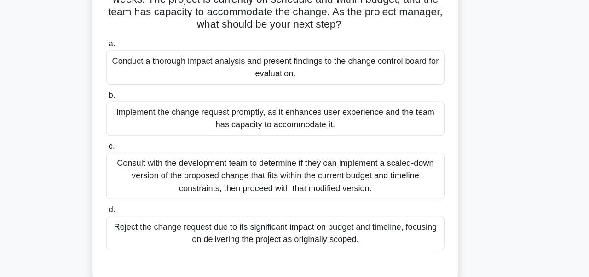
click at [414, 73] on div "Conduct a thorough impact analysis and present findings to the change control b…" at bounding box center [294, 72] width 298 height 30
click at [145, 54] on input "a. Conduct a thorough impact analysis and present findings to the change contro…" at bounding box center [145, 51] width 0 height 6
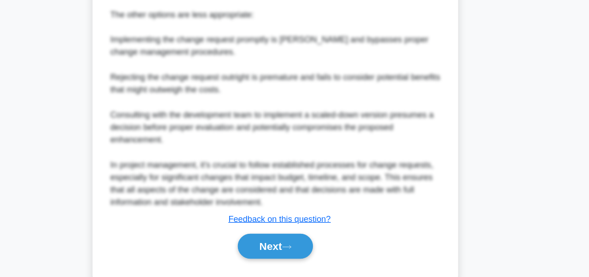
scroll to position [576, 0]
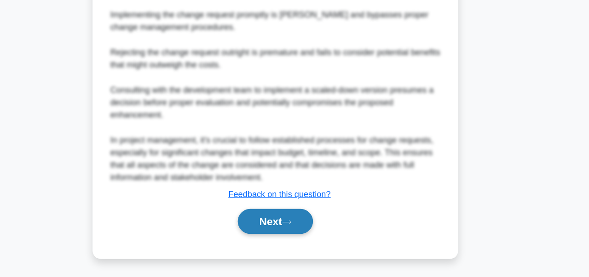
click at [299, 230] on button "Next" at bounding box center [294, 228] width 66 height 22
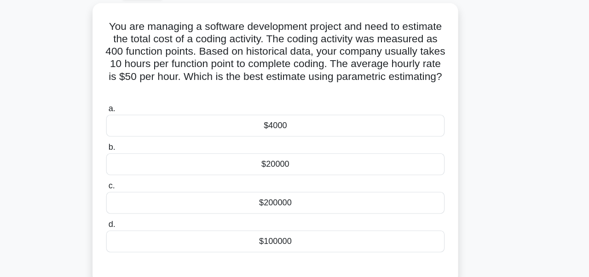
scroll to position [50, 0]
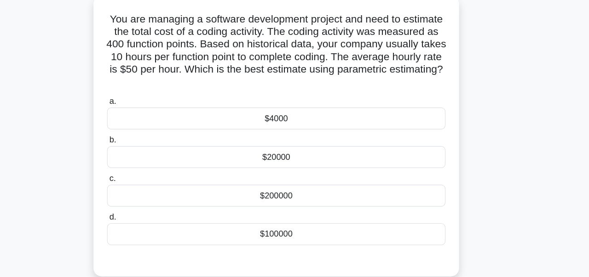
click at [317, 182] on div "$200000" at bounding box center [294, 177] width 298 height 19
click at [145, 166] on input "c. $200000" at bounding box center [145, 163] width 0 height 6
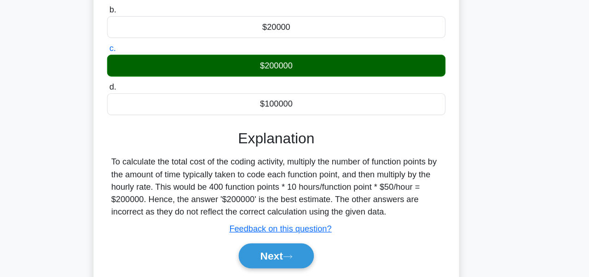
scroll to position [140, 0]
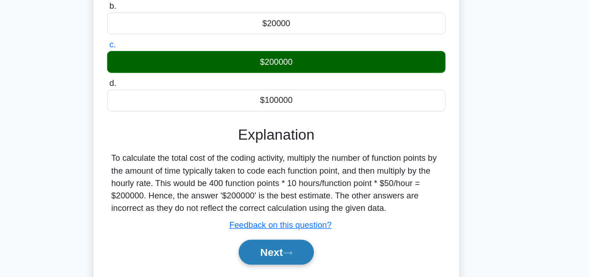
click at [317, 257] on button "Next" at bounding box center [294, 255] width 66 height 22
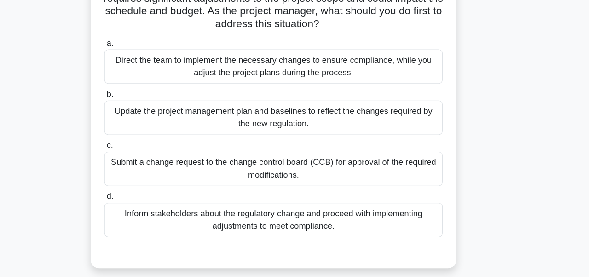
scroll to position [65, 0]
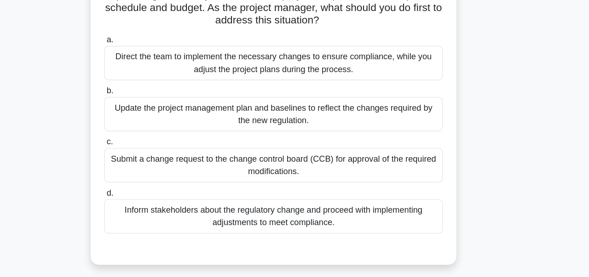
click at [364, 174] on div "Submit a change request to the change control board (CCB) for approval of the r…" at bounding box center [294, 179] width 298 height 30
click at [145, 161] on input "c. Submit a change request to the change control board (CCB) for approval of th…" at bounding box center [145, 159] width 0 height 6
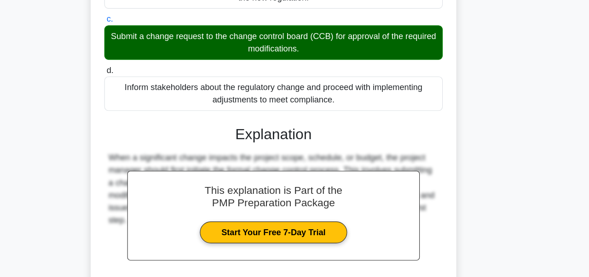
scroll to position [256, 0]
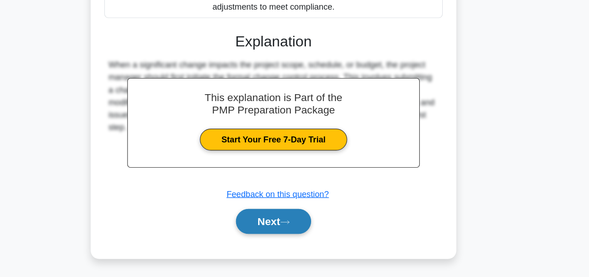
click at [294, 238] on button "Next" at bounding box center [294, 228] width 66 height 22
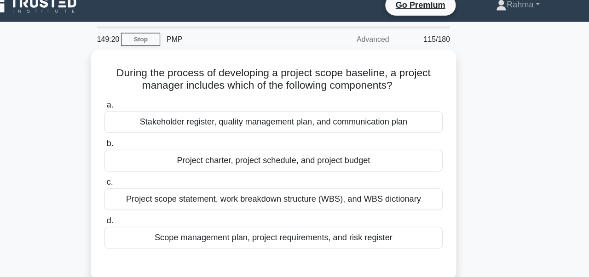
scroll to position [10, 0]
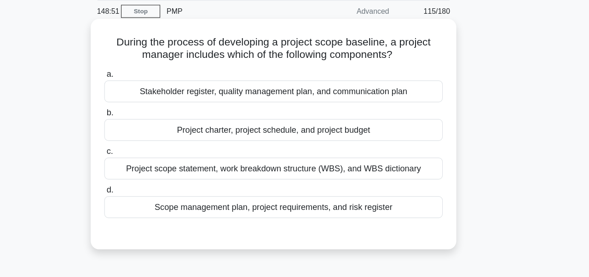
click at [429, 174] on div "Project scope statement, work breakdown structure (WBS), and WBS dictionary" at bounding box center [294, 173] width 298 height 19
click at [145, 161] on input "c. Project scope statement, work breakdown structure (WBS), and WBS dictionary" at bounding box center [145, 159] width 0 height 6
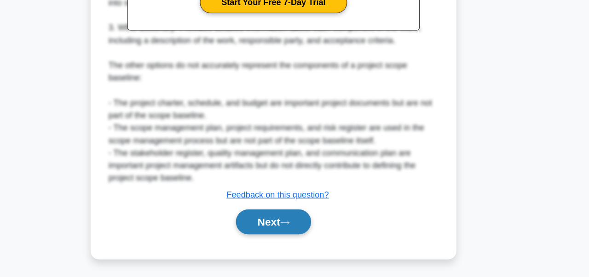
click at [309, 230] on icon at bounding box center [304, 229] width 8 height 5
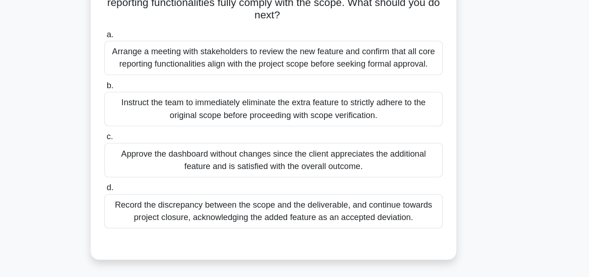
scroll to position [98, 0]
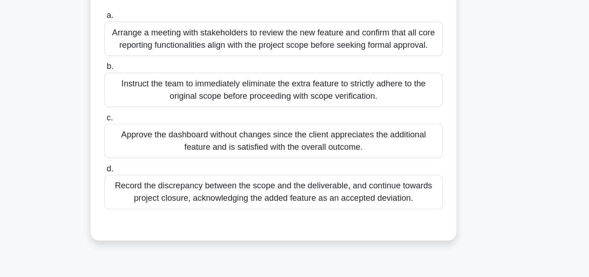
click at [367, 212] on div "Record the discrepancy between the scope and the deliverable, and continue towa…" at bounding box center [294, 202] width 298 height 30
click at [145, 185] on input "d. Record the discrepancy between the scope and the deliverable, and continue t…" at bounding box center [145, 182] width 0 height 6
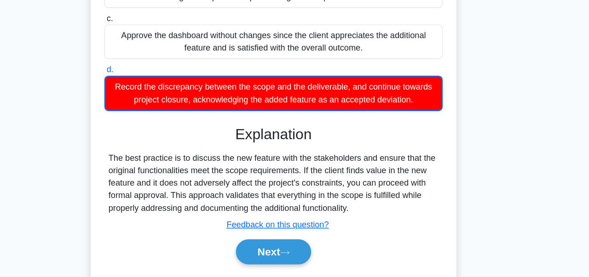
scroll to position [220, 0]
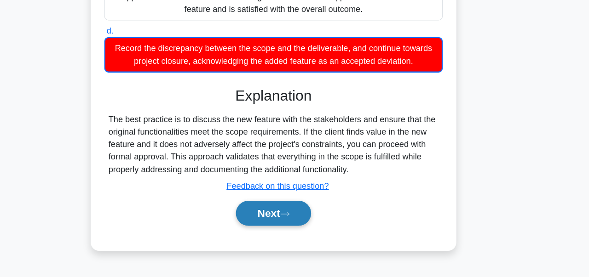
click at [304, 221] on button "Next" at bounding box center [294, 221] width 66 height 22
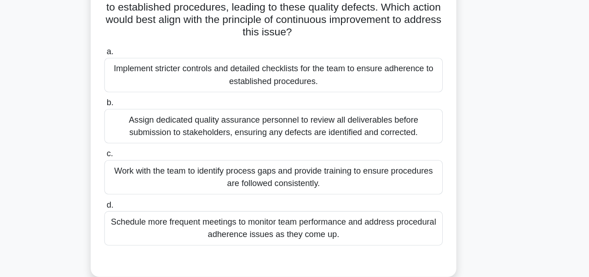
scroll to position [112, 0]
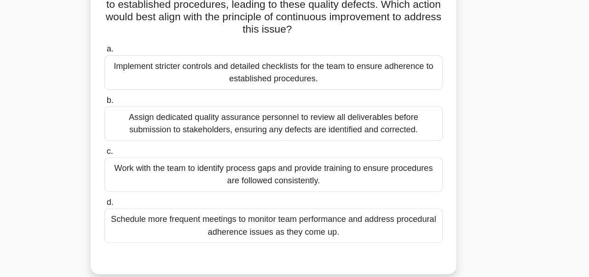
click at [389, 167] on div "Work with the team to identify process gaps and provide training to ensure proc…" at bounding box center [294, 154] width 298 height 30
click at [145, 137] on input "c. Work with the team to identify process gaps and provide training to ensure p…" at bounding box center [145, 134] width 0 height 6
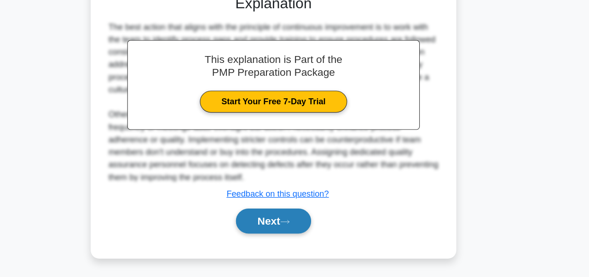
click at [306, 217] on button "Next" at bounding box center [294, 228] width 66 height 22
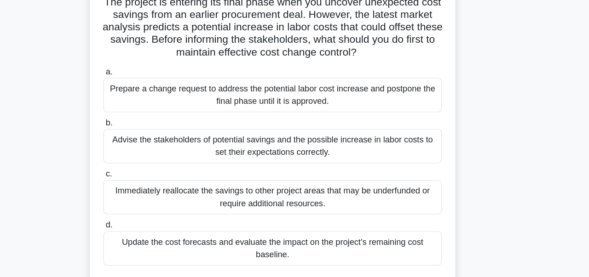
scroll to position [72, 0]
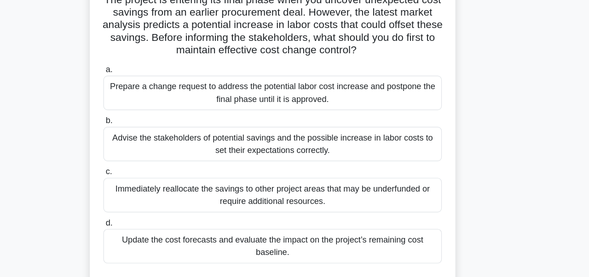
click at [401, 90] on div "Prepare a change request to address the potential labor cost increase and postp…" at bounding box center [294, 82] width 298 height 30
click at [145, 64] on input "a. Prepare a change request to address the potential labor cost increase and po…" at bounding box center [145, 61] width 0 height 6
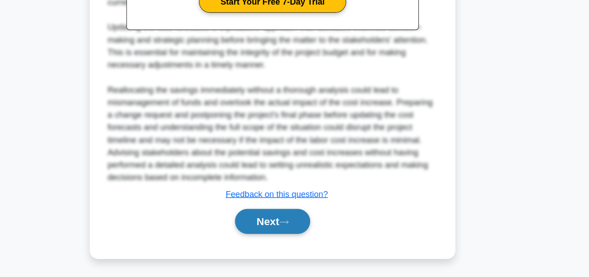
click at [322, 231] on button "Next" at bounding box center [294, 228] width 66 height 22
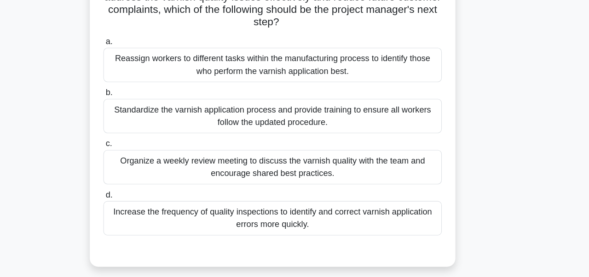
scroll to position [89, 0]
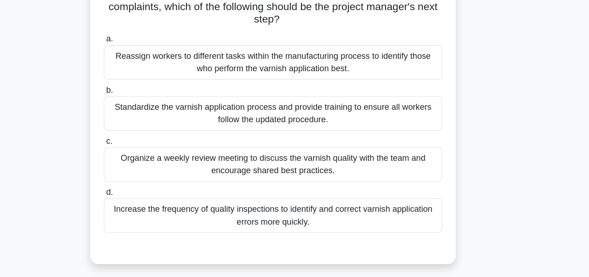
click at [396, 177] on div "Organize a weekly review meeting to discuss the varnish quality with the team a…" at bounding box center [294, 177] width 298 height 30
click at [145, 160] on input "c. Organize a weekly review meeting to discuss the varnish quality with the tea…" at bounding box center [145, 157] width 0 height 6
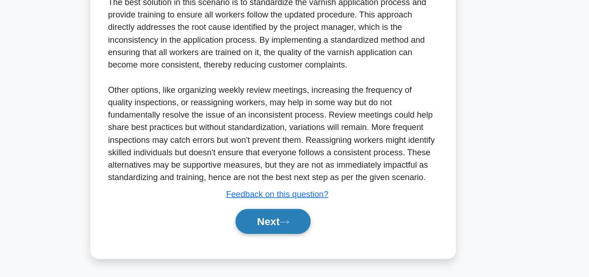
click at [318, 229] on button "Next" at bounding box center [294, 228] width 66 height 22
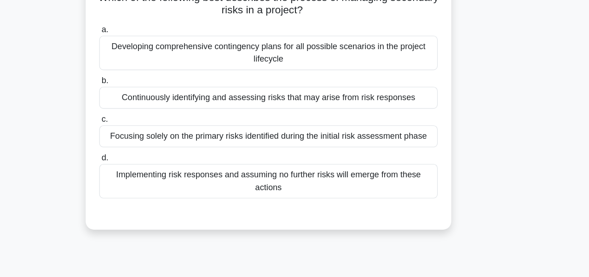
scroll to position [76, 0]
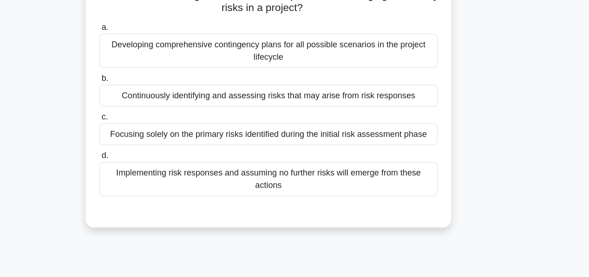
click at [330, 156] on div "Implementing risk responses and assuming no further risks will emerge from thes…" at bounding box center [294, 158] width 298 height 30
click at [145, 140] on input "d. Implementing risk responses and assuming no further risks will emerge from t…" at bounding box center [145, 137] width 0 height 6
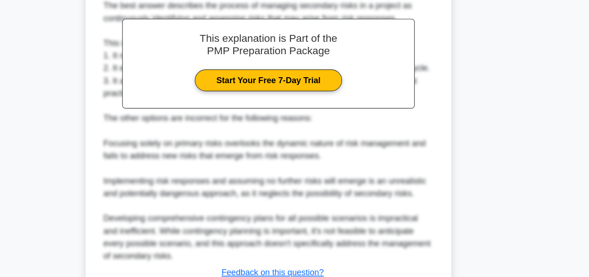
scroll to position [323, 0]
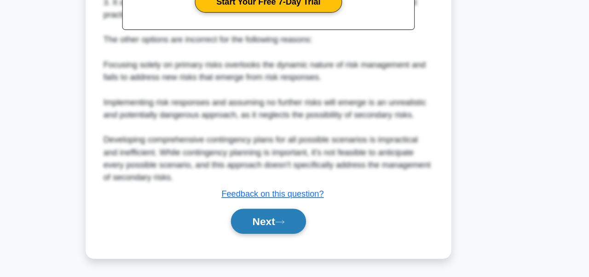
click at [288, 236] on button "Next" at bounding box center [294, 228] width 66 height 22
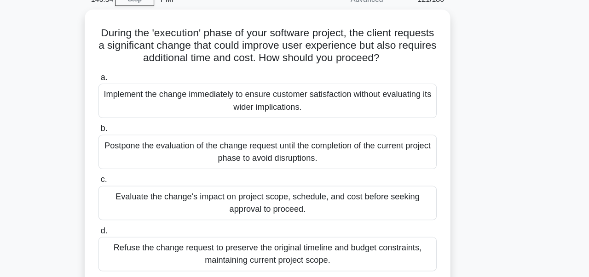
scroll to position [45, 0]
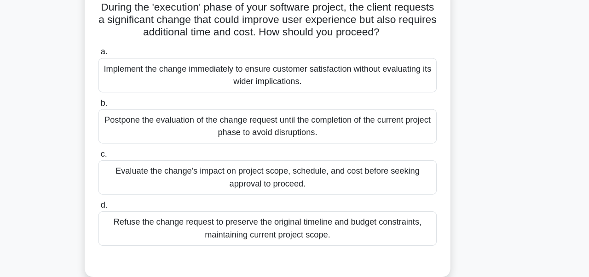
click at [369, 174] on div "Evaluate the change's impact on project scope, schedule, and cost before seekin…" at bounding box center [294, 177] width 298 height 30
click at [145, 160] on input "c. Evaluate the change's impact on project scope, schedule, and cost before see…" at bounding box center [145, 157] width 0 height 6
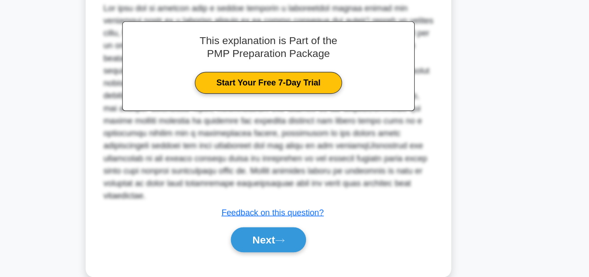
scroll to position [288, 0]
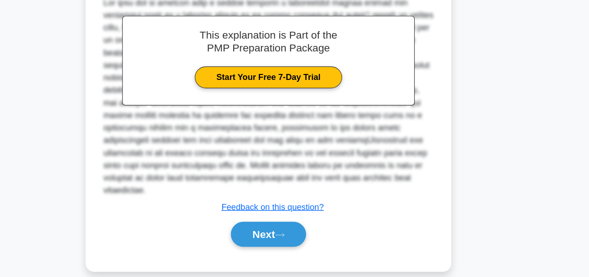
click at [311, 239] on div "Next" at bounding box center [294, 239] width 298 height 29
click at [315, 229] on button "Next" at bounding box center [294, 240] width 66 height 22
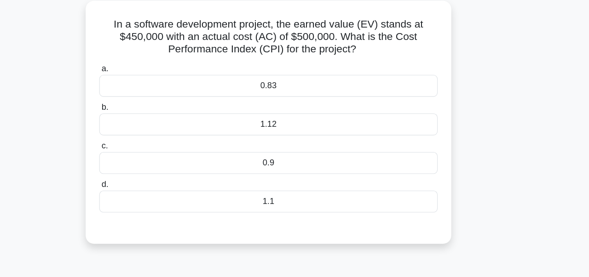
scroll to position [52, 0]
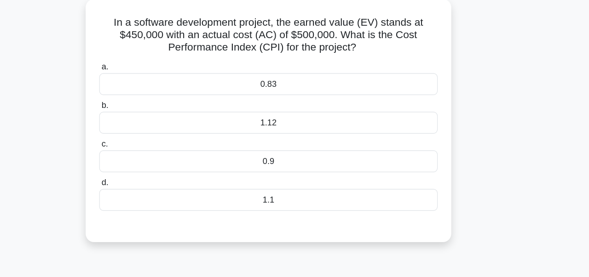
click at [323, 178] on div "1.1" at bounding box center [294, 176] width 298 height 19
click at [145, 165] on input "d. 1.1" at bounding box center [145, 162] width 0 height 6
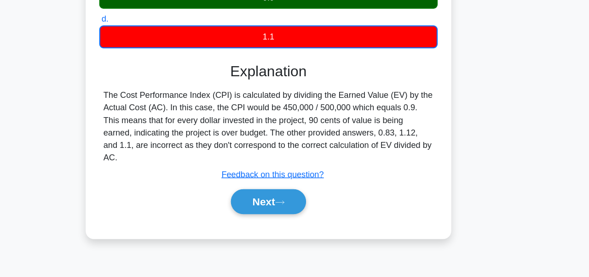
scroll to position [166, 0]
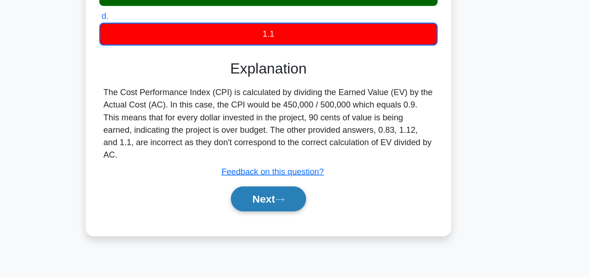
click at [306, 207] on icon at bounding box center [304, 209] width 8 height 5
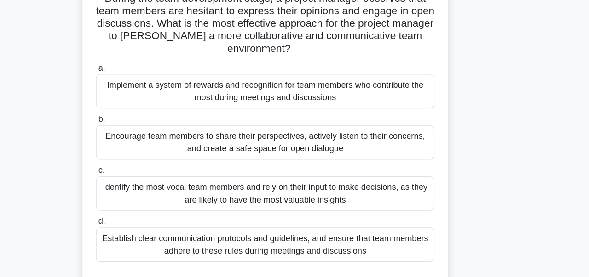
scroll to position [43, 0]
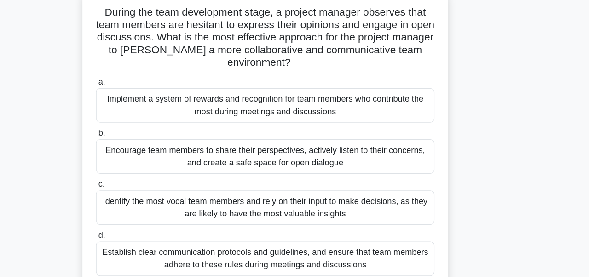
click at [347, 147] on div "Encourage team members to share their perspectives, actively listen to their co…" at bounding box center [294, 156] width 298 height 30
click at [145, 139] on input "b. Encourage team members to share their perspectives, actively listen to their…" at bounding box center [145, 136] width 0 height 6
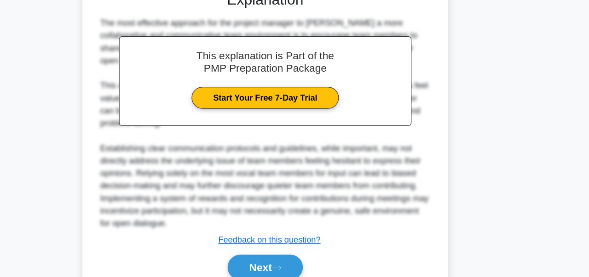
scroll to position [311, 0]
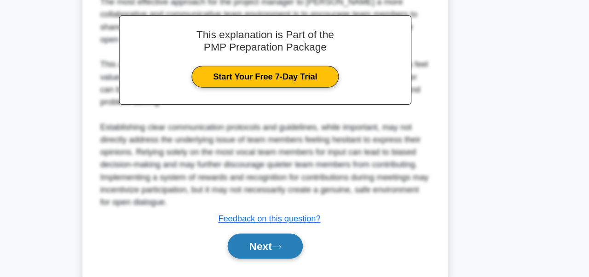
click at [296, 239] on button "Next" at bounding box center [294, 250] width 66 height 22
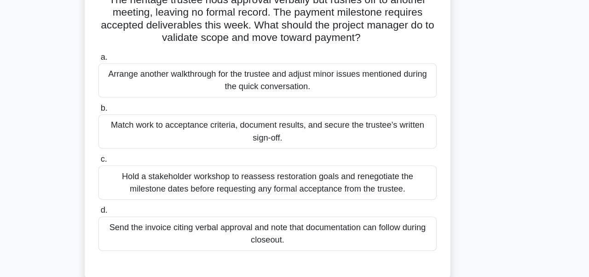
scroll to position [96, 0]
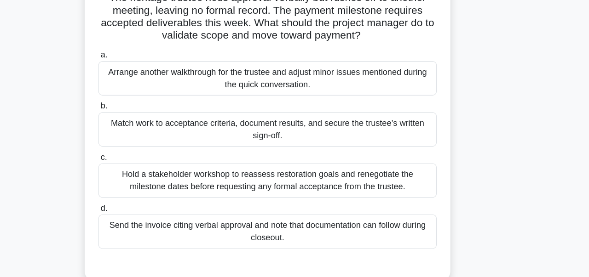
click at [248, 155] on div "Hold a stakeholder workshop to reassess restoration goals and renegotiate the m…" at bounding box center [294, 159] width 298 height 30
click at [145, 142] on input "c. Hold a stakeholder workshop to reassess restoration goals and renegotiate th…" at bounding box center [145, 139] width 0 height 6
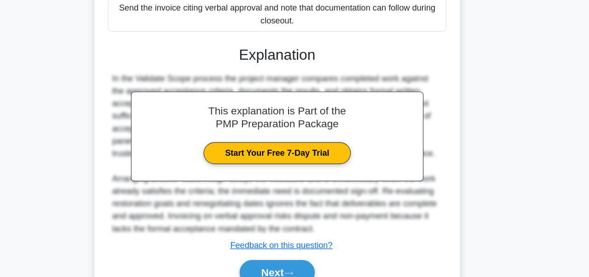
scroll to position [301, 0]
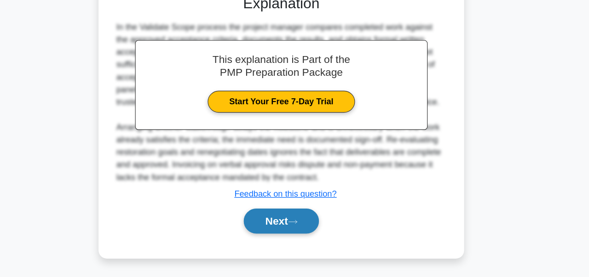
click at [291, 234] on button "Next" at bounding box center [294, 228] width 66 height 22
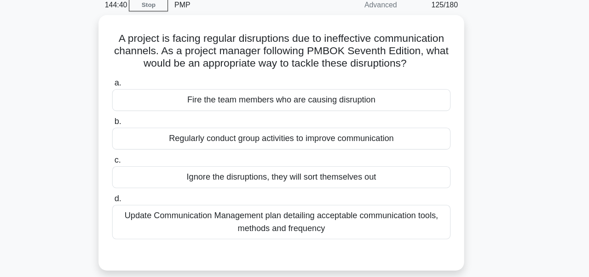
scroll to position [39, 0]
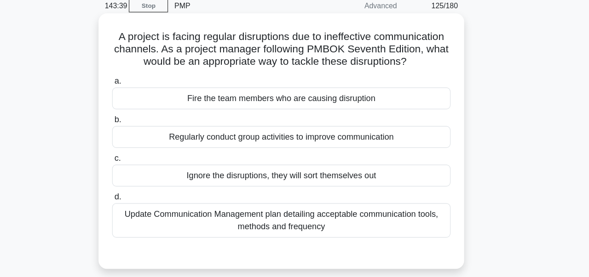
click at [351, 194] on div "Update Communication Management plan detailing acceptable communication tools, …" at bounding box center [294, 195] width 298 height 30
click at [145, 178] on input "d. Update Communication Management plan detailing acceptable communication tool…" at bounding box center [145, 175] width 0 height 6
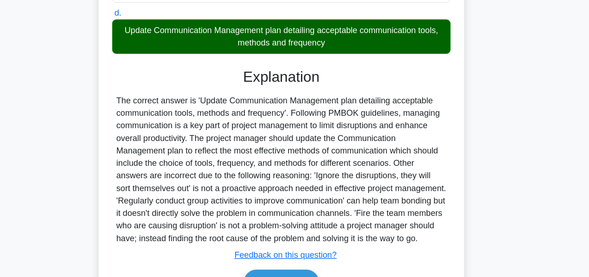
scroll to position [186, 0]
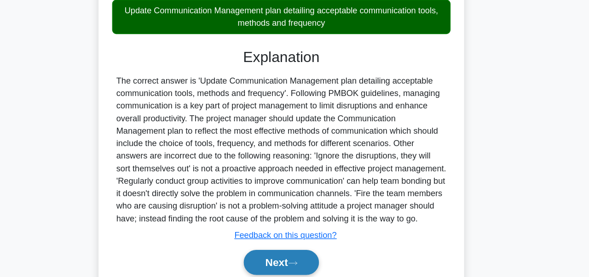
click at [315, 268] on button "Next" at bounding box center [294, 265] width 66 height 22
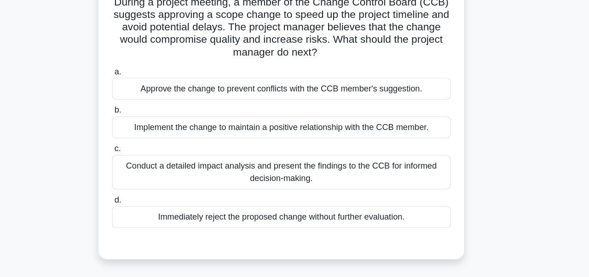
scroll to position [72, 0]
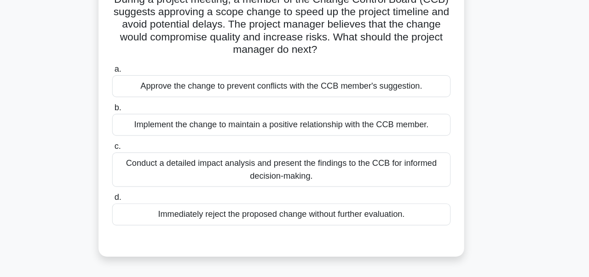
click at [329, 149] on div "Conduct a detailed impact analysis and present the findings to the CCB for info…" at bounding box center [294, 150] width 298 height 30
click at [145, 133] on input "c. Conduct a detailed impact analysis and present the findings to the CCB for i…" at bounding box center [145, 130] width 0 height 6
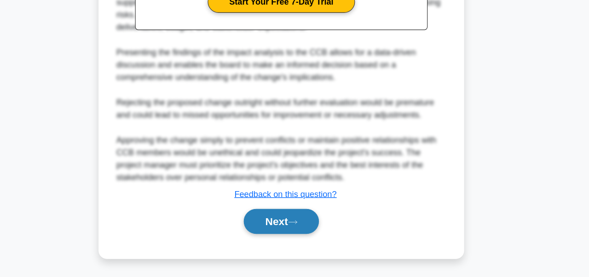
click at [308, 228] on icon at bounding box center [304, 228] width 7 height 3
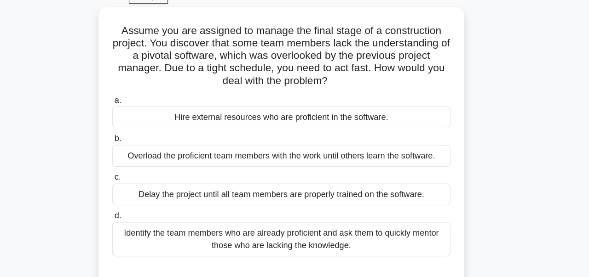
scroll to position [33, 0]
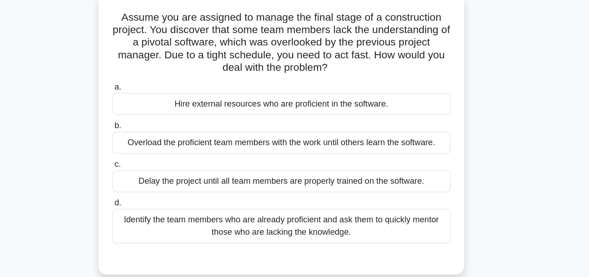
click at [346, 221] on div "Identify the team members who are already proficient and ask them to quickly me…" at bounding box center [294, 223] width 298 height 30
click at [145, 206] on input "d. Identify the team members who are already proficient and ask them to quickly…" at bounding box center [145, 203] width 0 height 6
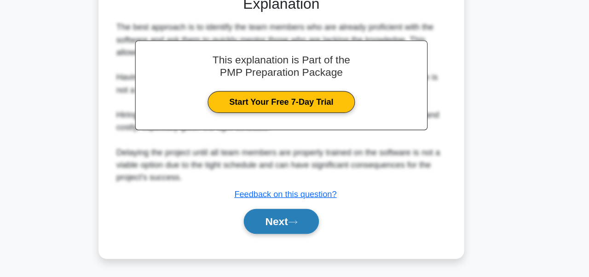
click at [318, 228] on button "Next" at bounding box center [294, 228] width 66 height 22
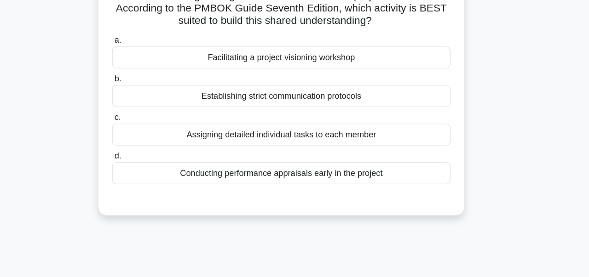
scroll to position [63, 0]
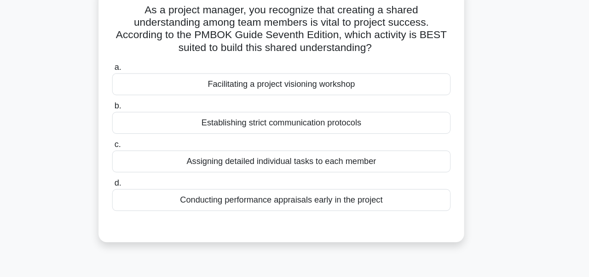
click at [406, 76] on div "Facilitating a project visioning workshop" at bounding box center [294, 73] width 298 height 19
click at [145, 62] on input "a. Facilitating a project visioning workshop" at bounding box center [145, 59] width 0 height 6
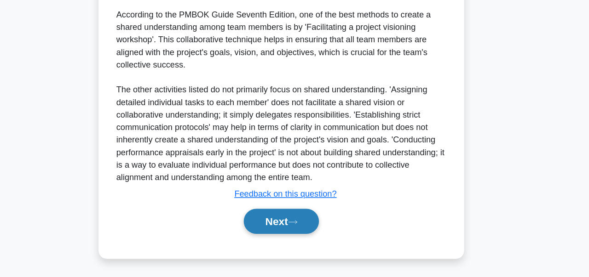
click at [305, 230] on icon at bounding box center [304, 228] width 8 height 5
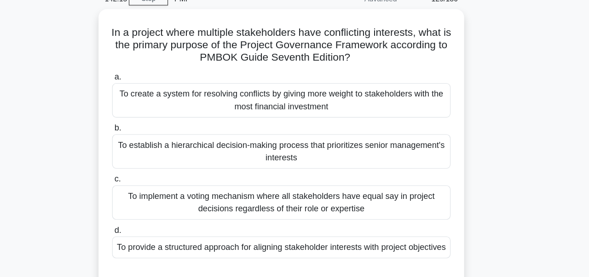
scroll to position [46, 0]
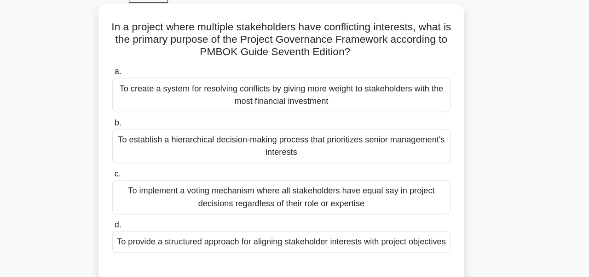
click at [415, 174] on div "To implement a voting mechanism where all stakeholders have equal say in projec…" at bounding box center [294, 176] width 298 height 30
click at [145, 159] on input "c. To implement a voting mechanism where all stakeholders have equal say in pro…" at bounding box center [145, 156] width 0 height 6
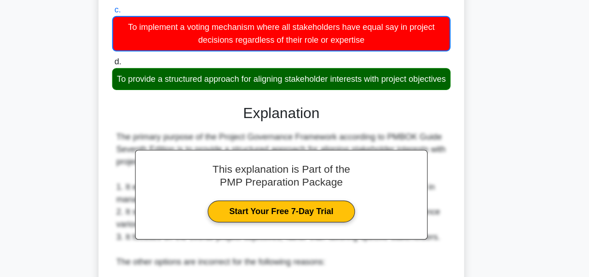
scroll to position [192, 0]
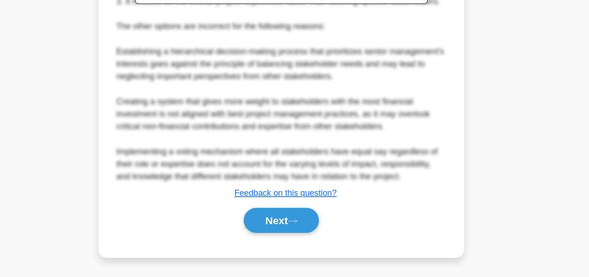
click at [310, 241] on div "Next" at bounding box center [294, 227] width 298 height 29
click at [313, 228] on button "Next" at bounding box center [294, 227] width 66 height 22
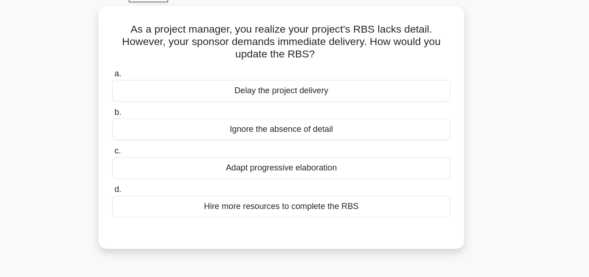
scroll to position [47, 0]
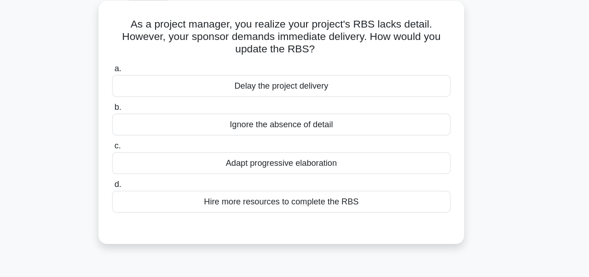
click at [291, 149] on div "Adapt progressive elaboration" at bounding box center [294, 147] width 298 height 19
click at [145, 136] on input "c. Adapt progressive elaboration" at bounding box center [145, 133] width 0 height 6
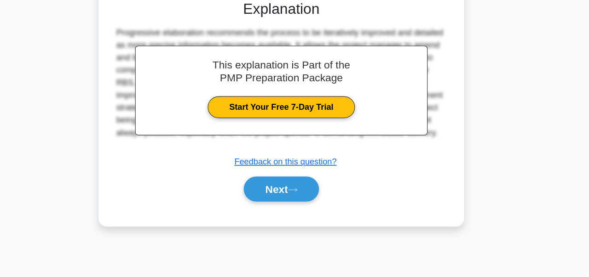
scroll to position [220, 0]
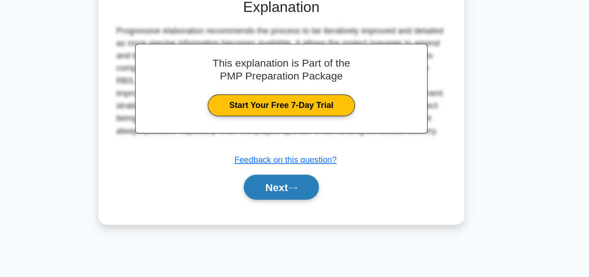
click at [299, 194] on button "Next" at bounding box center [294, 198] width 66 height 22
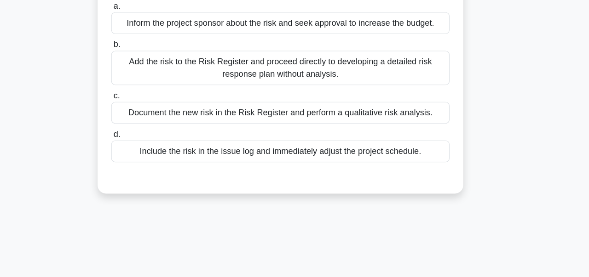
scroll to position [81, 0]
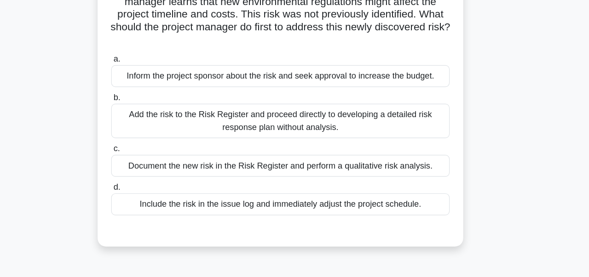
click at [372, 144] on div "Document the new risk in the Risk Register and perform a qualitative risk analy…" at bounding box center [294, 146] width 298 height 19
click at [145, 134] on input "c. Document the new risk in the Risk Register and perform a qualitative risk an…" at bounding box center [145, 131] width 0 height 6
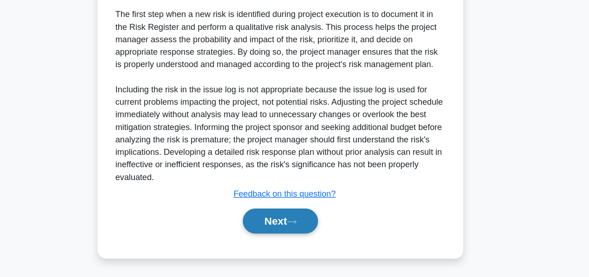
click at [323, 227] on button "Next" at bounding box center [294, 228] width 66 height 22
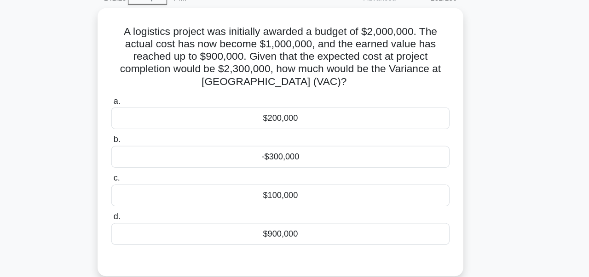
scroll to position [46, 0]
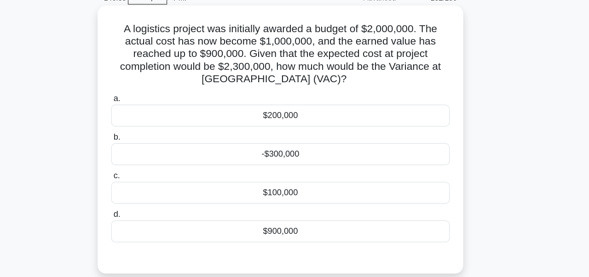
click at [306, 205] on div "$900,000" at bounding box center [294, 204] width 298 height 19
click at [145, 193] on input "d. $900,000" at bounding box center [145, 190] width 0 height 6
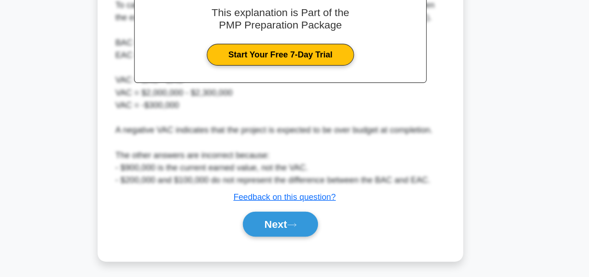
scroll to position [290, 0]
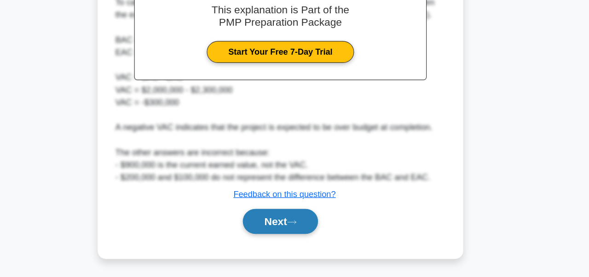
click at [310, 233] on button "Next" at bounding box center [294, 228] width 66 height 22
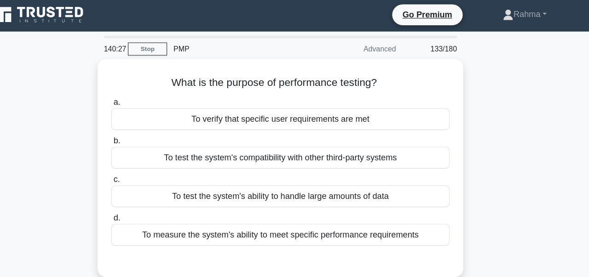
scroll to position [1, 0]
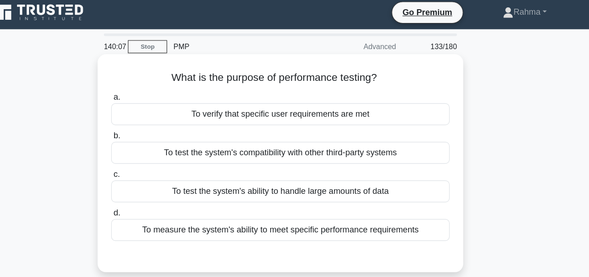
click at [346, 208] on div "To measure the system's ability to meet specific performance requirements" at bounding box center [294, 205] width 298 height 19
click at [145, 193] on input "d. To measure the system's ability to meet specific performance requirements" at bounding box center [145, 190] width 0 height 6
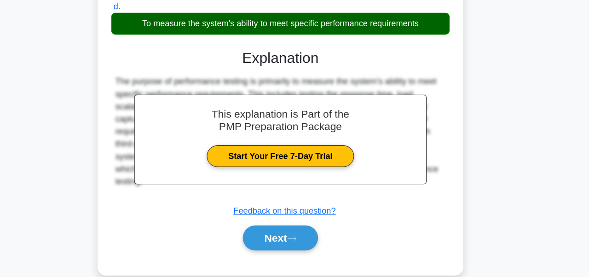
scroll to position [220, 0]
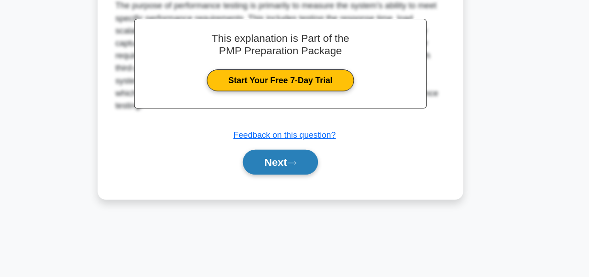
click at [304, 180] on button "Next" at bounding box center [294, 176] width 66 height 22
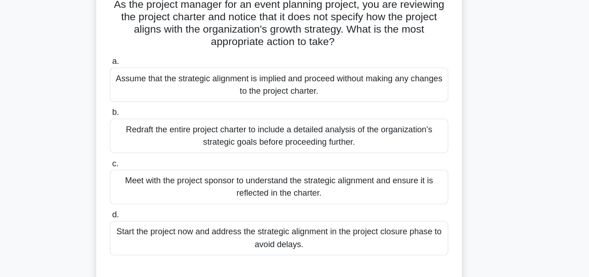
scroll to position [66, 0]
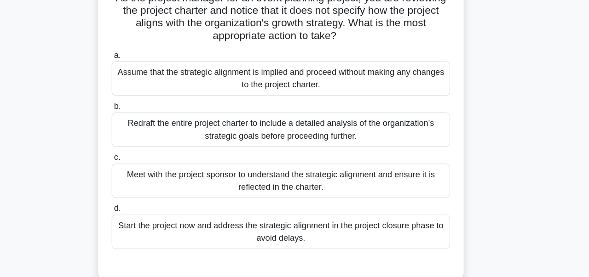
click at [339, 170] on div "Meet with the project sponsor to understand the strategic alignment and ensure …" at bounding box center [294, 167] width 298 height 30
click at [145, 150] on input "c. Meet with the project sponsor to understand the strategic alignment and ensu…" at bounding box center [145, 147] width 0 height 6
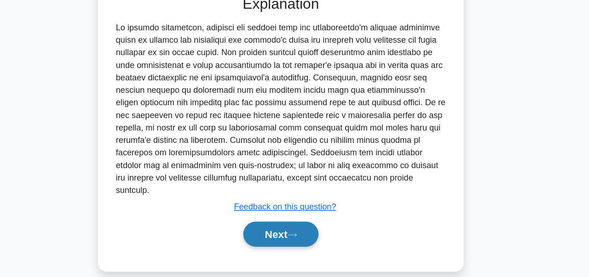
click at [315, 229] on button "Next" at bounding box center [294, 240] width 66 height 22
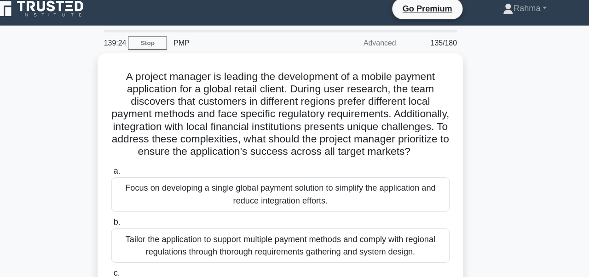
scroll to position [6, 0]
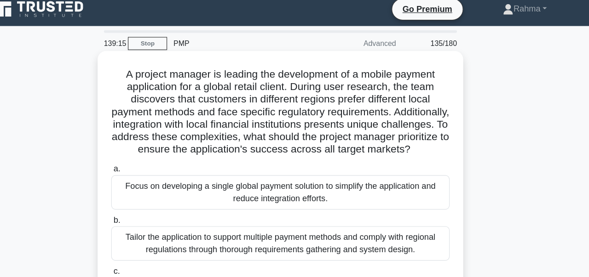
click at [301, 220] on div "Tailor the application to support multiple payment methods and comply with regi…" at bounding box center [294, 215] width 298 height 30
click at [145, 197] on input "b. Tailor the application to support multiple payment methods and comply with r…" at bounding box center [145, 194] width 0 height 6
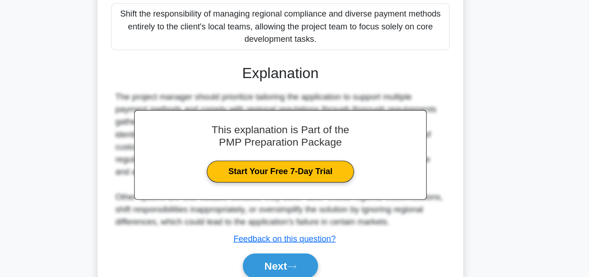
scroll to position [300, 0]
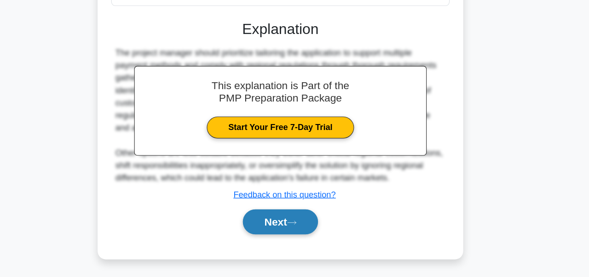
click at [312, 227] on button "Next" at bounding box center [294, 229] width 66 height 22
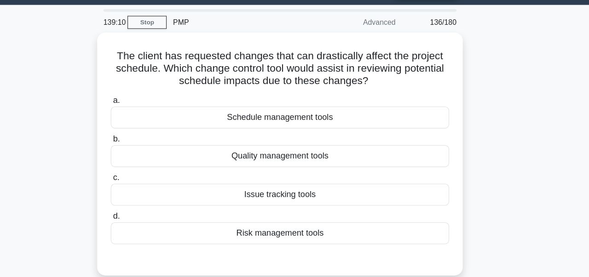
scroll to position [24, 0]
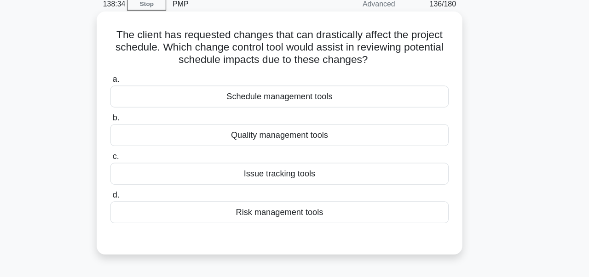
click at [336, 208] on div "Risk management tools" at bounding box center [294, 204] width 298 height 19
click at [145, 193] on input "d. Risk management tools" at bounding box center [145, 190] width 0 height 6
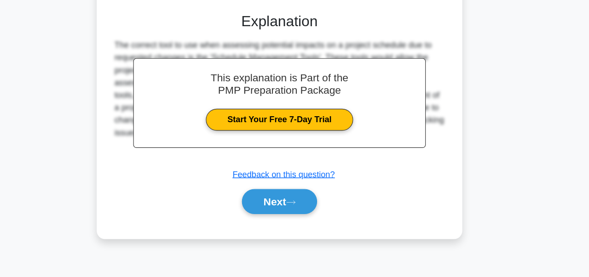
scroll to position [220, 0]
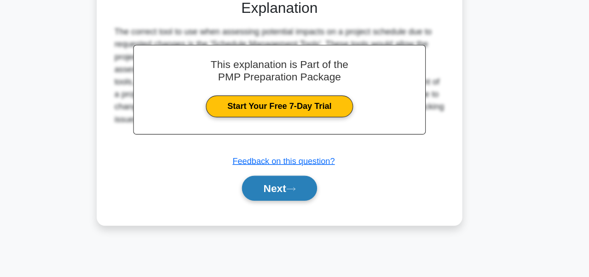
click at [306, 203] on button "Next" at bounding box center [294, 199] width 66 height 22
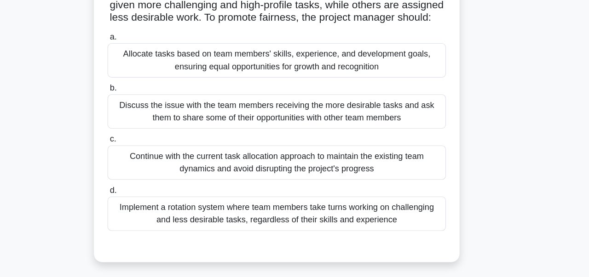
scroll to position [81, 0]
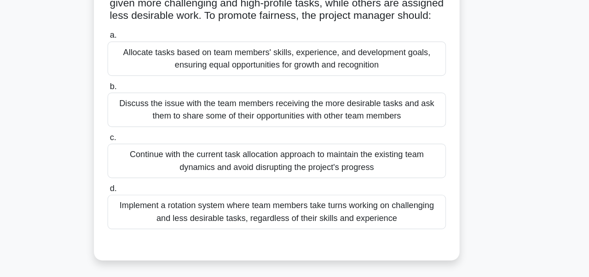
click at [269, 100] on div "Discuss the issue with the team members receiving the more desirable tasks and …" at bounding box center [294, 96] width 298 height 30
click at [145, 79] on input "b. Discuss the issue with the team members receiving the more desirable tasks a…" at bounding box center [145, 76] width 0 height 6
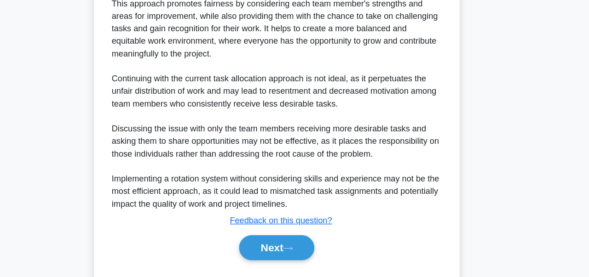
scroll to position [345, 0]
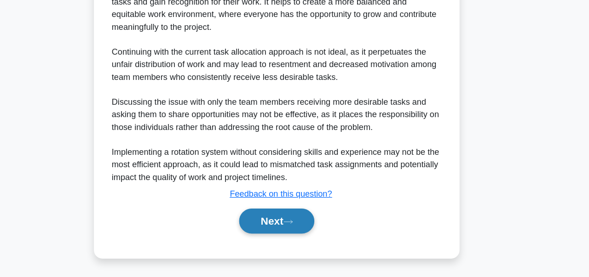
click at [304, 224] on button "Next" at bounding box center [294, 228] width 66 height 22
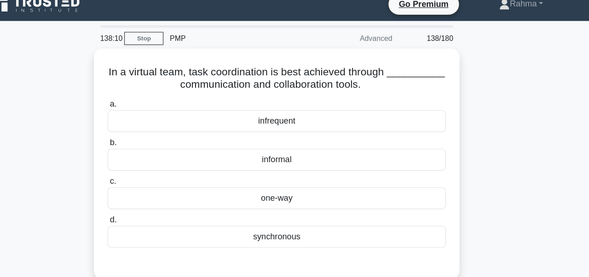
scroll to position [11, 0]
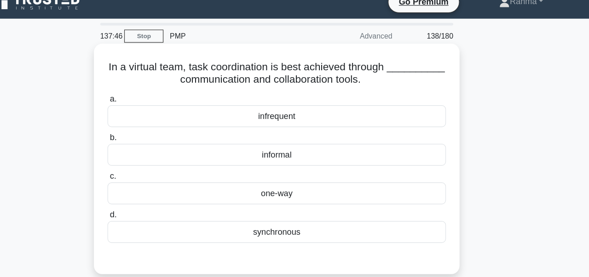
click at [310, 205] on div "synchronous" at bounding box center [294, 206] width 298 height 19
click at [145, 195] on input "d. synchronous" at bounding box center [145, 192] width 0 height 6
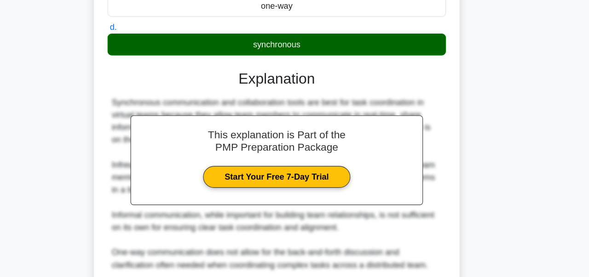
scroll to position [204, 0]
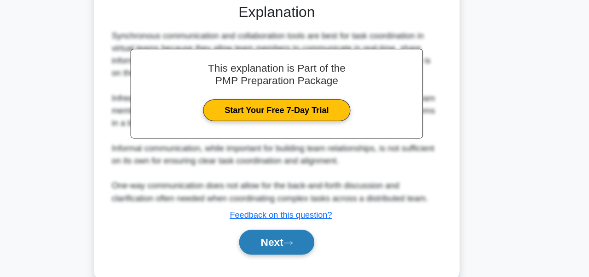
click at [294, 248] on button "Next" at bounding box center [294, 247] width 66 height 22
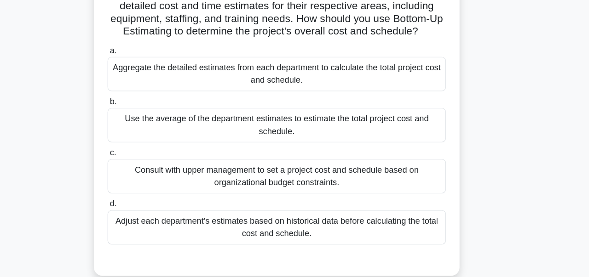
scroll to position [102, 0]
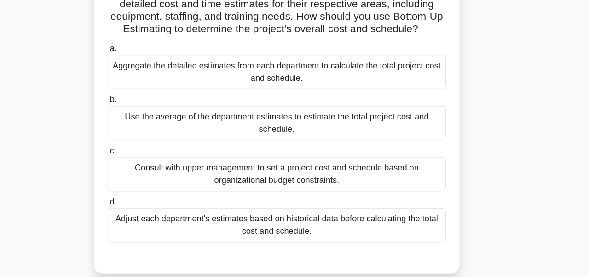
click at [309, 153] on div "Consult with upper management to set a project cost and schedule based on organ…" at bounding box center [294, 153] width 298 height 30
click at [145, 136] on input "c. Consult with upper management to set a project cost and schedule based on or…" at bounding box center [145, 133] width 0 height 6
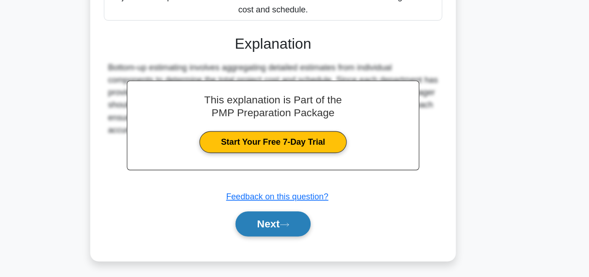
click at [317, 233] on button "Next" at bounding box center [294, 230] width 66 height 22
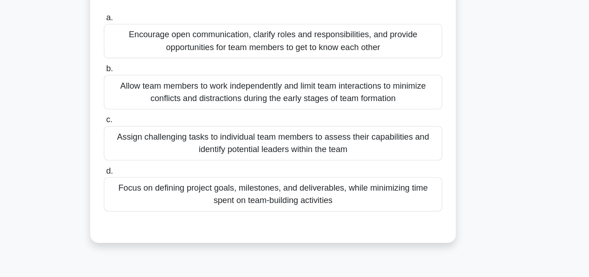
scroll to position [62, 0]
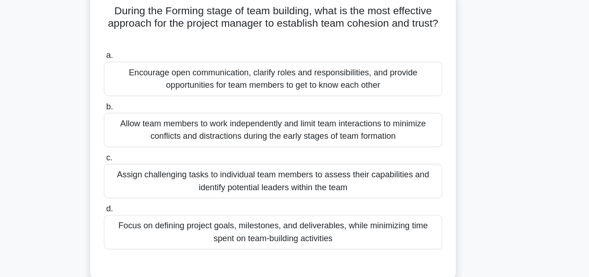
click at [396, 69] on div "Encourage open communication, clarify roles and responsibilities, and provide o…" at bounding box center [294, 70] width 298 height 30
click at [145, 52] on input "a. Encourage open communication, clarify roles and responsibilities, and provid…" at bounding box center [145, 49] width 0 height 6
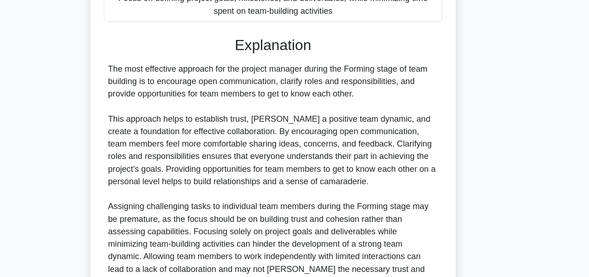
scroll to position [311, 0]
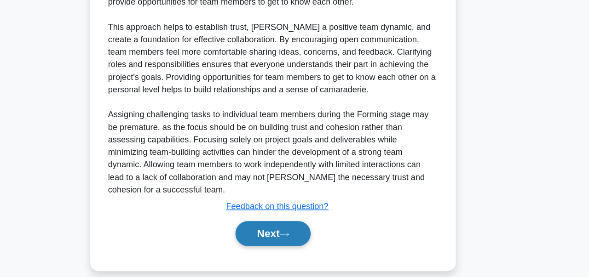
click at [299, 230] on button "Next" at bounding box center [294, 239] width 66 height 22
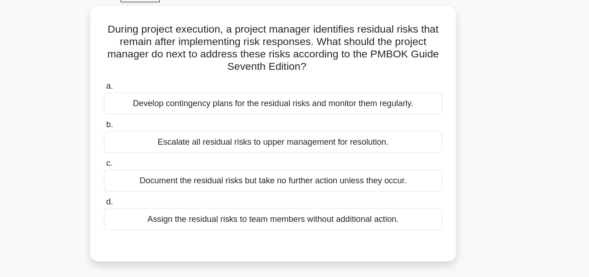
scroll to position [49, 0]
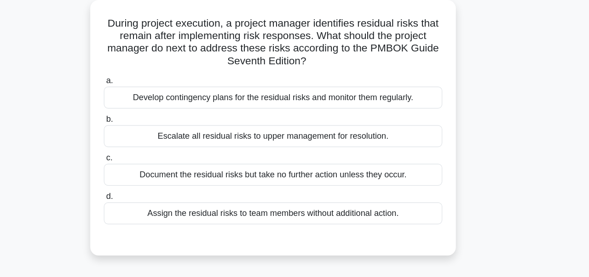
click at [344, 156] on div "Document the residual risks but take no further action unless they occur." at bounding box center [294, 156] width 298 height 19
click at [145, 145] on input "c. Document the residual risks but take no further action unless they occur." at bounding box center [145, 142] width 0 height 6
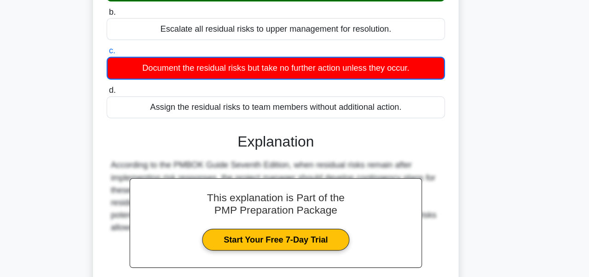
scroll to position [220, 0]
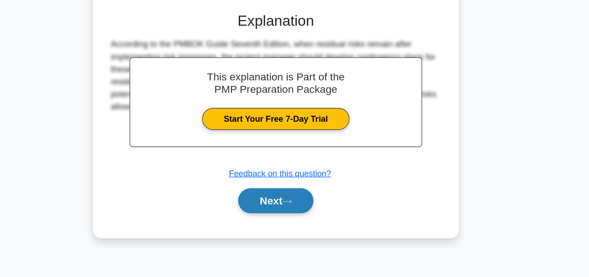
click at [319, 208] on button "Next" at bounding box center [294, 210] width 66 height 22
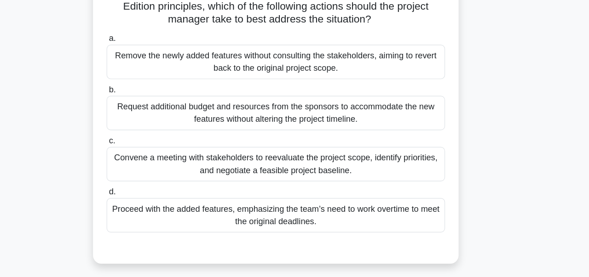
scroll to position [158, 0]
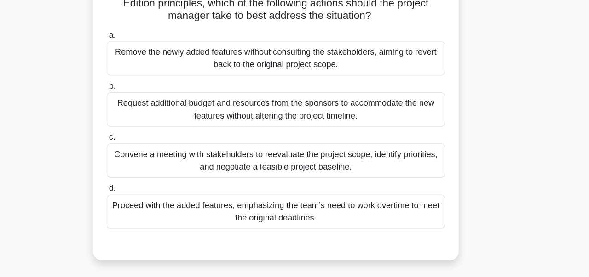
click at [384, 174] on div "Convene a meeting with stakeholders to reevaluate the project scope, identify p…" at bounding box center [294, 175] width 298 height 30
click at [145, 157] on input "c. Convene a meeting with stakeholders to reevaluate the project scope, identif…" at bounding box center [145, 154] width 0 height 6
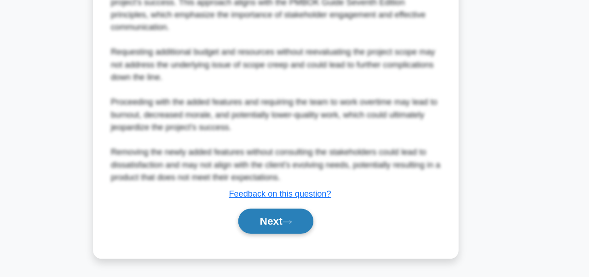
click at [312, 224] on button "Next" at bounding box center [294, 228] width 66 height 22
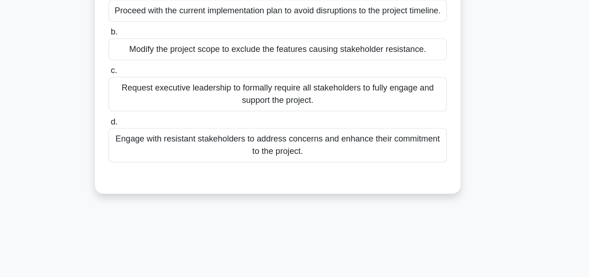
scroll to position [109, 0]
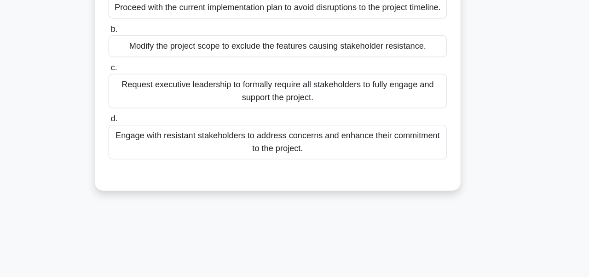
click at [377, 162] on div "Engage with resistant stakeholders to address concerns and enhance their commit…" at bounding box center [294, 158] width 298 height 30
click at [145, 141] on input "d. Engage with resistant stakeholders to address concerns and enhance their com…" at bounding box center [145, 138] width 0 height 6
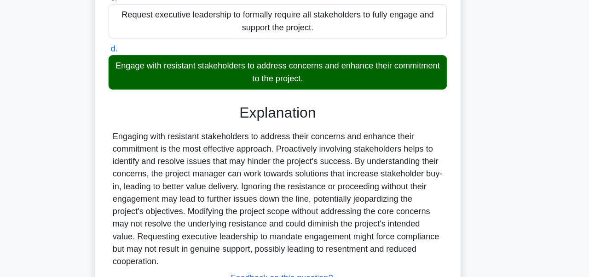
scroll to position [256, 0]
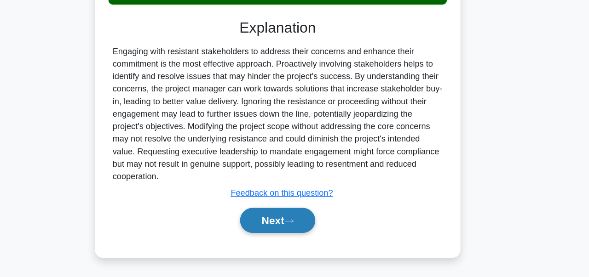
click at [314, 220] on button "Next" at bounding box center [294, 227] width 66 height 22
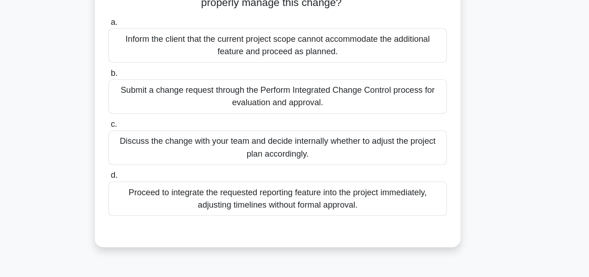
scroll to position [84, 0]
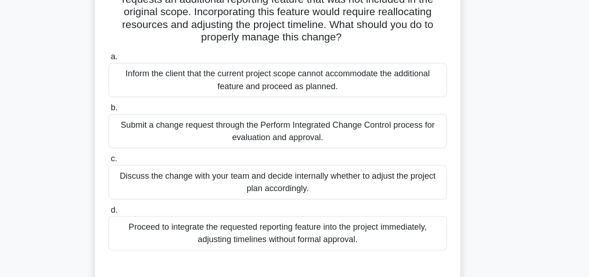
click at [302, 146] on label "c. Discuss the change with your team and decide internally whether to adjust th…" at bounding box center [294, 154] width 298 height 41
click at [145, 143] on input "c. Discuss the change with your team and decide internally whether to adjust th…" at bounding box center [145, 140] width 0 height 6
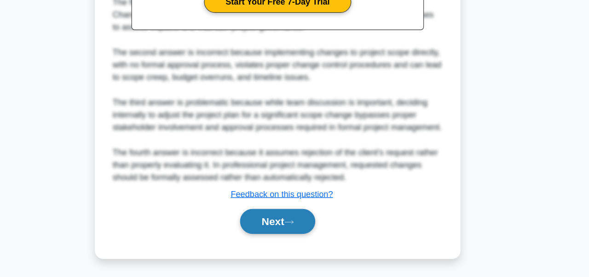
click at [302, 228] on button "Next" at bounding box center [294, 228] width 66 height 22
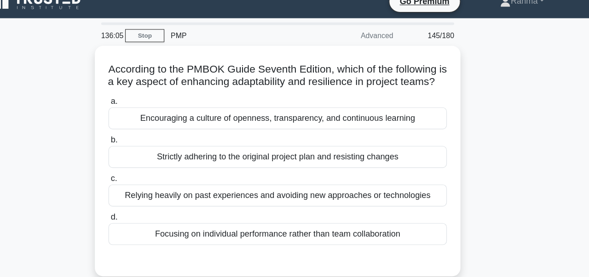
scroll to position [0, 0]
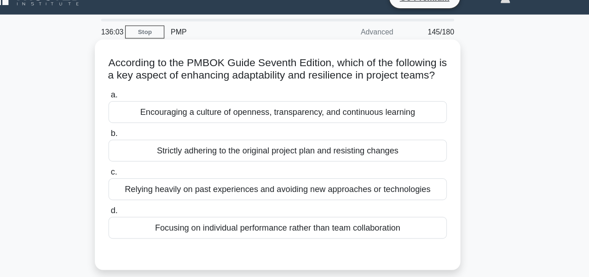
click at [359, 121] on div "Encouraging a culture of openness, transparency, and continuous learning" at bounding box center [294, 115] width 298 height 19
click at [145, 104] on input "a. Encouraging a culture of openness, transparency, and continuous learning" at bounding box center [145, 101] width 0 height 6
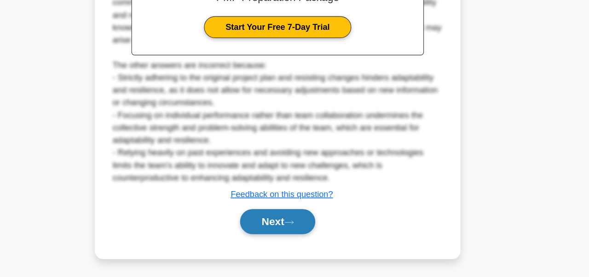
click at [308, 225] on button "Next" at bounding box center [294, 229] width 66 height 22
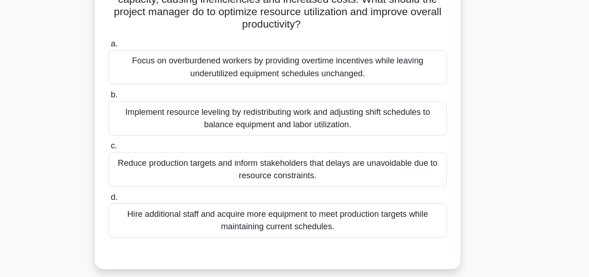
scroll to position [86, 0]
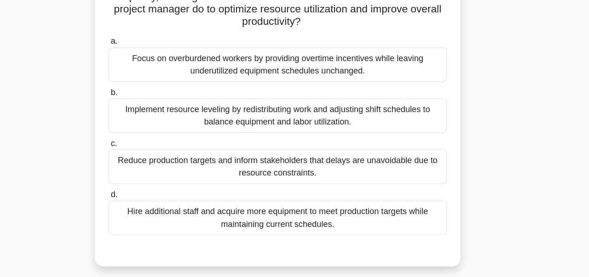
click at [353, 128] on div "Implement resource leveling by redistributing work and adjusting shift schedule…" at bounding box center [294, 135] width 298 height 30
click at [145, 118] on input "b. Implement resource leveling by redistributing work and adjusting shift sched…" at bounding box center [145, 115] width 0 height 6
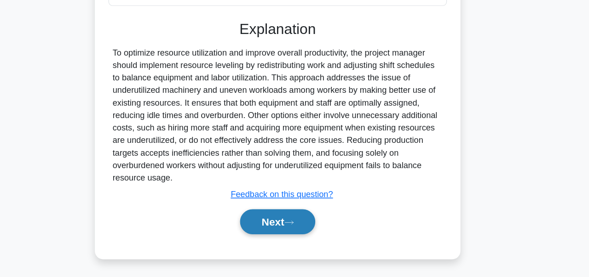
click at [309, 230] on icon at bounding box center [304, 229] width 8 height 5
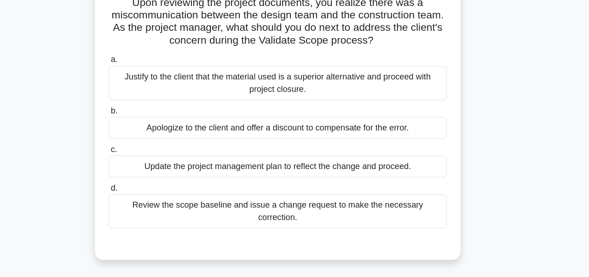
scroll to position [127, 0]
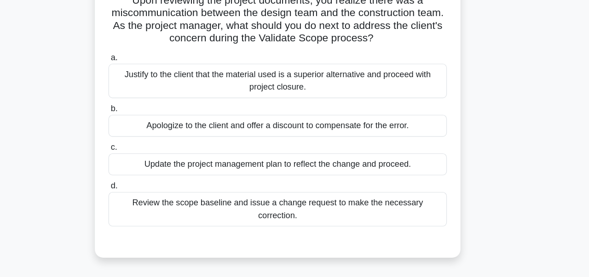
click at [261, 177] on div "Review the scope baseline and issue a change request to make the necessary corr…" at bounding box center [294, 184] width 298 height 30
click at [145, 167] on input "d. Review the scope baseline and issue a change request to make the necessary c…" at bounding box center [145, 164] width 0 height 6
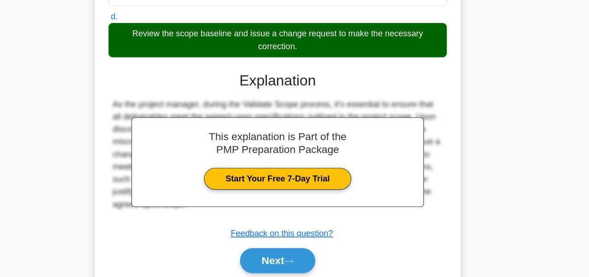
scroll to position [267, 0]
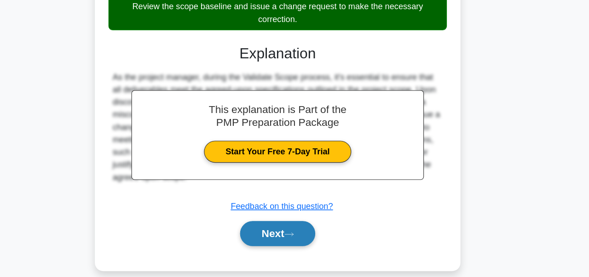
click at [300, 233] on button "Next" at bounding box center [294, 239] width 66 height 22
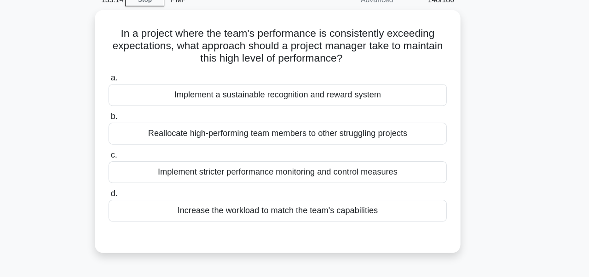
scroll to position [12, 0]
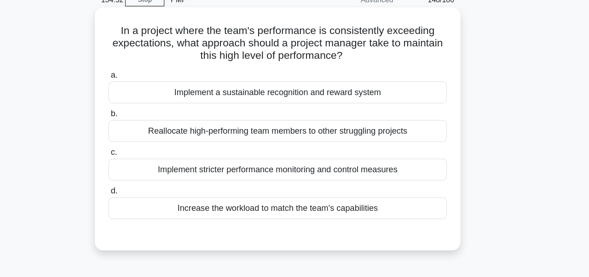
click at [301, 188] on div "Implement stricter performance monitoring and control measures" at bounding box center [294, 182] width 298 height 19
click at [145, 171] on input "c. Implement stricter performance monitoring and control measures" at bounding box center [145, 168] width 0 height 6
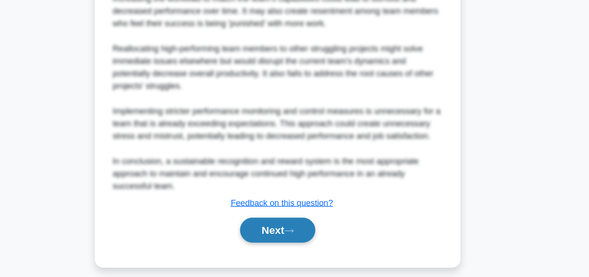
click at [317, 239] on button "Next" at bounding box center [294, 236] width 66 height 22
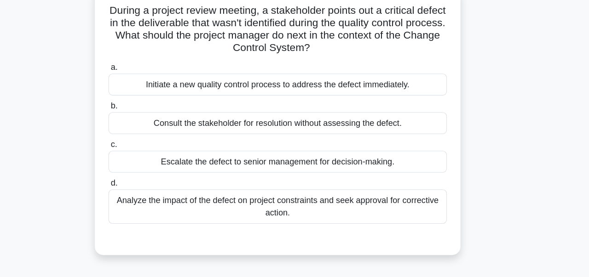
scroll to position [33, 0]
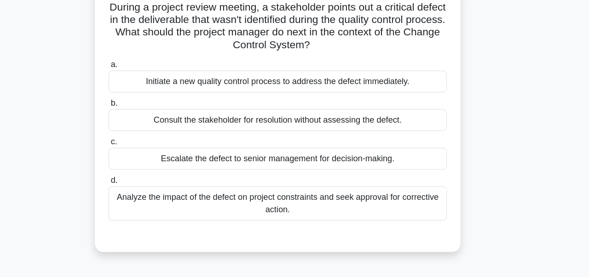
click at [258, 220] on div "Analyze the impact of the defect on project constraints and seek approval for c…" at bounding box center [294, 212] width 298 height 30
click at [145, 195] on input "d. Analyze the impact of the defect on project constraints and seek approval fo…" at bounding box center [145, 192] width 0 height 6
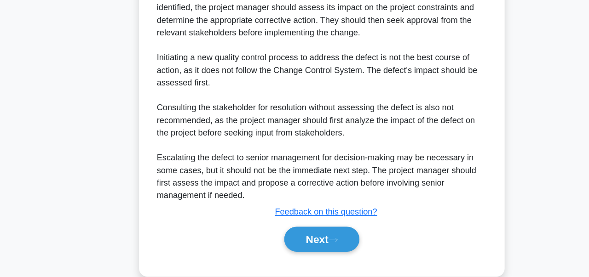
scroll to position [333, 0]
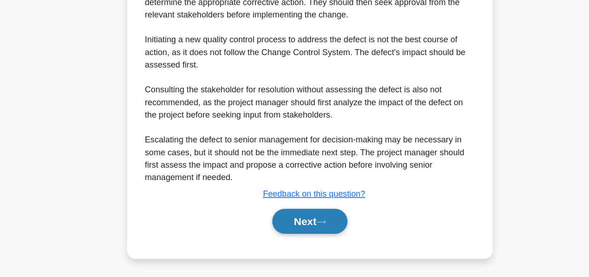
click at [303, 236] on button "Next" at bounding box center [294, 228] width 66 height 22
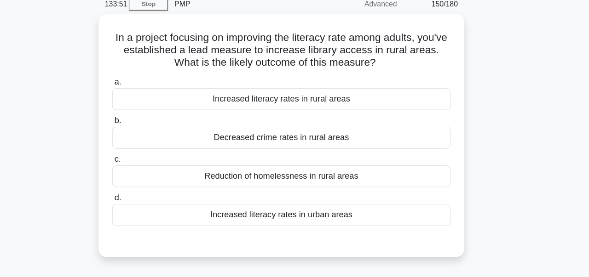
scroll to position [9, 0]
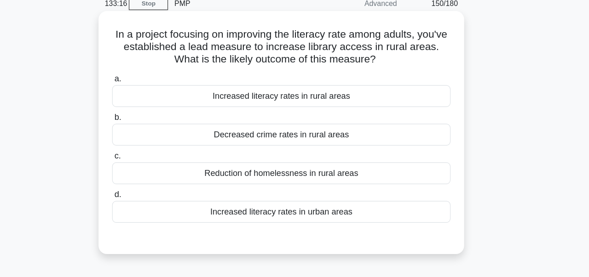
click at [373, 180] on div "Reduction of homelessness in rural areas" at bounding box center [294, 185] width 298 height 19
click at [145, 174] on input "c. Reduction of homelessness in rural areas" at bounding box center [145, 171] width 0 height 6
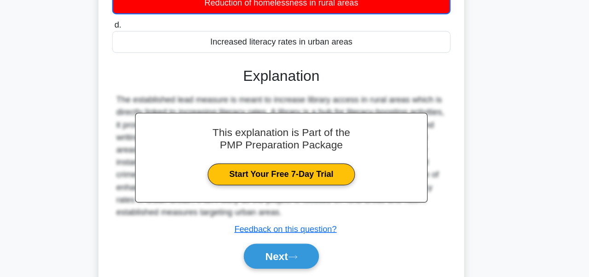
scroll to position [174, 0]
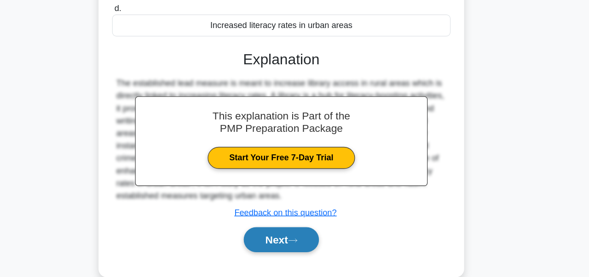
click at [300, 249] on button "Next" at bounding box center [294, 245] width 66 height 22
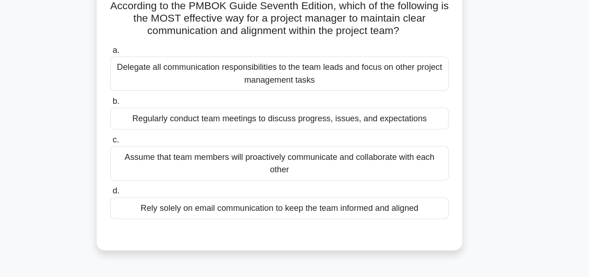
scroll to position [63, 0]
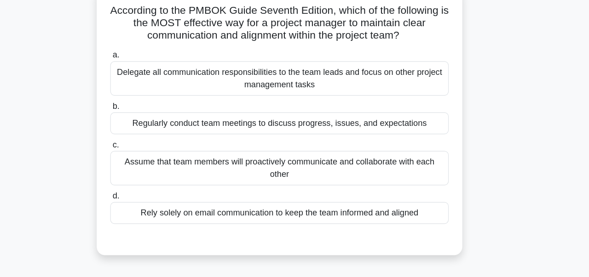
click at [299, 110] on div "Regularly conduct team meetings to discuss progress, issues, and expectations" at bounding box center [294, 108] width 298 height 19
click at [145, 97] on input "b. Regularly conduct team meetings to discuss progress, issues, and expectations" at bounding box center [145, 94] width 0 height 6
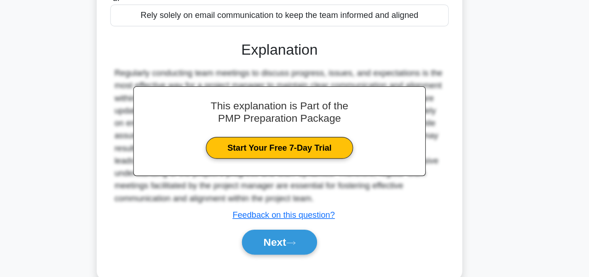
scroll to position [222, 0]
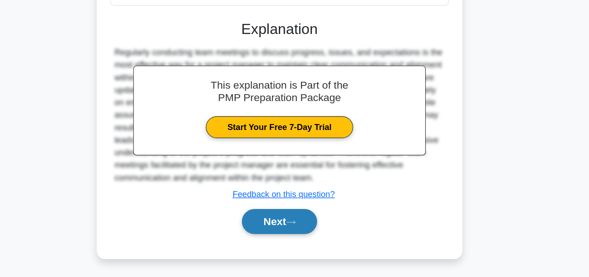
click at [297, 234] on button "Next" at bounding box center [294, 229] width 66 height 22
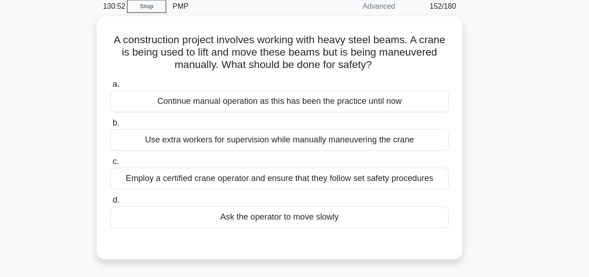
scroll to position [39, 0]
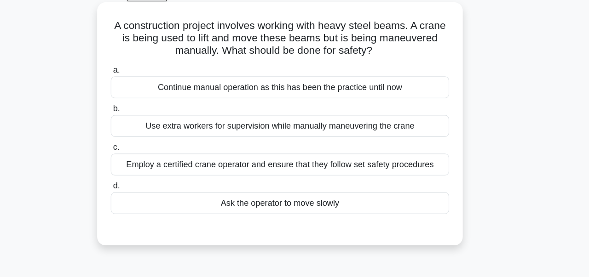
click at [379, 87] on div "Continue manual operation as this has been the practice until now" at bounding box center [294, 87] width 298 height 19
click at [145, 76] on input "a. Continue manual operation as this has been the practice until now" at bounding box center [145, 73] width 0 height 6
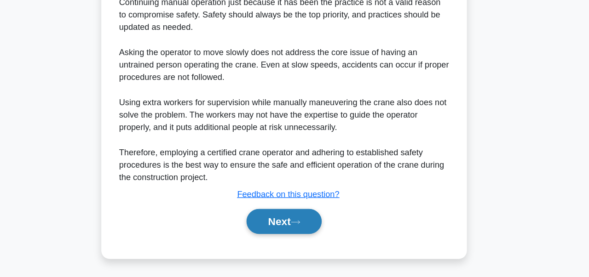
click at [316, 220] on button "Next" at bounding box center [294, 228] width 66 height 22
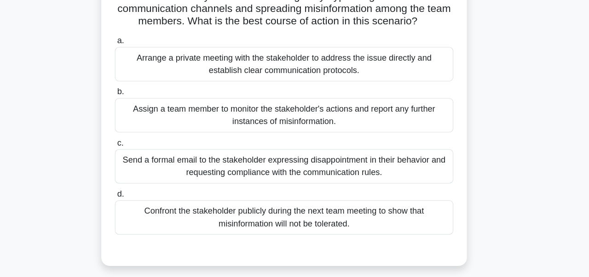
scroll to position [89, 0]
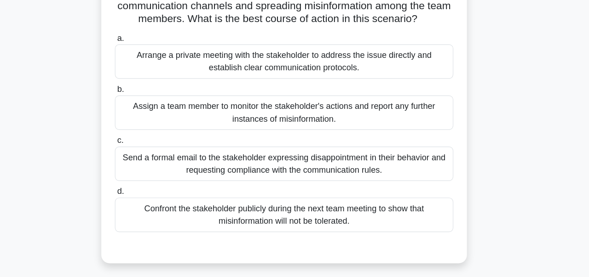
click at [432, 55] on div "Arrange a private meeting with the stakeholder to address the issue directly an…" at bounding box center [294, 54] width 298 height 30
click at [145, 37] on input "a. Arrange a private meeting with the stakeholder to address the issue directly…" at bounding box center [145, 34] width 0 height 6
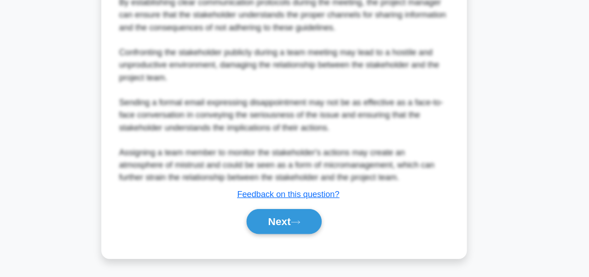
scroll to position [399, 0]
click at [318, 231] on button "Next" at bounding box center [294, 228] width 66 height 22
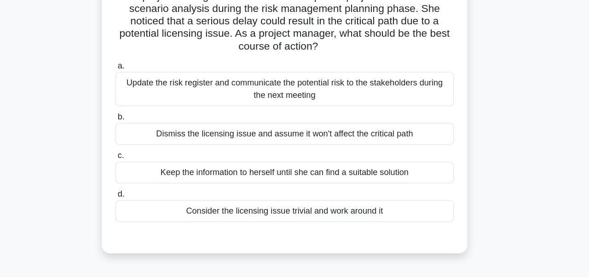
scroll to position [45, 0]
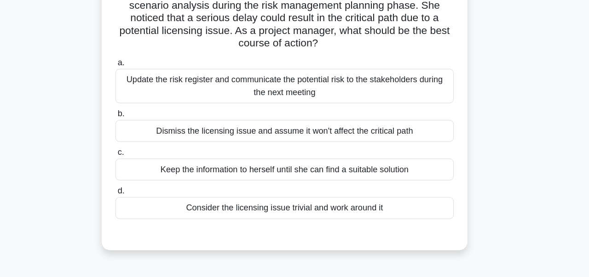
click at [375, 117] on div "Update the risk register and communicate the potential risk to the stakeholders…" at bounding box center [294, 109] width 298 height 30
click at [145, 92] on input "a. Update the risk register and communicate the potential risk to the stakehold…" at bounding box center [145, 89] width 0 height 6
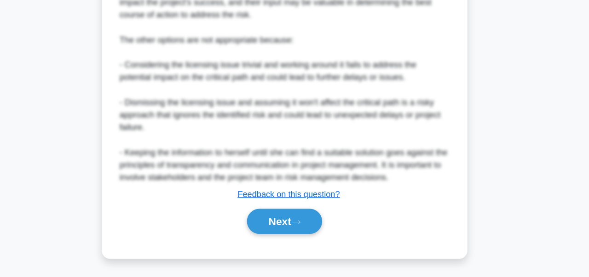
click at [302, 229] on button "Next" at bounding box center [294, 228] width 66 height 22
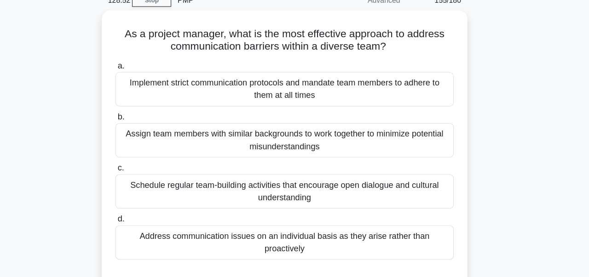
scroll to position [36, 0]
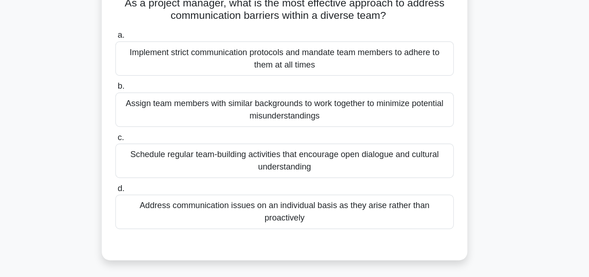
click at [338, 88] on div "Implement strict communication protocols and mandate team members to adhere to …" at bounding box center [294, 84] width 298 height 30
click at [145, 67] on input "a. Implement strict communication protocols and mandate team members to adhere …" at bounding box center [145, 64] width 0 height 6
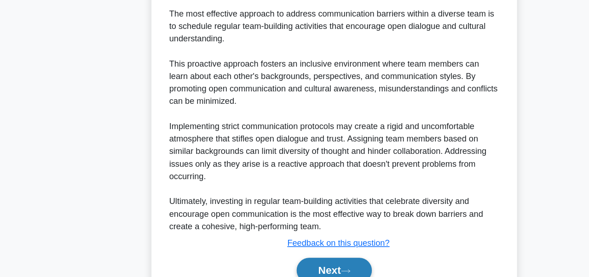
click at [292, 260] on button "Next" at bounding box center [294, 271] width 66 height 22
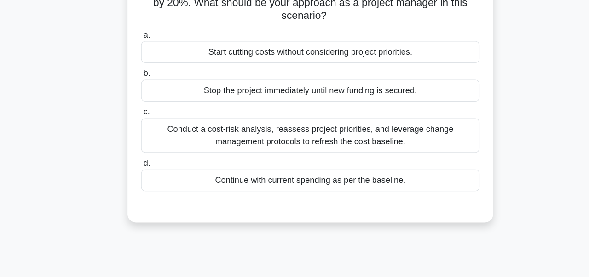
scroll to position [104, 0]
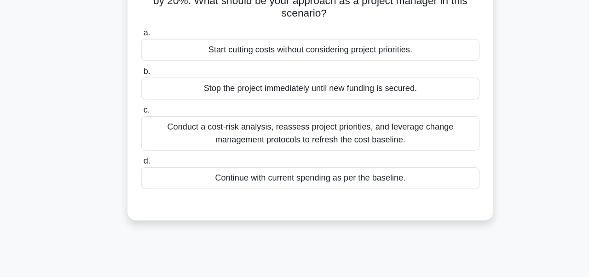
click at [315, 122] on div "Conduct a cost-risk analysis, reassess project priorities, and leverage change …" at bounding box center [294, 118] width 298 height 30
click at [145, 100] on input "c. Conduct a cost-risk analysis, reassess project priorities, and leverage chan…" at bounding box center [145, 97] width 0 height 6
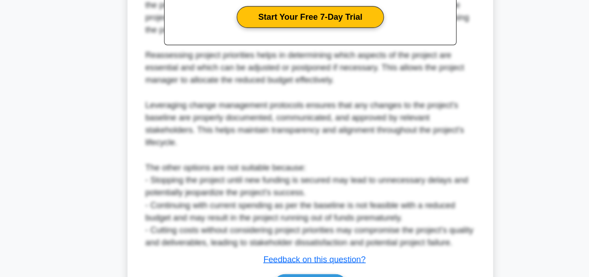
scroll to position [399, 0]
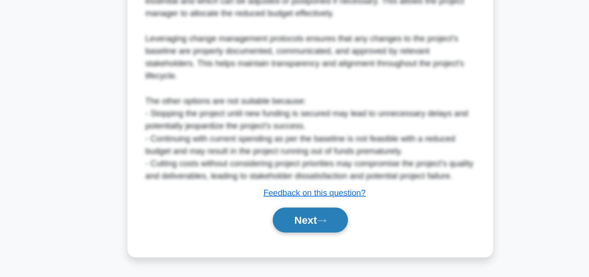
click at [310, 232] on button "Next" at bounding box center [294, 227] width 66 height 22
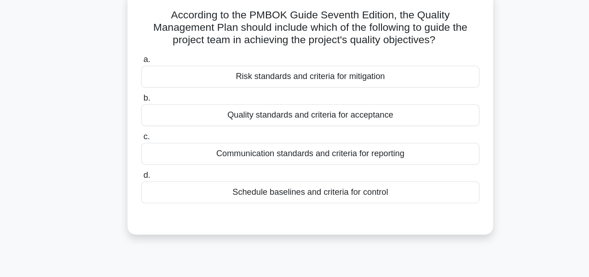
scroll to position [61, 0]
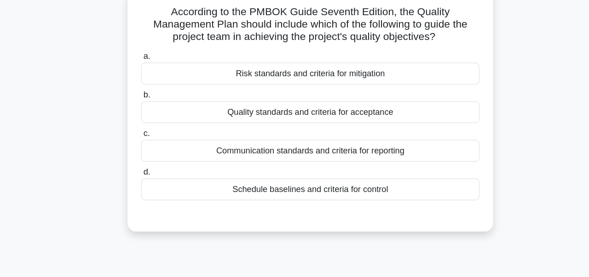
click at [304, 97] on div "Quality standards and criteria for acceptance" at bounding box center [294, 99] width 298 height 19
click at [145, 88] on input "b. Quality standards and criteria for acceptance" at bounding box center [145, 85] width 0 height 6
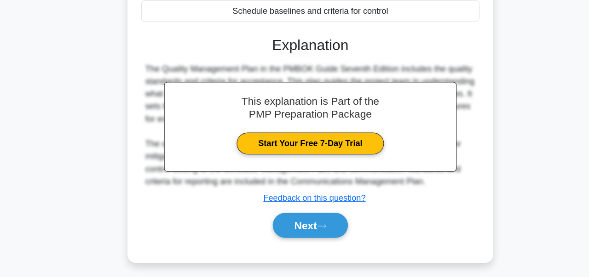
scroll to position [220, 0]
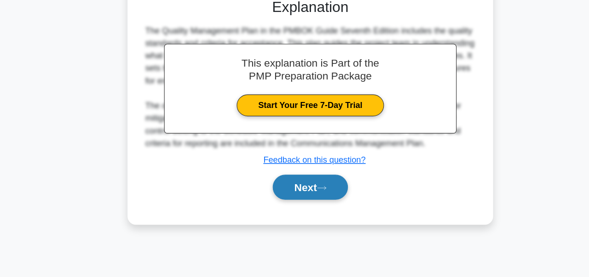
click at [314, 202] on button "Next" at bounding box center [294, 198] width 66 height 22
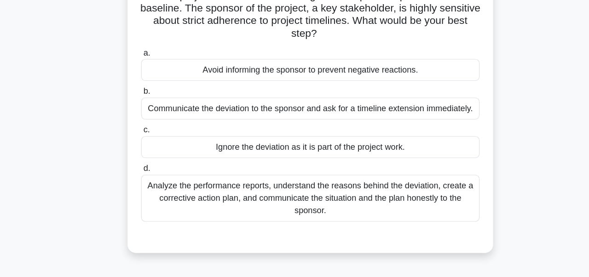
scroll to position [58, 0]
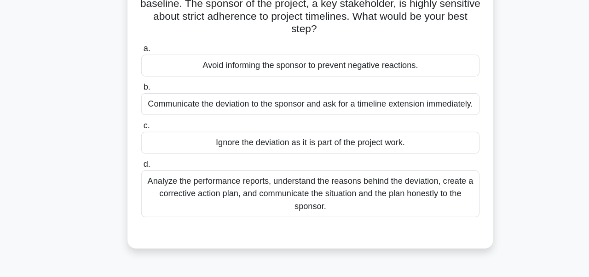
click at [307, 200] on div "Analyze the performance reports, understand the reasons behind the deviation, c…" at bounding box center [294, 203] width 298 height 41
click at [145, 181] on input "d. Analyze the performance reports, understand the reasons behind the deviation…" at bounding box center [145, 178] width 0 height 6
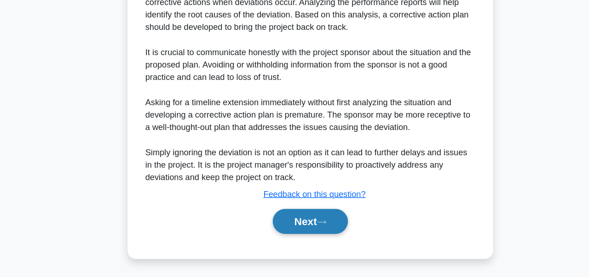
click at [292, 230] on button "Next" at bounding box center [294, 228] width 66 height 22
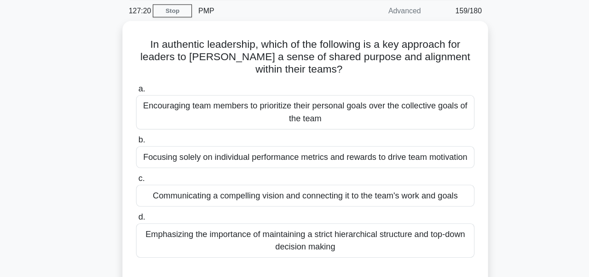
scroll to position [24, 0]
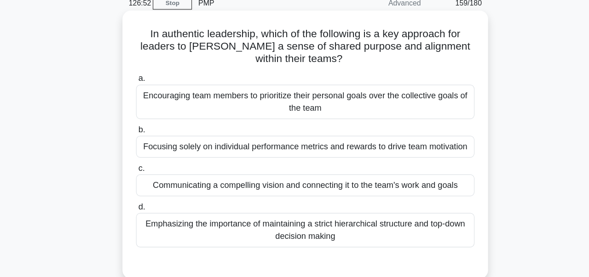
click at [341, 104] on div "Encouraging team members to prioritize their personal goals over the collective…" at bounding box center [294, 108] width 298 height 30
click at [145, 91] on input "a. Encouraging team members to prioritize their personal goals over the collect…" at bounding box center [145, 88] width 0 height 6
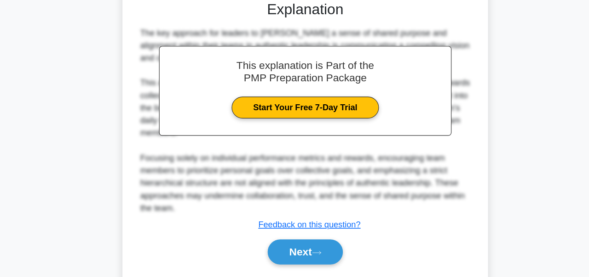
scroll to position [268, 0]
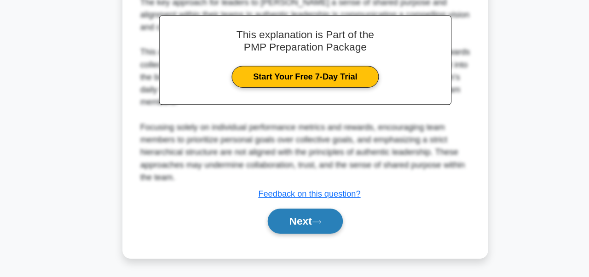
click at [292, 235] on button "Next" at bounding box center [294, 228] width 66 height 22
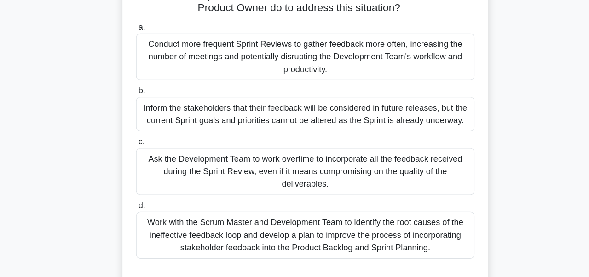
scroll to position [95, 0]
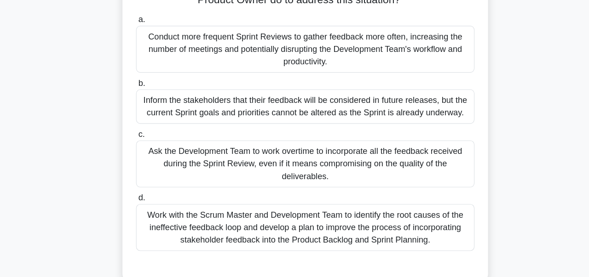
click at [225, 71] on div "Conduct more frequent Sprint Reviews to gather feedback more often, increasing …" at bounding box center [294, 75] width 298 height 41
click at [145, 53] on input "a. Conduct more frequent Sprint Reviews to gather feedback more often, increasi…" at bounding box center [145, 50] width 0 height 6
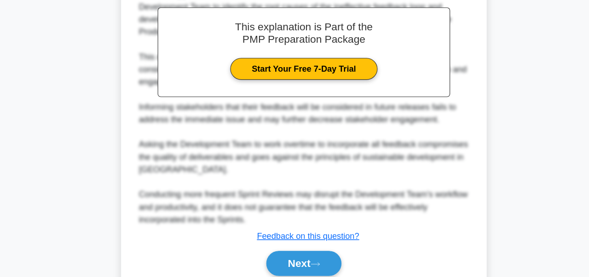
scroll to position [400, 0]
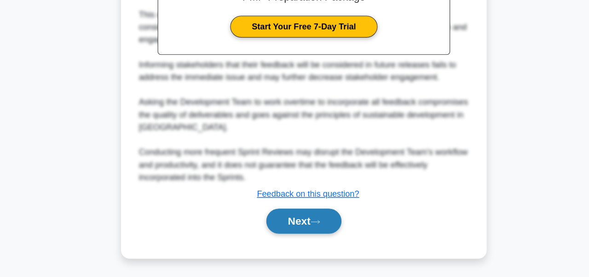
click at [294, 238] on button "Next" at bounding box center [294, 228] width 66 height 22
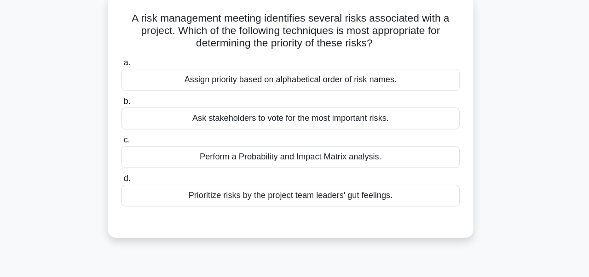
scroll to position [27, 0]
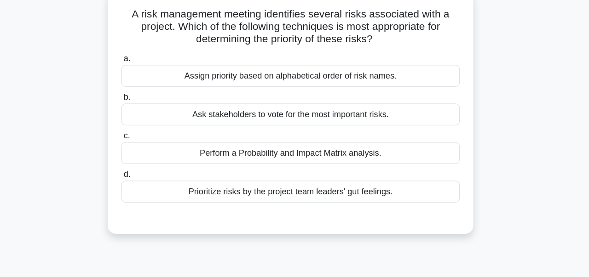
click at [378, 205] on div "Prioritize risks by the project team leaders' gut feelings." at bounding box center [294, 201] width 298 height 19
click at [145, 190] on input "d. Prioritize risks by the project team leaders' gut feelings." at bounding box center [145, 187] width 0 height 6
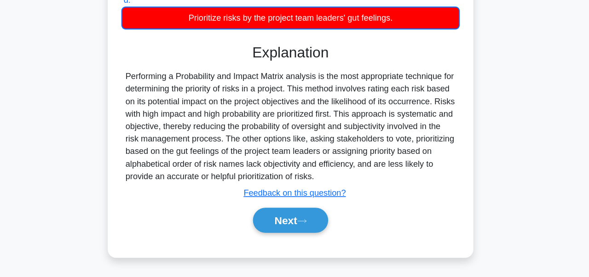
scroll to position [220, 0]
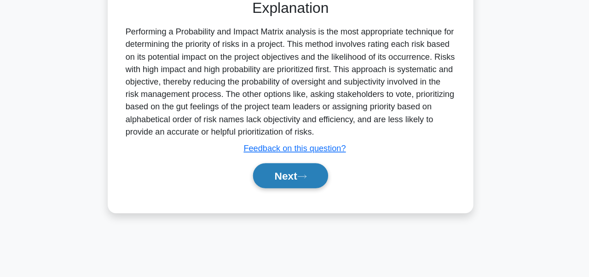
click at [306, 192] on button "Next" at bounding box center [294, 188] width 66 height 22
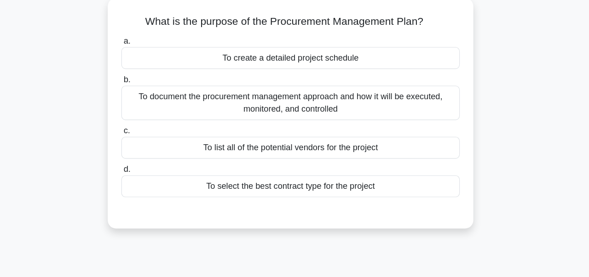
scroll to position [23, 0]
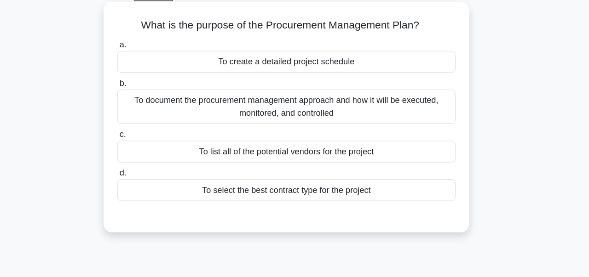
click at [365, 120] on div "To document the procurement management approach and how it will be executed, mo…" at bounding box center [294, 121] width 298 height 30
click at [145, 104] on input "b. To document the procurement management approach and how it will be executed,…" at bounding box center [145, 101] width 0 height 6
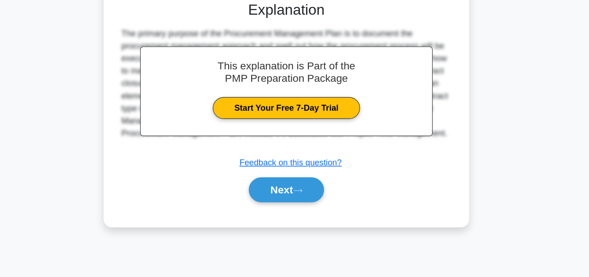
scroll to position [220, 0]
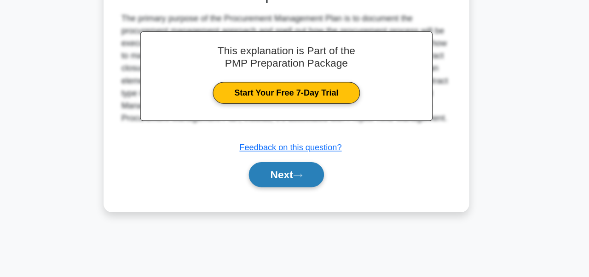
click at [324, 186] on button "Next" at bounding box center [294, 187] width 66 height 22
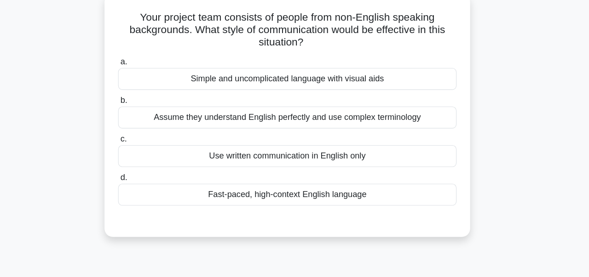
scroll to position [26, 0]
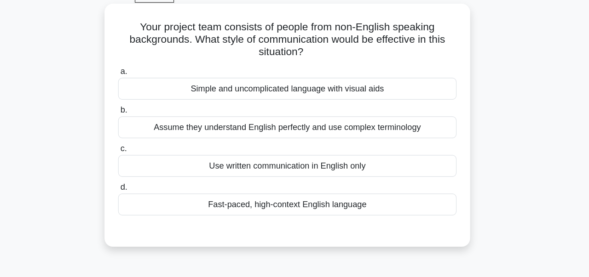
click at [403, 97] on div "Simple and uncomplicated language with visual aids" at bounding box center [294, 100] width 298 height 19
click at [145, 88] on input "a. Simple and uncomplicated language with visual aids" at bounding box center [145, 85] width 0 height 6
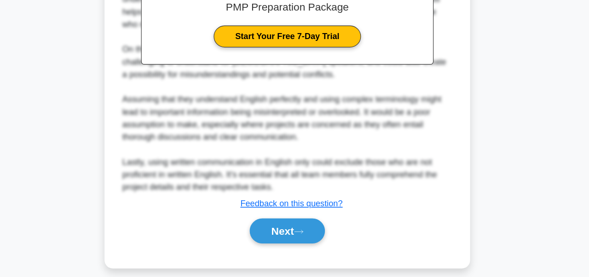
scroll to position [281, 0]
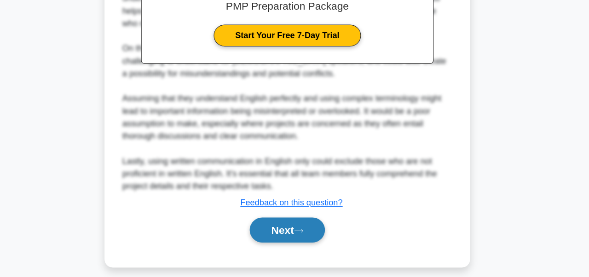
click at [315, 238] on button "Next" at bounding box center [294, 236] width 66 height 22
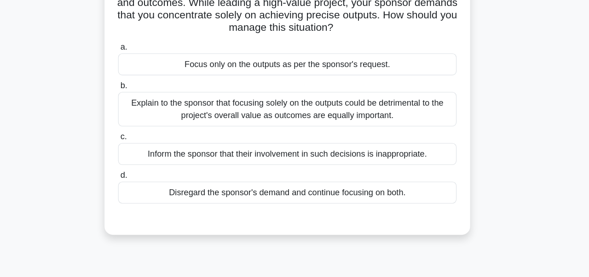
scroll to position [67, 0]
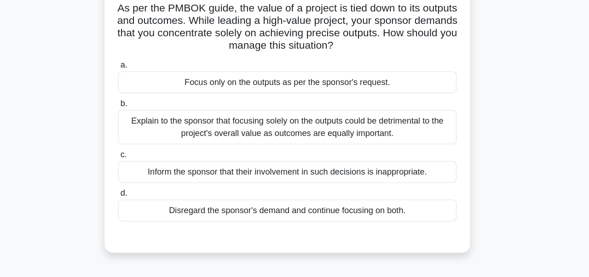
click at [41, 189] on div "As per the PMBOK guide, the value of a project is tied down to its outputs and …" at bounding box center [294, 111] width 525 height 248
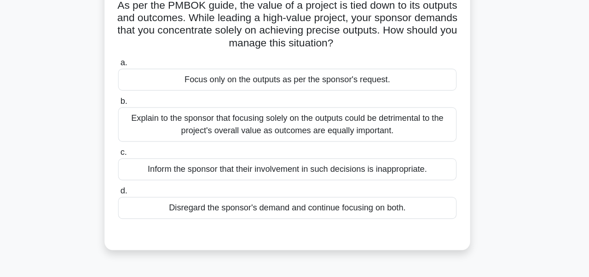
click at [344, 106] on div "Explain to the sponsor that focusing solely on the outputs could be detrimental…" at bounding box center [294, 110] width 298 height 30
click at [145, 92] on input "b. Explain to the sponsor that focusing solely on the outputs could be detrimen…" at bounding box center [145, 89] width 0 height 6
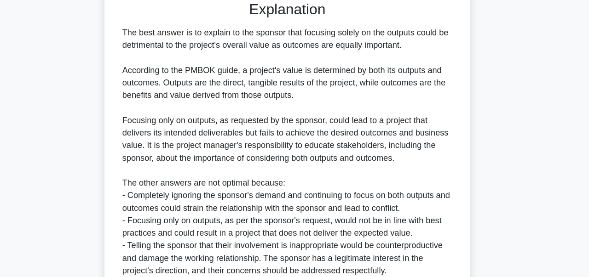
scroll to position [322, 0]
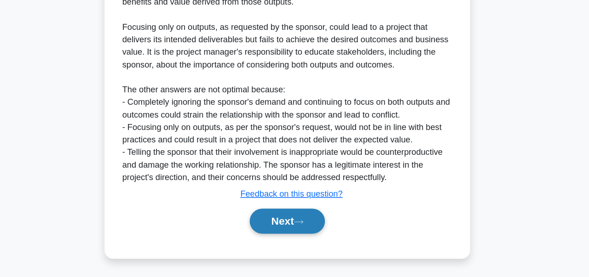
click at [302, 227] on button "Next" at bounding box center [294, 228] width 66 height 22
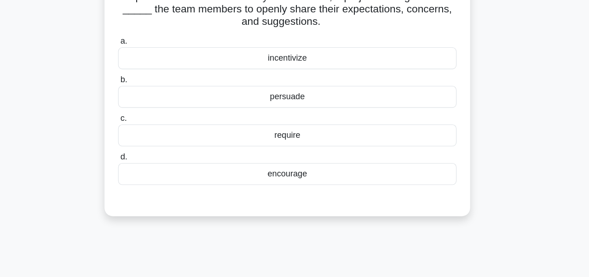
scroll to position [76, 0]
click at [330, 156] on div "encourage" at bounding box center [294, 152] width 298 height 19
click at [145, 141] on input "d. encourage" at bounding box center [145, 138] width 0 height 6
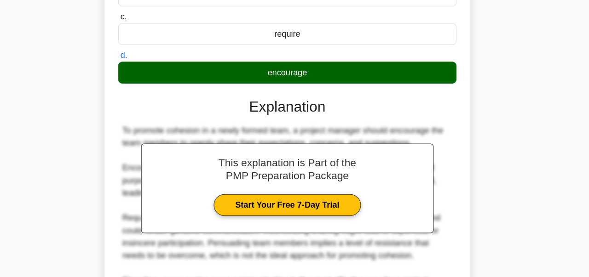
scroll to position [234, 0]
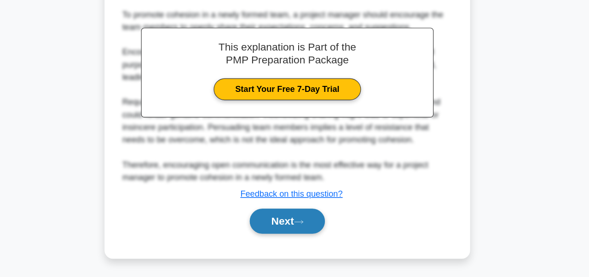
click at [309, 234] on button "Next" at bounding box center [294, 228] width 66 height 22
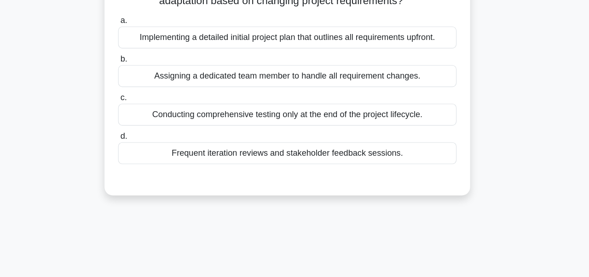
scroll to position [83, 0]
click at [347, 108] on div "Conducting comprehensive testing only at the end of the project lifecycle." at bounding box center [294, 100] width 298 height 19
click at [145, 88] on input "c. Conducting comprehensive testing only at the end of the project lifecycle." at bounding box center [145, 85] width 0 height 6
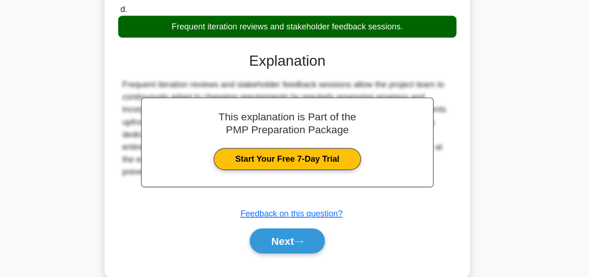
scroll to position [220, 0]
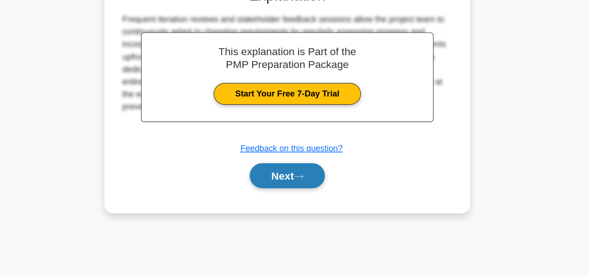
click at [306, 195] on button "Next" at bounding box center [294, 188] width 66 height 22
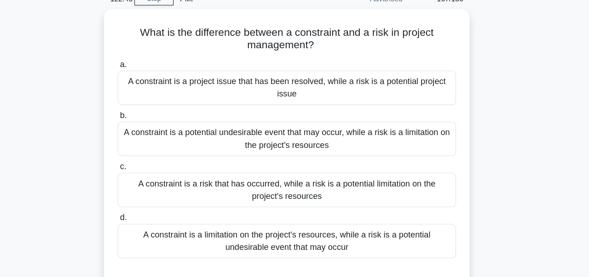
scroll to position [46, 0]
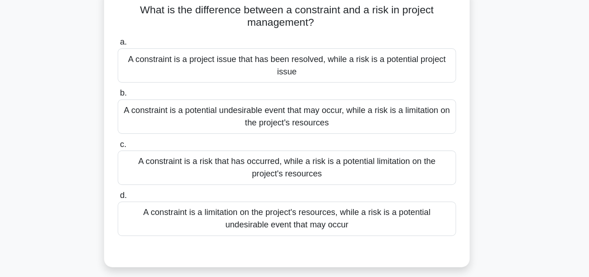
click at [315, 125] on div "A constraint is a potential undesirable event that may occur, while a risk is a…" at bounding box center [294, 120] width 298 height 30
click at [145, 103] on input "b. A constraint is a potential undesirable event that may occur, while a risk i…" at bounding box center [145, 100] width 0 height 6
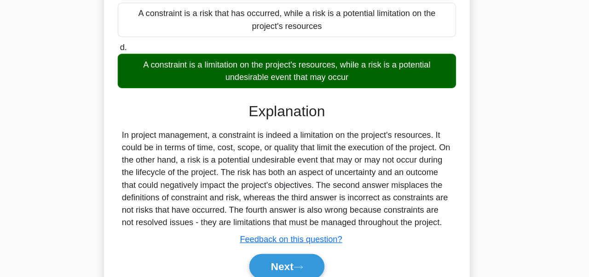
scroll to position [220, 0]
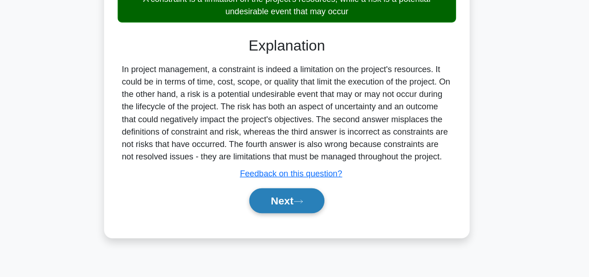
click at [300, 221] on button "Next" at bounding box center [294, 210] width 66 height 22
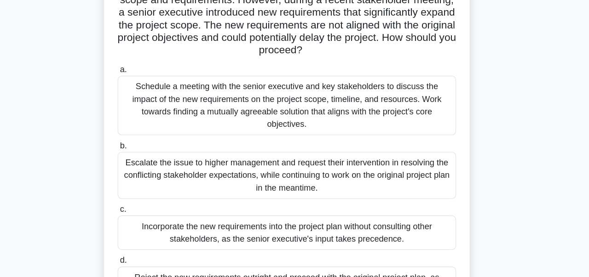
scroll to position [94, 0]
click at [282, 97] on div "Schedule a meeting with the senior executive and key stakeholders to discuss th…" at bounding box center [294, 93] width 298 height 52
click at [145, 64] on input "a. Schedule a meeting with the senior executive and key stakeholders to discuss…" at bounding box center [145, 61] width 0 height 6
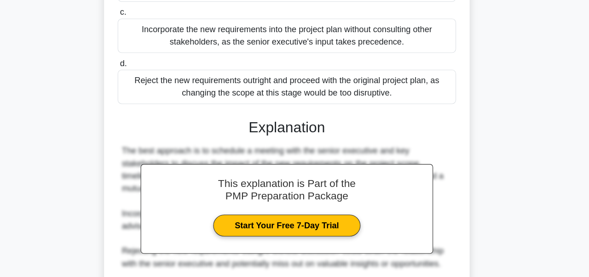
scroll to position [333, 0]
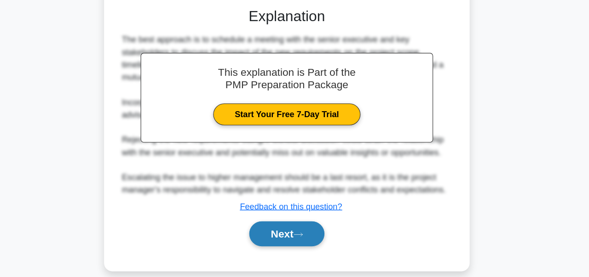
click at [295, 229] on button "Next" at bounding box center [294, 239] width 66 height 22
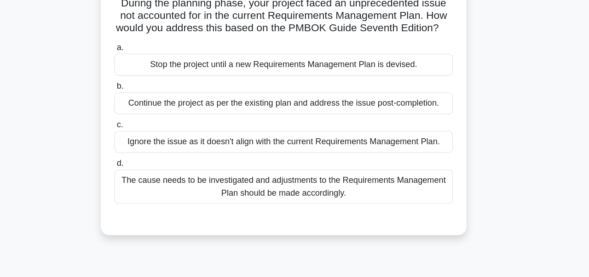
scroll to position [71, 0]
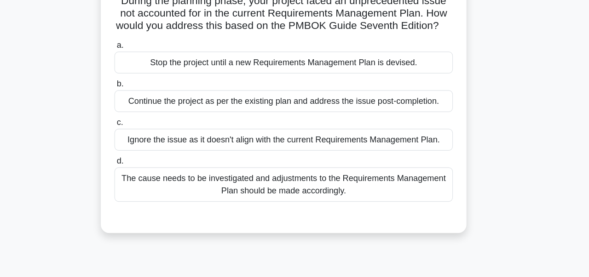
click at [351, 160] on div "The cause needs to be investigated and adjustments to the Requirements Manageme…" at bounding box center [294, 163] width 298 height 30
click at [145, 145] on input "d. The cause needs to be investigated and adjustments to the Requirements Manag…" at bounding box center [145, 142] width 0 height 6
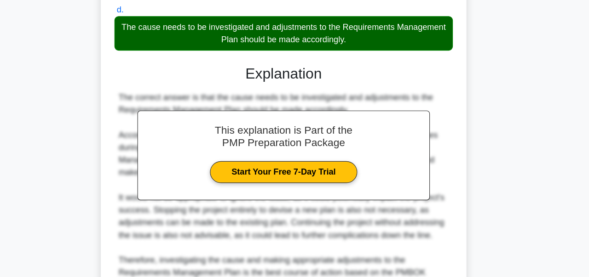
scroll to position [277, 0]
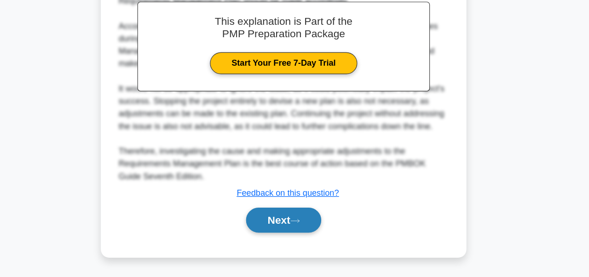
click at [301, 230] on button "Next" at bounding box center [294, 227] width 66 height 22
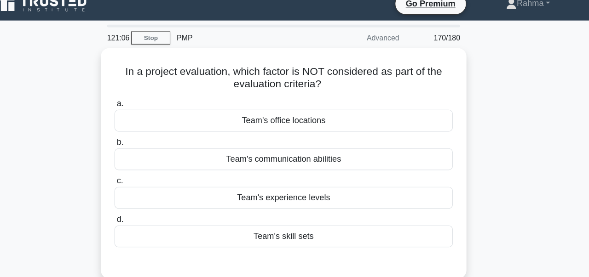
scroll to position [11, 0]
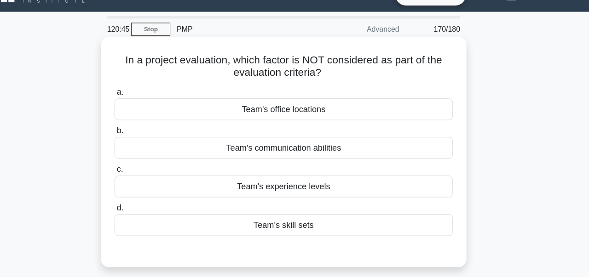
click at [354, 105] on div "Team's office locations" at bounding box center [294, 104] width 298 height 19
click at [145, 93] on input "a. Team's office locations" at bounding box center [145, 90] width 0 height 6
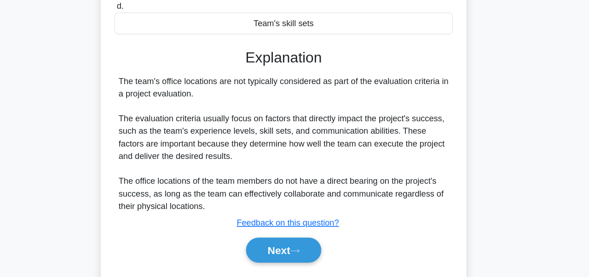
scroll to position [220, 0]
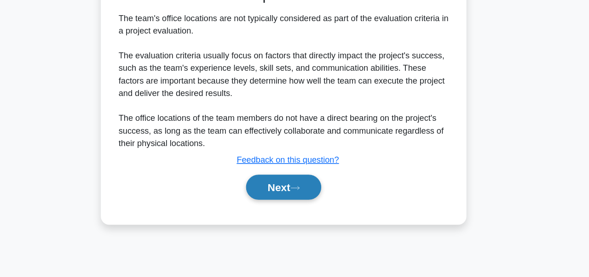
click at [313, 196] on button "Next" at bounding box center [294, 198] width 66 height 22
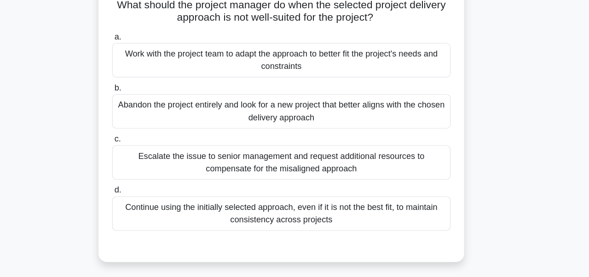
scroll to position [69, 0]
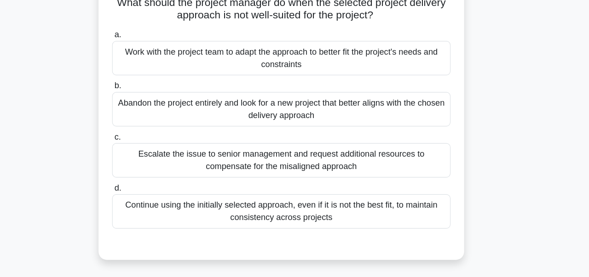
click at [363, 53] on div "Work with the project team to adapt the approach to better fit the project's ne…" at bounding box center [294, 51] width 298 height 30
click at [145, 34] on input "a. Work with the project team to adapt the approach to better fit the project's…" at bounding box center [145, 31] width 0 height 6
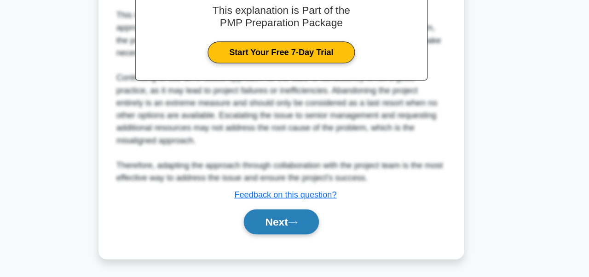
click at [315, 226] on button "Next" at bounding box center [294, 229] width 66 height 22
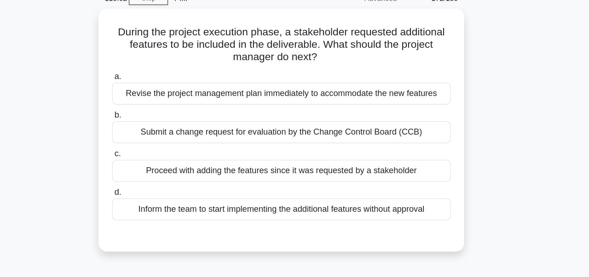
scroll to position [46, 0]
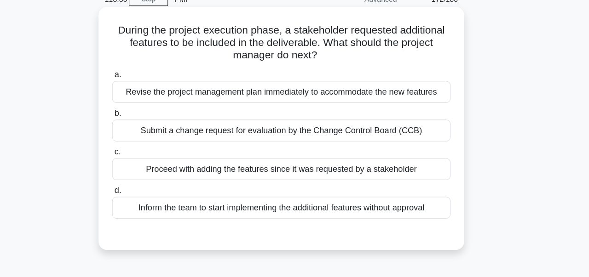
click at [346, 115] on div "Submit a change request for evaluation by the Change Control Board (CCB)" at bounding box center [294, 114] width 298 height 19
click at [145, 103] on input "b. Submit a change request for evaluation by the Change Control Board (CCB)" at bounding box center [145, 100] width 0 height 6
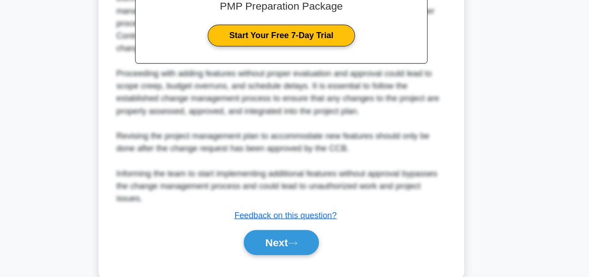
scroll to position [300, 0]
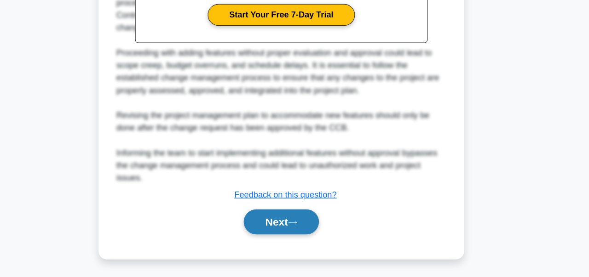
click at [301, 236] on button "Next" at bounding box center [294, 229] width 66 height 22
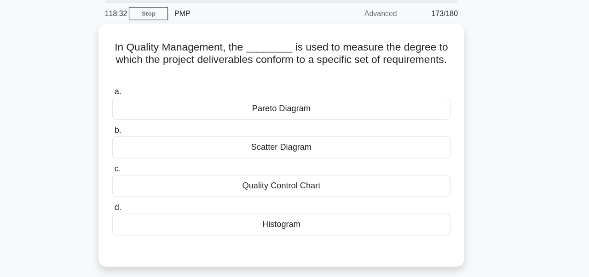
scroll to position [31, 0]
click at [342, 167] on div "Quality Control Chart" at bounding box center [294, 163] width 298 height 19
click at [145, 151] on input "c. Quality Control Chart" at bounding box center [145, 148] width 0 height 6
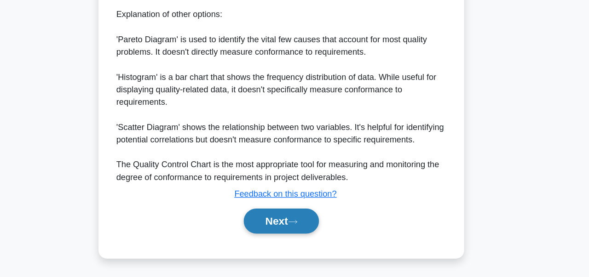
click at [308, 229] on icon at bounding box center [304, 228] width 7 height 3
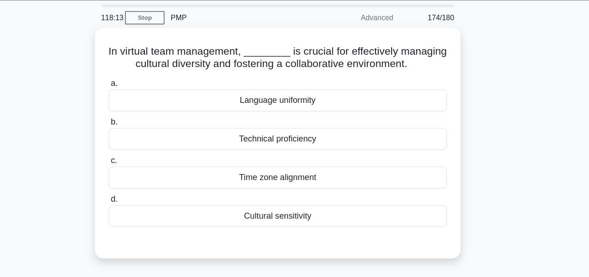
scroll to position [29, 0]
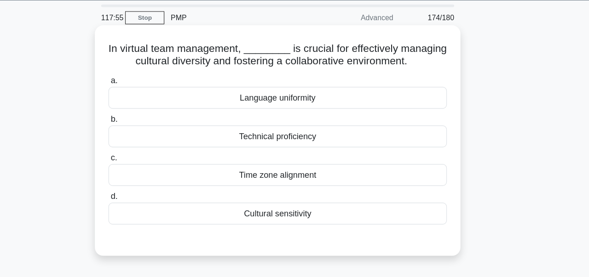
click at [359, 182] on div "Cultural sensitivity" at bounding box center [294, 188] width 298 height 19
click at [145, 176] on input "d. Cultural sensitivity" at bounding box center [145, 173] width 0 height 6
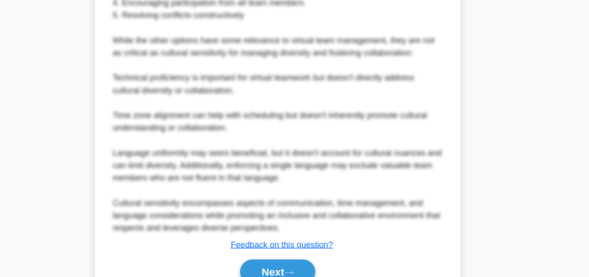
scroll to position [388, 0]
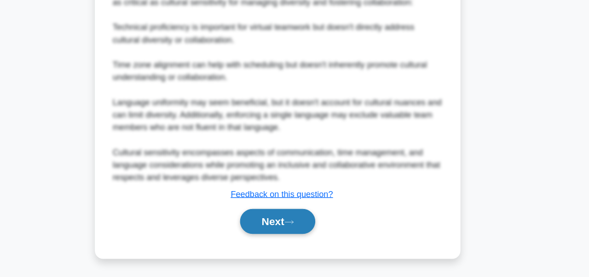
click at [308, 232] on button "Next" at bounding box center [294, 228] width 66 height 22
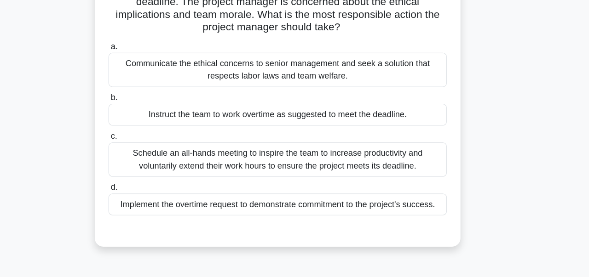
scroll to position [73, 0]
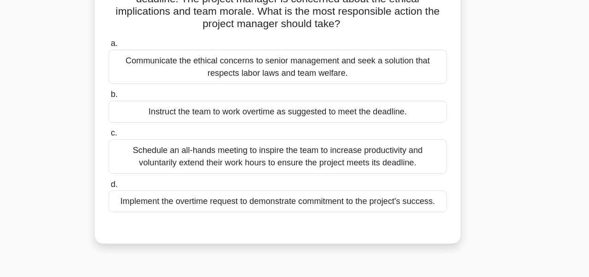
click at [411, 166] on div "Schedule an all-hands meeting to inspire the team to increase productivity and …" at bounding box center [294, 171] width 298 height 30
click at [145, 154] on input "c. Schedule an all-hands meeting to inspire the team to increase productivity a…" at bounding box center [145, 151] width 0 height 6
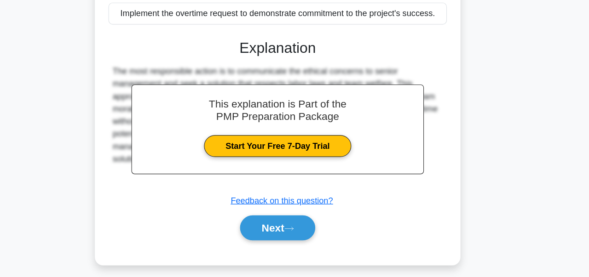
scroll to position [246, 0]
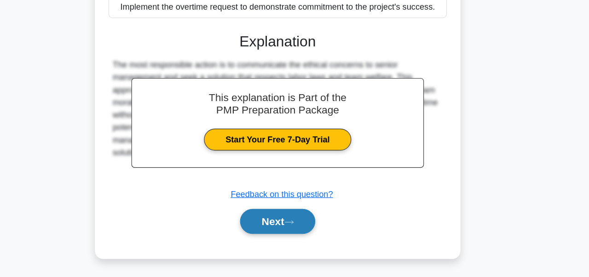
click at [311, 235] on button "Next" at bounding box center [294, 228] width 66 height 22
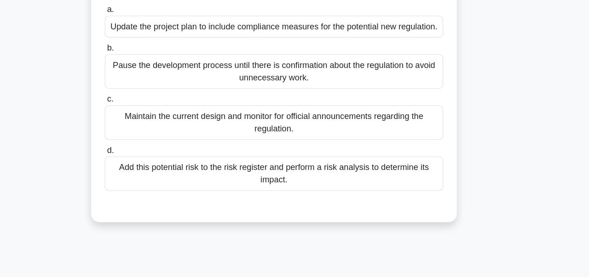
scroll to position [81, 0]
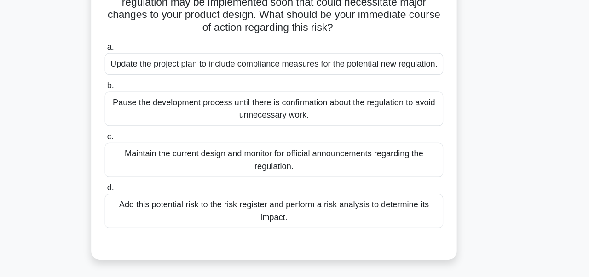
click at [371, 185] on div "Add this potential risk to the risk register and perform a risk analysis to det…" at bounding box center [294, 186] width 298 height 30
click at [145, 169] on input "d. Add this potential risk to the risk register and perform a risk analysis to …" at bounding box center [145, 166] width 0 height 6
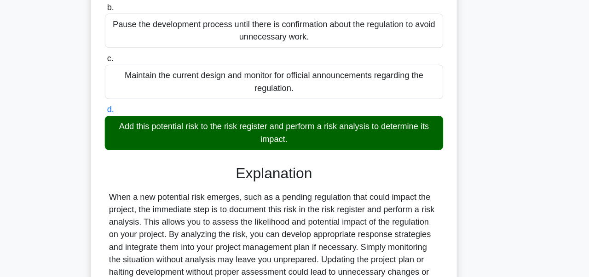
scroll to position [220, 0]
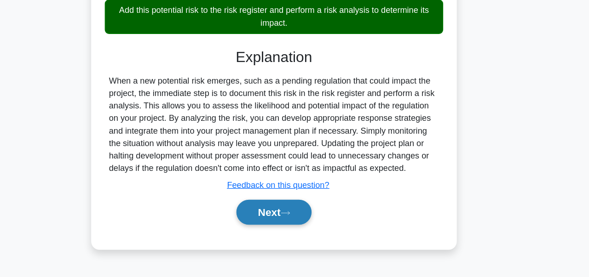
click at [290, 218] on button "Next" at bounding box center [294, 220] width 66 height 22
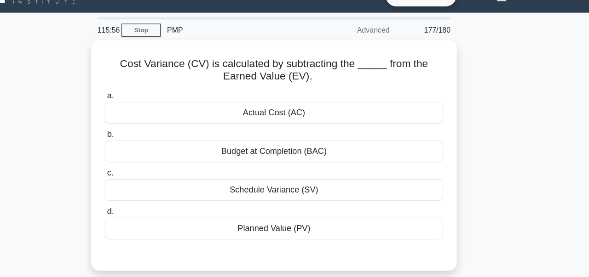
scroll to position [18, 0]
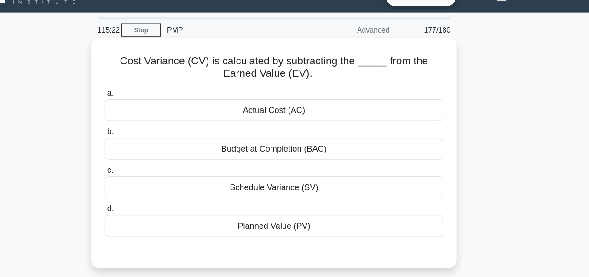
click at [341, 102] on div "Actual Cost (AC)" at bounding box center [294, 97] width 298 height 19
click at [145, 86] on input "a. Actual Cost (AC)" at bounding box center [145, 83] width 0 height 6
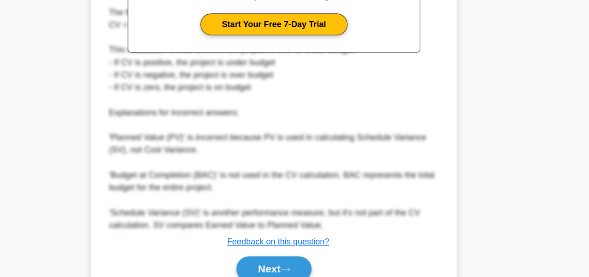
scroll to position [322, 0]
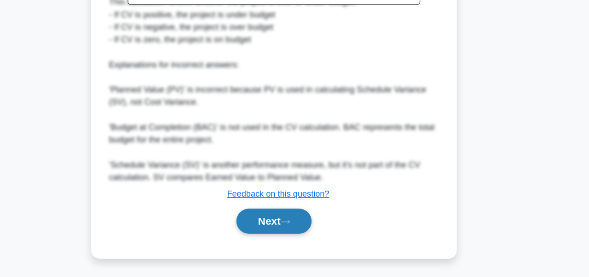
click at [311, 225] on button "Next" at bounding box center [294, 228] width 66 height 22
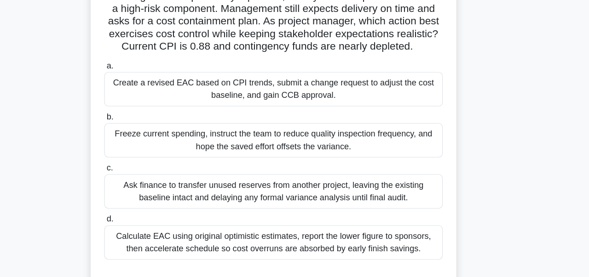
scroll to position [88, 0]
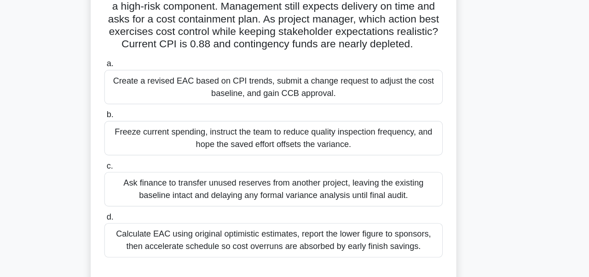
click at [400, 75] on div "Create a revised EAC based on CPI trends, submit a change request to adjust the…" at bounding box center [294, 77] width 298 height 30
click at [145, 59] on input "a. Create a revised EAC based on CPI trends, submit a change request to adjust …" at bounding box center [145, 56] width 0 height 6
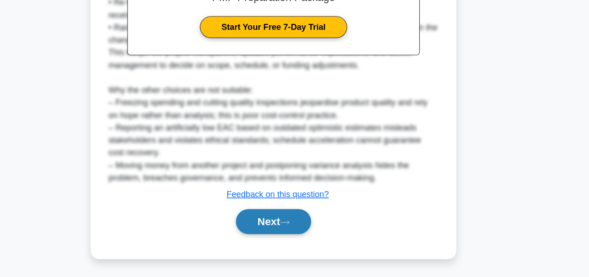
click at [313, 225] on button "Next" at bounding box center [294, 229] width 66 height 22
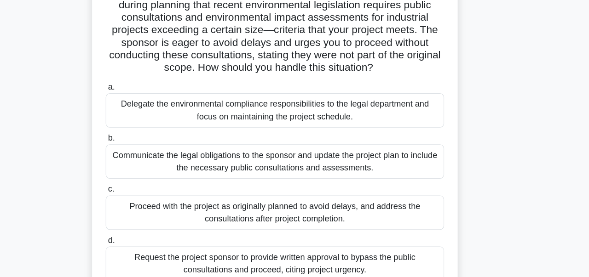
scroll to position [81, 0]
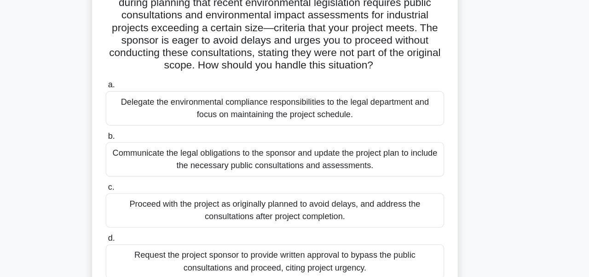
click at [334, 142] on div "Communicate the legal obligations to the sponsor and update the project plan to…" at bounding box center [294, 141] width 298 height 30
click at [145, 123] on input "b. Communicate the legal obligations to the sponsor and update the project plan…" at bounding box center [145, 120] width 0 height 6
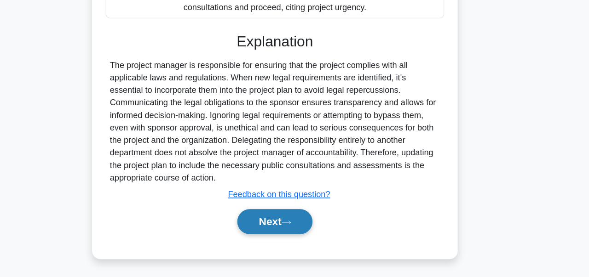
click at [299, 226] on button "Next" at bounding box center [294, 229] width 66 height 22
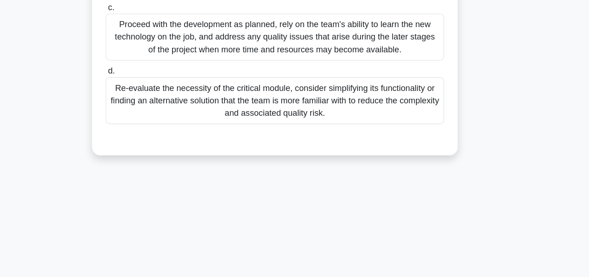
click at [90, 198] on div "113:26 Stop PMP Advanced 180/180 a." at bounding box center [294, 44] width 525 height 460
click at [89, 215] on div "113:25 Stop PMP Advanced 180/180 a." at bounding box center [294, 44] width 525 height 460
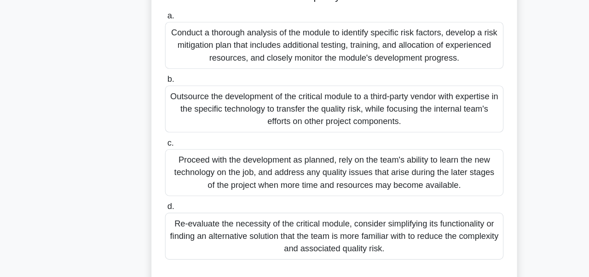
scroll to position [133, 0]
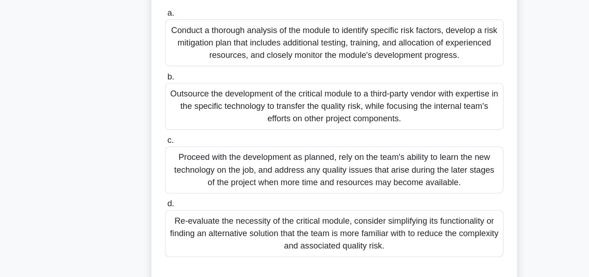
click at [382, 47] on div "Conduct a thorough analysis of the module to identify specific risk factors, de…" at bounding box center [294, 37] width 298 height 41
click at [145, 15] on input "a. Conduct a thorough analysis of the module to identify specific risk factors,…" at bounding box center [145, 12] width 0 height 6
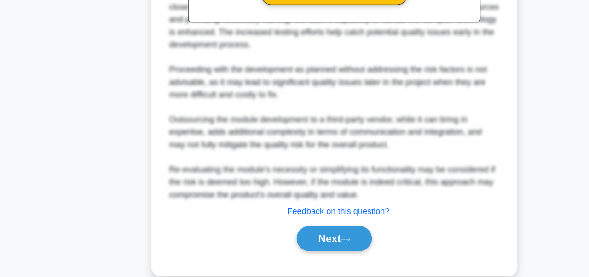
scroll to position [454, 0]
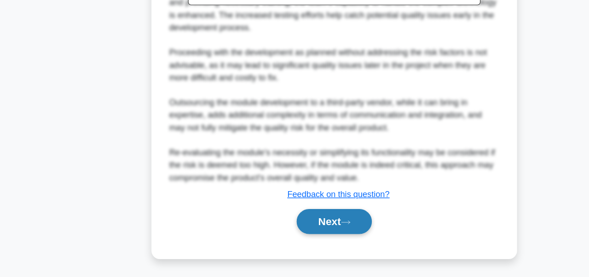
click at [304, 225] on button "Next" at bounding box center [294, 229] width 66 height 22
click at [291, 225] on button "Next" at bounding box center [294, 229] width 66 height 22
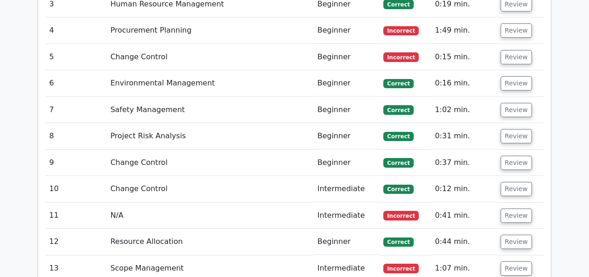
scroll to position [2096, 0]
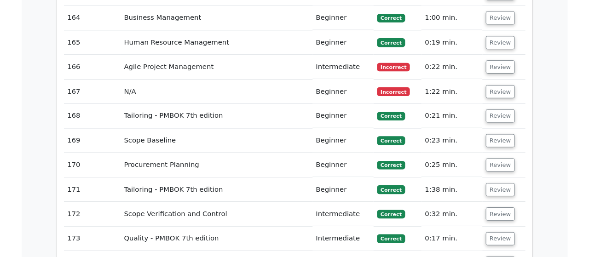
scroll to position [6340, 0]
